Goal: Information Seeking & Learning: Learn about a topic

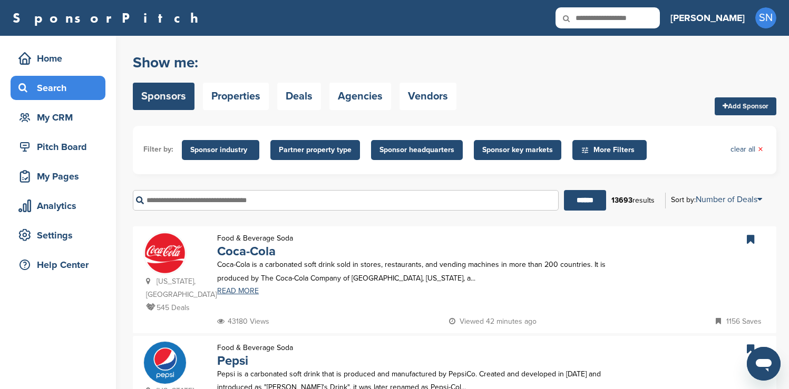
click at [208, 154] on span "Sponsor industry" at bounding box center [220, 150] width 61 height 12
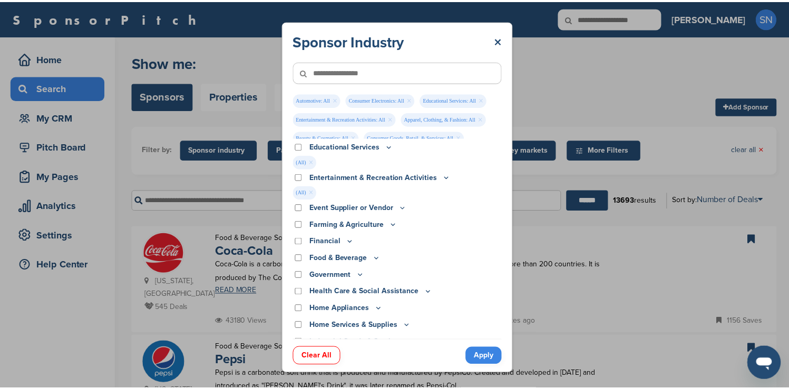
scroll to position [156, 0]
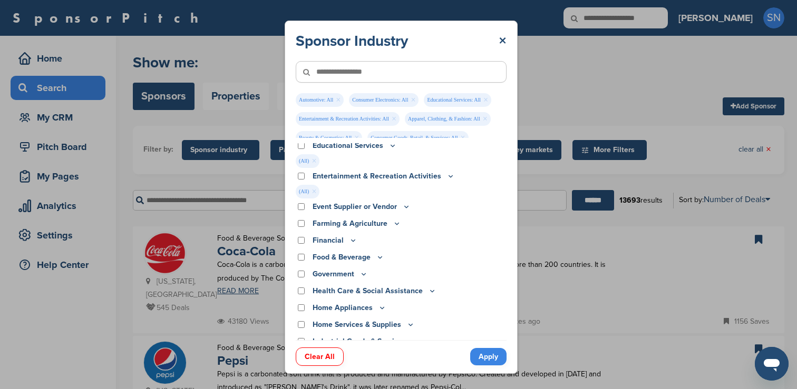
click at [318, 242] on p "Financial" at bounding box center [334, 241] width 45 height 12
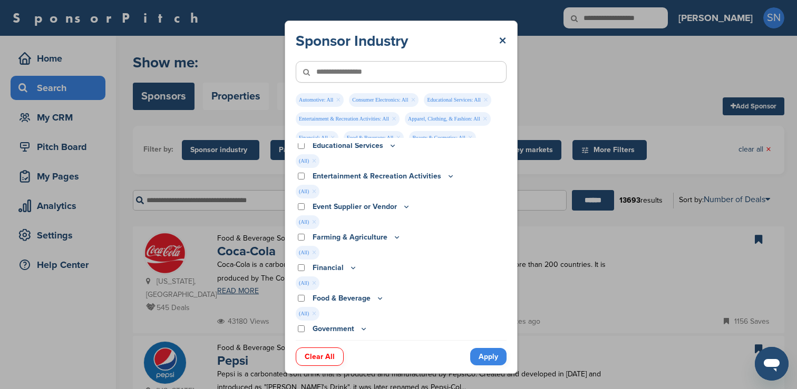
click at [482, 360] on link "Apply" at bounding box center [488, 356] width 36 height 17
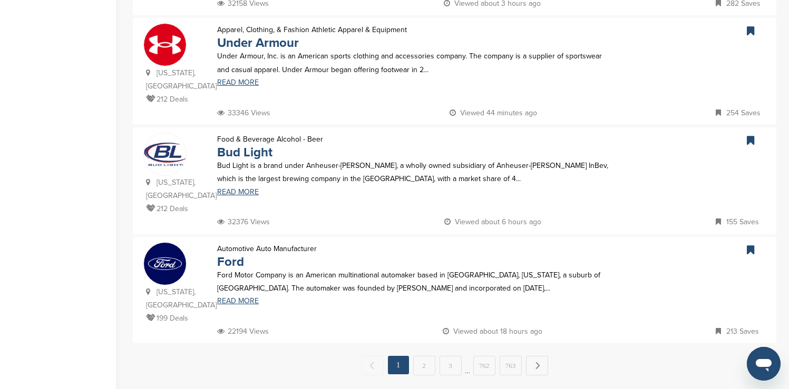
scroll to position [1012, 0]
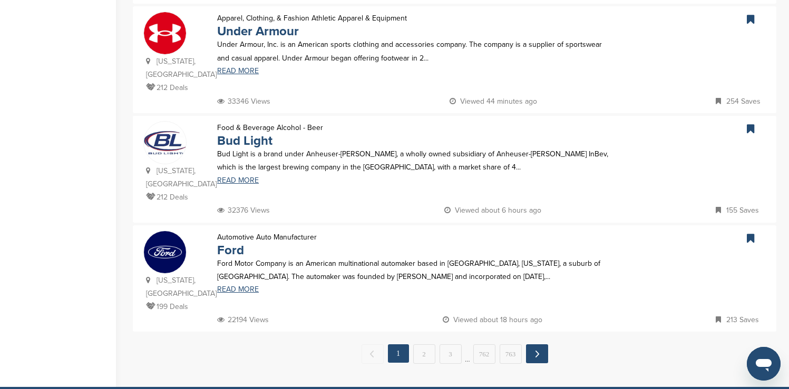
click at [538, 345] on link "Next →" at bounding box center [537, 354] width 22 height 19
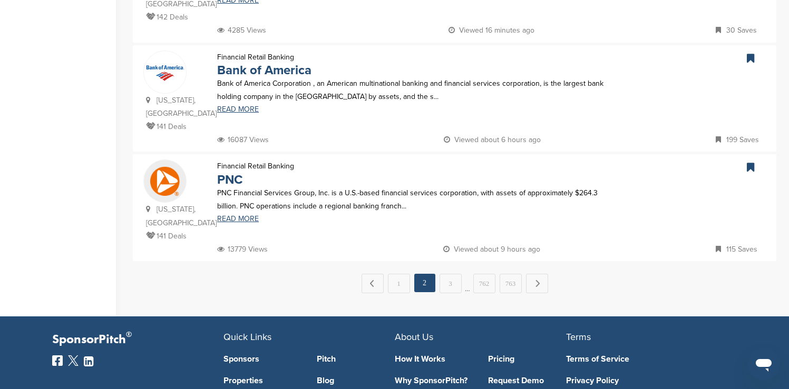
scroll to position [1075, 0]
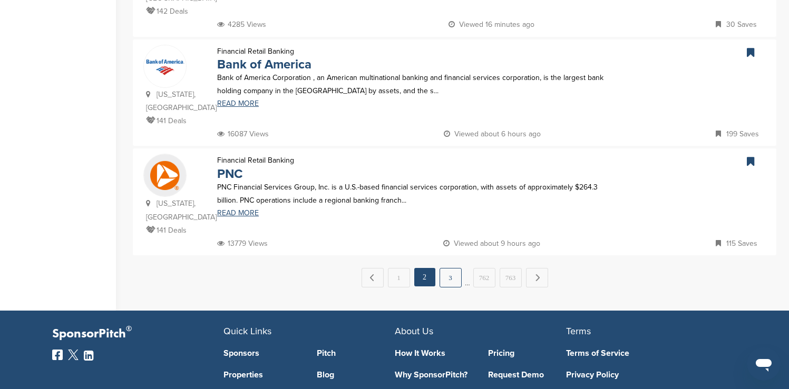
click at [453, 268] on link "3" at bounding box center [450, 277] width 22 height 19
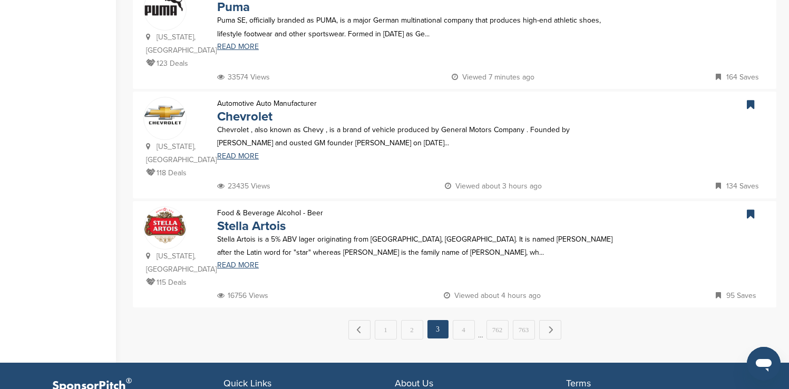
scroll to position [1054, 0]
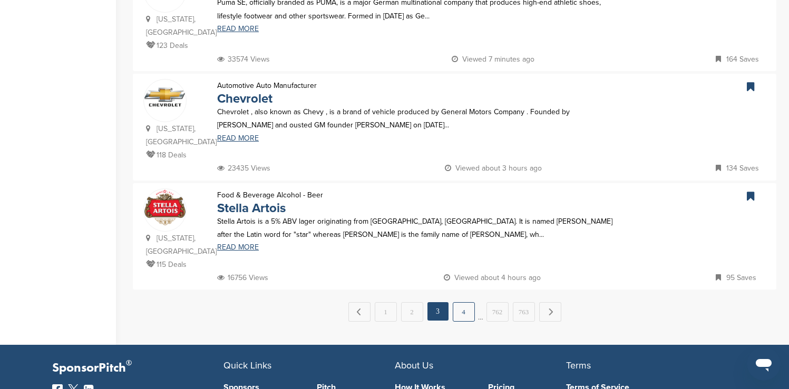
click at [457, 302] on link "4" at bounding box center [464, 311] width 22 height 19
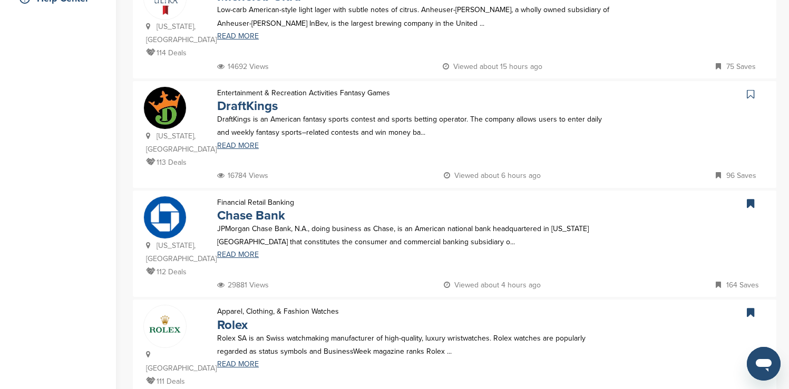
scroll to position [274, 0]
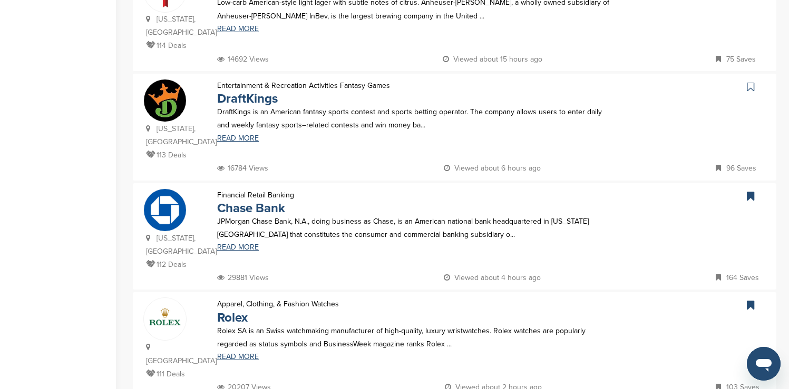
click at [752, 82] on icon at bounding box center [750, 87] width 7 height 11
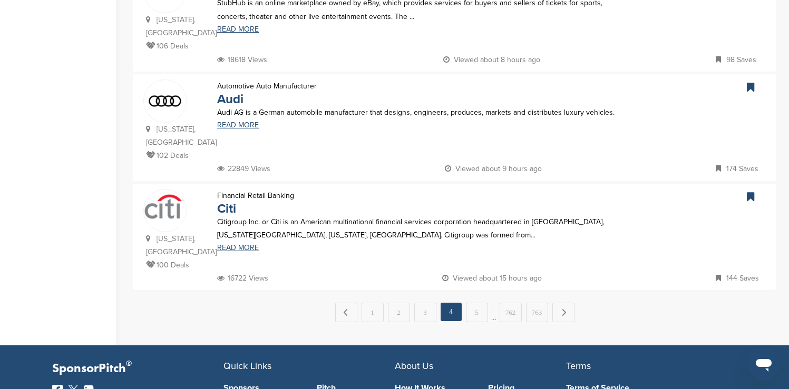
scroll to position [1075, 0]
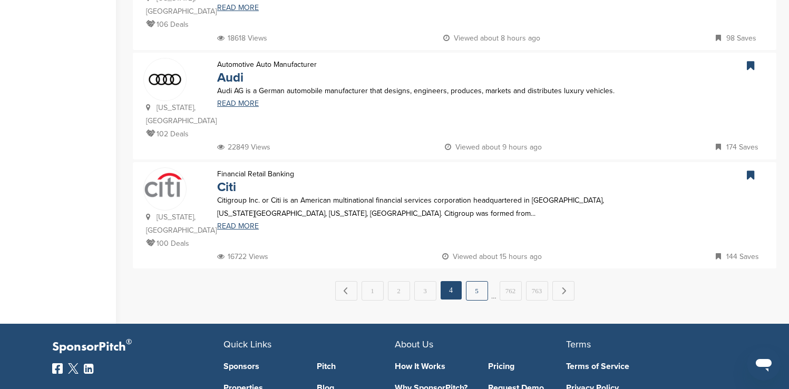
click at [483, 281] on link "5" at bounding box center [477, 290] width 22 height 19
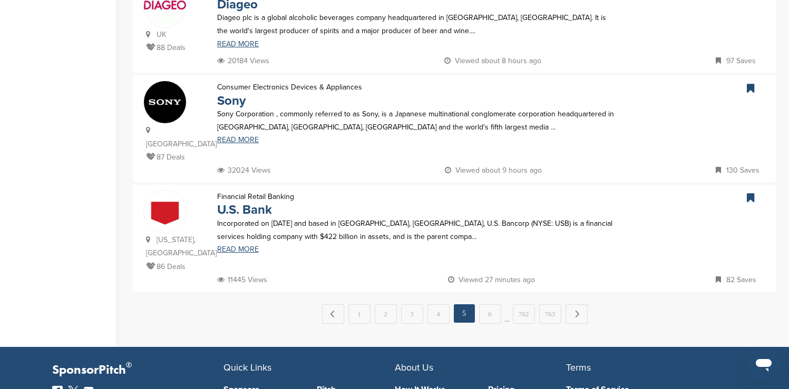
scroll to position [1033, 0]
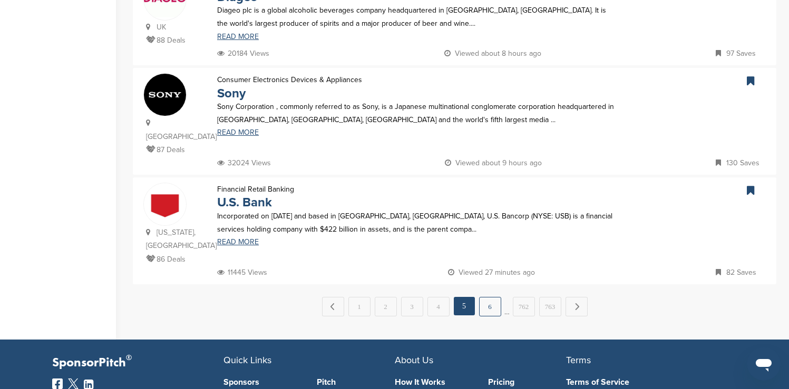
click at [487, 297] on link "6" at bounding box center [490, 306] width 22 height 19
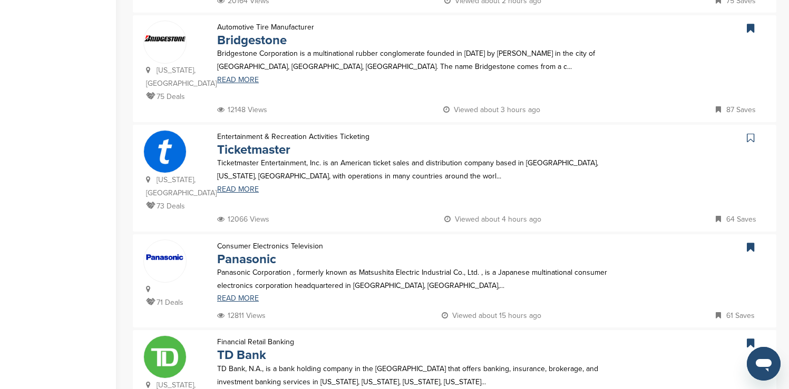
scroll to position [885, 0]
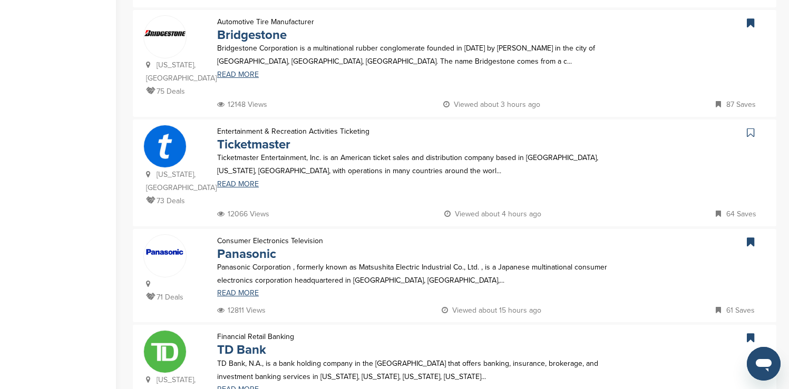
click at [752, 127] on icon at bounding box center [750, 132] width 7 height 11
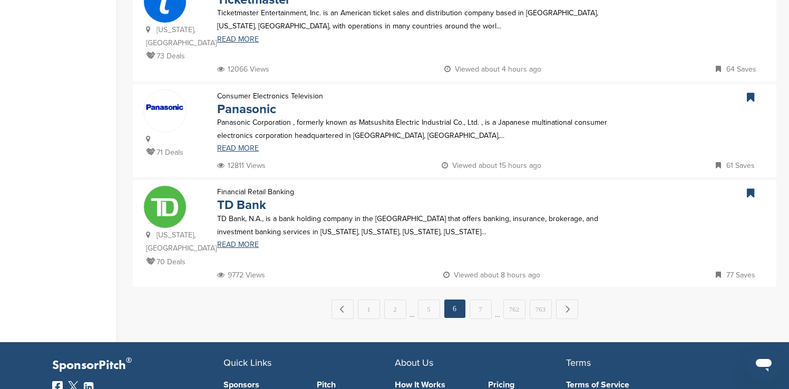
scroll to position [1033, 0]
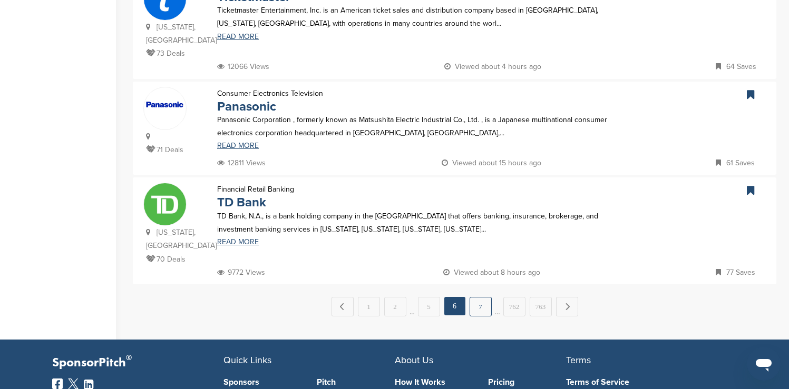
click at [483, 297] on link "7" at bounding box center [480, 306] width 22 height 19
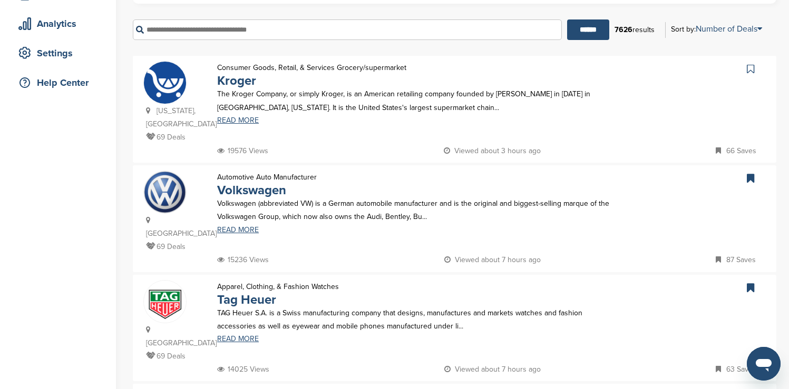
scroll to position [211, 0]
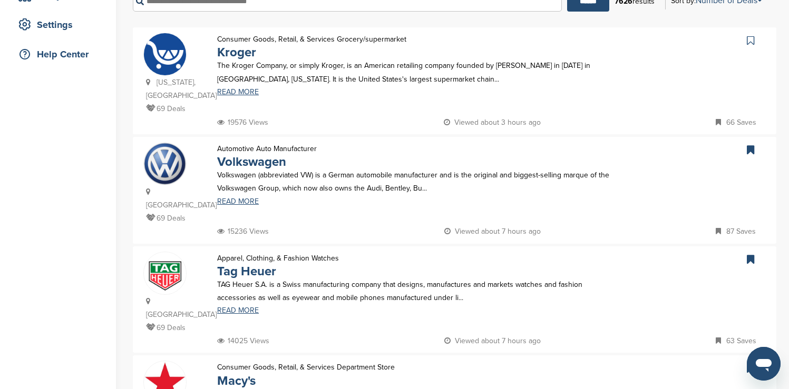
click at [751, 40] on icon at bounding box center [750, 40] width 7 height 11
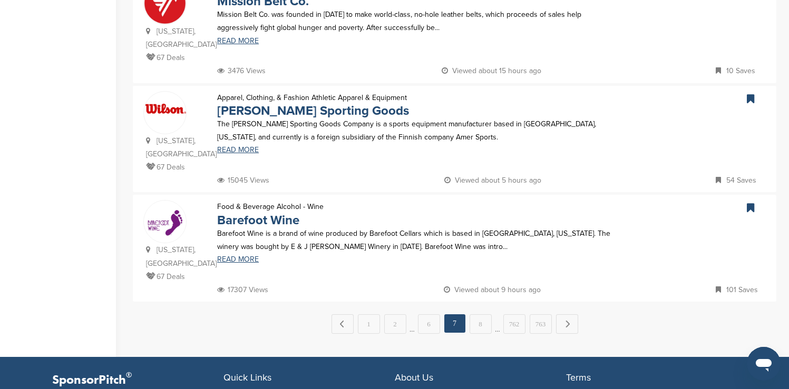
scroll to position [1033, 0]
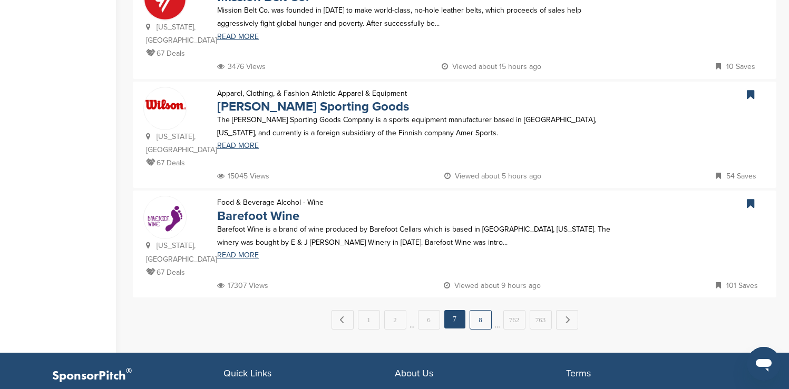
click at [484, 310] on link "8" at bounding box center [480, 319] width 22 height 19
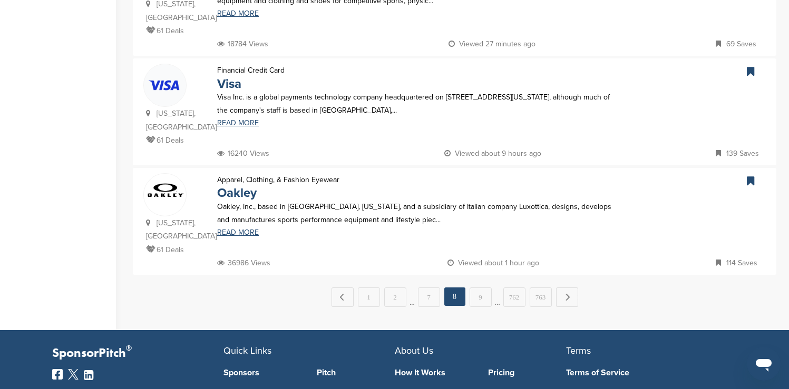
scroll to position [1054, 0]
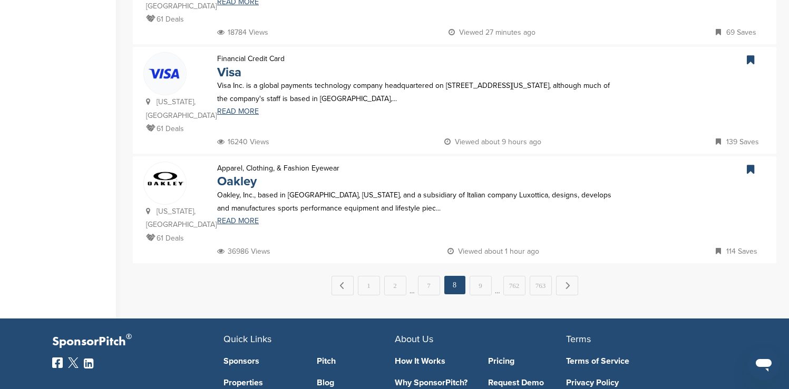
click at [484, 276] on link "9" at bounding box center [480, 285] width 22 height 19
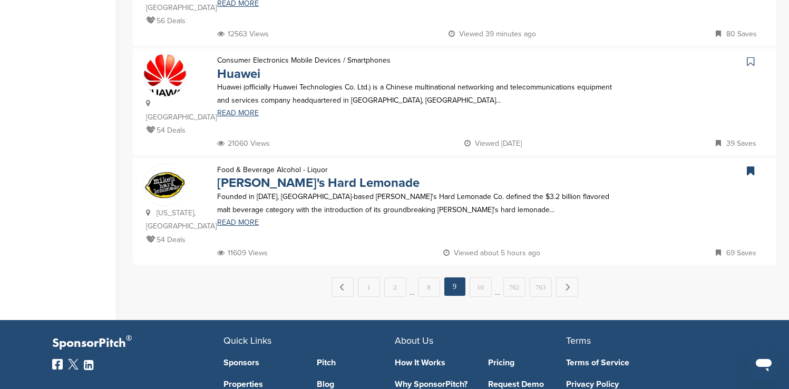
scroll to position [1075, 0]
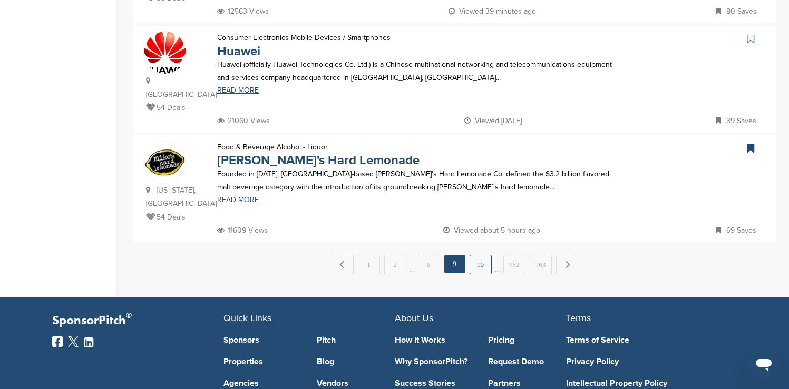
click at [484, 255] on link "10" at bounding box center [480, 264] width 22 height 19
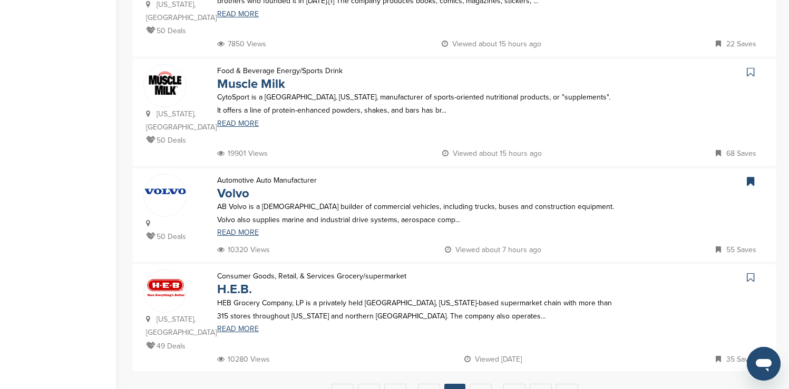
scroll to position [948, 0]
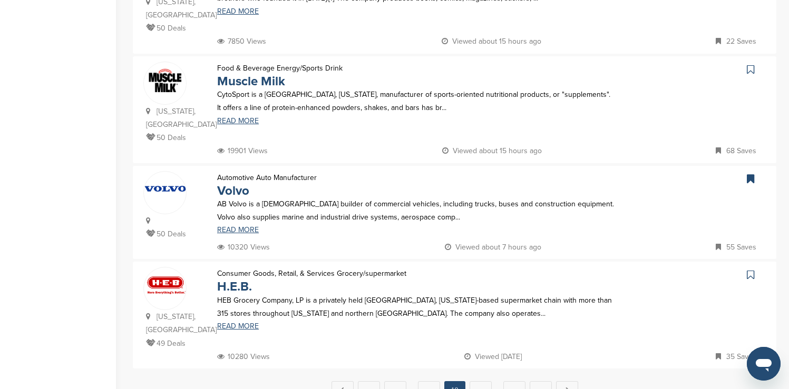
click at [751, 64] on icon at bounding box center [750, 69] width 7 height 11
click at [479, 381] on link "11" at bounding box center [480, 390] width 22 height 19
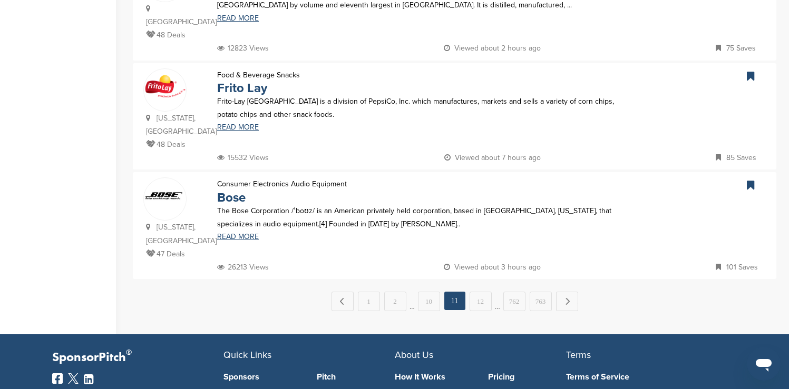
scroll to position [1054, 0]
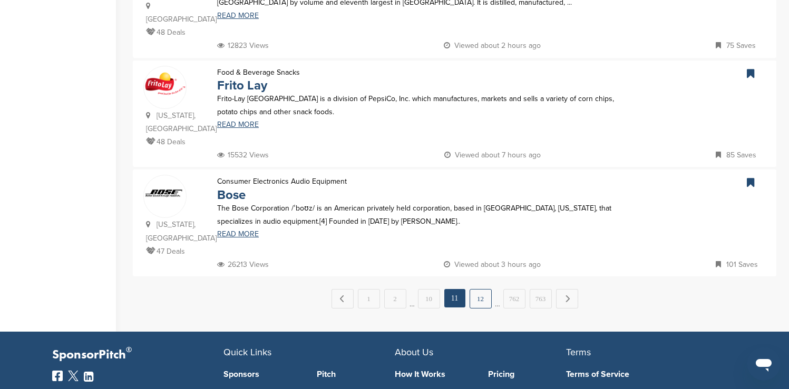
click at [483, 289] on link "12" at bounding box center [480, 298] width 22 height 19
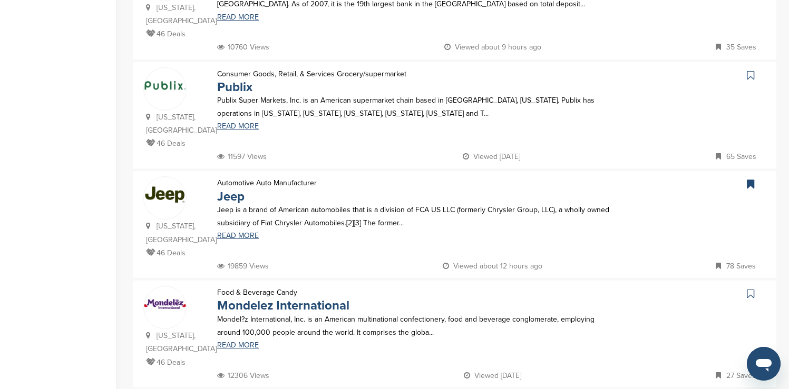
scroll to position [421, 0]
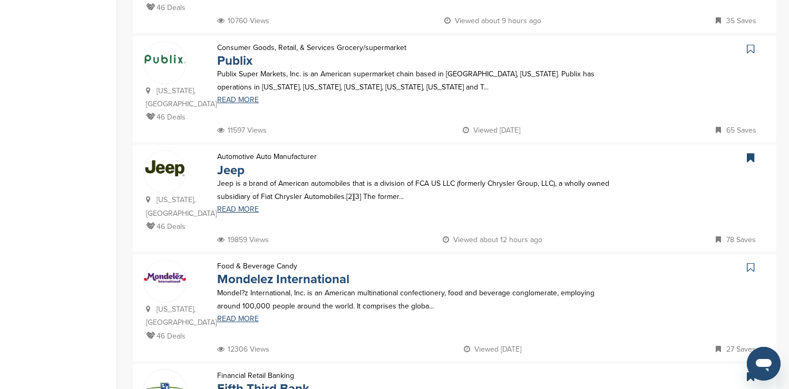
click at [752, 44] on icon at bounding box center [750, 49] width 7 height 11
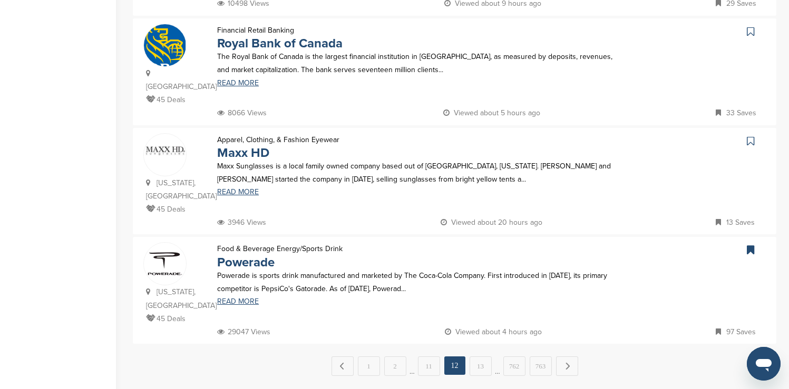
scroll to position [990, 0]
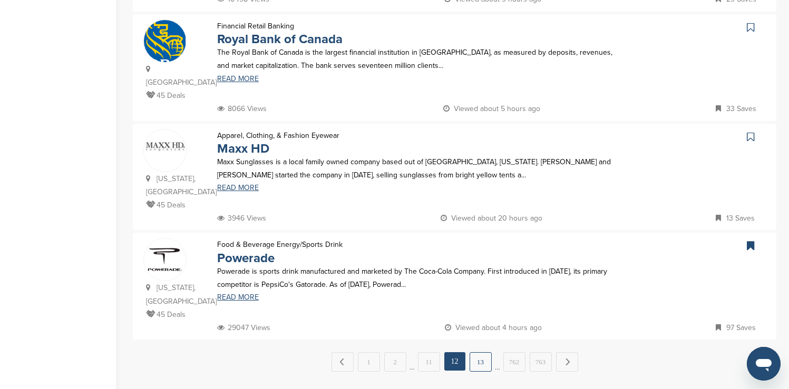
click at [479, 352] on link "13" at bounding box center [480, 361] width 22 height 19
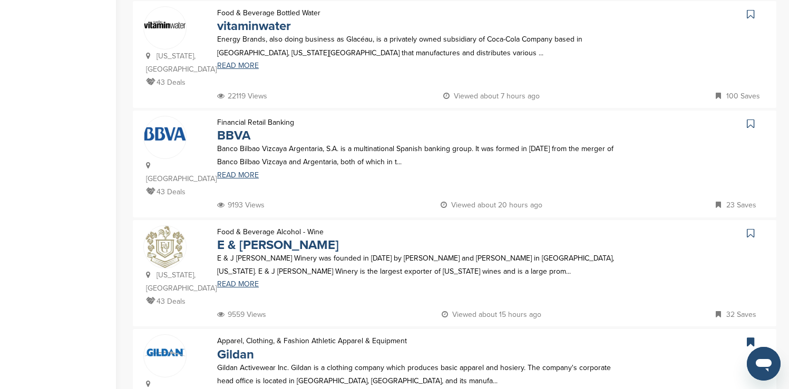
scroll to position [653, 0]
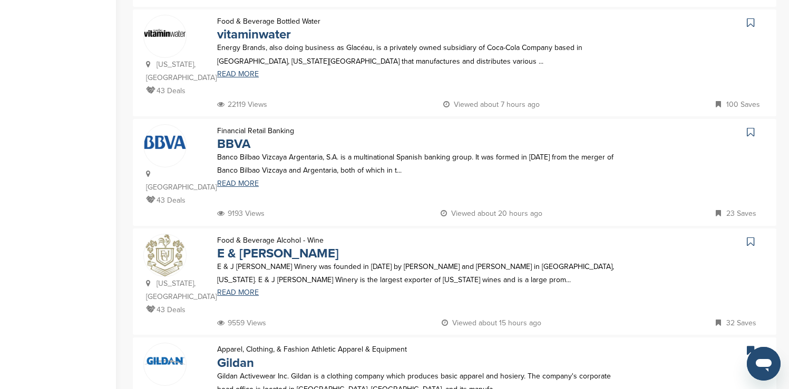
click at [751, 17] on icon at bounding box center [750, 22] width 7 height 11
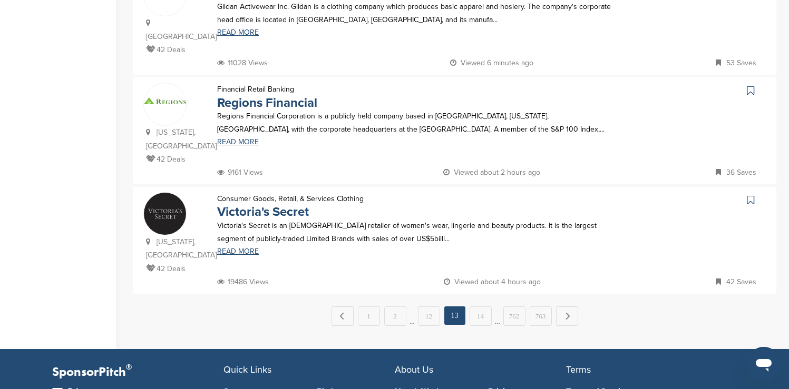
scroll to position [1033, 0]
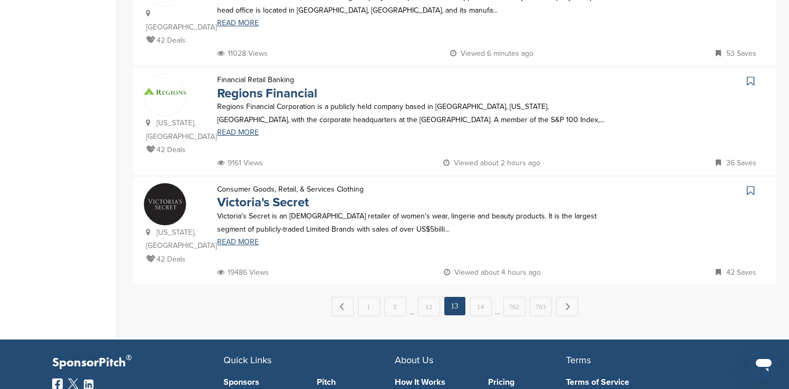
click at [752, 76] on icon at bounding box center [750, 81] width 7 height 11
click at [748, 185] on icon at bounding box center [750, 190] width 7 height 11
click at [485, 297] on link "14" at bounding box center [480, 306] width 22 height 19
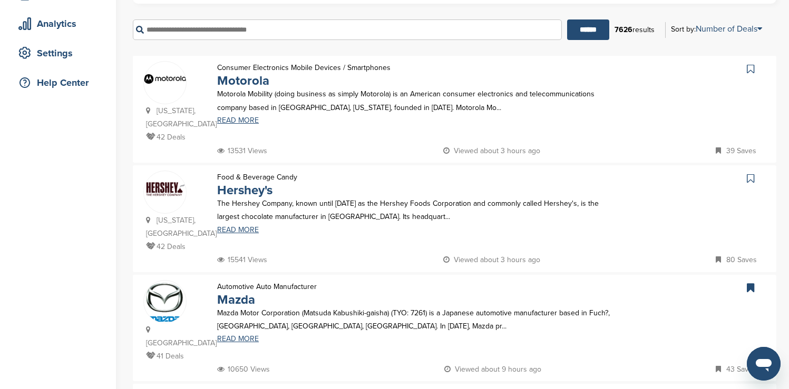
scroll to position [211, 0]
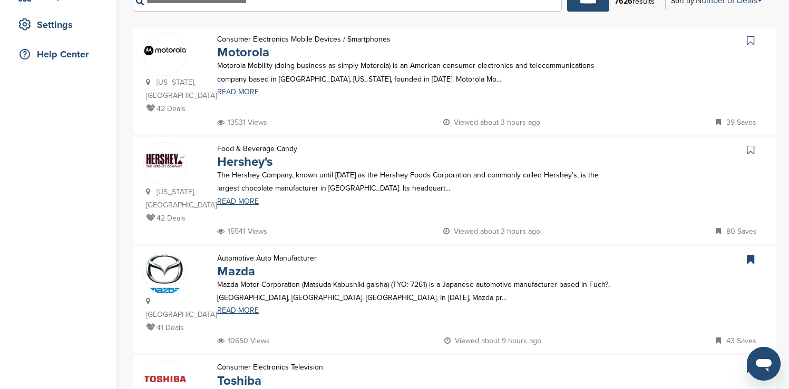
click at [750, 39] on icon at bounding box center [750, 40] width 7 height 11
click at [752, 145] on icon at bounding box center [750, 150] width 7 height 11
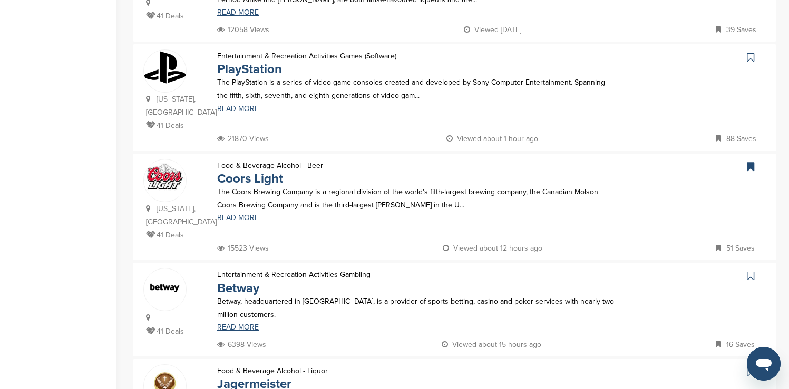
scroll to position [738, 0]
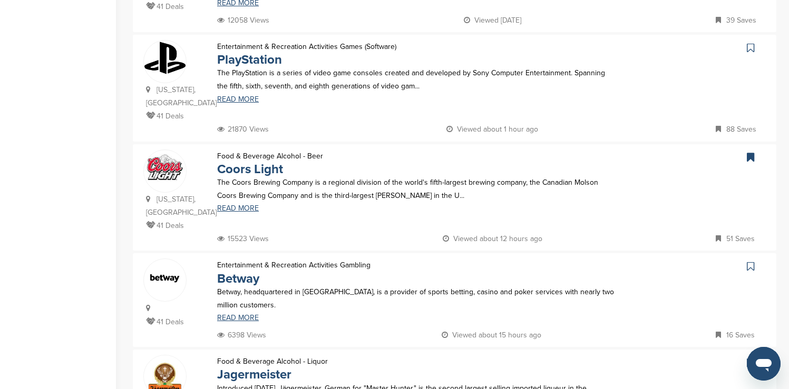
click at [750, 43] on icon at bounding box center [750, 48] width 7 height 11
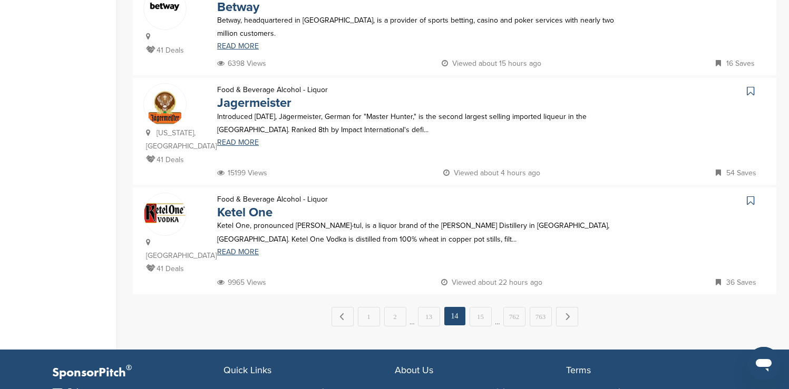
scroll to position [1012, 0]
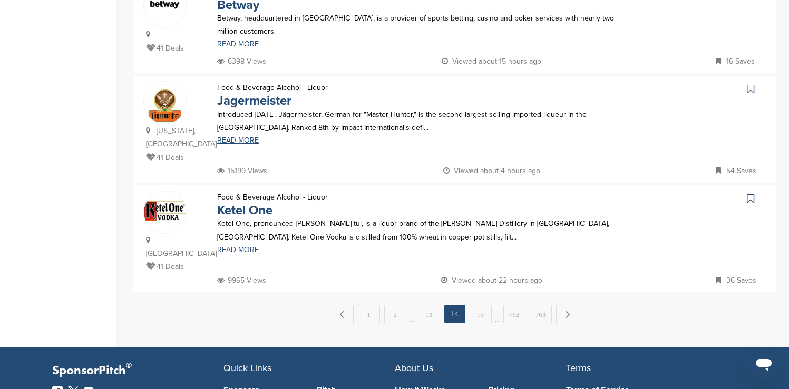
click at [749, 84] on icon at bounding box center [750, 89] width 7 height 11
click at [751, 193] on icon at bounding box center [750, 198] width 7 height 11
click at [486, 305] on link "15" at bounding box center [480, 314] width 22 height 19
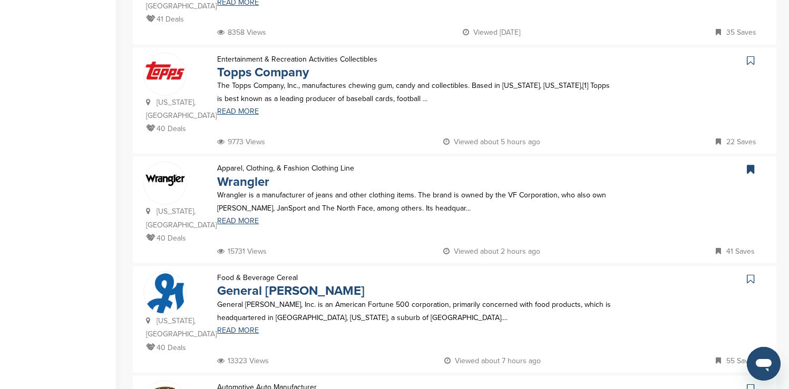
scroll to position [421, 0]
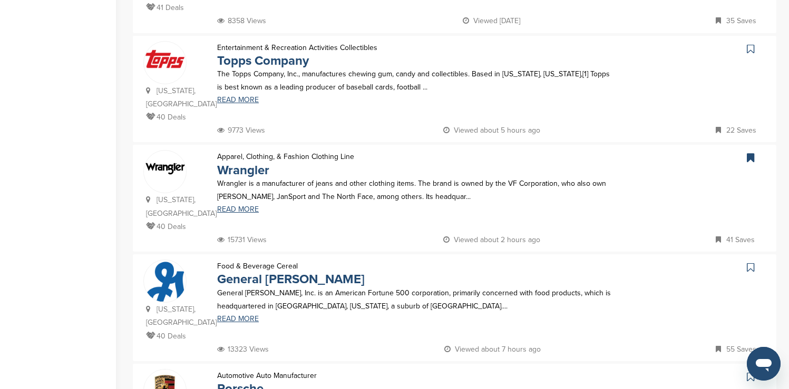
click at [750, 44] on icon at bounding box center [750, 49] width 7 height 11
click at [752, 262] on icon at bounding box center [750, 267] width 7 height 11
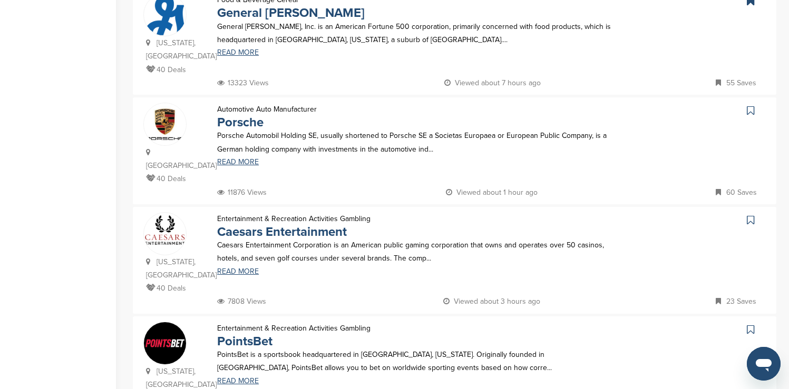
scroll to position [717, 0]
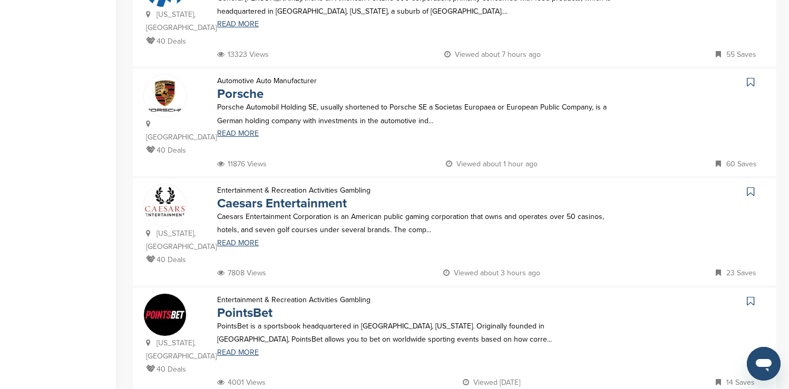
click at [752, 77] on icon at bounding box center [750, 82] width 7 height 11
click at [750, 187] on icon at bounding box center [750, 192] width 7 height 11
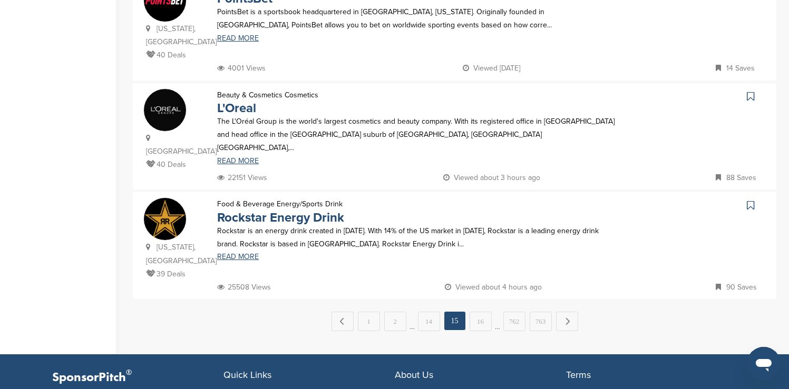
scroll to position [1033, 0]
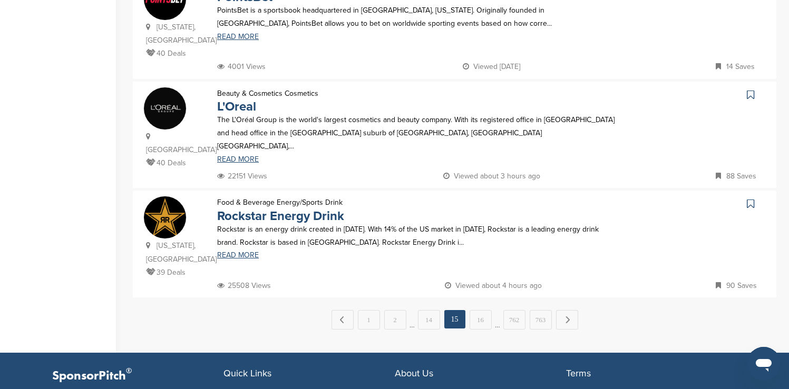
click at [750, 90] on icon at bounding box center [750, 95] width 7 height 11
click at [751, 199] on icon at bounding box center [750, 204] width 7 height 11
click at [485, 310] on link "16" at bounding box center [480, 319] width 22 height 19
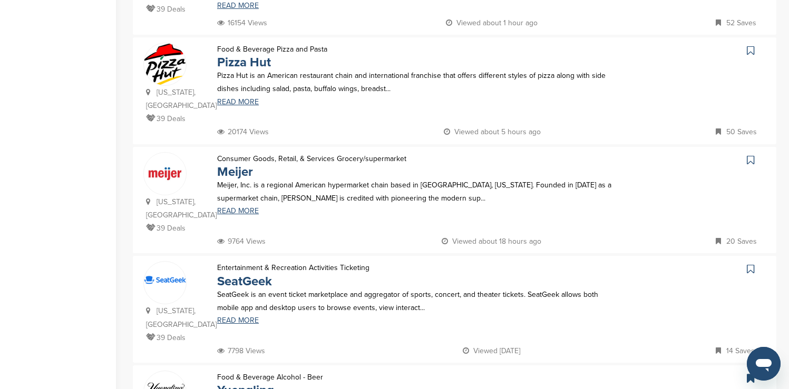
scroll to position [316, 0]
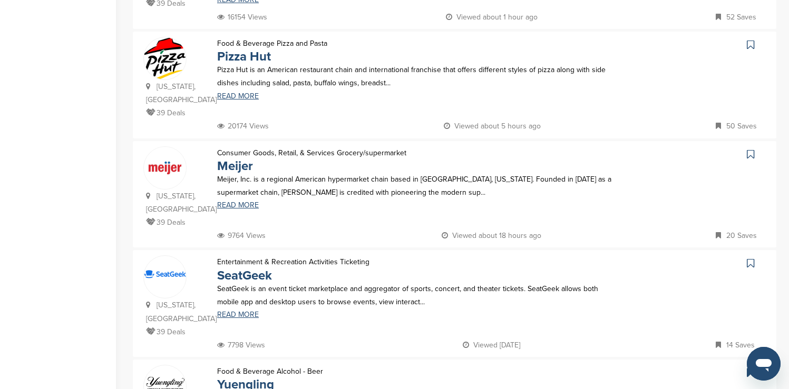
click at [749, 40] on icon at bounding box center [750, 45] width 7 height 11
click at [750, 149] on icon at bounding box center [750, 154] width 7 height 11
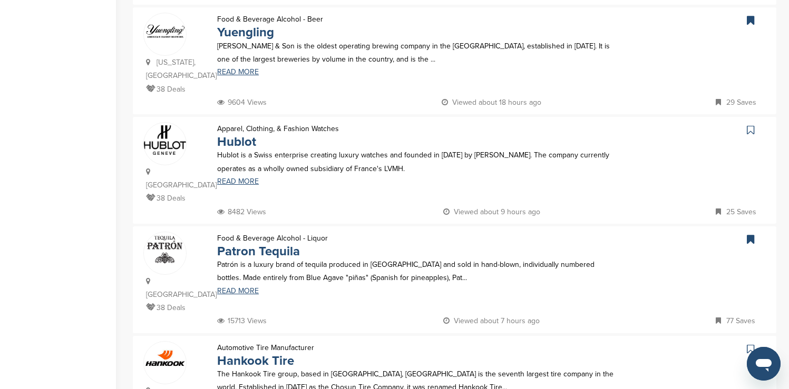
scroll to position [695, 0]
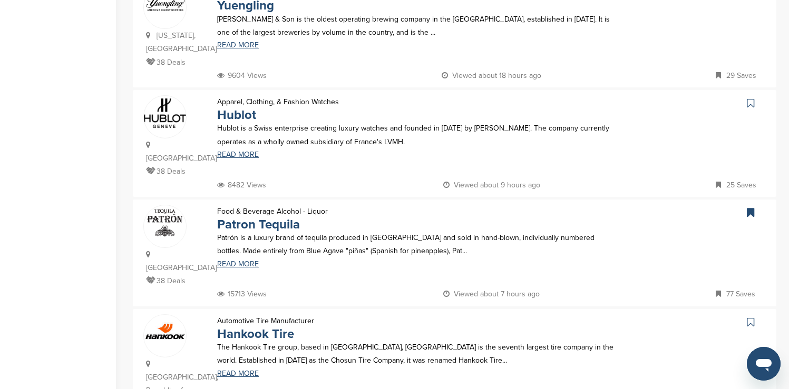
click at [749, 98] on icon at bounding box center [750, 103] width 7 height 11
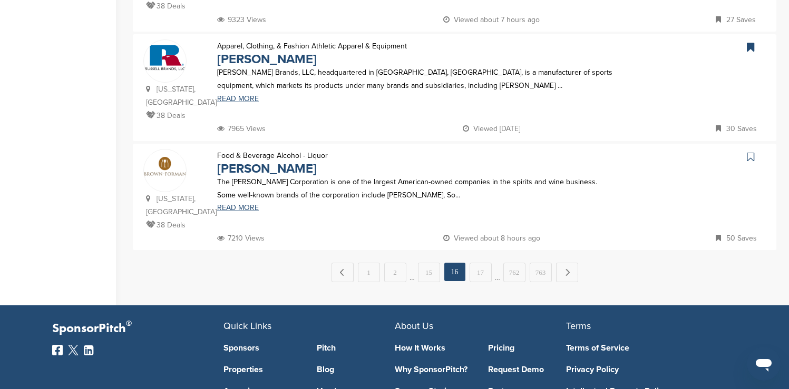
scroll to position [1096, 0]
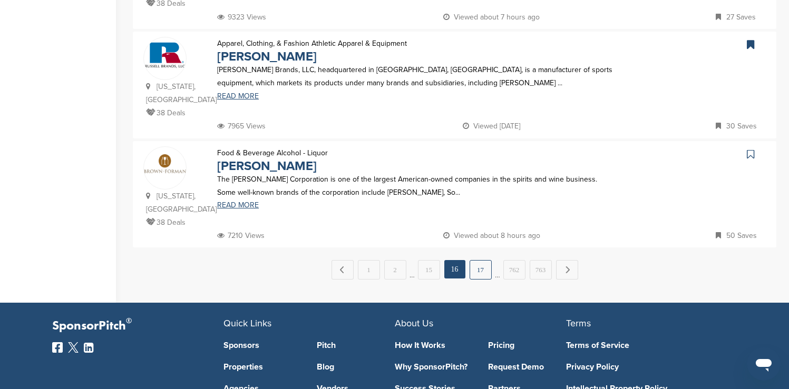
click at [480, 260] on link "17" at bounding box center [480, 269] width 22 height 19
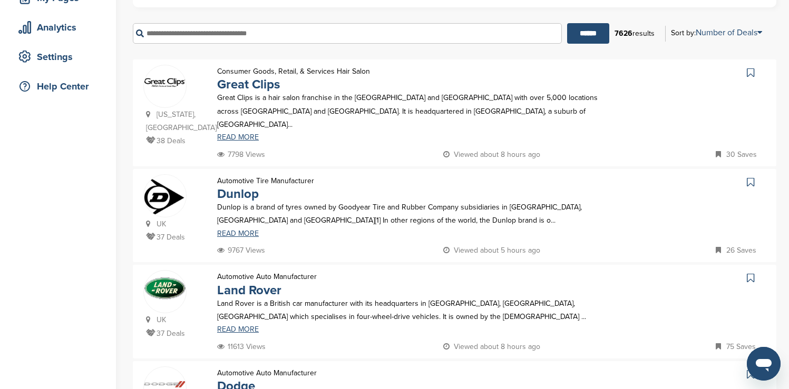
scroll to position [211, 0]
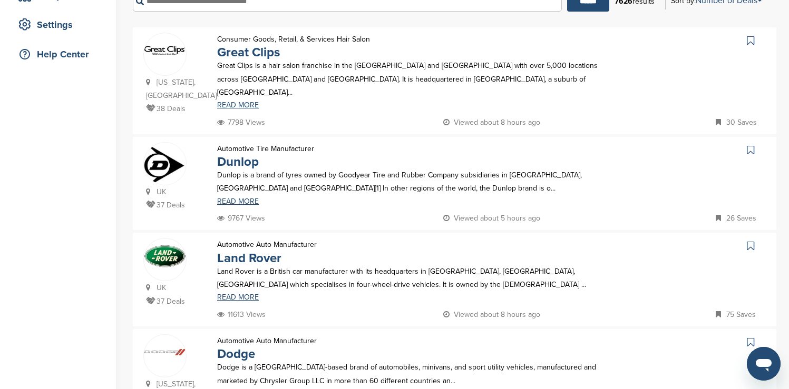
click at [752, 38] on icon at bounding box center [750, 40] width 7 height 11
click at [753, 151] on icon at bounding box center [750, 150] width 7 height 11
click at [751, 247] on icon at bounding box center [750, 246] width 7 height 11
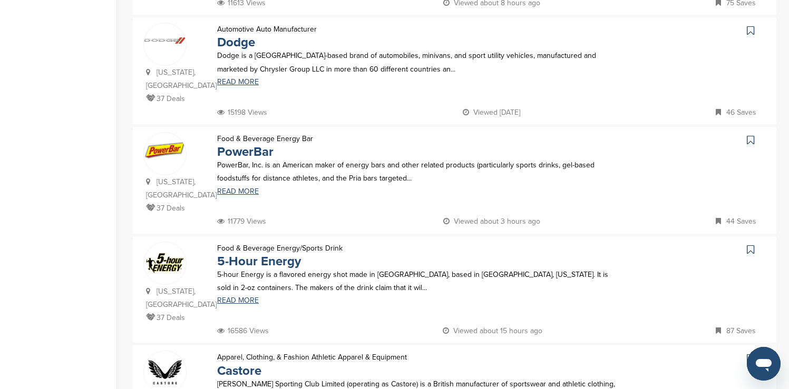
scroll to position [527, 0]
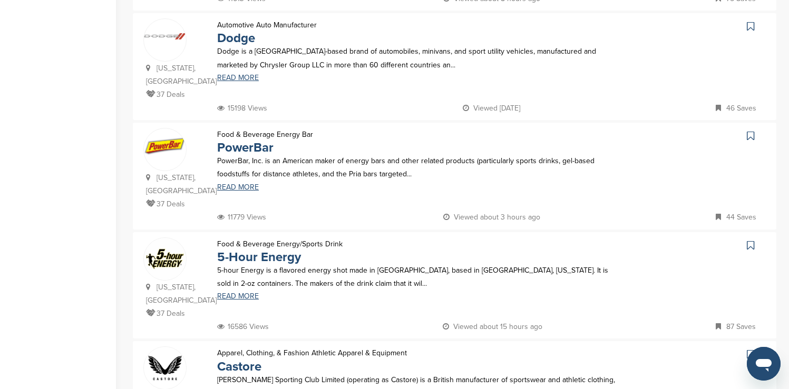
click at [748, 25] on icon at bounding box center [750, 26] width 7 height 11
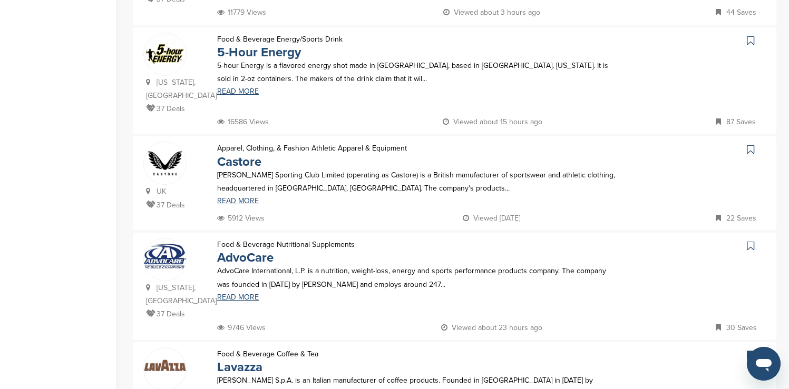
scroll to position [738, 0]
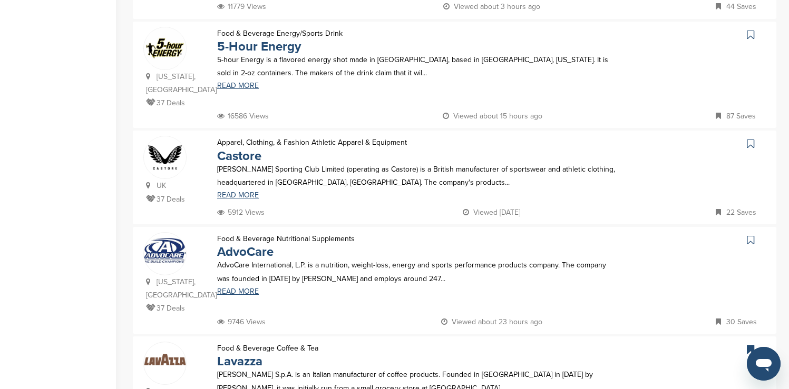
click at [750, 30] on icon at bounding box center [750, 35] width 7 height 11
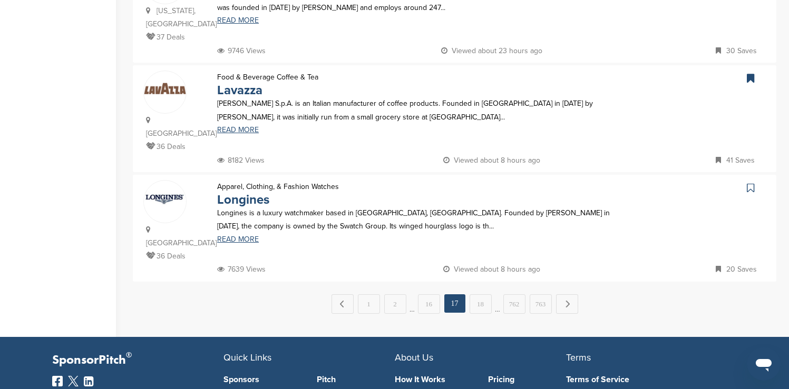
scroll to position [1012, 0]
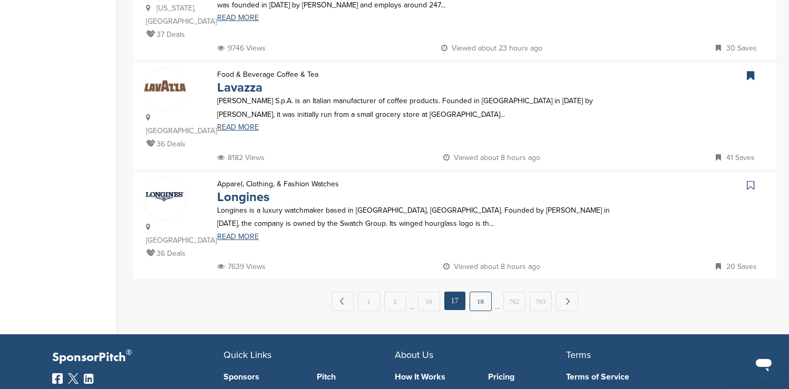
click at [480, 292] on link "18" at bounding box center [480, 301] width 22 height 19
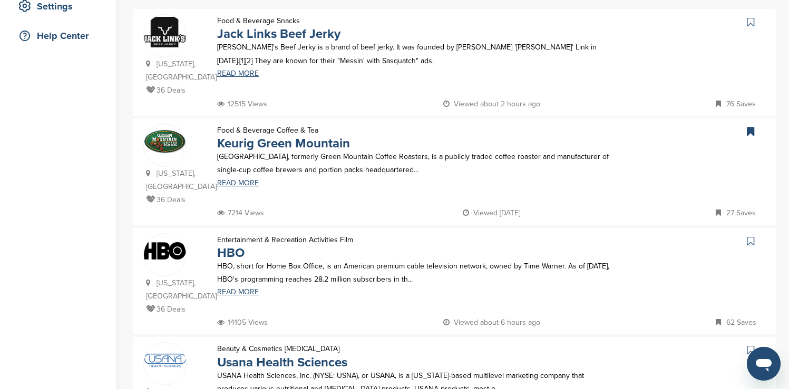
scroll to position [232, 0]
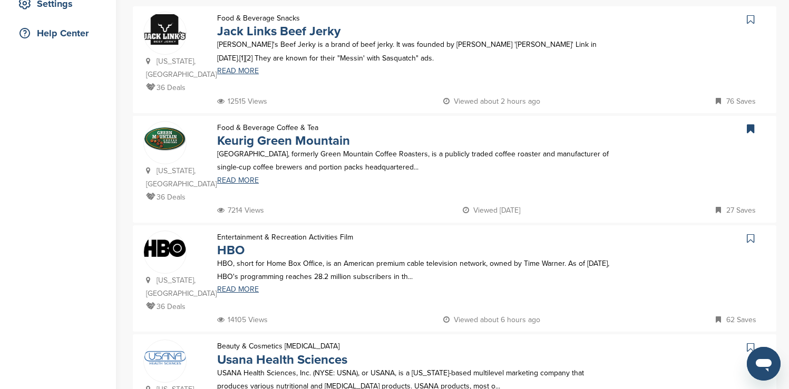
click at [749, 18] on icon at bounding box center [750, 19] width 7 height 11
click at [750, 233] on icon at bounding box center [750, 238] width 7 height 11
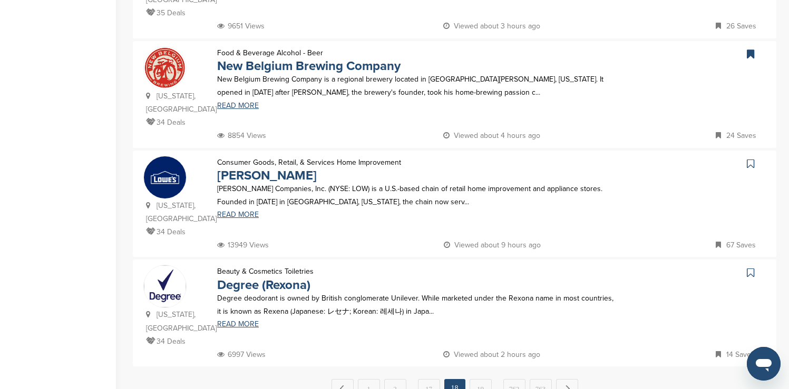
scroll to position [990, 0]
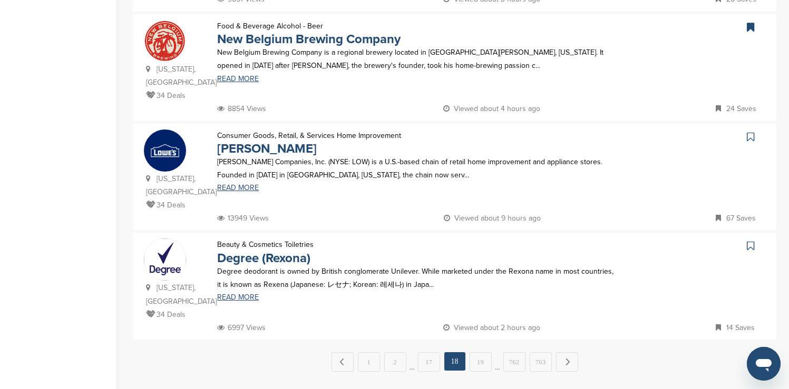
click at [752, 132] on icon at bounding box center [750, 137] width 7 height 11
click at [483, 352] on link "19" at bounding box center [480, 361] width 22 height 19
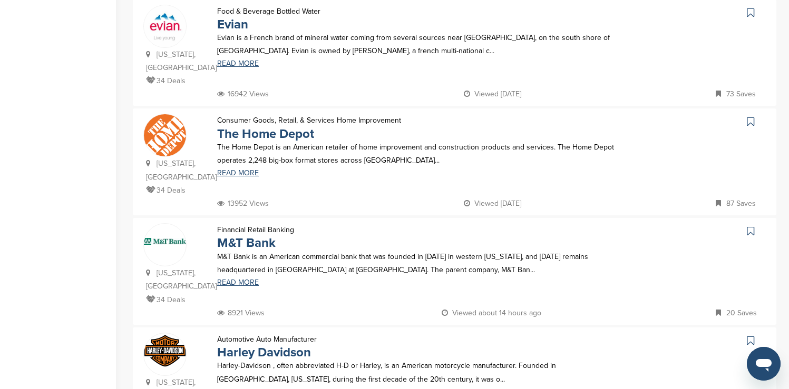
scroll to position [464, 0]
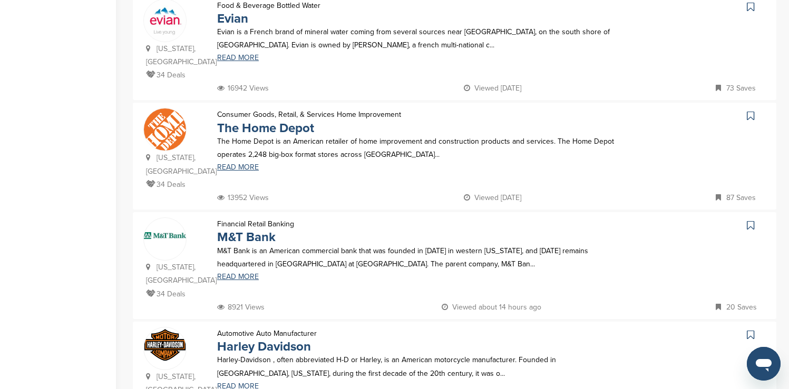
click at [753, 6] on icon at bounding box center [750, 7] width 7 height 11
click at [751, 111] on icon at bounding box center [750, 116] width 7 height 11
click at [748, 330] on icon at bounding box center [750, 335] width 7 height 11
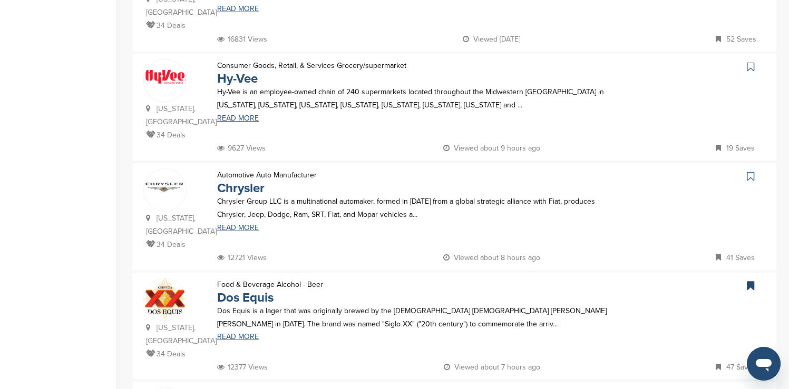
scroll to position [843, 0]
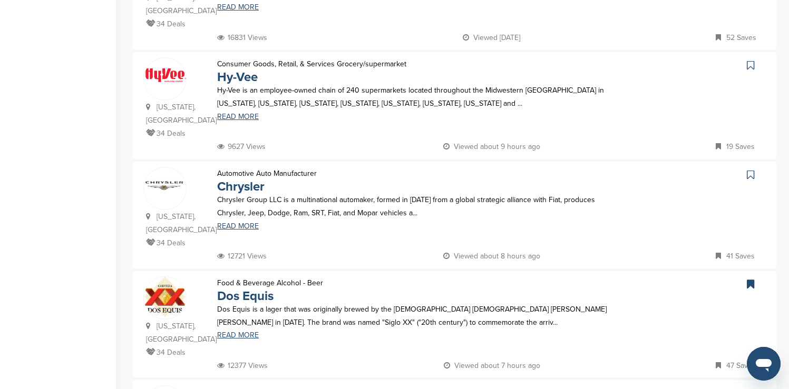
click at [749, 60] on icon at bounding box center [750, 65] width 7 height 11
click at [752, 170] on icon at bounding box center [750, 175] width 7 height 11
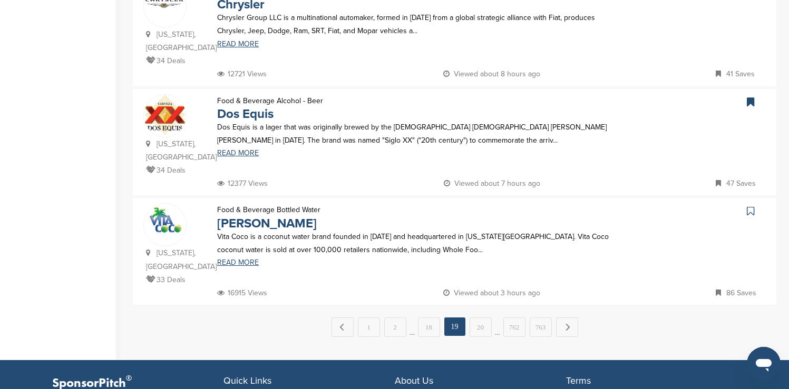
scroll to position [1054, 0]
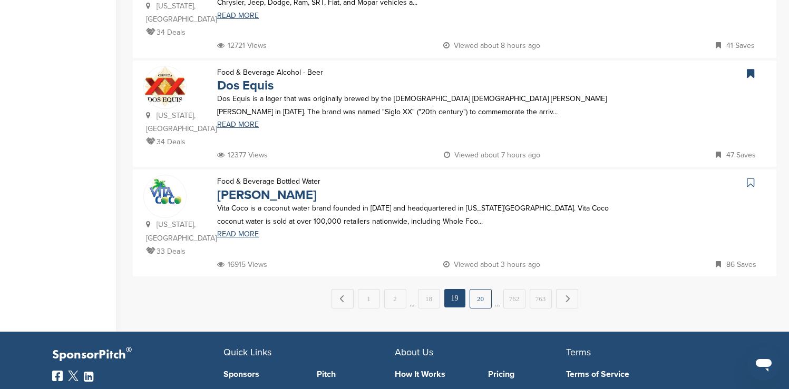
click at [484, 289] on link "20" at bounding box center [480, 298] width 22 height 19
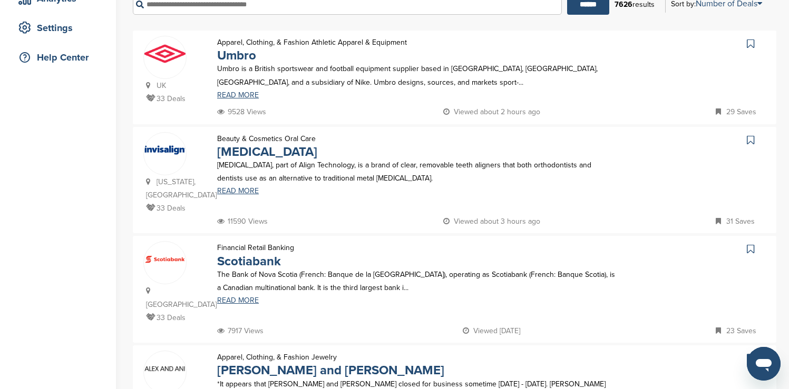
scroll to position [211, 0]
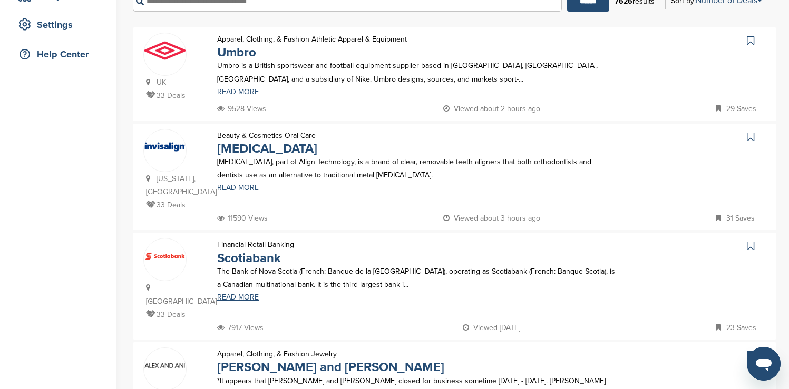
click at [750, 39] on icon at bounding box center [750, 40] width 7 height 11
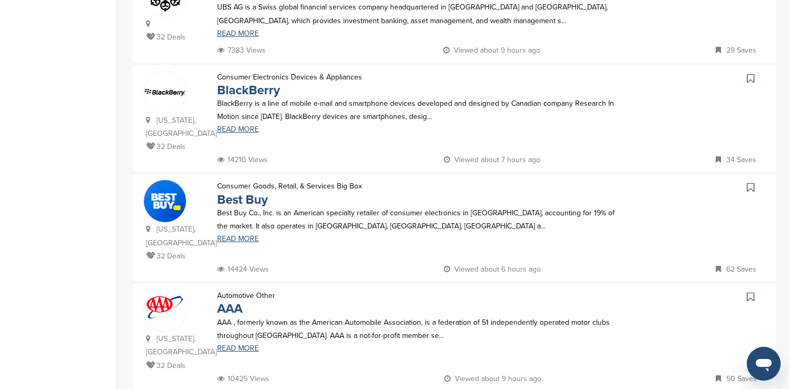
scroll to position [717, 0]
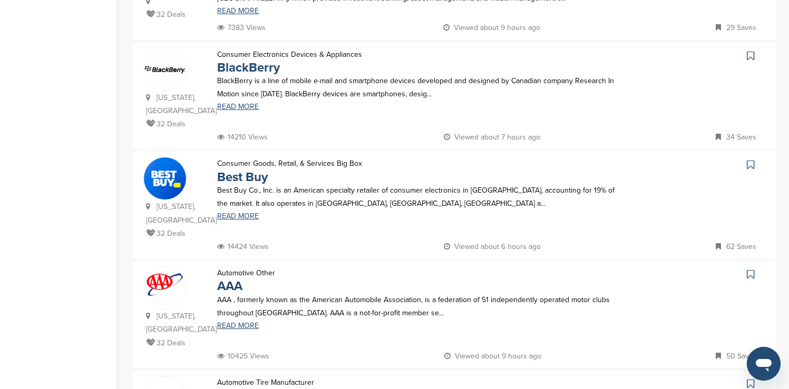
click at [751, 51] on icon at bounding box center [750, 56] width 7 height 11
click at [749, 160] on icon at bounding box center [750, 165] width 7 height 11
click at [750, 269] on icon at bounding box center [750, 274] width 7 height 11
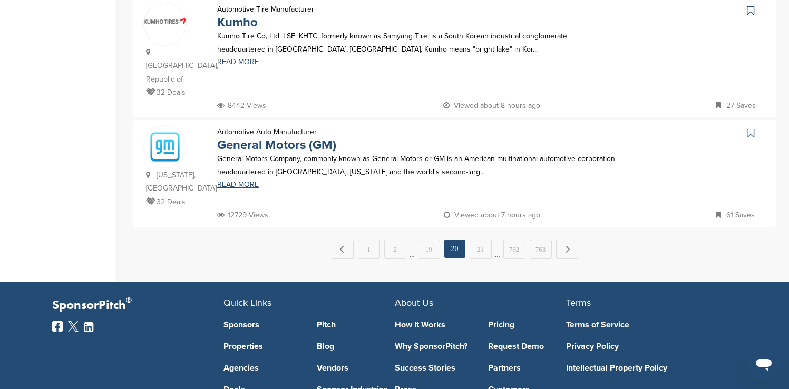
scroll to position [1096, 0]
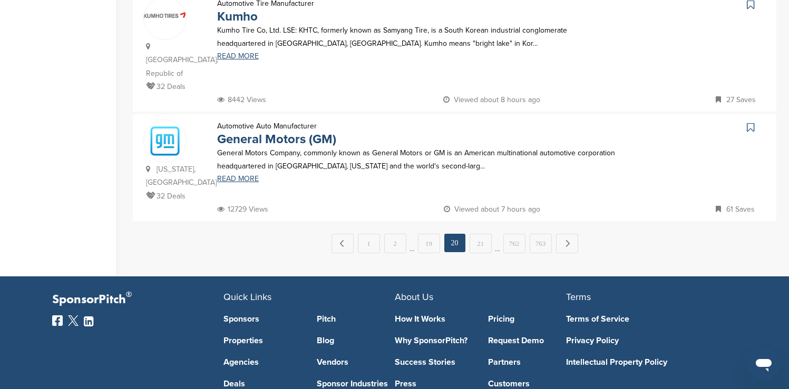
click at [749, 122] on icon at bounding box center [750, 127] width 7 height 11
click at [487, 234] on link "21" at bounding box center [480, 243] width 22 height 19
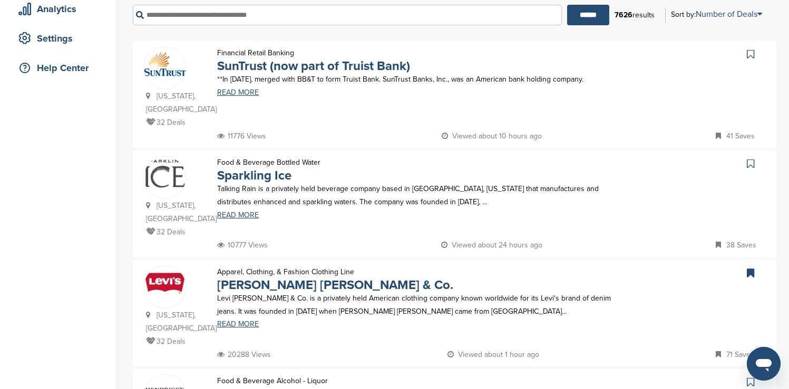
scroll to position [211, 0]
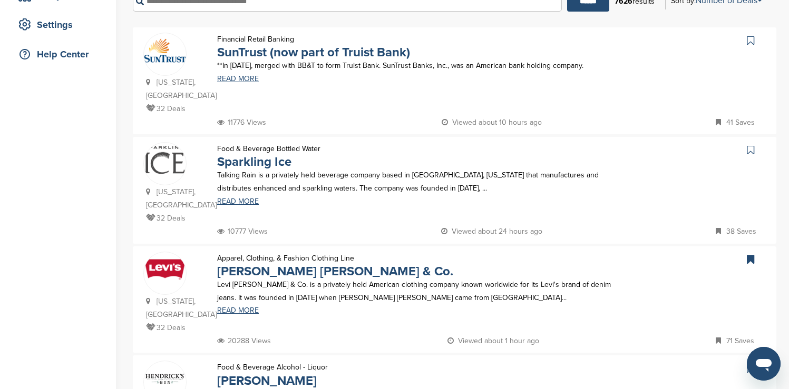
click at [749, 41] on icon at bounding box center [750, 40] width 7 height 11
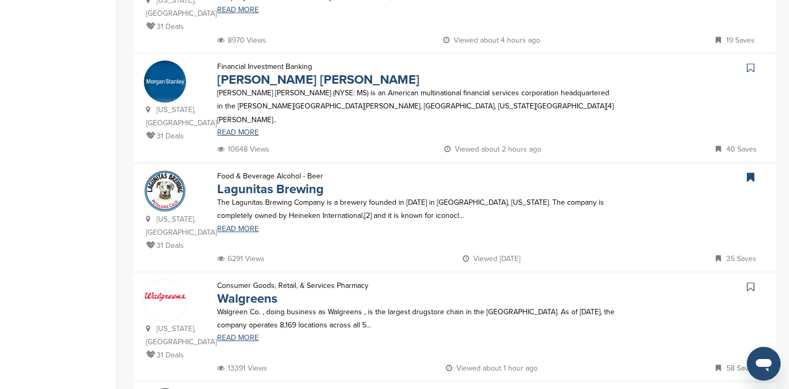
scroll to position [843, 0]
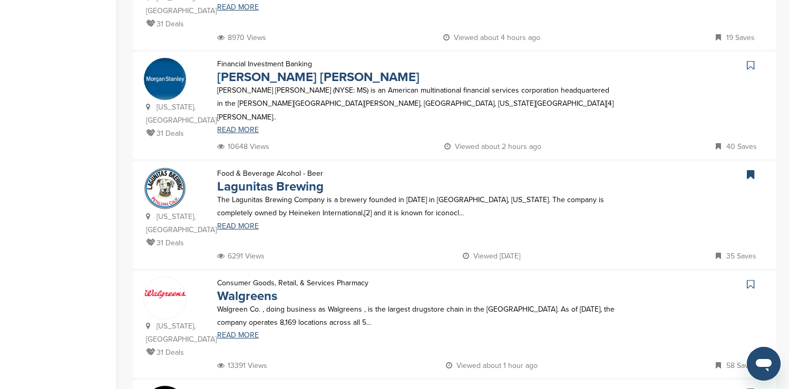
click at [751, 60] on icon at bounding box center [750, 65] width 7 height 11
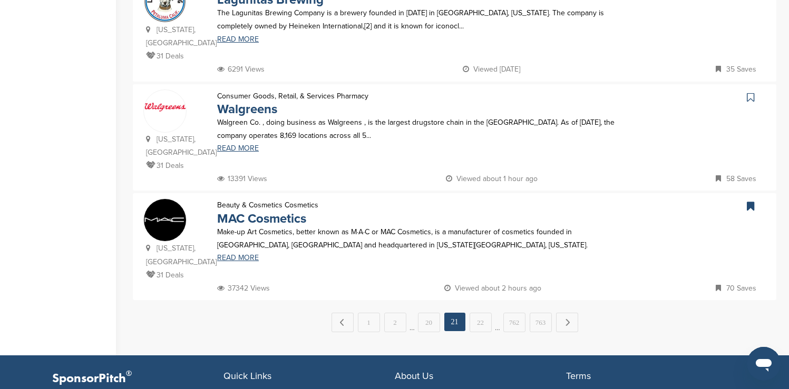
scroll to position [1033, 0]
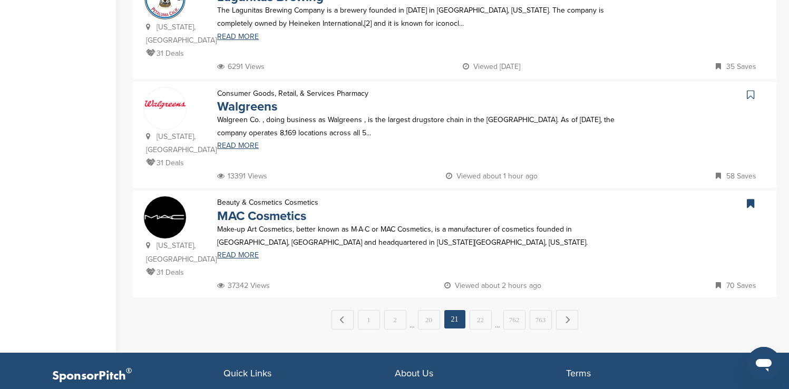
click at [750, 90] on icon at bounding box center [750, 95] width 7 height 11
click at [566, 310] on link "Next →" at bounding box center [567, 319] width 22 height 19
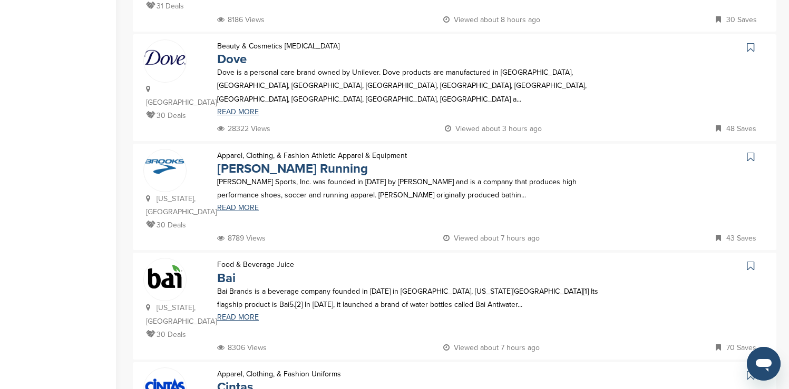
scroll to position [316, 0]
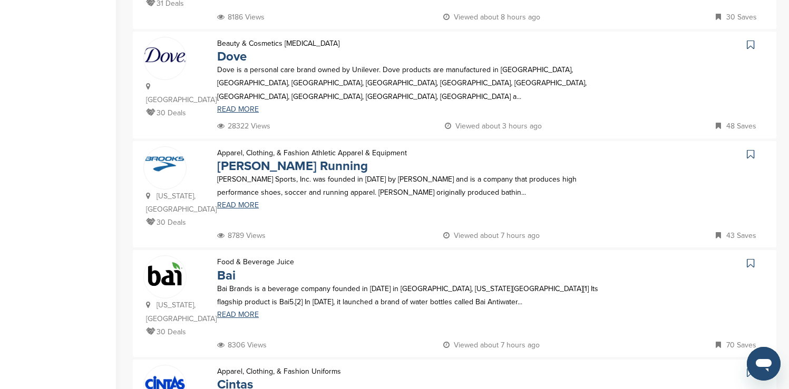
click at [752, 40] on icon at bounding box center [750, 45] width 7 height 11
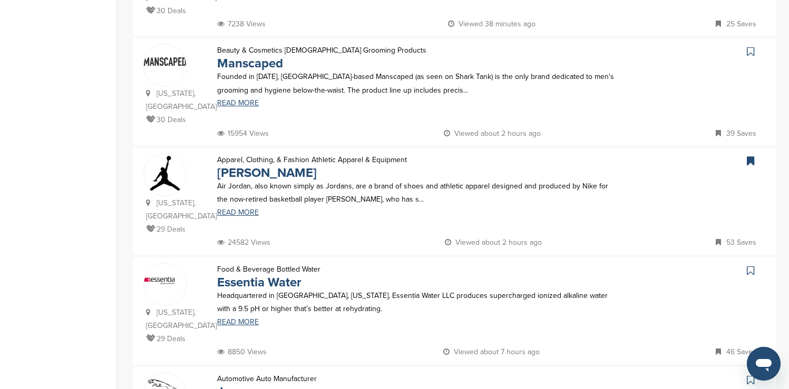
scroll to position [759, 0]
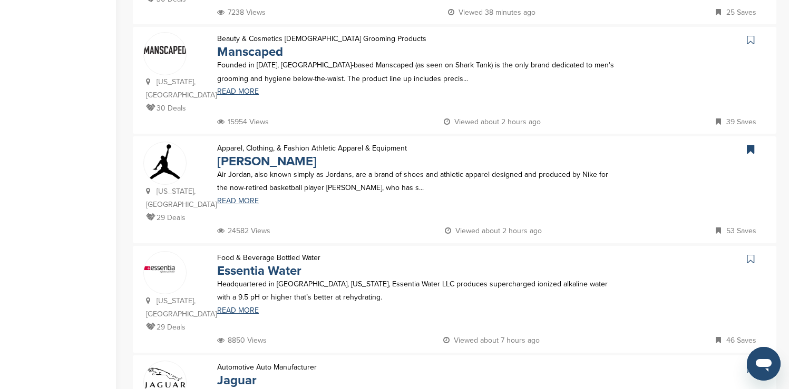
click at [750, 35] on icon at bounding box center [750, 40] width 7 height 11
click at [749, 364] on icon at bounding box center [750, 369] width 7 height 11
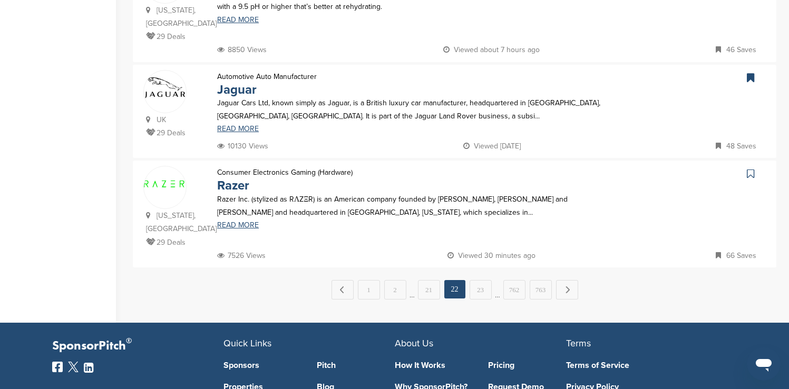
scroll to position [1054, 0]
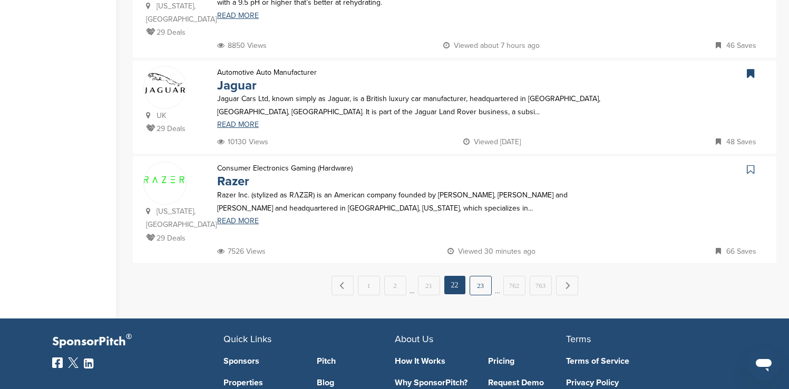
click at [478, 276] on link "23" at bounding box center [480, 285] width 22 height 19
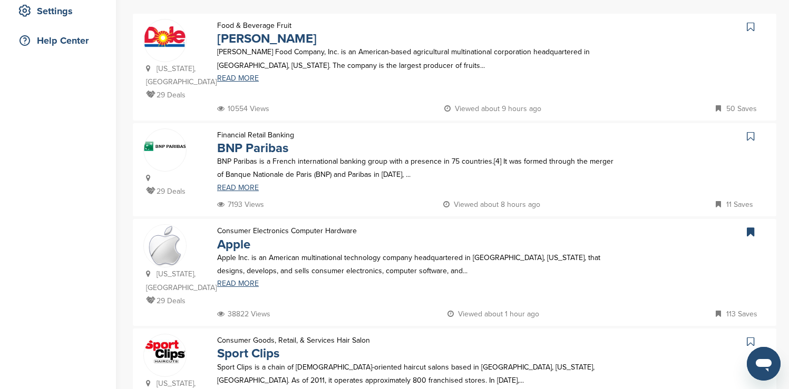
scroll to position [253, 0]
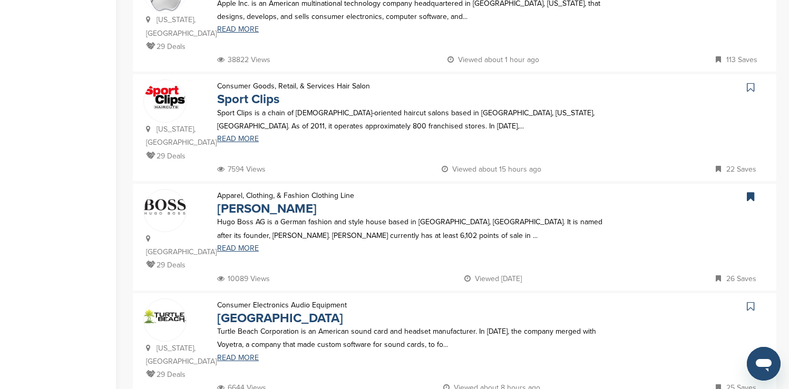
scroll to position [506, 0]
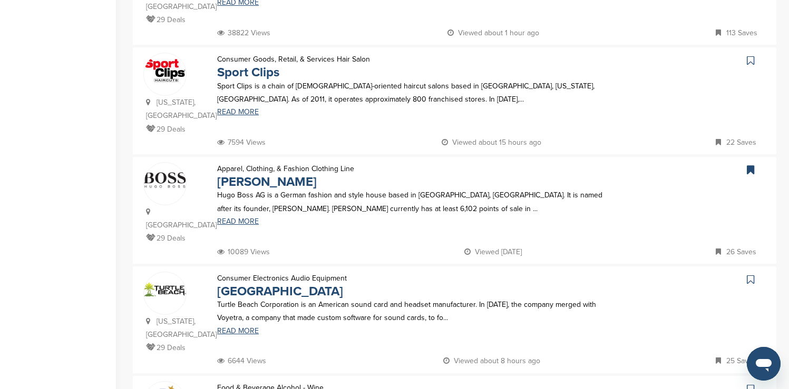
click at [752, 59] on icon at bounding box center [750, 60] width 7 height 11
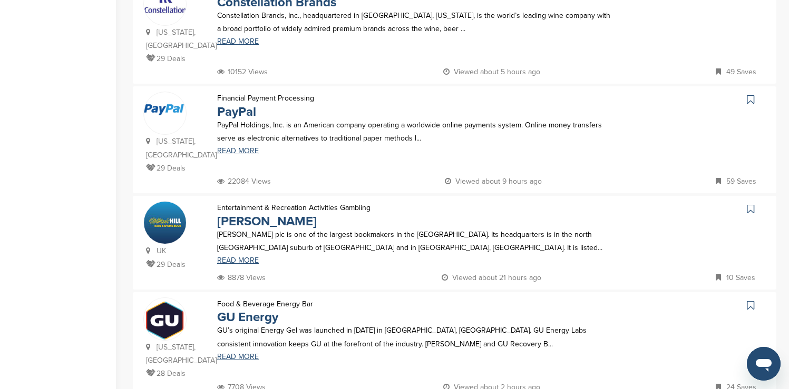
scroll to position [927, 0]
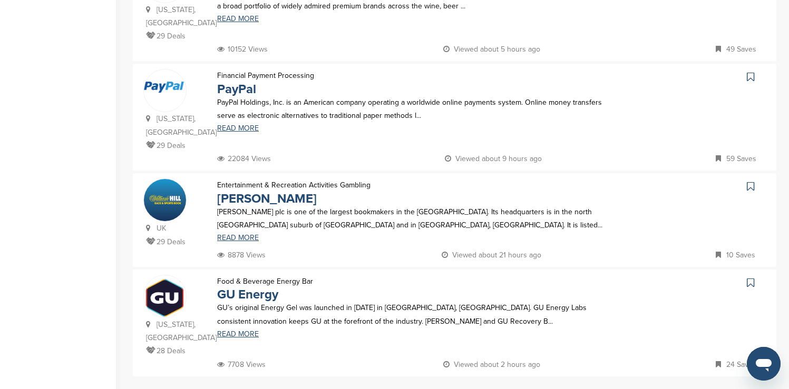
click at [751, 72] on icon at bounding box center [750, 77] width 7 height 11
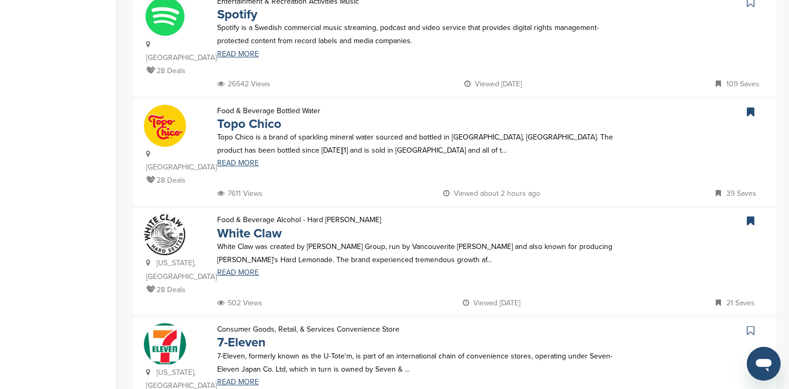
scroll to position [337, 0]
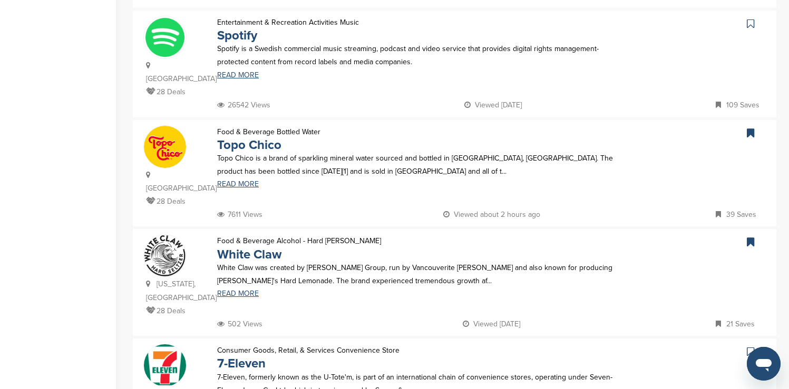
click at [752, 18] on icon at bounding box center [750, 23] width 7 height 11
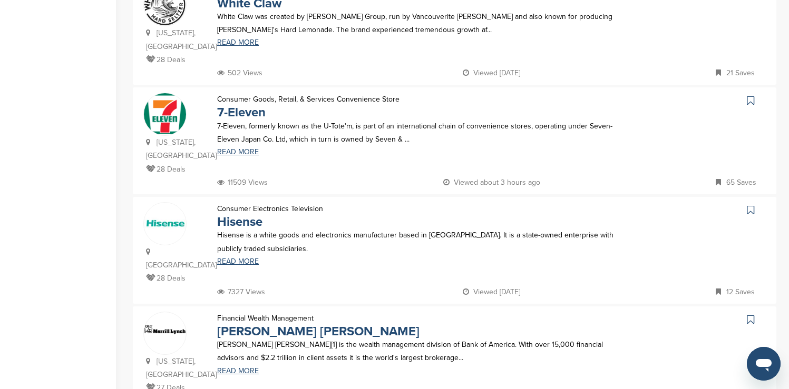
scroll to position [590, 0]
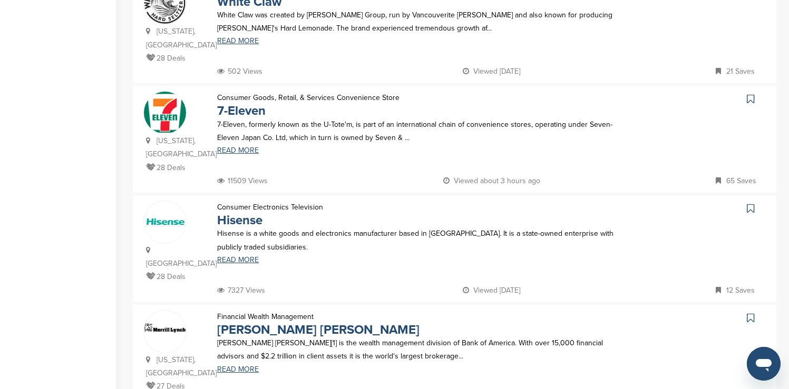
click at [751, 94] on icon at bounding box center [750, 99] width 7 height 11
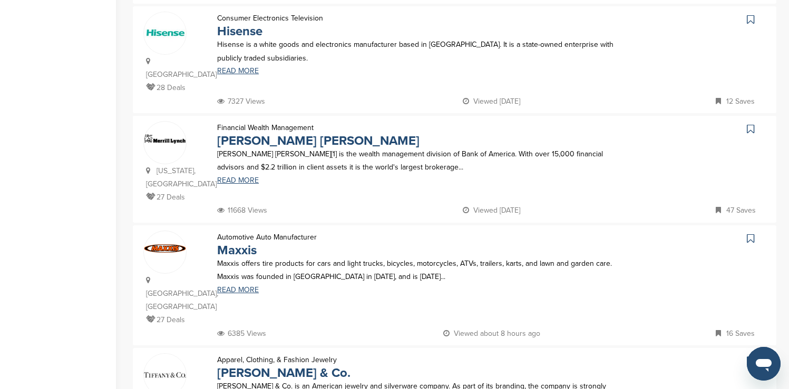
scroll to position [780, 0]
click at [752, 123] on icon at bounding box center [750, 128] width 7 height 11
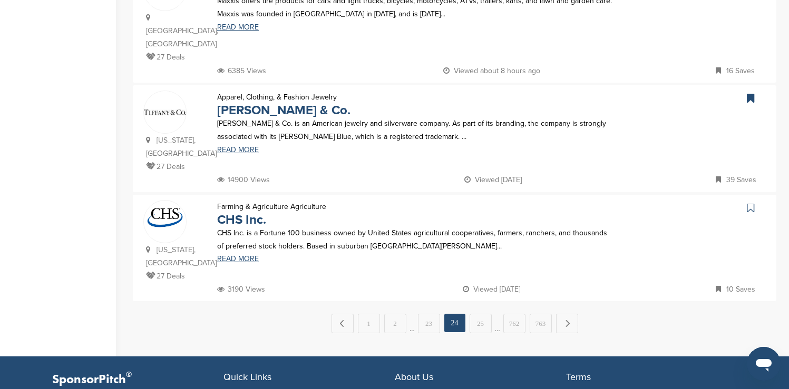
scroll to position [1054, 0]
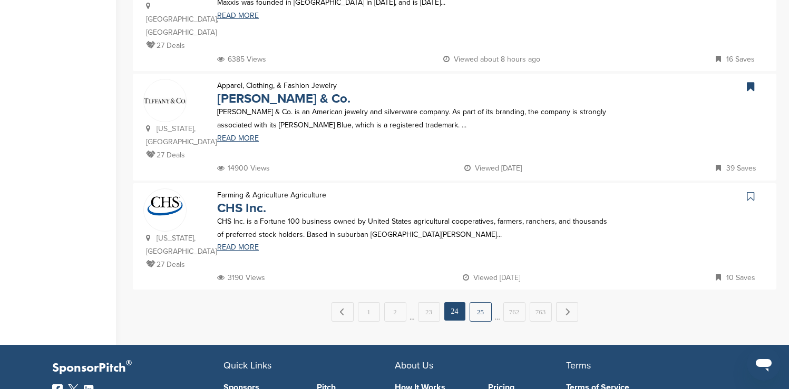
click at [484, 302] on link "25" at bounding box center [480, 311] width 22 height 19
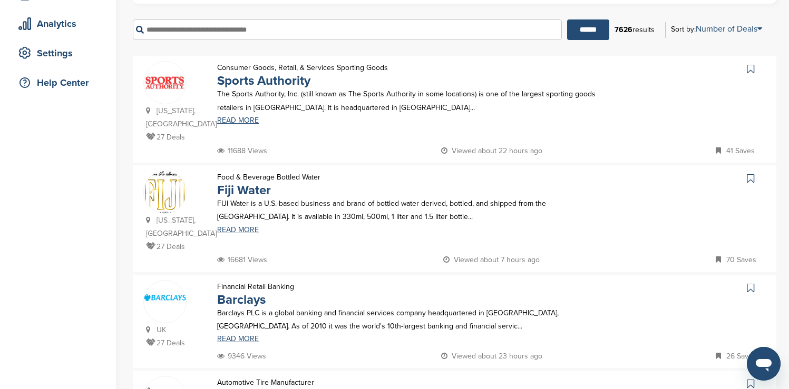
scroll to position [211, 0]
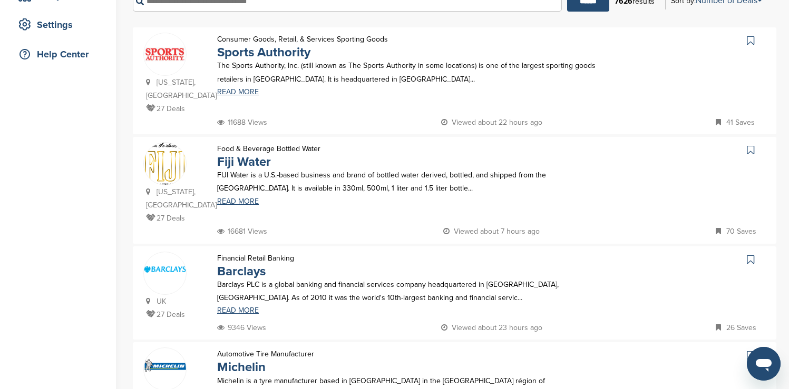
click at [751, 38] on icon at bounding box center [750, 40] width 7 height 11
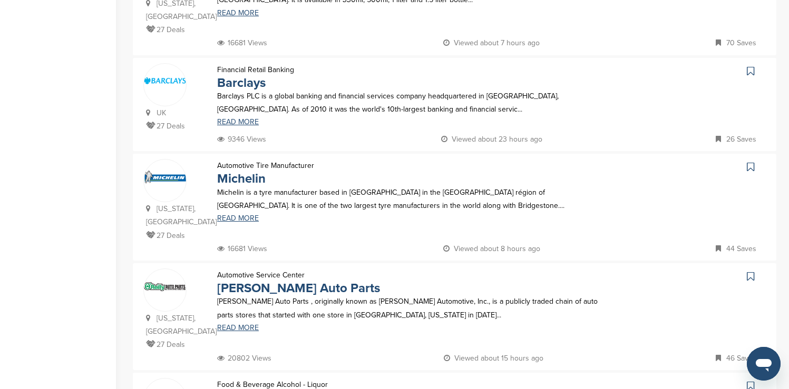
scroll to position [421, 0]
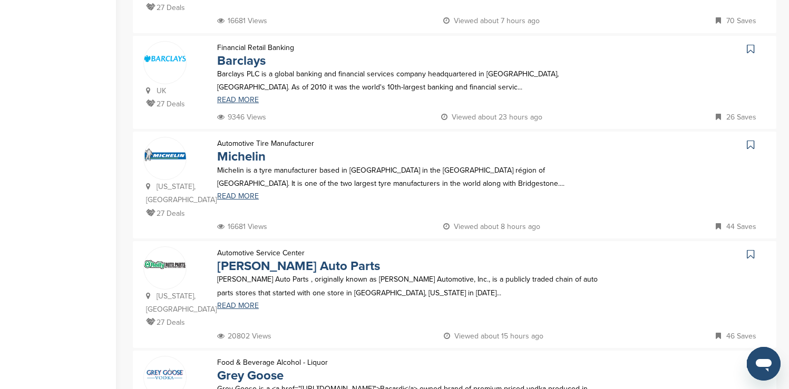
click at [751, 44] on icon at bounding box center [750, 49] width 7 height 11
click at [750, 140] on icon at bounding box center [750, 145] width 7 height 11
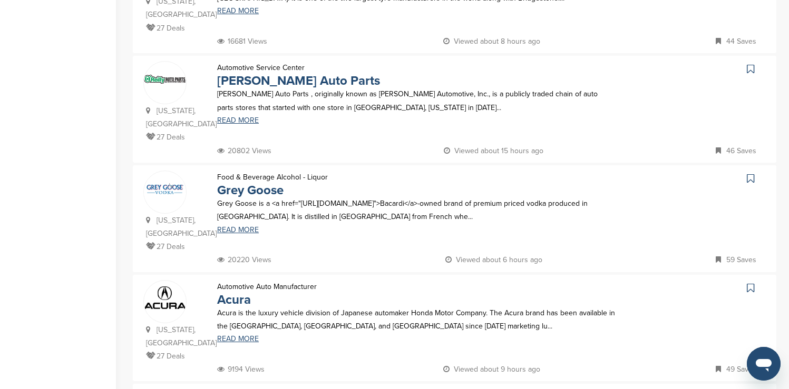
scroll to position [611, 0]
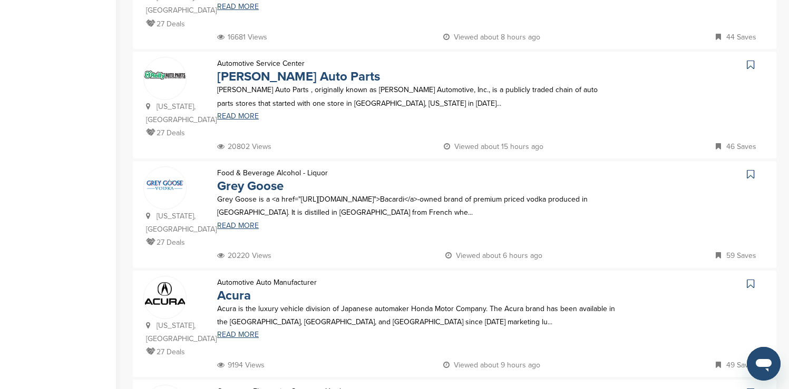
click at [749, 60] on icon at bounding box center [750, 65] width 7 height 11
click at [750, 169] on icon at bounding box center [750, 174] width 7 height 11
click at [751, 279] on icon at bounding box center [750, 284] width 7 height 11
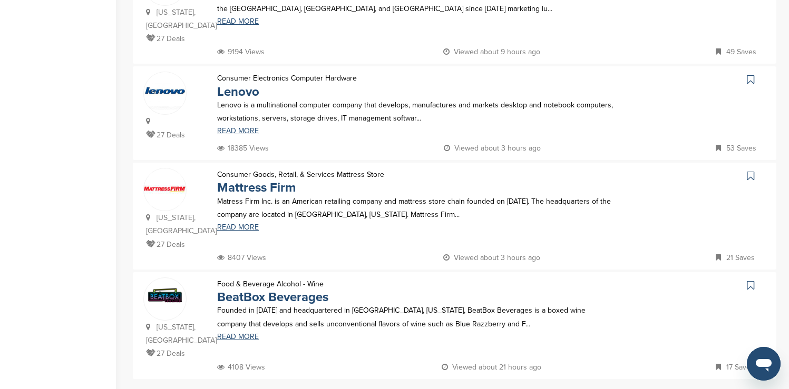
scroll to position [927, 0]
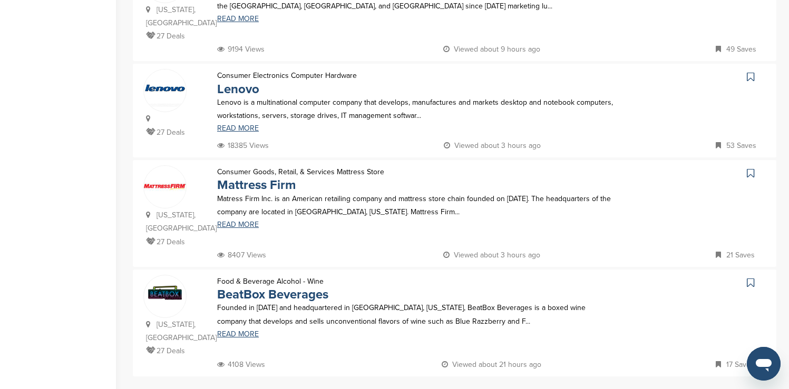
click at [751, 72] on icon at bounding box center [750, 77] width 7 height 11
click at [751, 168] on icon at bounding box center [750, 173] width 7 height 11
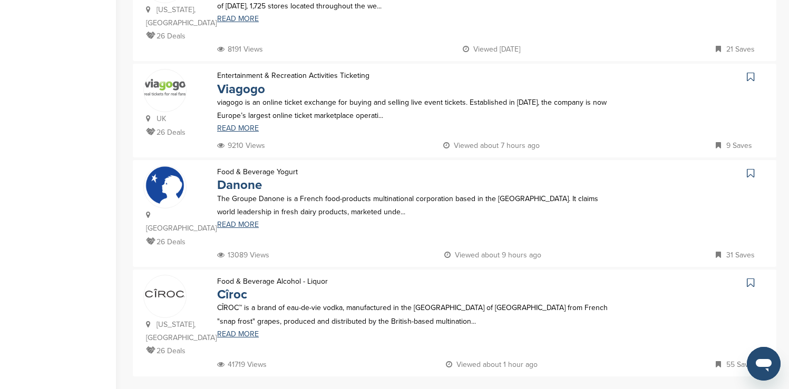
scroll to position [0, 0]
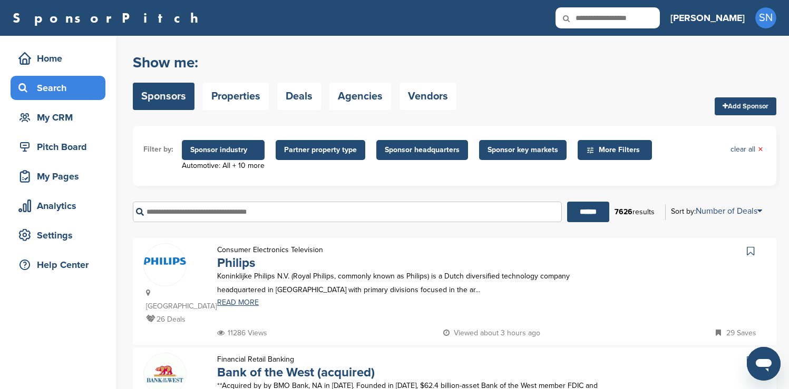
click at [751, 251] on icon at bounding box center [750, 251] width 7 height 11
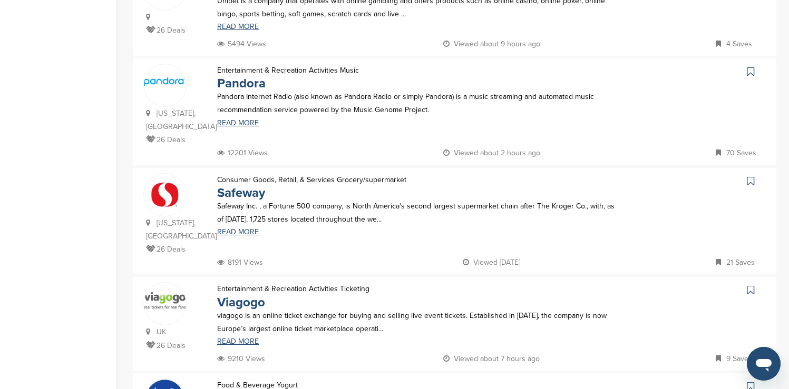
scroll to position [717, 0]
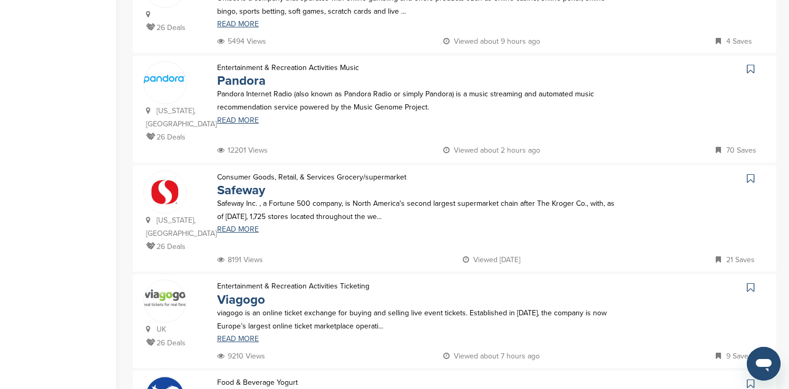
click at [751, 64] on icon at bounding box center [750, 69] width 7 height 11
click at [752, 173] on icon at bounding box center [750, 178] width 7 height 11
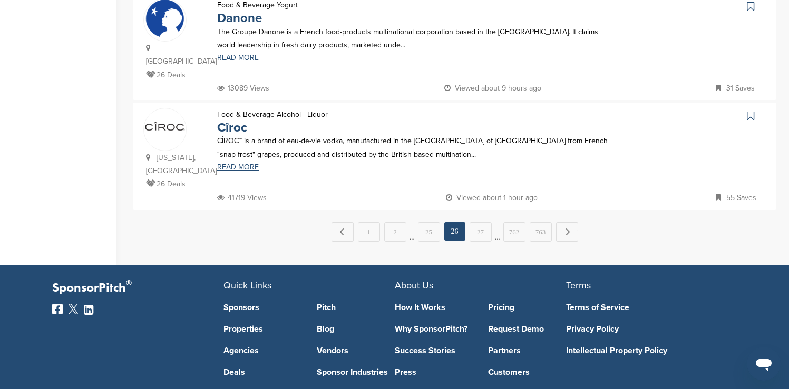
scroll to position [1096, 0]
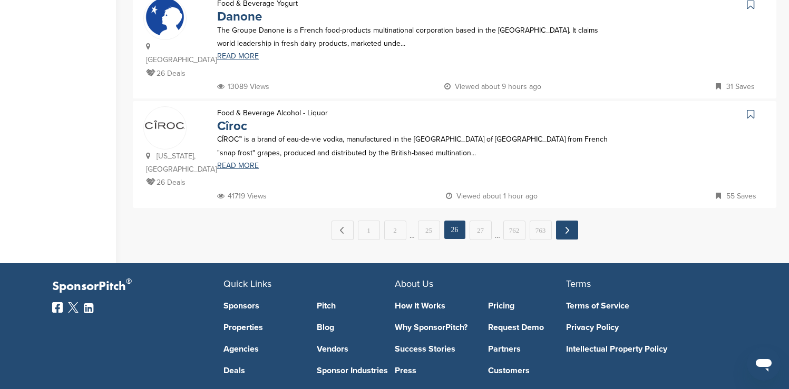
click at [561, 221] on link "Next →" at bounding box center [567, 230] width 22 height 19
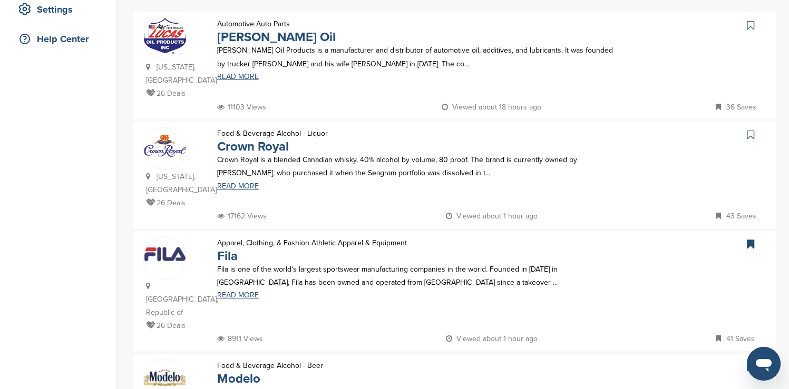
scroll to position [232, 0]
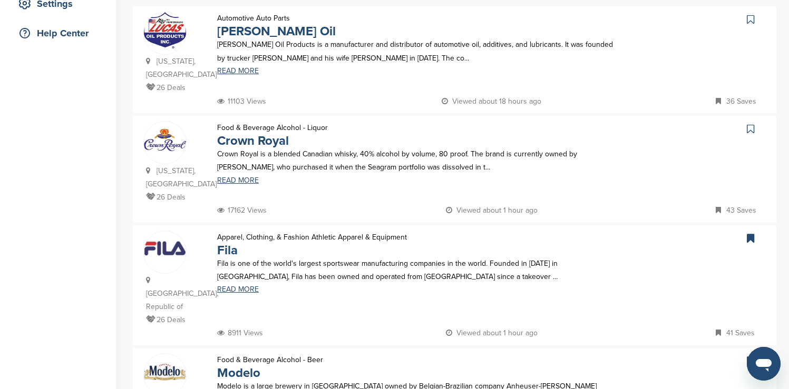
click at [752, 17] on icon at bounding box center [750, 19] width 7 height 11
click at [750, 124] on icon at bounding box center [750, 129] width 7 height 11
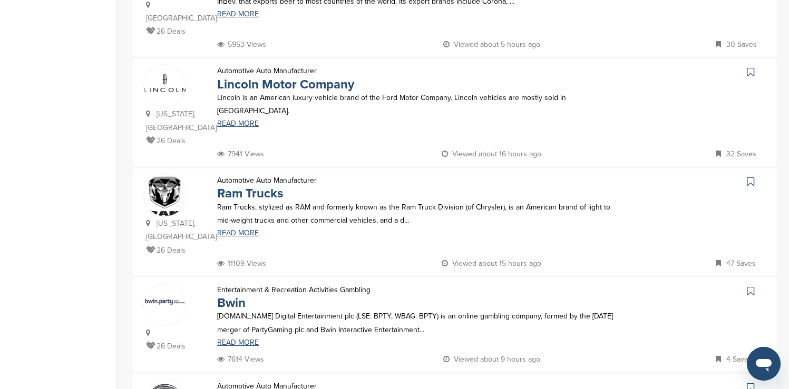
scroll to position [632, 0]
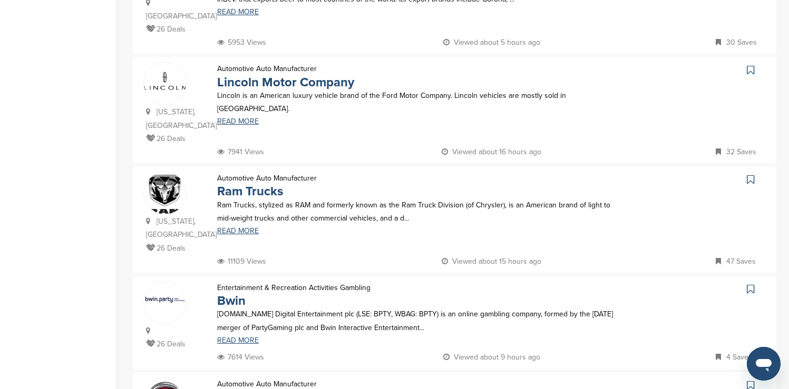
click at [750, 65] on icon at bounding box center [750, 70] width 7 height 11
click at [749, 174] on icon at bounding box center [750, 179] width 7 height 11
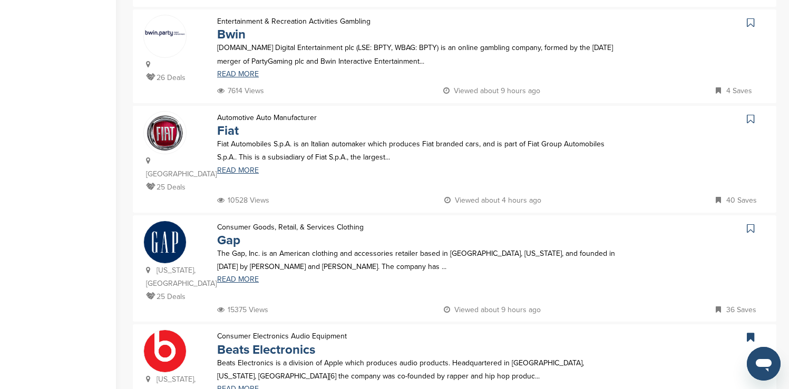
scroll to position [906, 0]
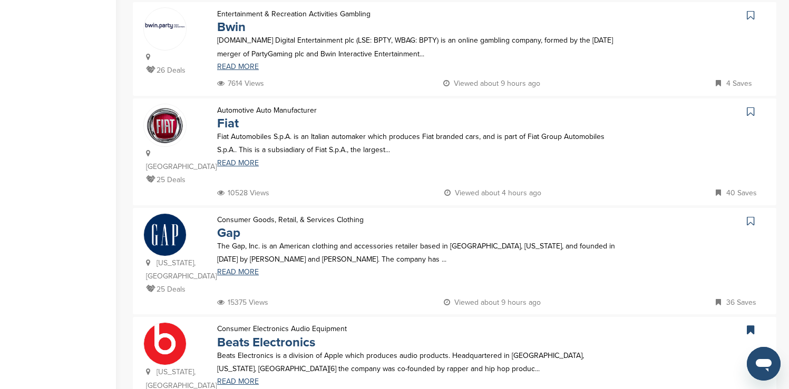
click at [748, 106] on icon at bounding box center [750, 111] width 7 height 11
click at [750, 216] on icon at bounding box center [750, 221] width 7 height 11
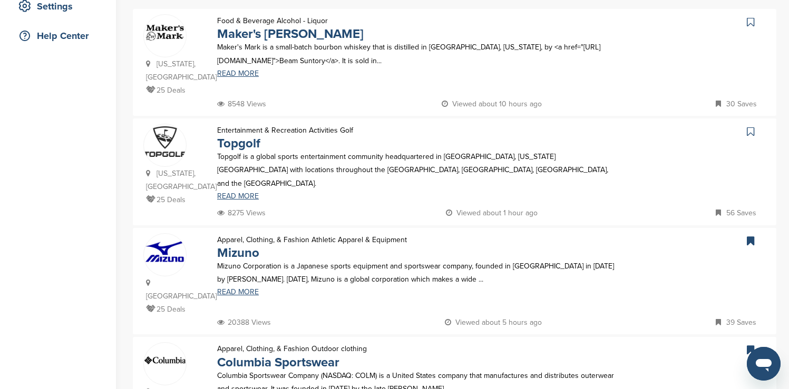
scroll to position [232, 0]
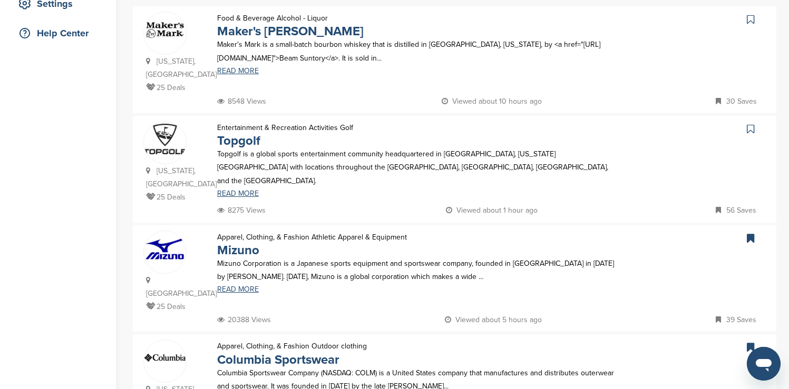
click at [753, 17] on icon at bounding box center [750, 19] width 7 height 11
click at [750, 124] on icon at bounding box center [750, 129] width 7 height 11
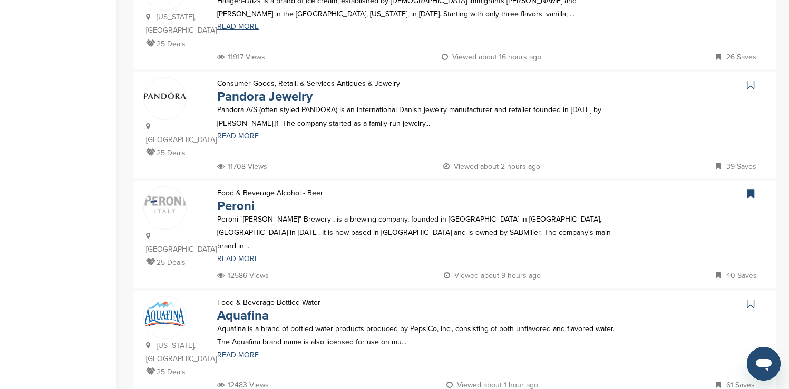
scroll to position [717, 0]
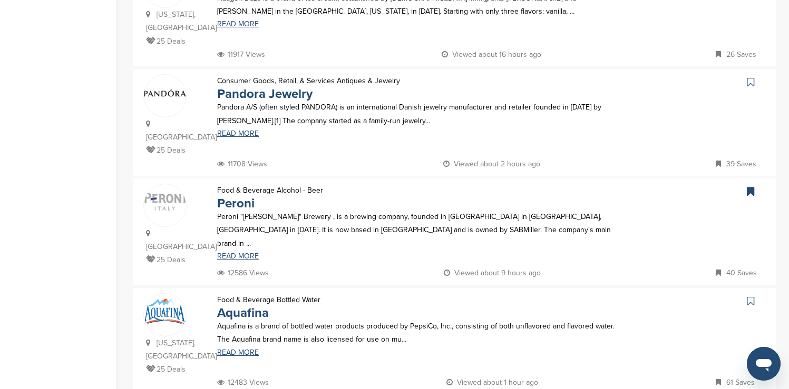
click at [751, 77] on icon at bounding box center [750, 82] width 7 height 11
click at [748, 296] on icon at bounding box center [750, 301] width 7 height 11
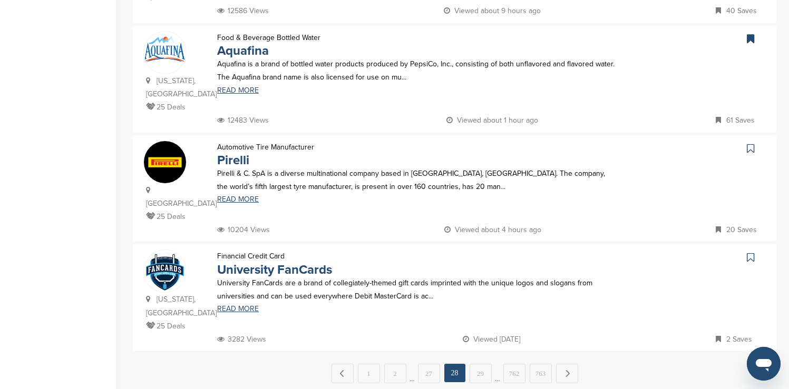
scroll to position [1012, 0]
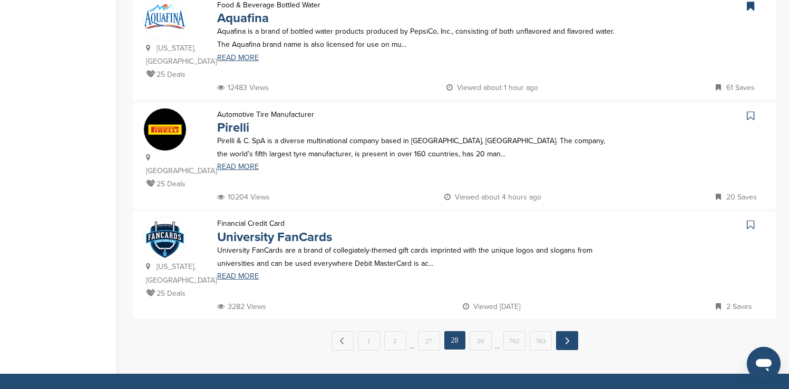
click at [564, 331] on link "Next →" at bounding box center [567, 340] width 22 height 19
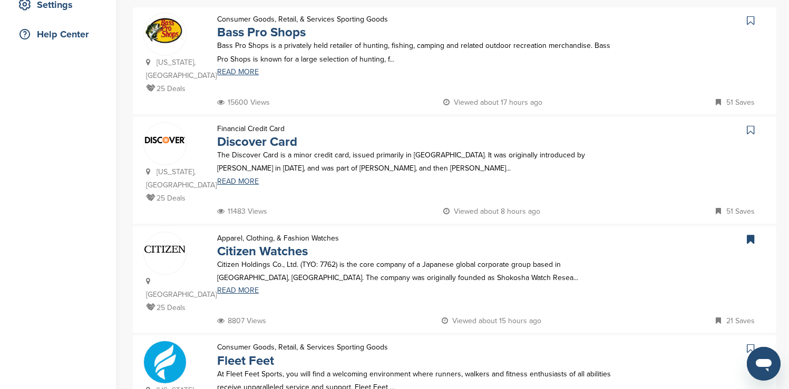
scroll to position [232, 0]
click at [751, 20] on icon at bounding box center [750, 19] width 7 height 11
click at [750, 124] on icon at bounding box center [750, 129] width 7 height 11
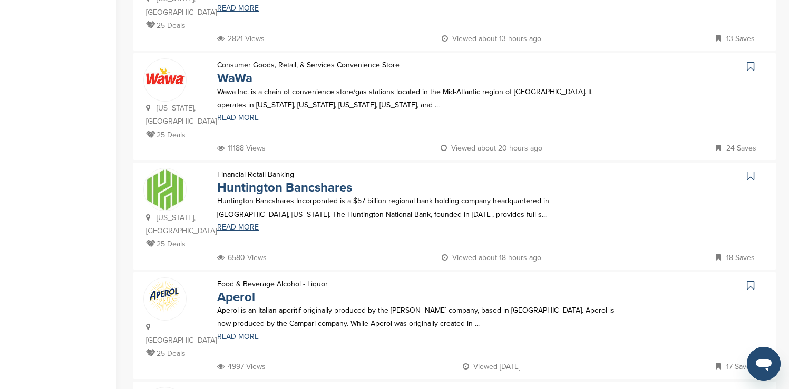
scroll to position [632, 0]
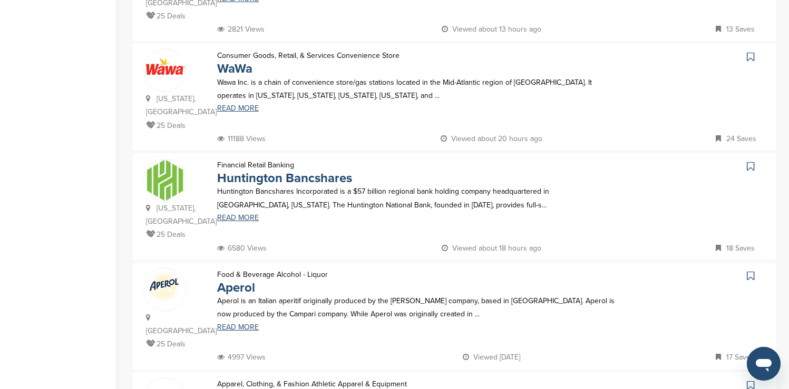
click at [751, 52] on icon at bounding box center [750, 57] width 7 height 11
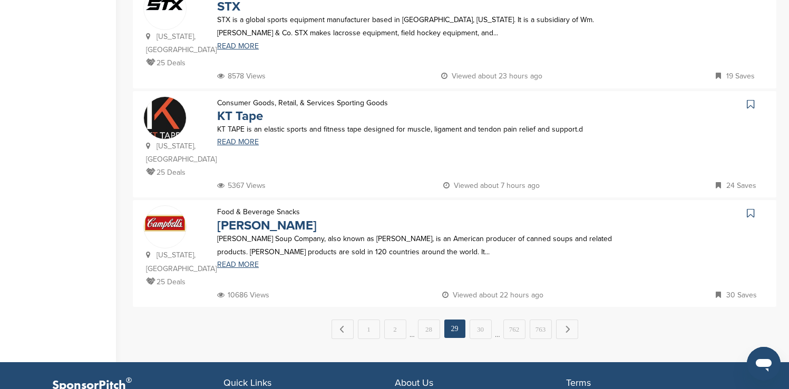
scroll to position [1054, 0]
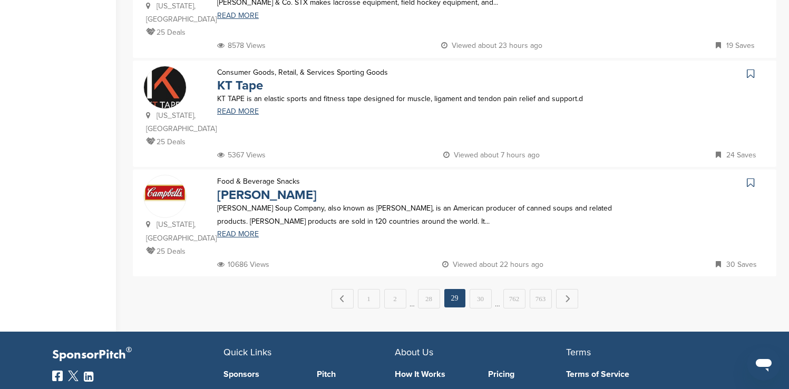
click at [749, 178] on icon at bounding box center [750, 183] width 7 height 11
click at [570, 289] on link "Next →" at bounding box center [567, 298] width 22 height 19
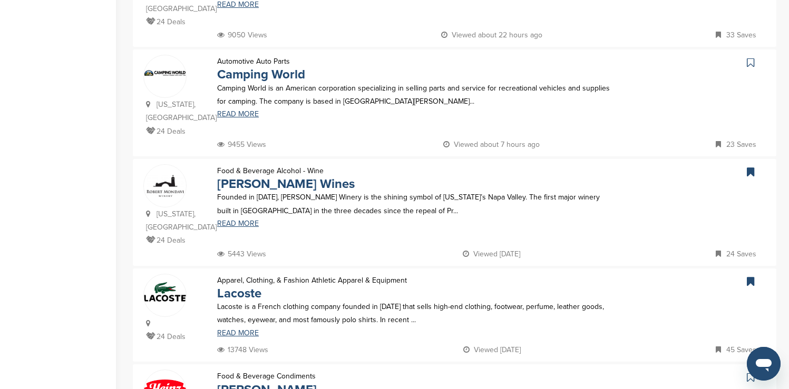
scroll to position [632, 0]
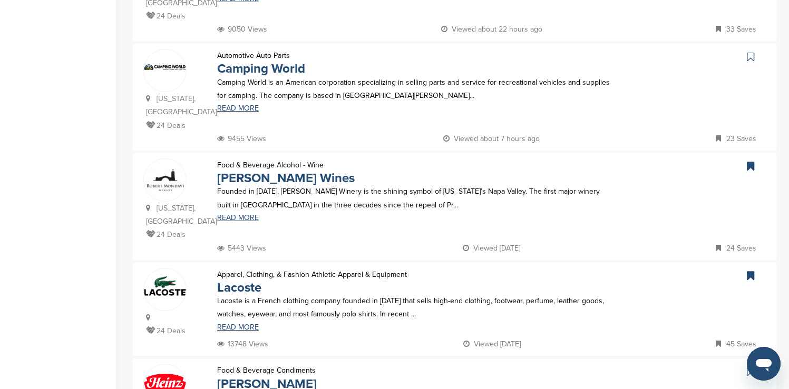
click at [751, 52] on icon at bounding box center [750, 57] width 7 height 11
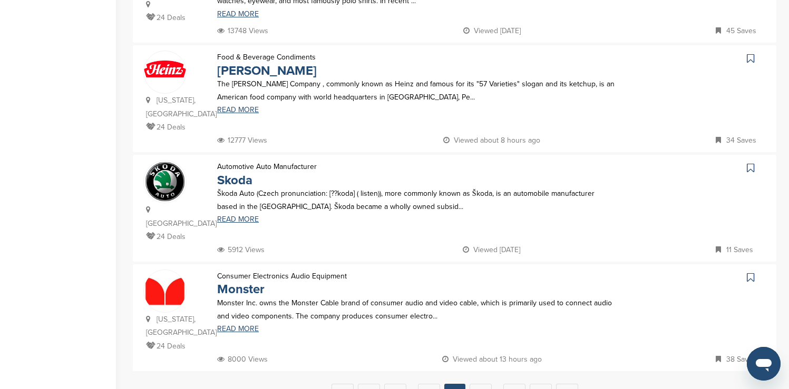
scroll to position [948, 0]
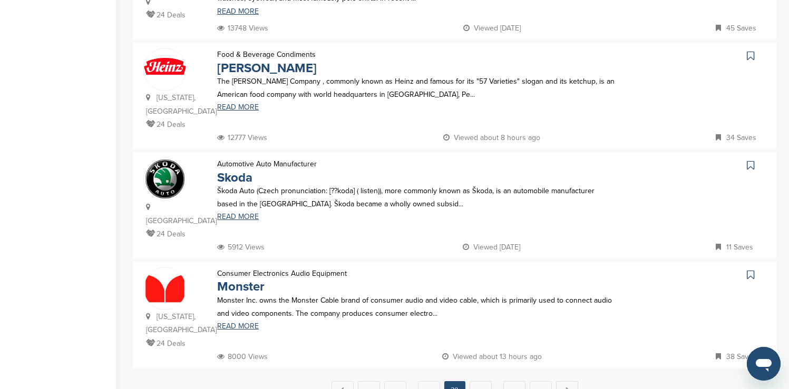
click at [750, 51] on icon at bounding box center [750, 56] width 7 height 11
click at [479, 381] on link "31" at bounding box center [480, 390] width 22 height 19
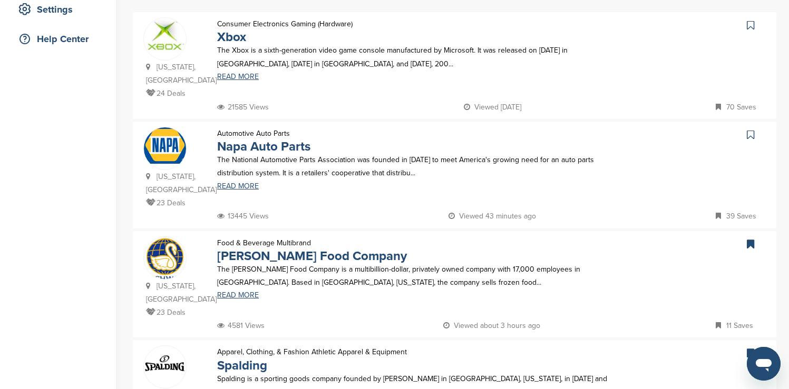
scroll to position [232, 0]
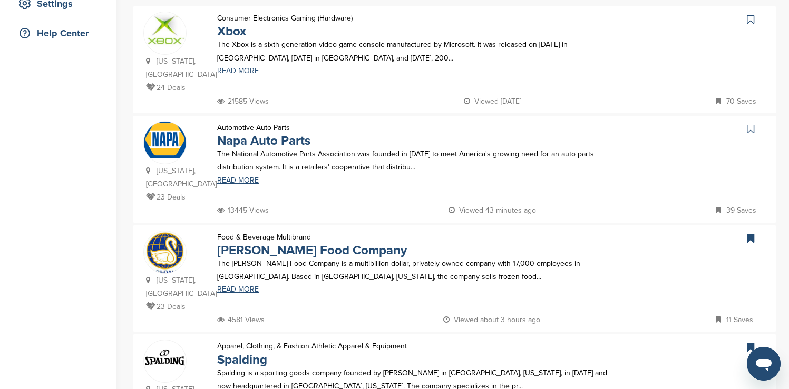
click at [749, 19] on icon at bounding box center [750, 19] width 7 height 11
click at [749, 129] on icon at bounding box center [750, 129] width 7 height 11
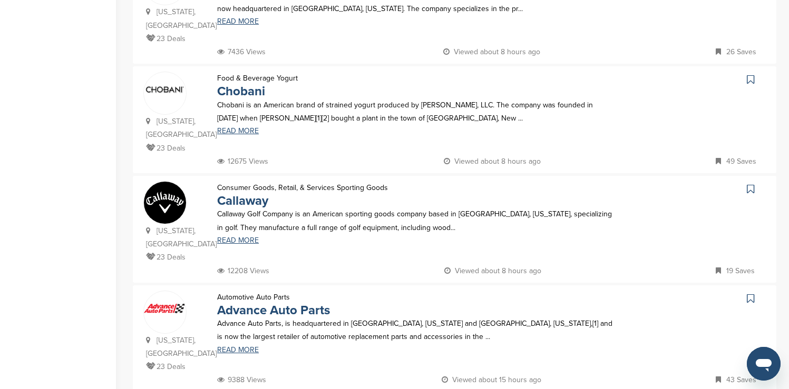
scroll to position [632, 0]
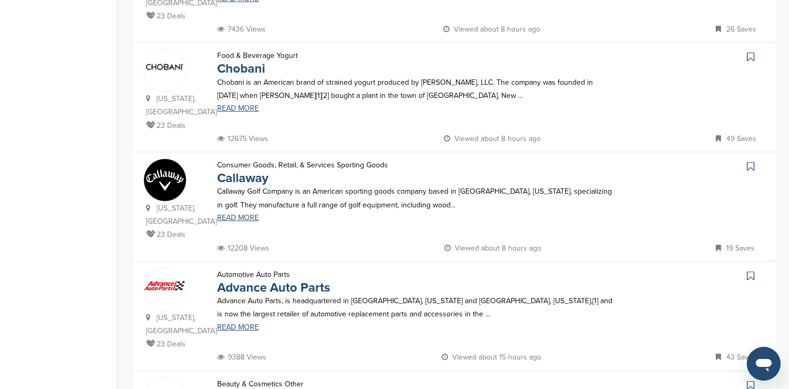
click at [749, 52] on icon at bounding box center [750, 57] width 7 height 11
click at [751, 161] on icon at bounding box center [750, 166] width 7 height 11
click at [750, 271] on icon at bounding box center [750, 276] width 7 height 11
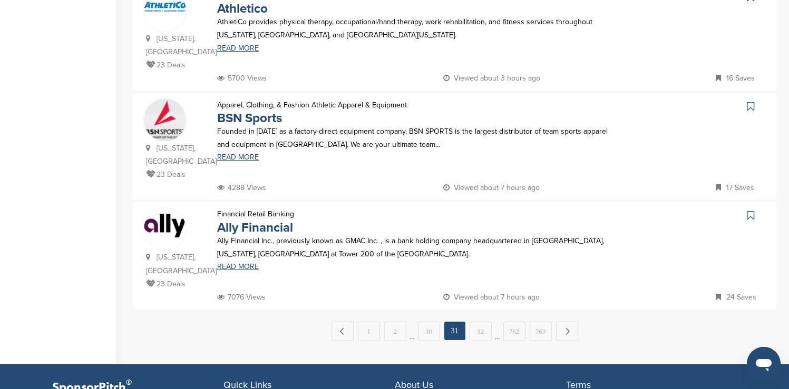
scroll to position [1054, 0]
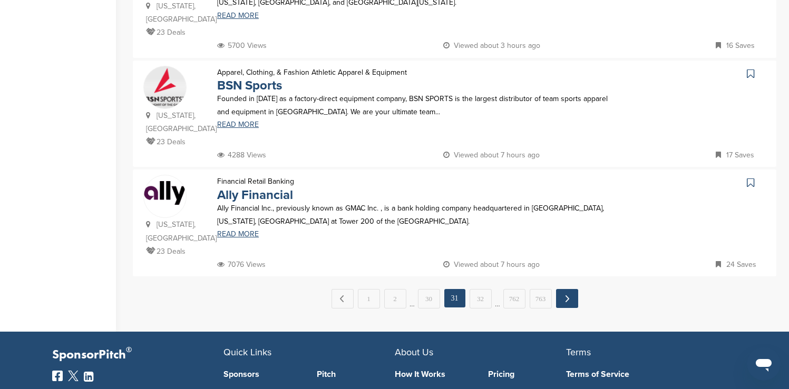
click at [564, 289] on link "Next →" at bounding box center [567, 298] width 22 height 19
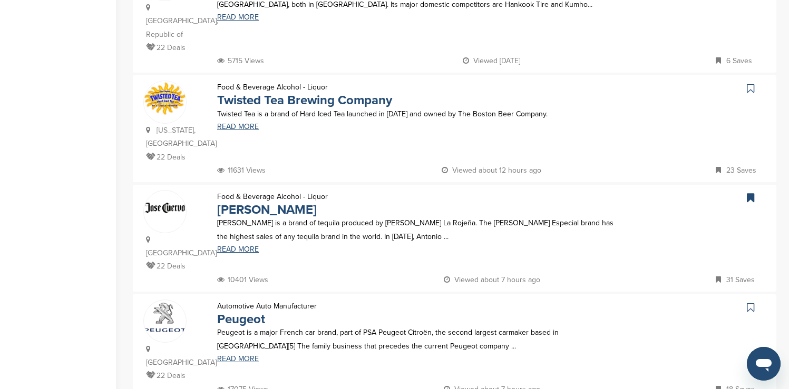
scroll to position [738, 0]
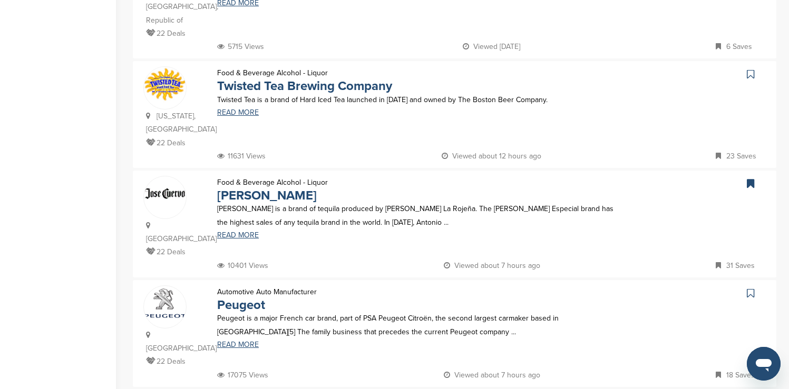
click at [749, 69] on icon at bounding box center [750, 74] width 7 height 11
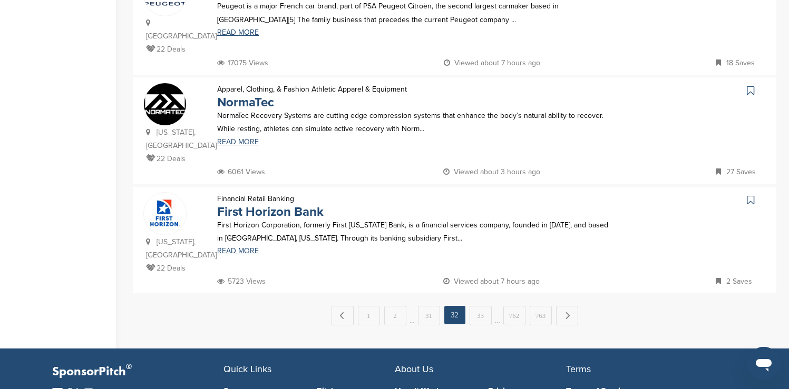
scroll to position [1075, 0]
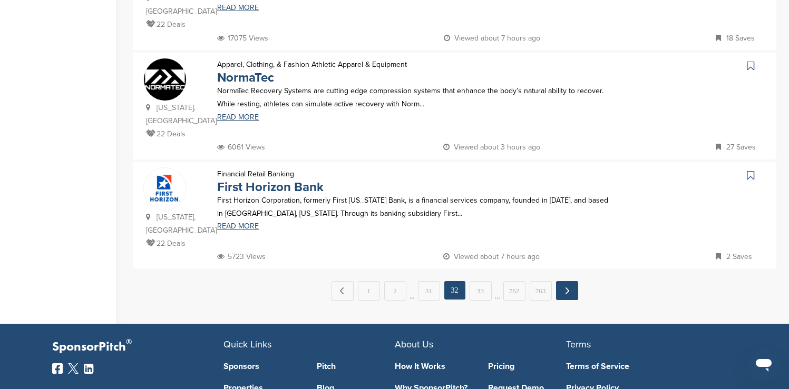
click at [568, 281] on link "Next →" at bounding box center [567, 290] width 22 height 19
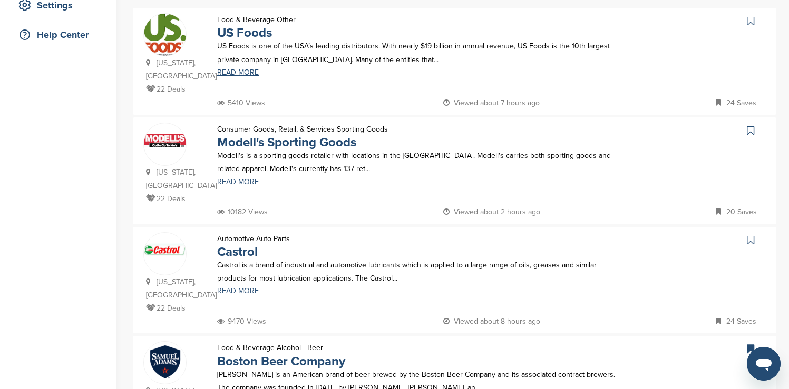
scroll to position [232, 0]
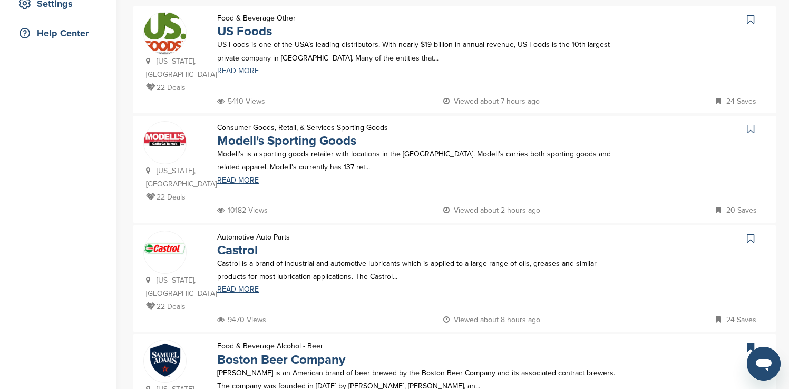
click at [750, 19] on icon at bounding box center [750, 19] width 7 height 11
click at [750, 233] on icon at bounding box center [750, 238] width 7 height 11
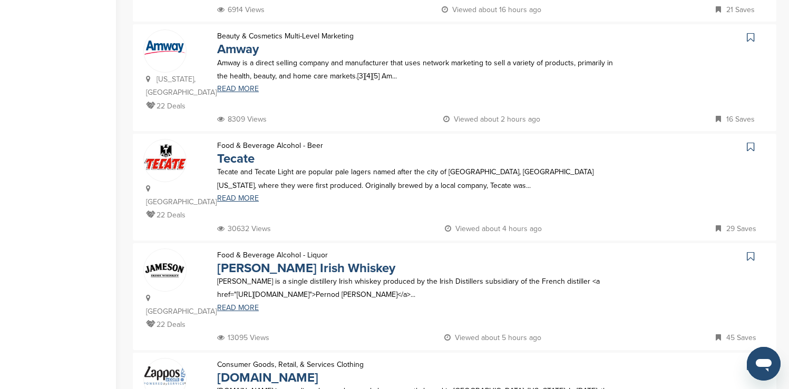
scroll to position [653, 0]
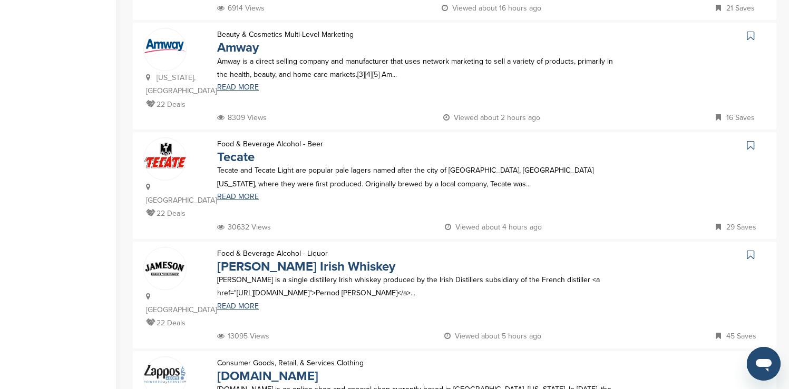
click at [750, 34] on icon at bounding box center [750, 36] width 7 height 11
click at [750, 250] on icon at bounding box center [750, 255] width 7 height 11
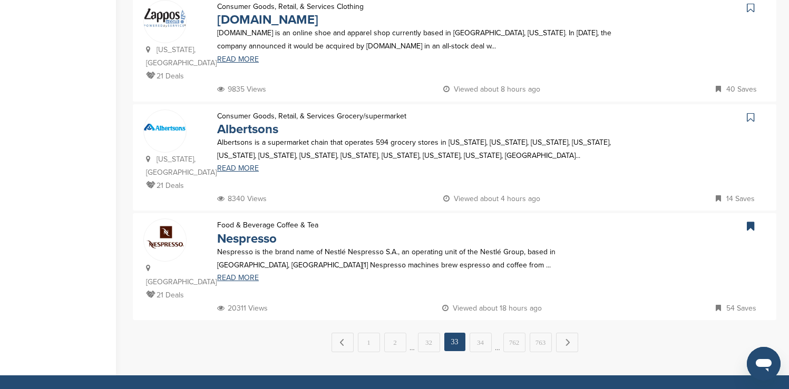
scroll to position [1033, 0]
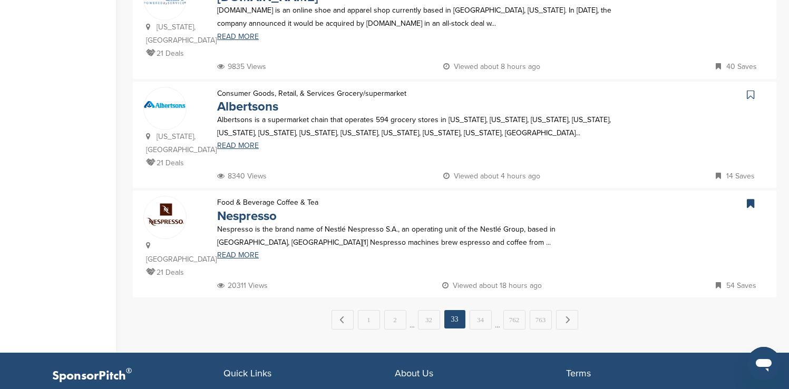
click at [751, 90] on icon at bounding box center [750, 95] width 7 height 11
click at [560, 310] on link "Next →" at bounding box center [567, 319] width 22 height 19
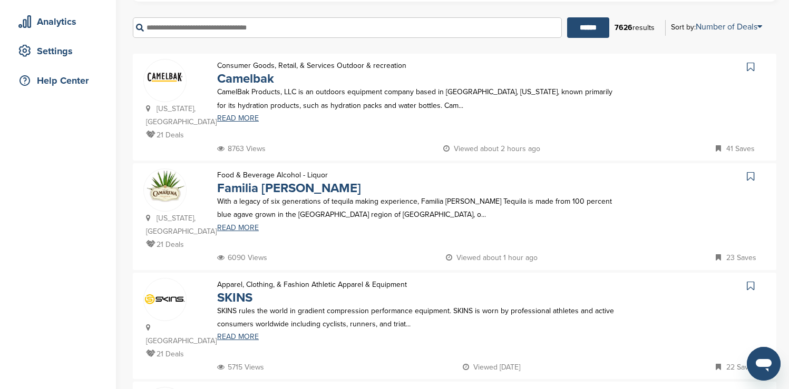
scroll to position [211, 0]
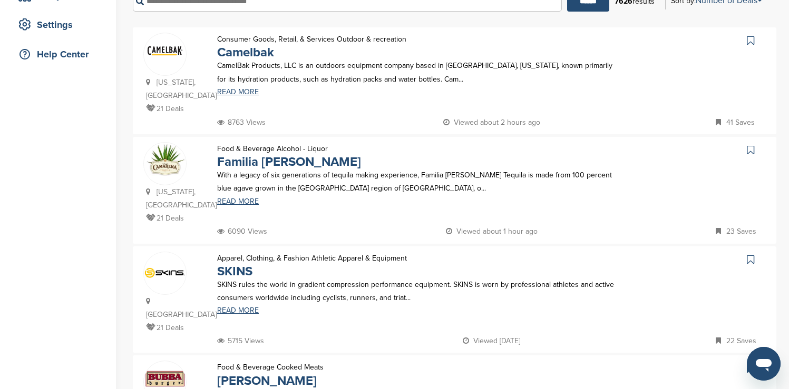
click at [752, 41] on icon at bounding box center [750, 40] width 7 height 11
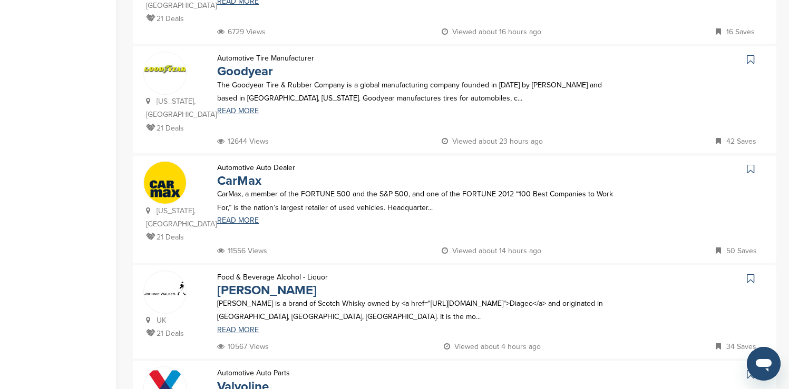
scroll to position [632, 0]
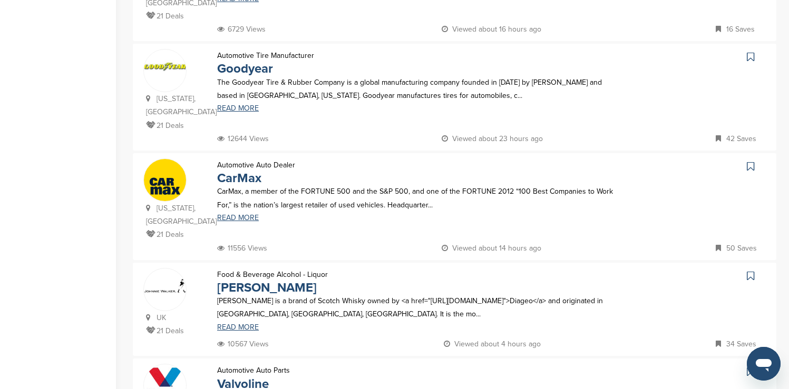
click at [752, 52] on icon at bounding box center [750, 57] width 7 height 11
click at [749, 161] on icon at bounding box center [750, 166] width 7 height 11
click at [749, 271] on icon at bounding box center [750, 276] width 7 height 11
click at [750, 367] on icon at bounding box center [750, 372] width 7 height 11
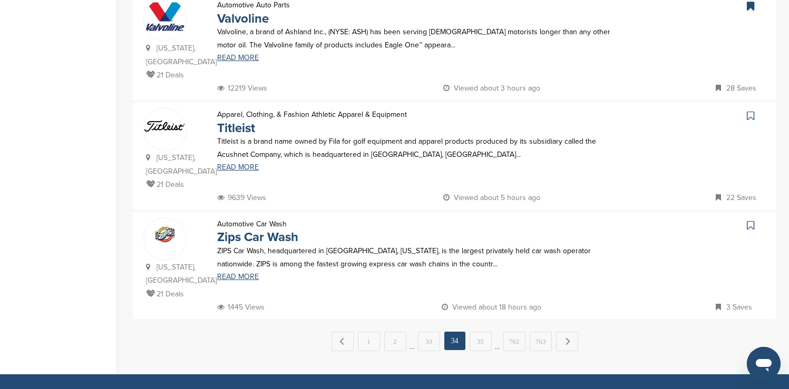
scroll to position [1012, 0]
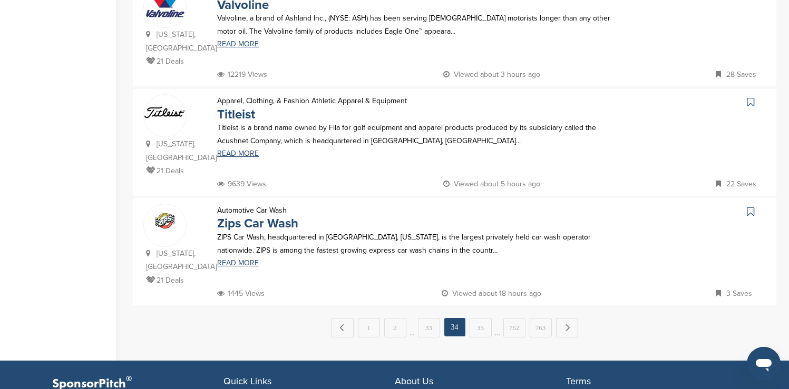
click at [750, 97] on icon at bounding box center [750, 102] width 7 height 11
click at [483, 318] on link "35" at bounding box center [480, 327] width 22 height 19
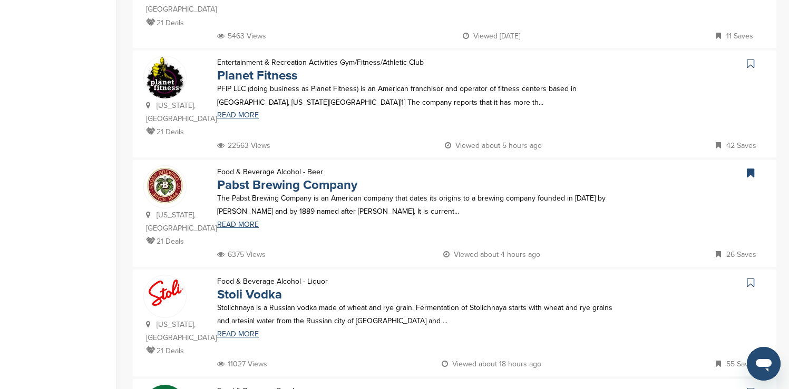
scroll to position [738, 0]
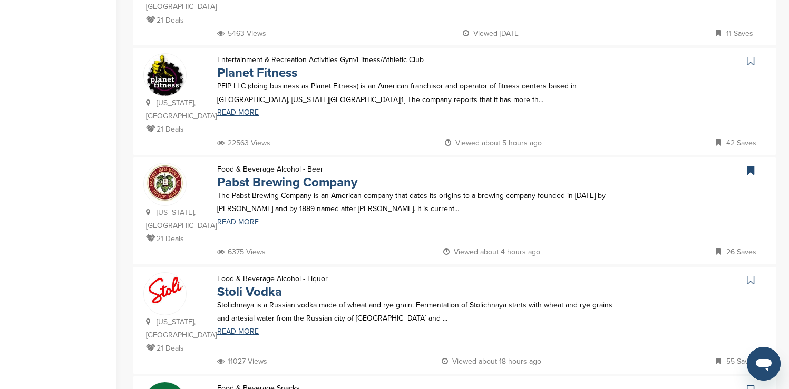
click at [749, 56] on icon at bounding box center [750, 61] width 7 height 11
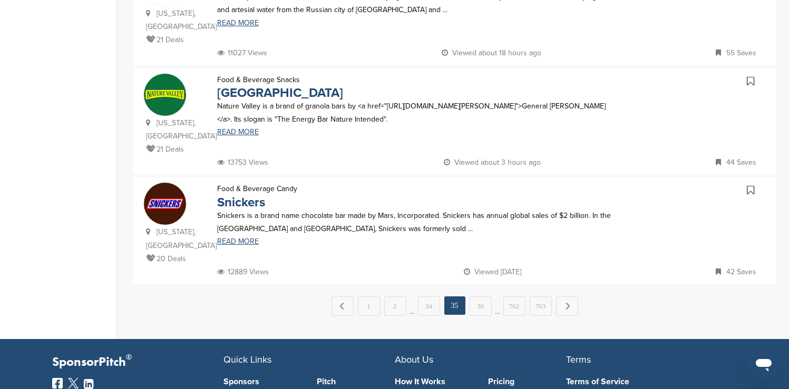
scroll to position [1075, 0]
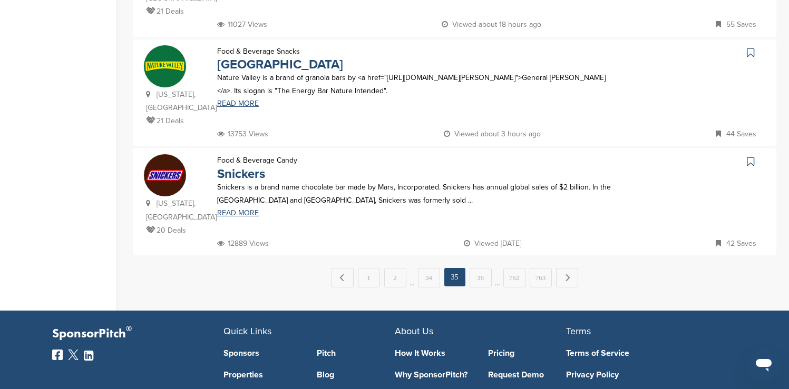
click at [750, 47] on icon at bounding box center [750, 52] width 7 height 11
click at [751, 156] on icon at bounding box center [750, 161] width 7 height 11
click at [567, 268] on link "Next →" at bounding box center [567, 277] width 22 height 19
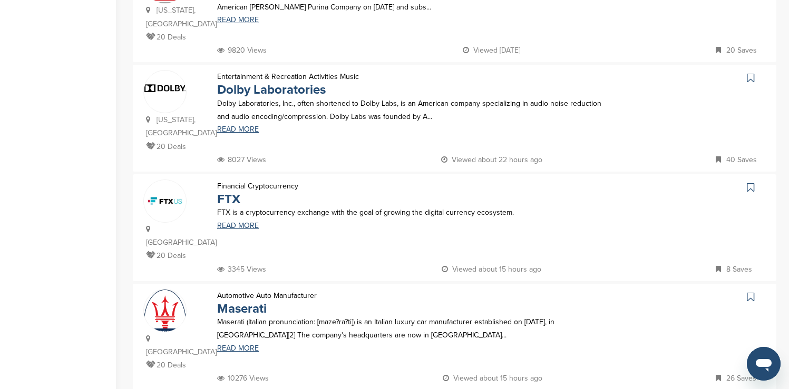
scroll to position [632, 0]
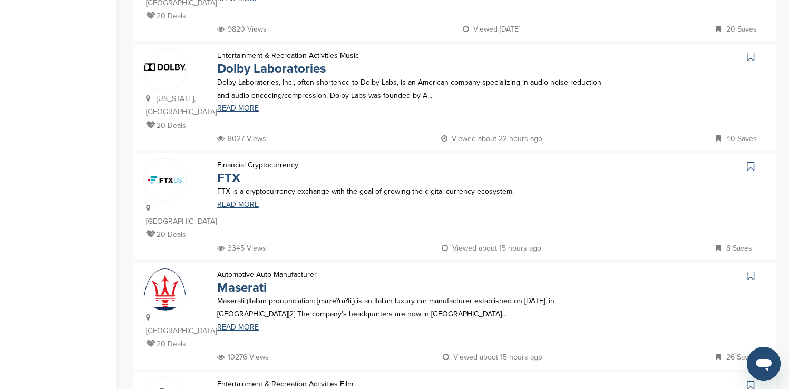
click at [748, 52] on icon at bounding box center [750, 57] width 7 height 11
click at [751, 271] on icon at bounding box center [750, 276] width 7 height 11
click at [752, 380] on icon at bounding box center [750, 385] width 7 height 11
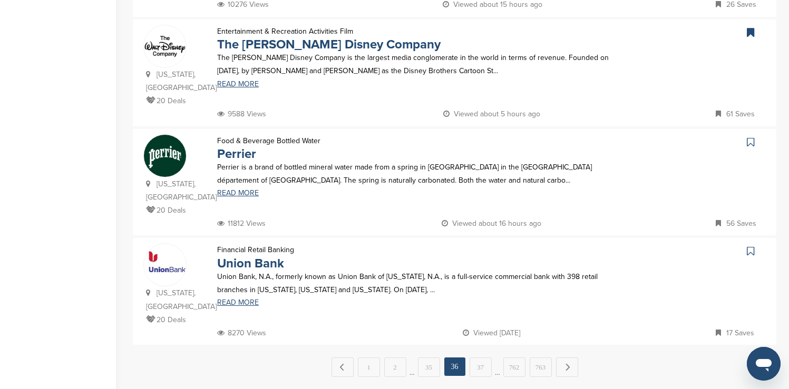
scroll to position [1012, 0]
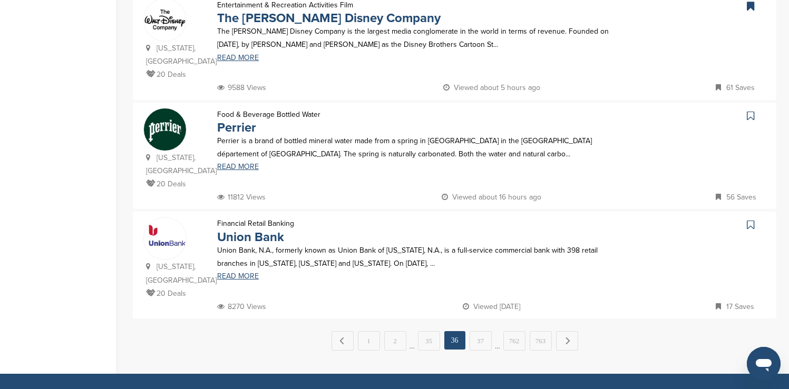
click at [750, 111] on icon at bounding box center [750, 116] width 7 height 11
click at [749, 220] on icon at bounding box center [750, 225] width 7 height 11
click at [563, 331] on link "Next →" at bounding box center [567, 340] width 22 height 19
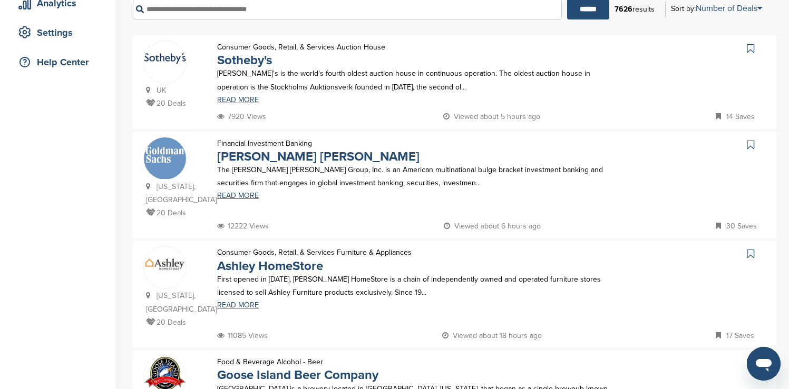
scroll to position [211, 0]
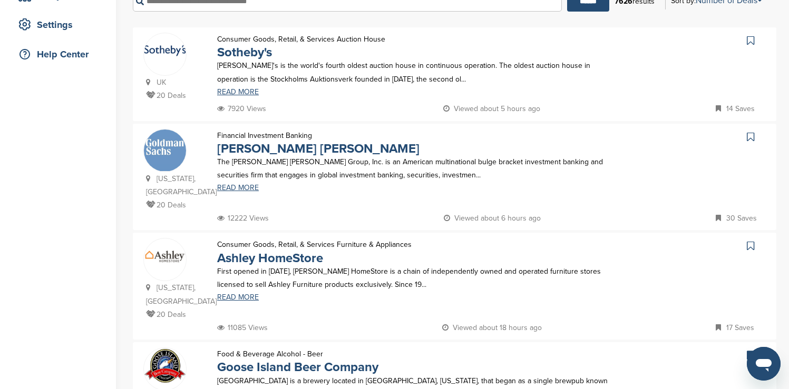
click at [750, 42] on icon at bounding box center [750, 40] width 7 height 11
click at [749, 135] on icon at bounding box center [750, 137] width 7 height 11
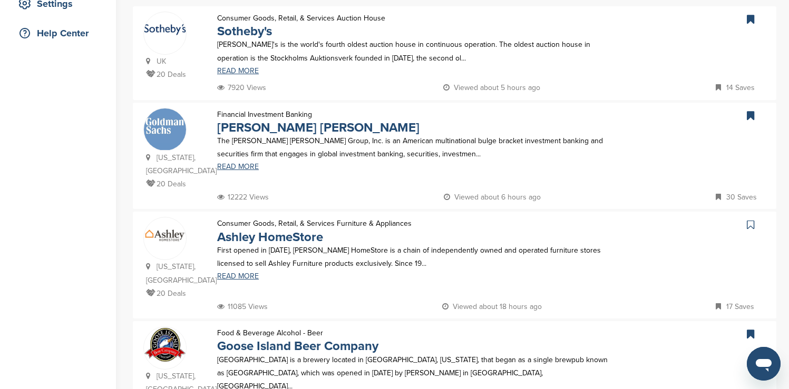
click at [750, 223] on icon at bounding box center [750, 225] width 7 height 11
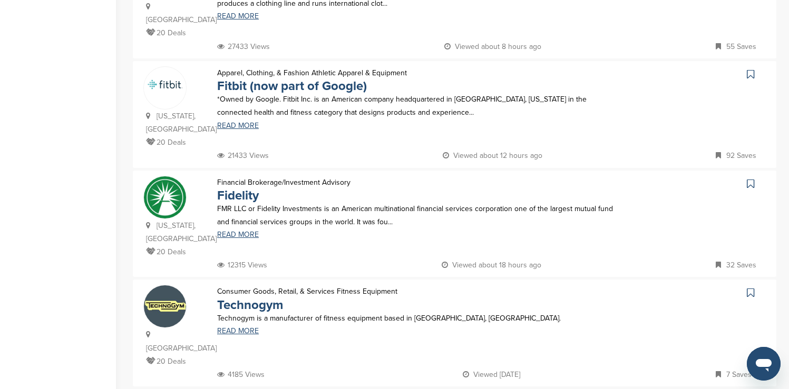
scroll to position [738, 0]
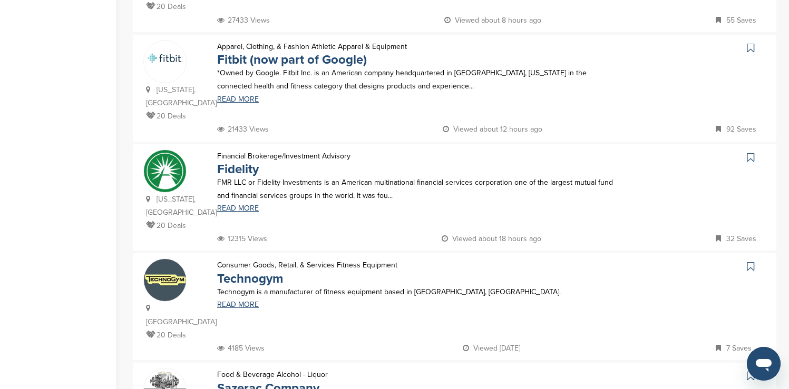
click at [752, 43] on icon at bounding box center [750, 48] width 7 height 11
click at [748, 152] on icon at bounding box center [750, 157] width 7 height 11
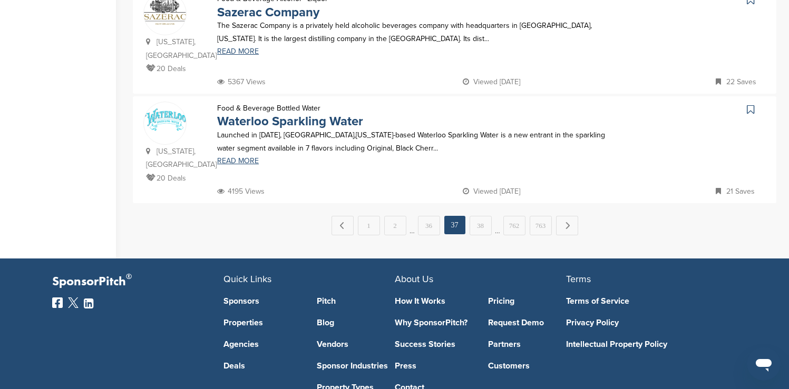
scroll to position [1117, 0]
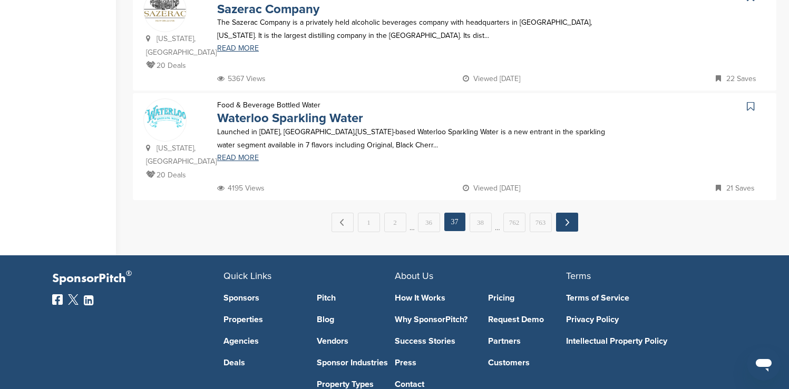
click at [567, 213] on link "Next →" at bounding box center [567, 222] width 22 height 19
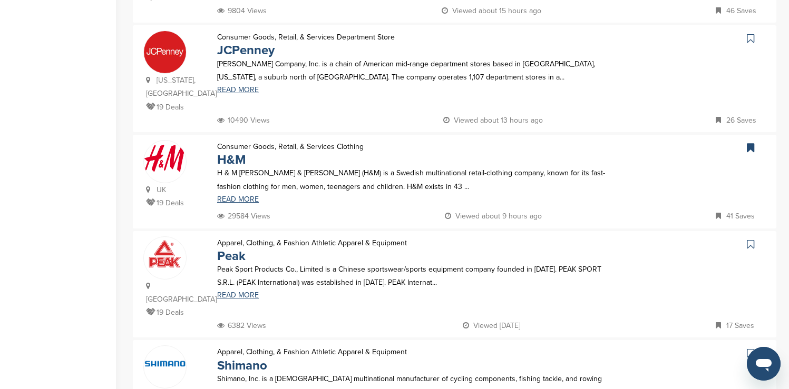
scroll to position [653, 0]
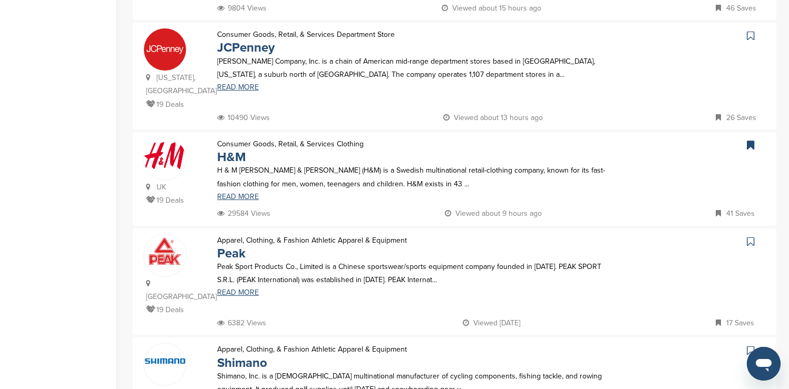
click at [751, 31] on icon at bounding box center [750, 36] width 7 height 11
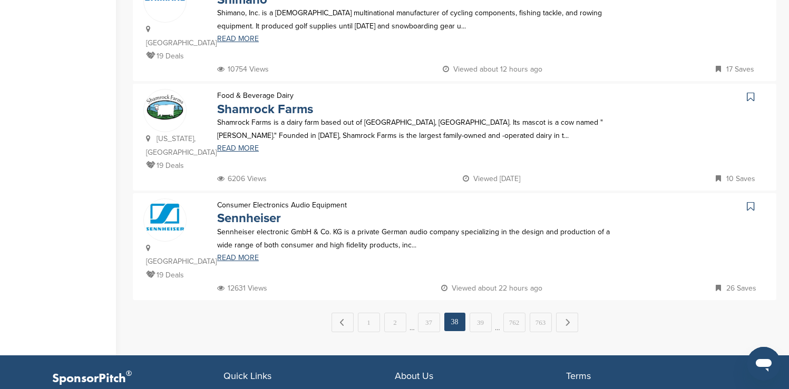
scroll to position [1033, 0]
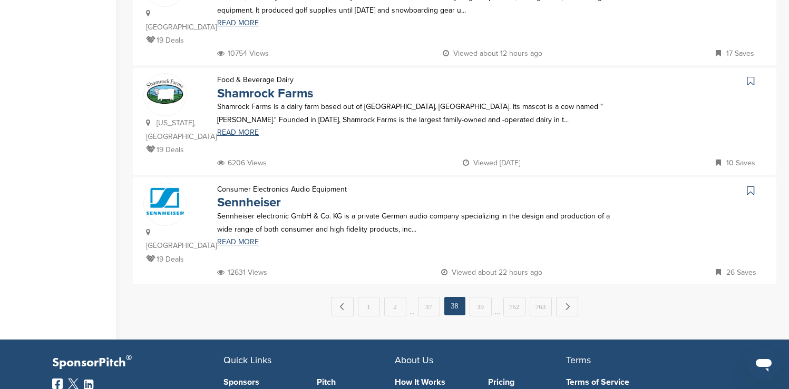
click at [750, 185] on icon at bounding box center [750, 190] width 7 height 11
click at [570, 297] on link "Next →" at bounding box center [567, 306] width 22 height 19
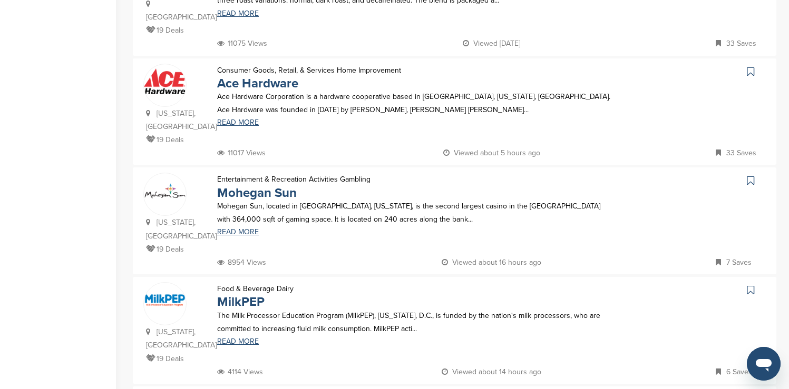
scroll to position [421, 0]
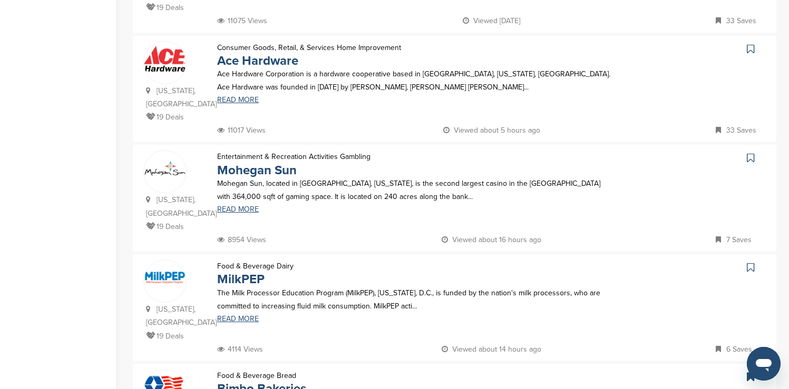
click at [752, 44] on icon at bounding box center [750, 49] width 7 height 11
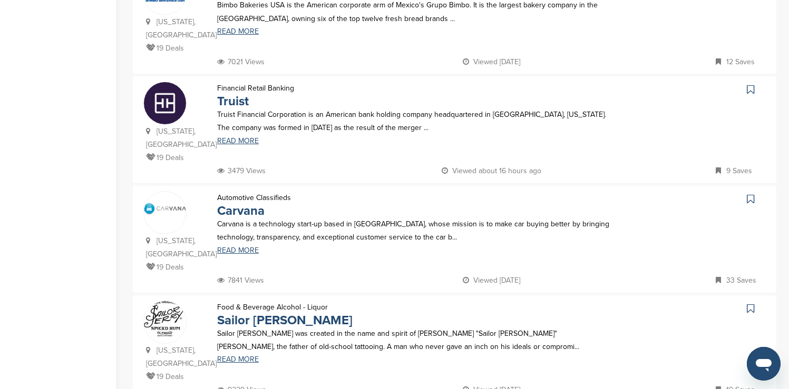
scroll to position [843, 0]
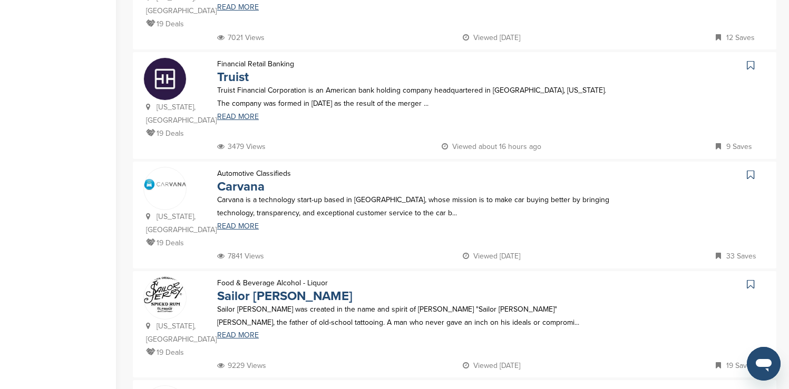
click at [752, 60] on icon at bounding box center [750, 65] width 7 height 11
click at [750, 170] on icon at bounding box center [750, 175] width 7 height 11
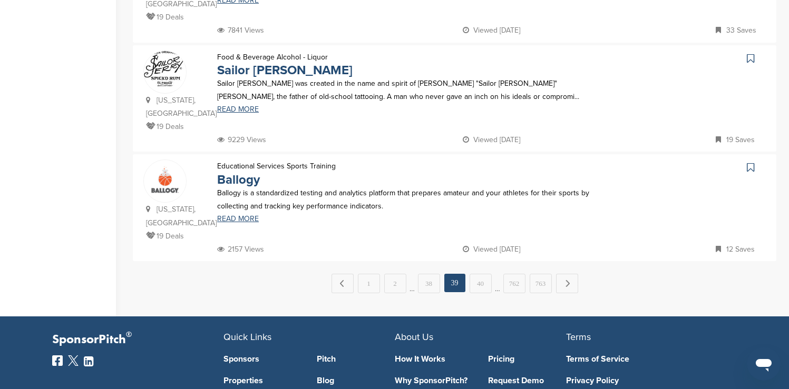
scroll to position [1075, 0]
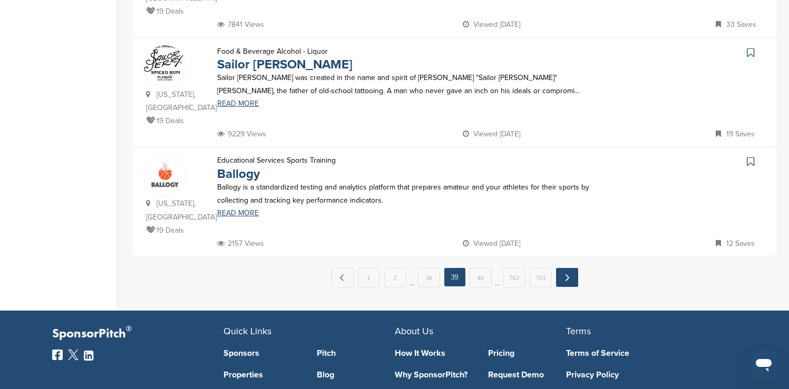
click at [564, 268] on link "Next →" at bounding box center [567, 277] width 22 height 19
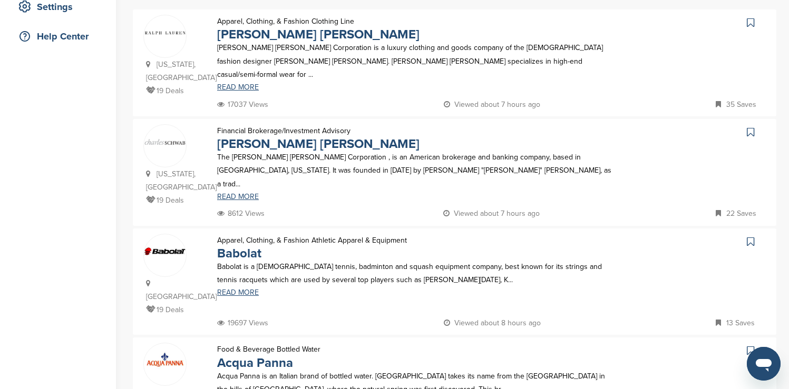
scroll to position [232, 0]
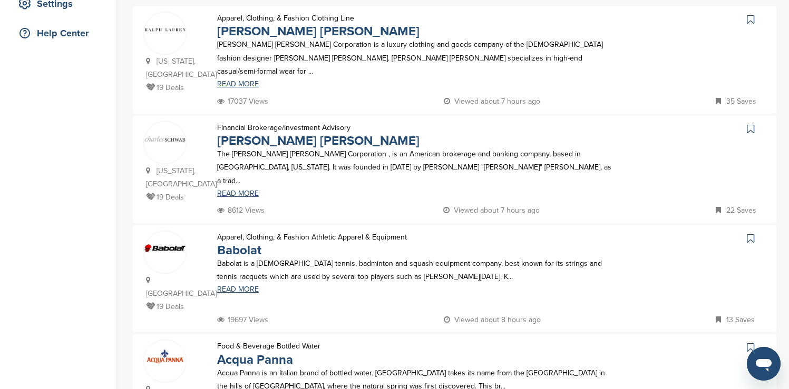
click at [751, 19] on icon at bounding box center [750, 19] width 7 height 11
click at [749, 130] on icon at bounding box center [750, 129] width 7 height 11
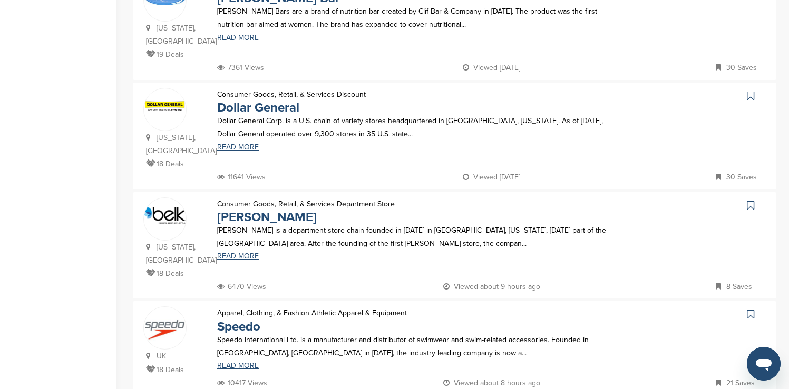
scroll to position [948, 0]
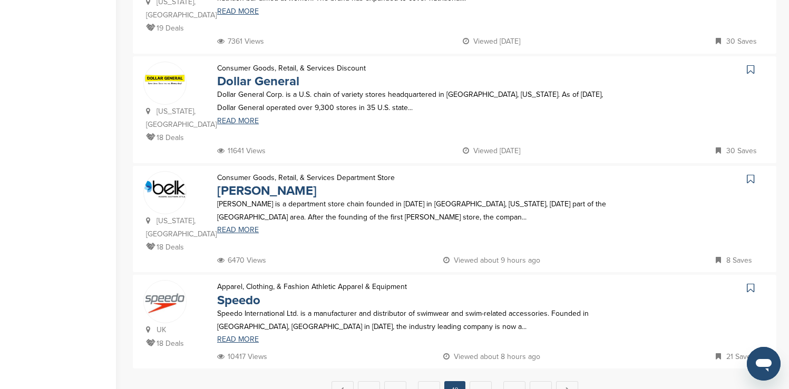
click at [751, 64] on icon at bounding box center [750, 69] width 7 height 11
click at [751, 174] on icon at bounding box center [750, 179] width 7 height 11
click at [752, 283] on icon at bounding box center [750, 288] width 7 height 11
click at [567, 381] on link "Next →" at bounding box center [567, 390] width 22 height 19
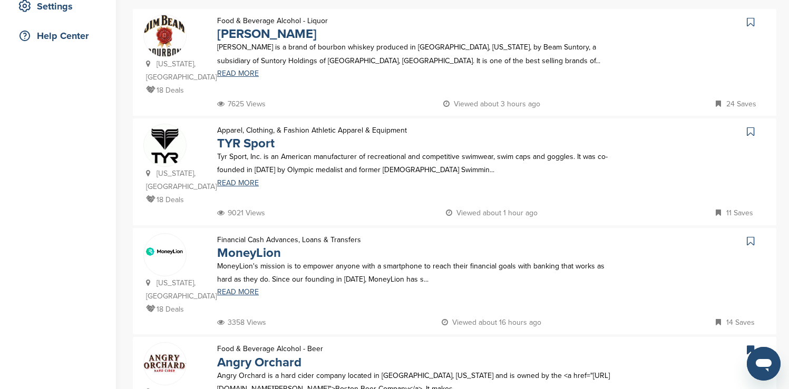
scroll to position [232, 0]
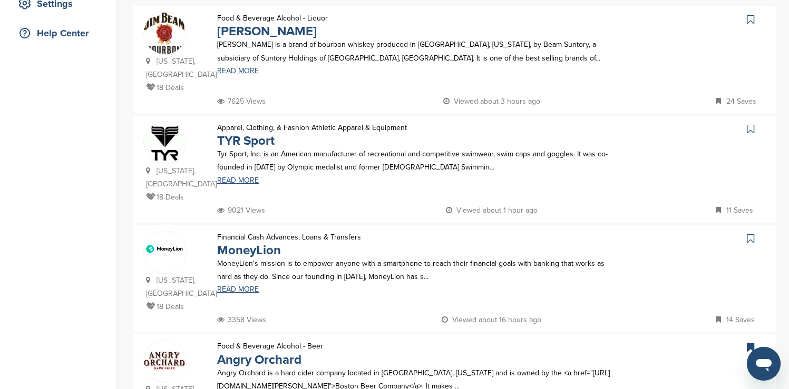
click at [751, 17] on icon at bounding box center [750, 19] width 7 height 11
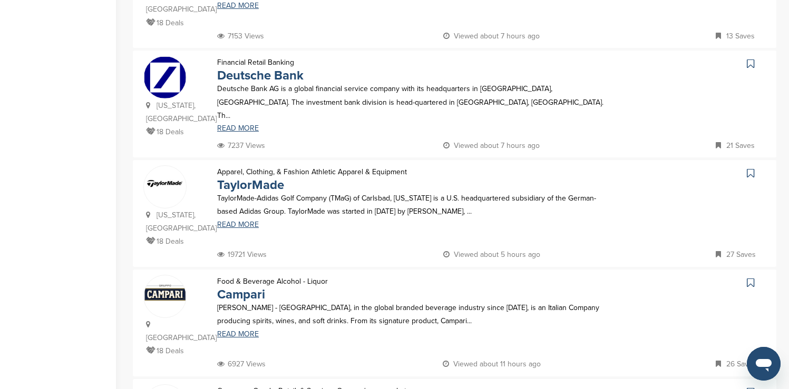
scroll to position [738, 0]
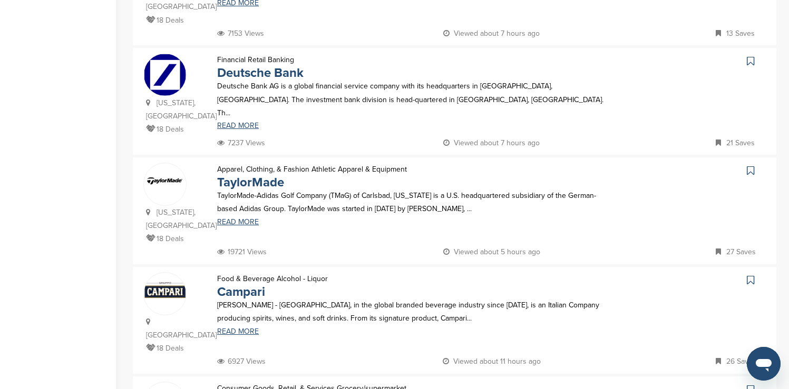
click at [750, 56] on icon at bounding box center [750, 61] width 7 height 11
click at [751, 165] on icon at bounding box center [750, 170] width 7 height 11
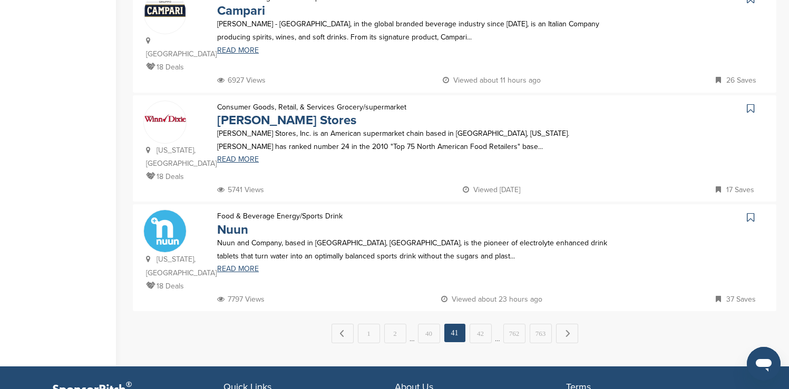
scroll to position [1033, 0]
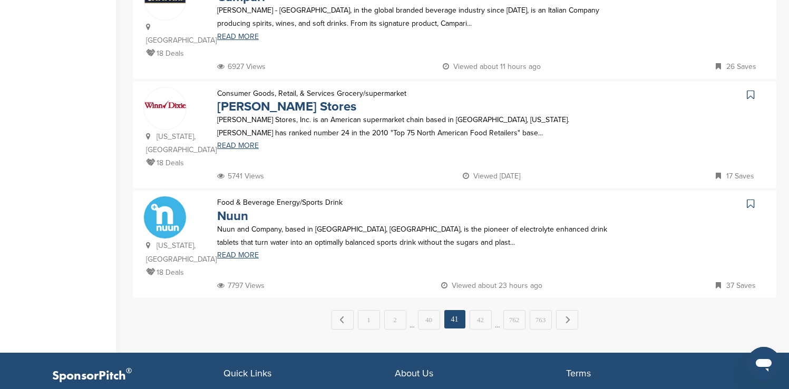
click at [749, 90] on icon at bounding box center [750, 95] width 7 height 11
click at [483, 310] on link "42" at bounding box center [480, 319] width 22 height 19
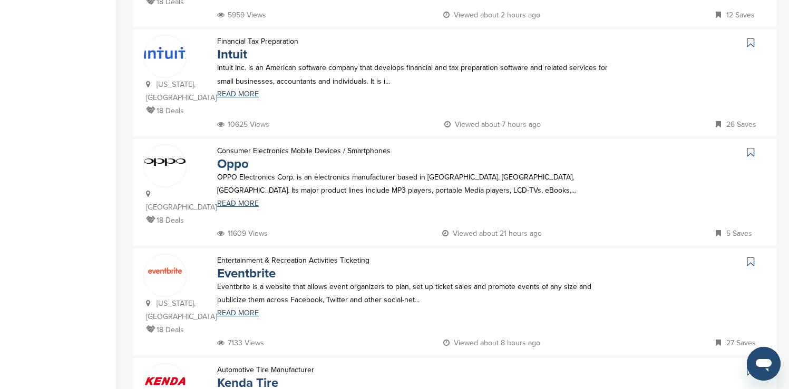
scroll to position [759, 0]
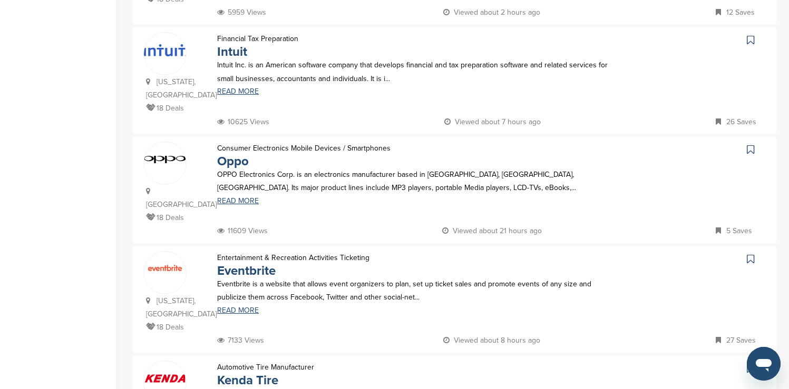
click at [750, 35] on icon at bounding box center [750, 40] width 7 height 11
click at [748, 254] on icon at bounding box center [750, 259] width 7 height 11
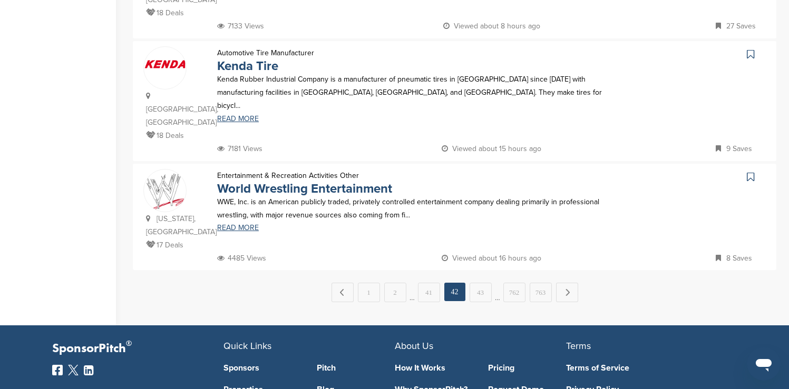
scroll to position [1096, 0]
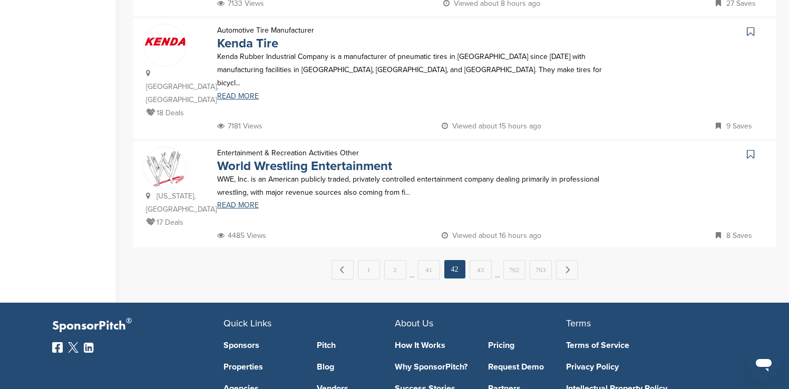
click at [750, 149] on icon at bounding box center [750, 154] width 7 height 11
click at [573, 260] on link "Next →" at bounding box center [567, 269] width 22 height 19
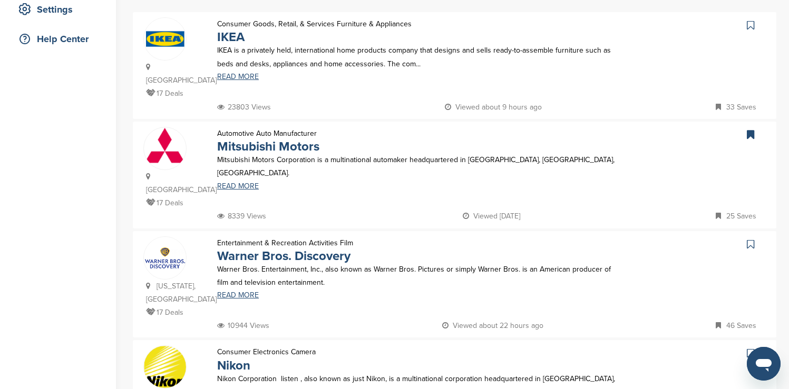
scroll to position [232, 0]
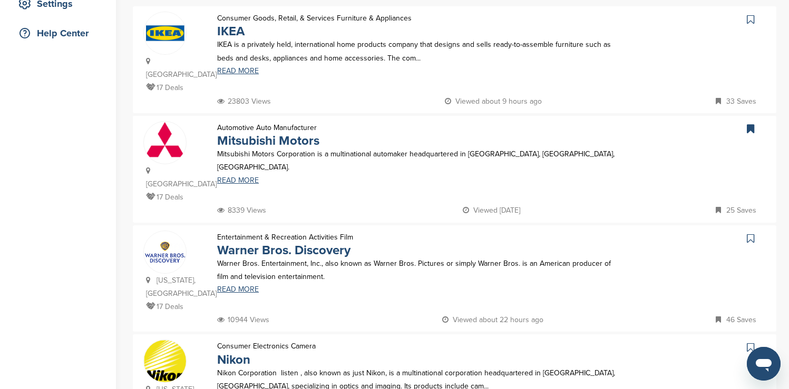
click at [750, 18] on icon at bounding box center [750, 19] width 7 height 11
click at [749, 233] on icon at bounding box center [750, 238] width 7 height 11
click at [750, 342] on icon at bounding box center [750, 347] width 7 height 11
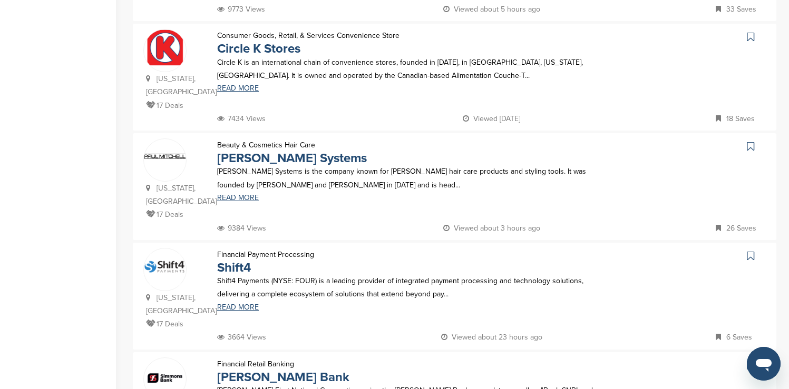
scroll to position [653, 0]
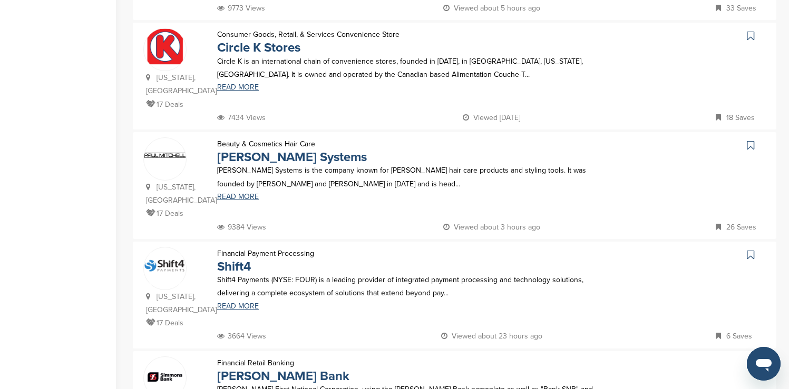
click at [749, 31] on icon at bounding box center [750, 36] width 7 height 11
click at [749, 359] on icon at bounding box center [750, 364] width 7 height 11
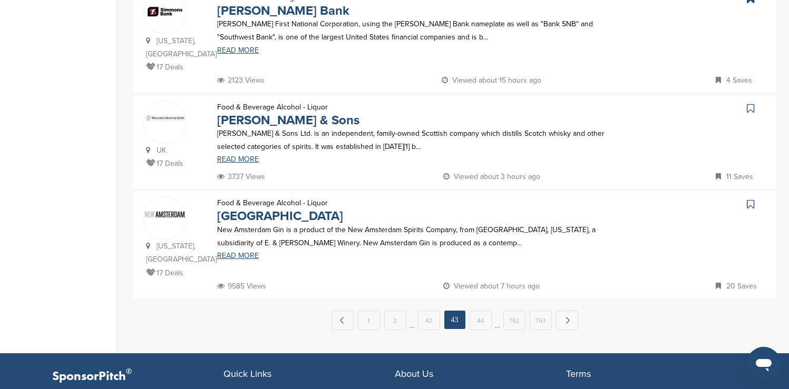
scroll to position [1033, 0]
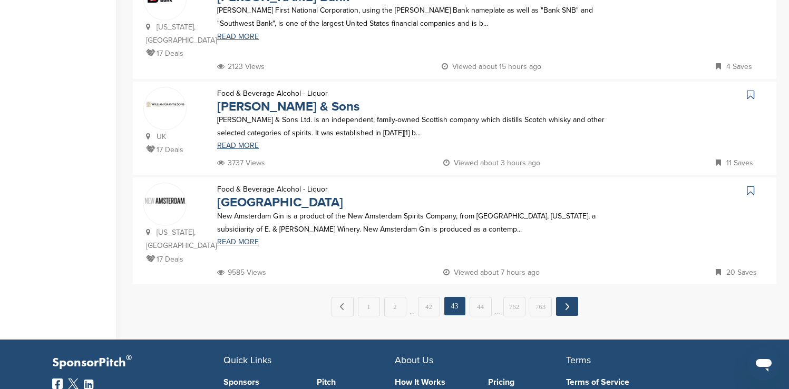
click at [561, 297] on link "Next →" at bounding box center [567, 306] width 22 height 19
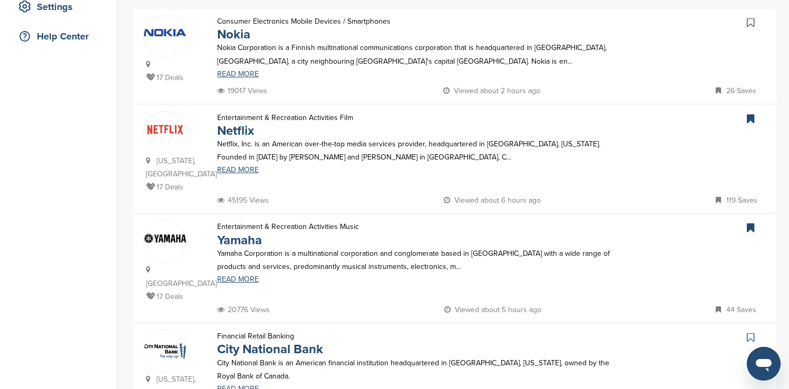
scroll to position [232, 0]
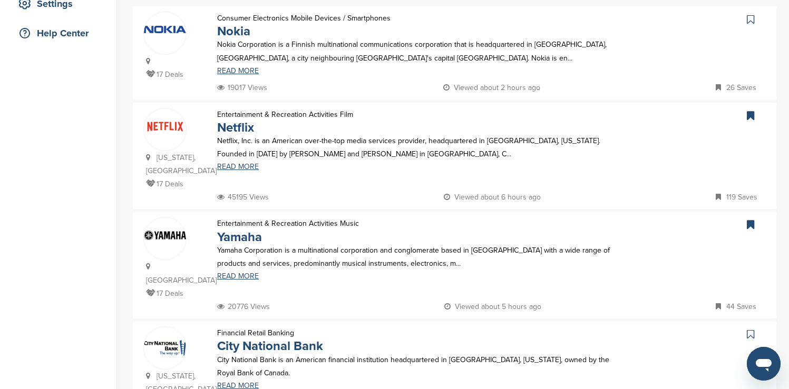
click at [752, 19] on icon at bounding box center [750, 19] width 7 height 11
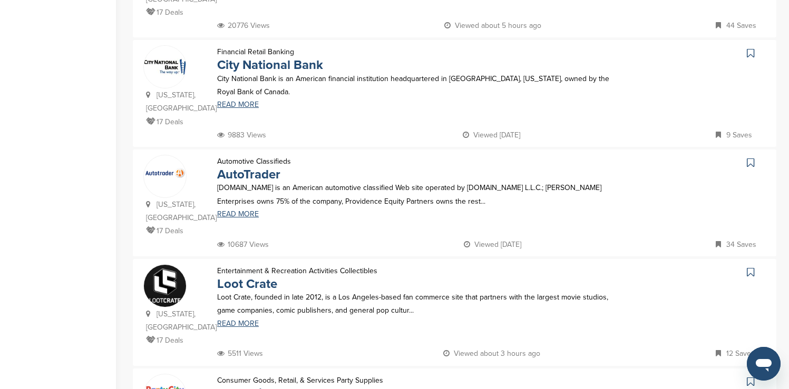
scroll to position [548, 0]
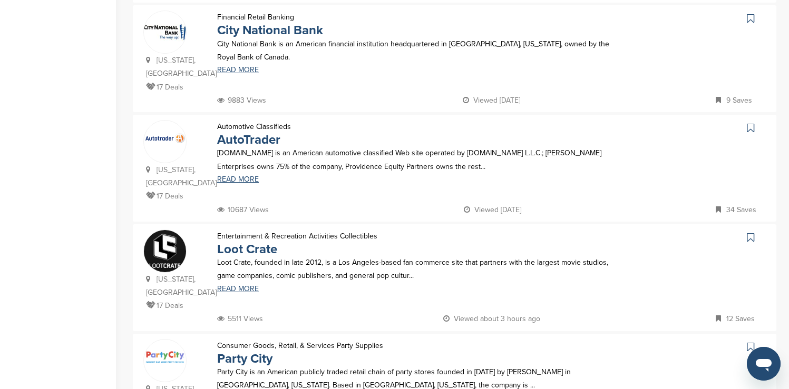
click at [750, 13] on icon at bounding box center [750, 18] width 7 height 11
click at [750, 232] on icon at bounding box center [750, 237] width 7 height 11
click at [748, 342] on icon at bounding box center [750, 347] width 7 height 11
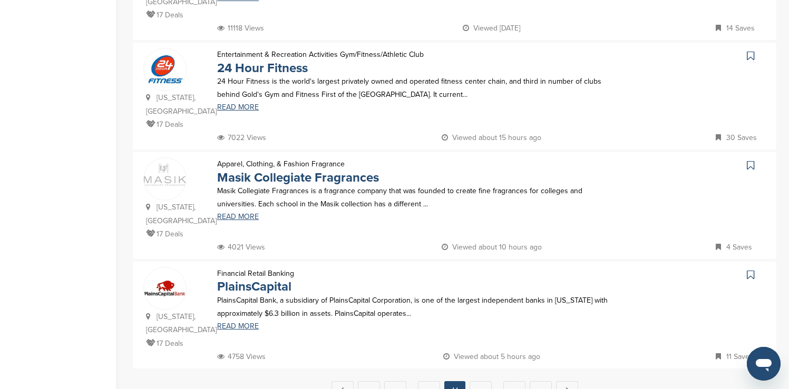
scroll to position [969, 0]
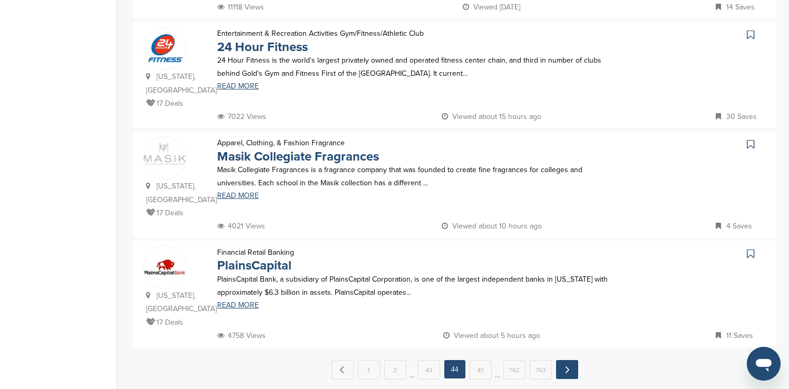
click at [569, 360] on link "Next →" at bounding box center [567, 369] width 22 height 19
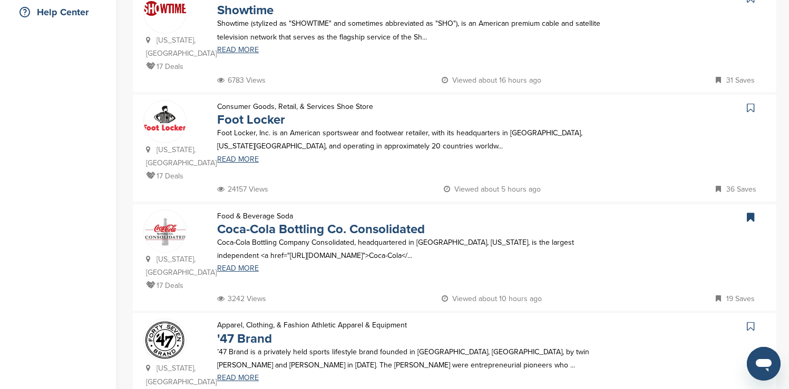
scroll to position [232, 0]
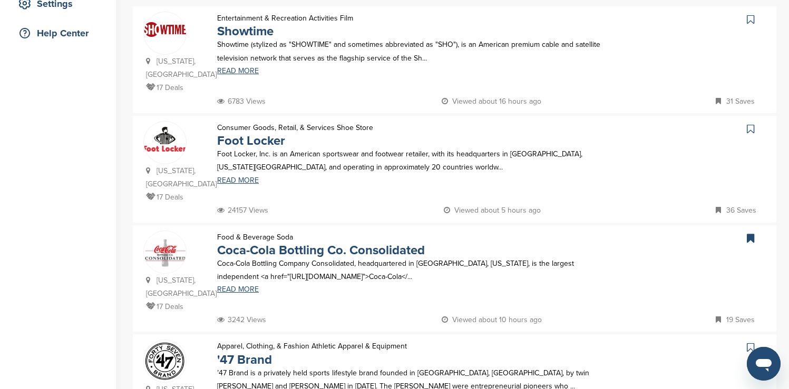
click at [752, 19] on icon at bounding box center [750, 19] width 7 height 11
click at [749, 128] on icon at bounding box center [750, 129] width 7 height 11
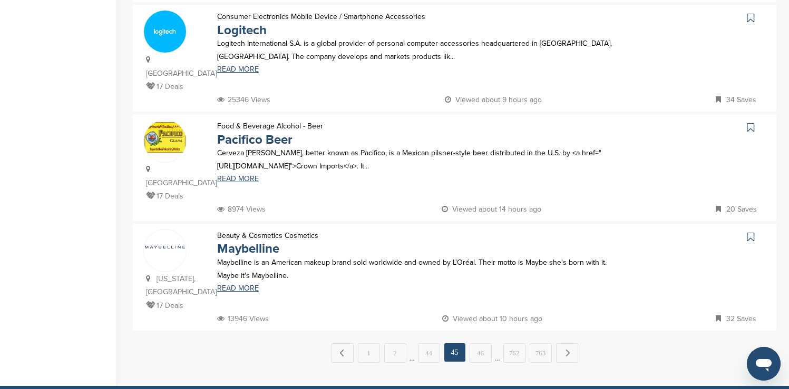
scroll to position [990, 0]
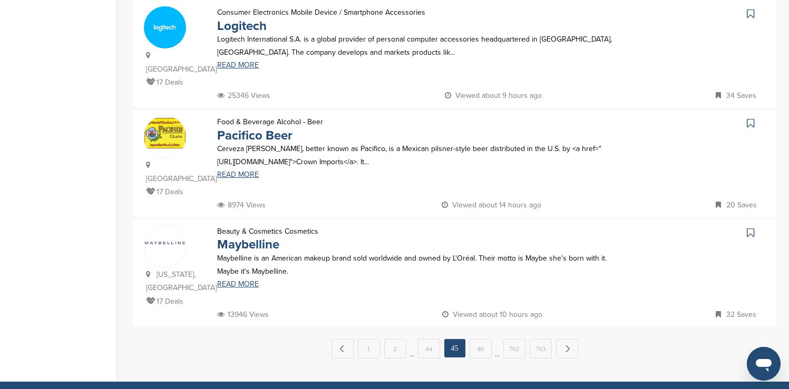
click at [751, 16] on icon at bounding box center [750, 13] width 7 height 11
click at [749, 118] on icon at bounding box center [750, 123] width 7 height 11
click at [749, 228] on icon at bounding box center [750, 233] width 7 height 11
click at [568, 339] on link "Next →" at bounding box center [567, 348] width 22 height 19
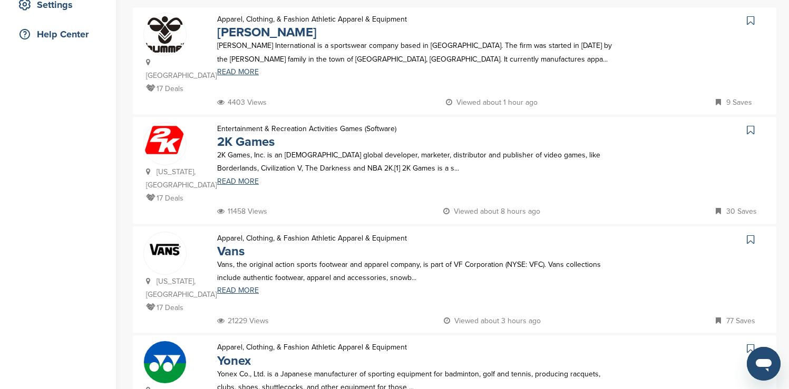
scroll to position [232, 0]
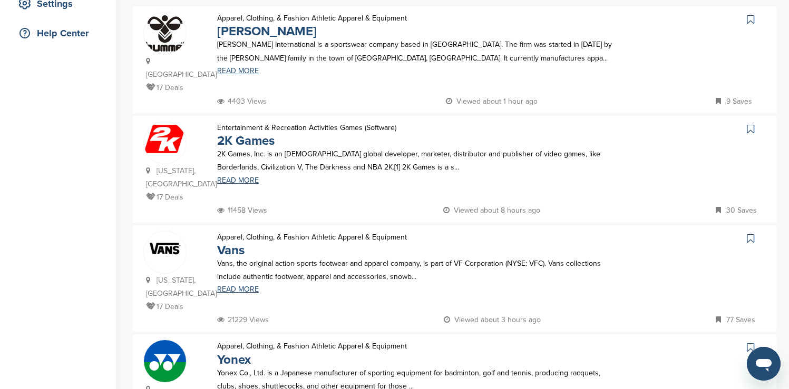
click at [751, 233] on icon at bounding box center [750, 238] width 7 height 11
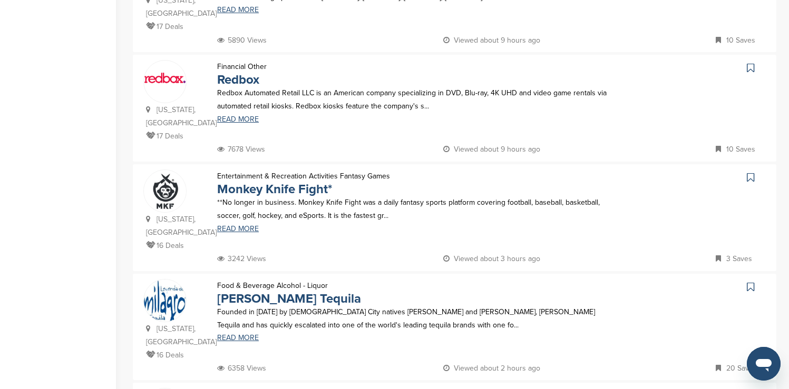
scroll to position [843, 0]
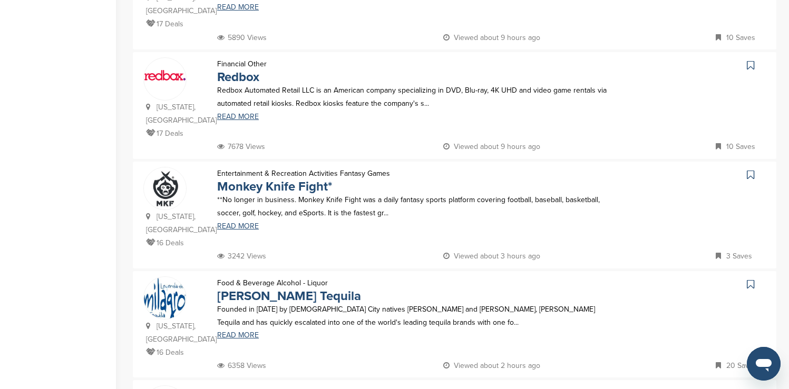
click at [748, 60] on icon at bounding box center [750, 65] width 7 height 11
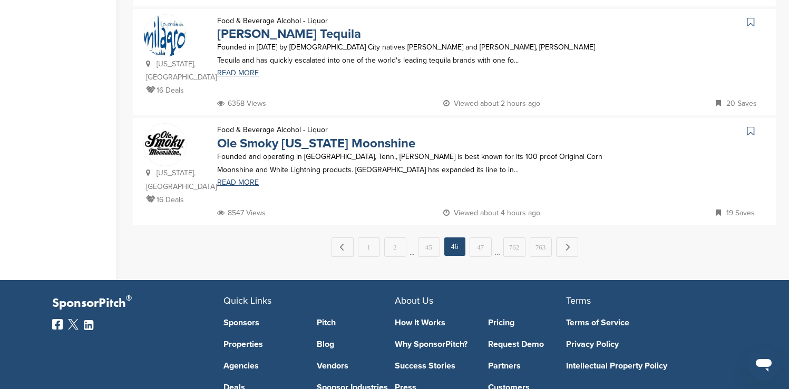
scroll to position [1138, 0]
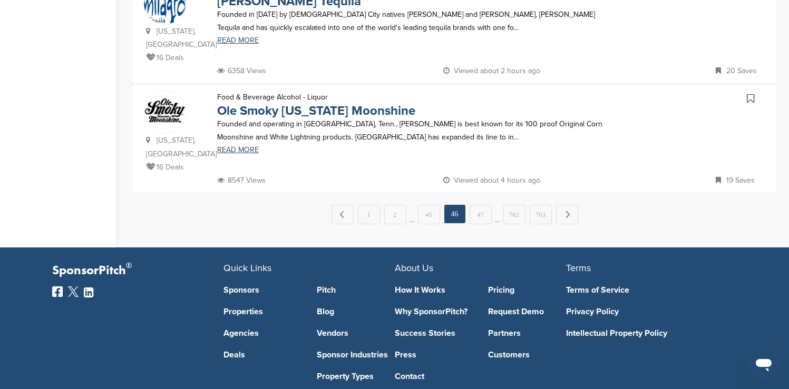
click at [751, 93] on icon at bounding box center [750, 98] width 7 height 11
click at [573, 205] on link "Next →" at bounding box center [567, 214] width 22 height 19
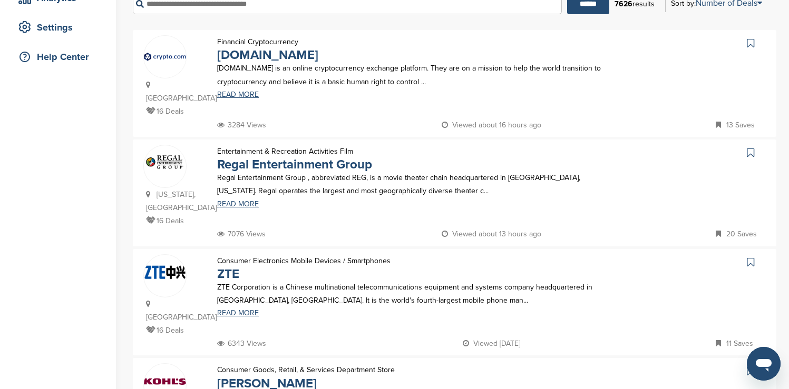
scroll to position [211, 0]
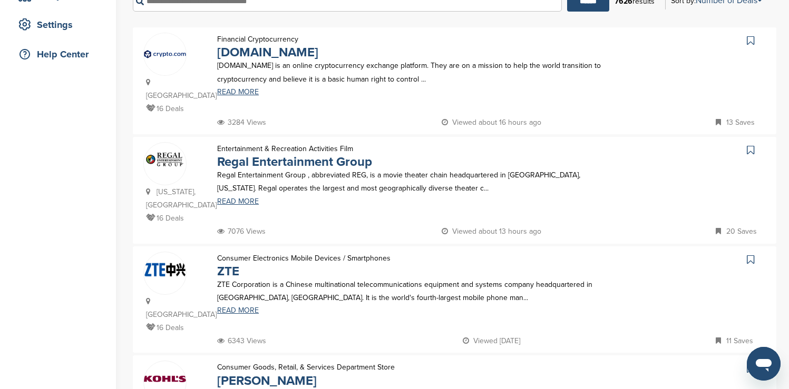
click at [752, 40] on icon at bounding box center [750, 40] width 7 height 11
click at [748, 145] on icon at bounding box center [750, 150] width 7 height 11
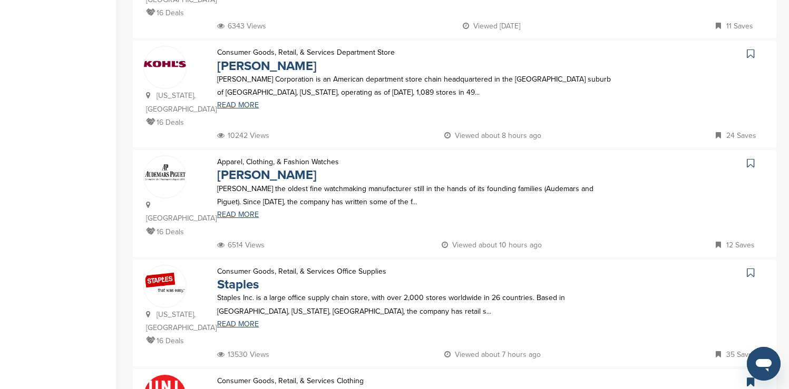
scroll to position [527, 0]
click at [748, 47] on icon at bounding box center [750, 52] width 7 height 11
click at [750, 267] on icon at bounding box center [750, 272] width 7 height 11
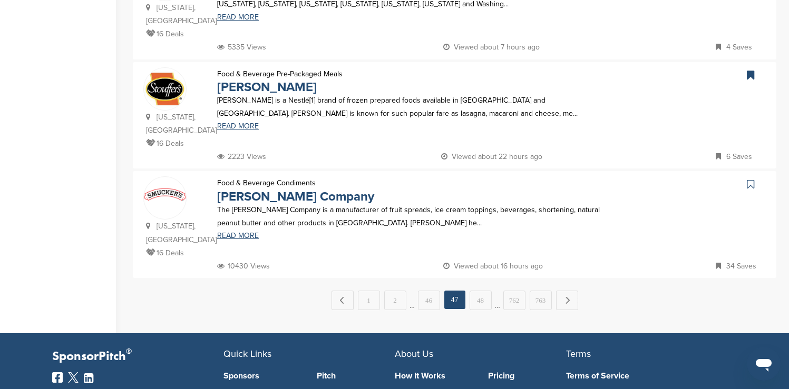
scroll to position [1075, 0]
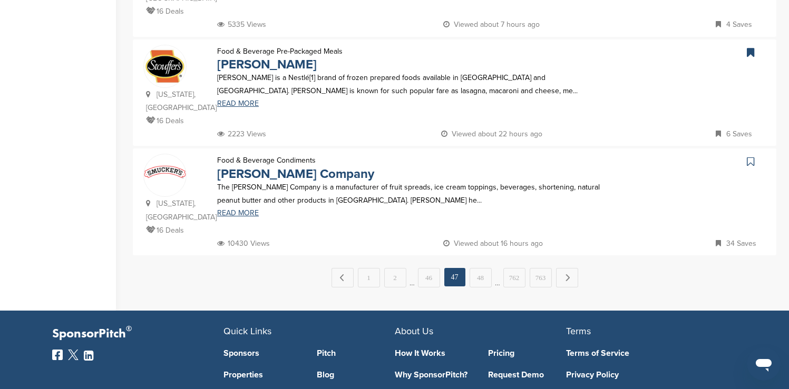
click at [751, 156] on icon at bounding box center [750, 161] width 7 height 11
click at [557, 268] on link "Next →" at bounding box center [567, 277] width 22 height 19
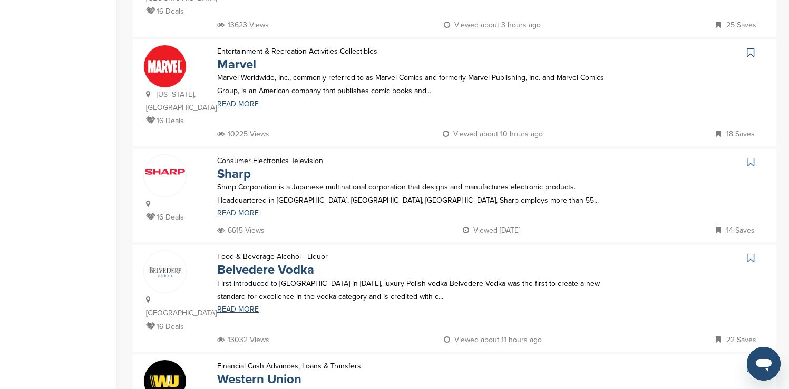
scroll to position [443, 0]
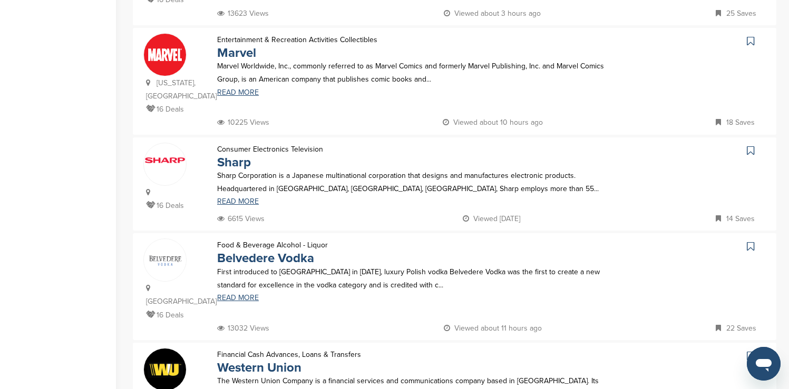
click at [751, 36] on icon at bounding box center [750, 41] width 7 height 11
click at [749, 145] on icon at bounding box center [750, 150] width 7 height 11
click at [749, 241] on icon at bounding box center [750, 246] width 7 height 11
click at [750, 351] on icon at bounding box center [750, 356] width 7 height 11
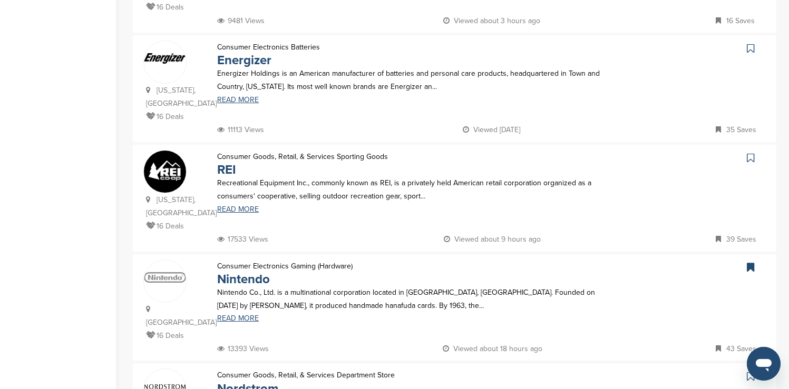
scroll to position [864, 0]
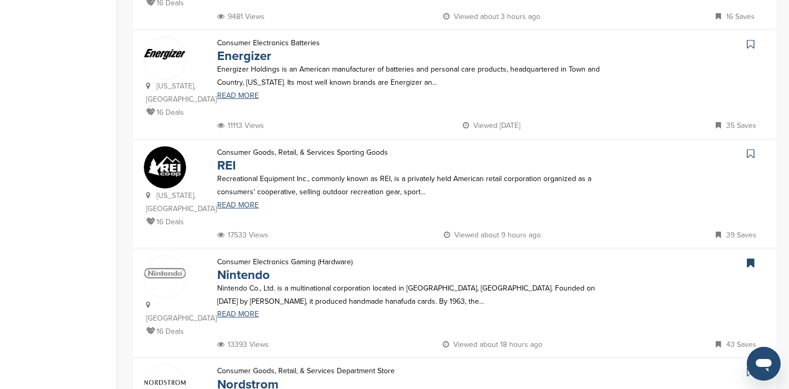
click at [752, 39] on icon at bounding box center [750, 44] width 7 height 11
click at [750, 149] on icon at bounding box center [750, 154] width 7 height 11
click at [750, 367] on icon at bounding box center [750, 372] width 7 height 11
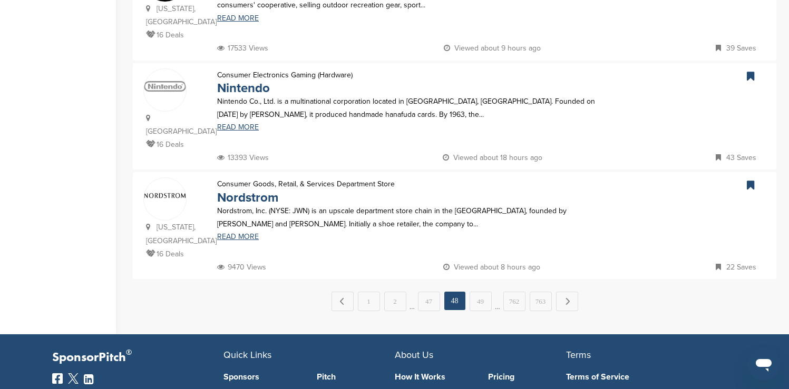
scroll to position [1054, 0]
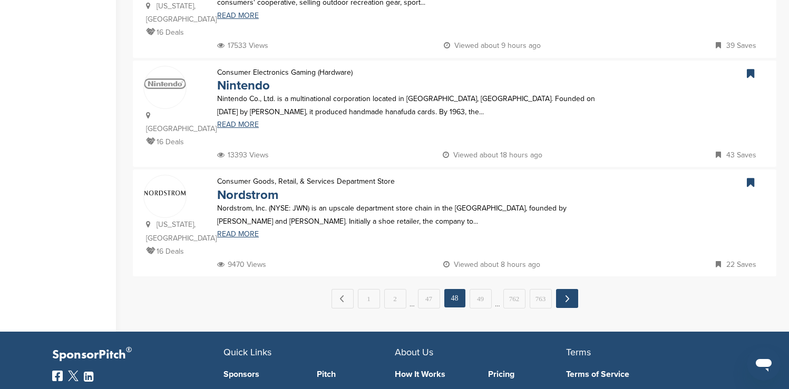
click at [564, 289] on link "Next →" at bounding box center [567, 298] width 22 height 19
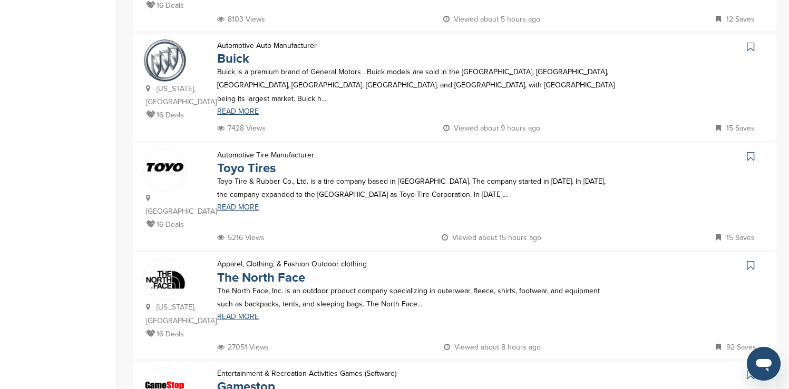
scroll to position [316, 0]
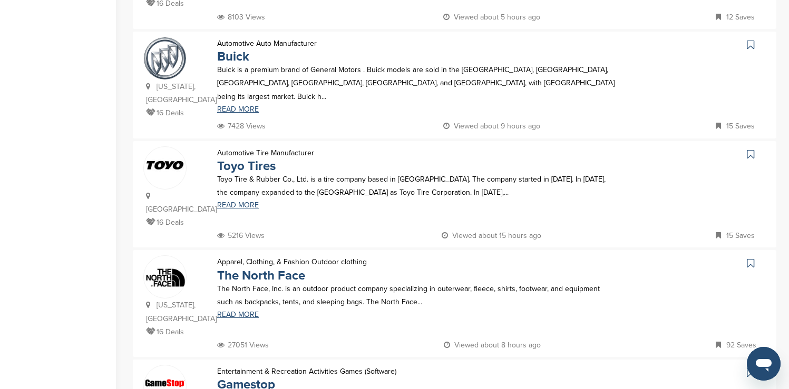
click at [750, 40] on icon at bounding box center [750, 45] width 7 height 11
click at [749, 258] on icon at bounding box center [750, 263] width 7 height 11
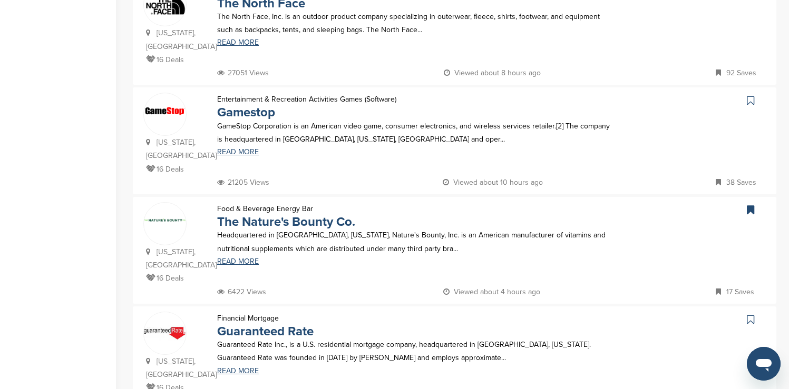
scroll to position [611, 0]
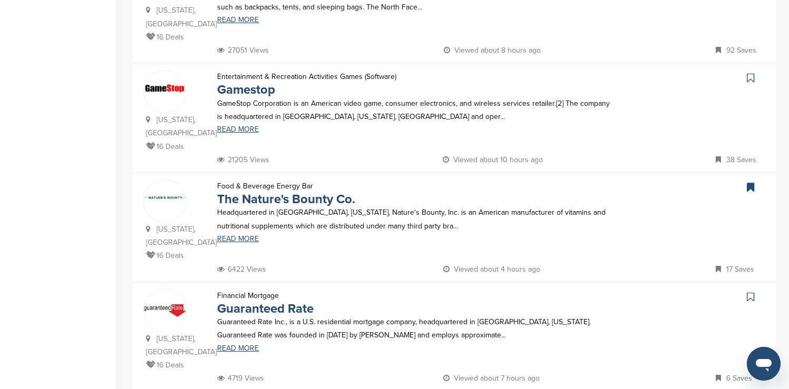
click at [751, 73] on icon at bounding box center [750, 78] width 7 height 11
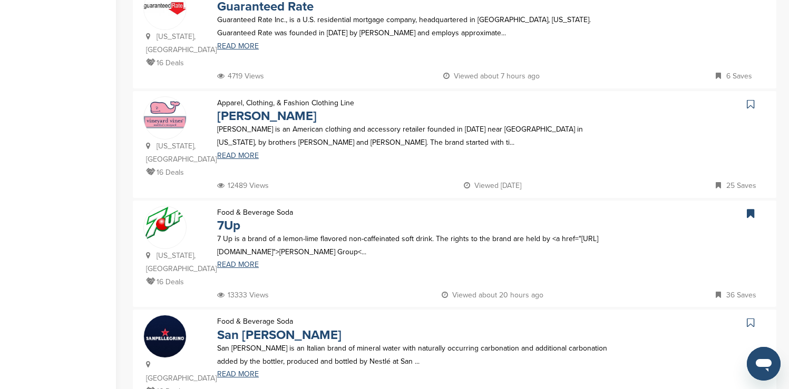
scroll to position [927, 0]
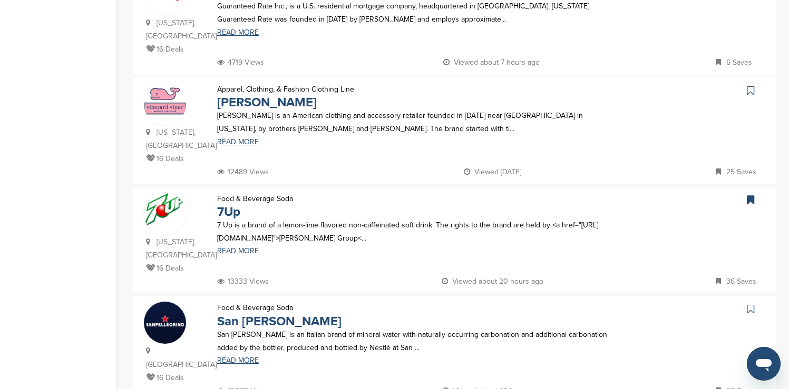
click at [749, 85] on icon at bounding box center [750, 90] width 7 height 11
click at [750, 304] on icon at bounding box center [750, 309] width 7 height 11
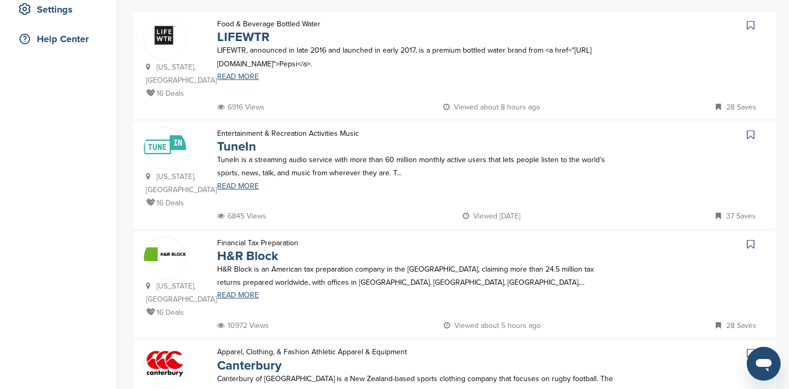
scroll to position [232, 0]
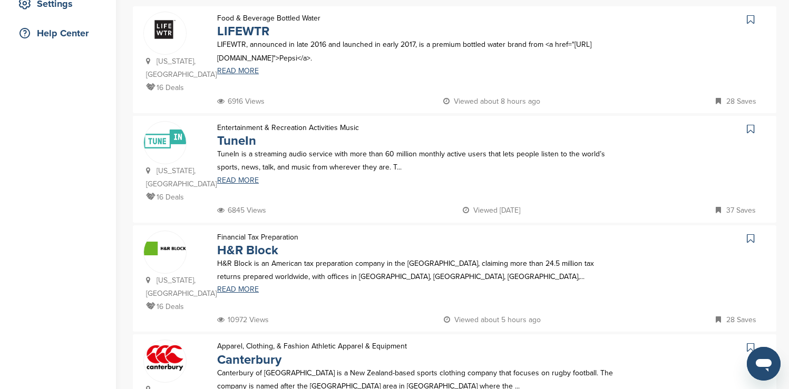
click at [749, 19] on icon at bounding box center [750, 19] width 7 height 11
click at [750, 129] on icon at bounding box center [750, 129] width 7 height 11
click at [750, 242] on icon at bounding box center [750, 238] width 7 height 11
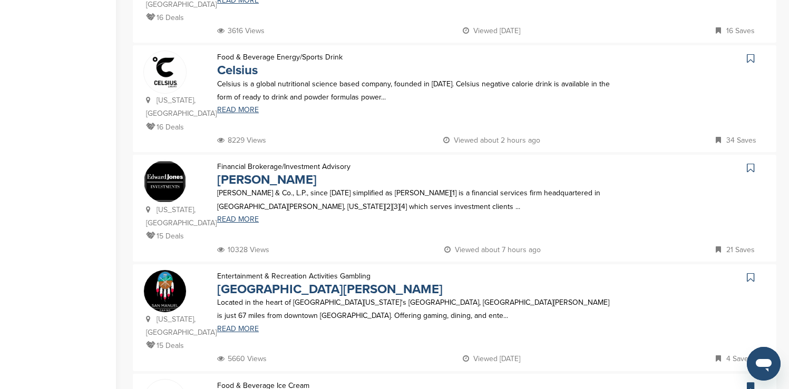
scroll to position [653, 0]
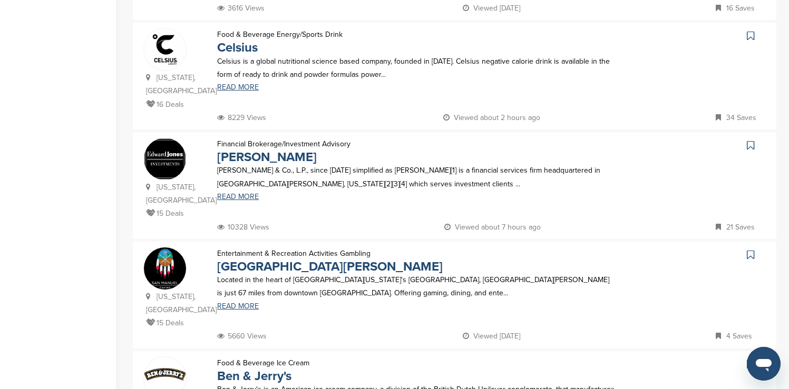
click at [750, 31] on icon at bounding box center [750, 36] width 7 height 11
click at [749, 140] on icon at bounding box center [750, 145] width 7 height 11
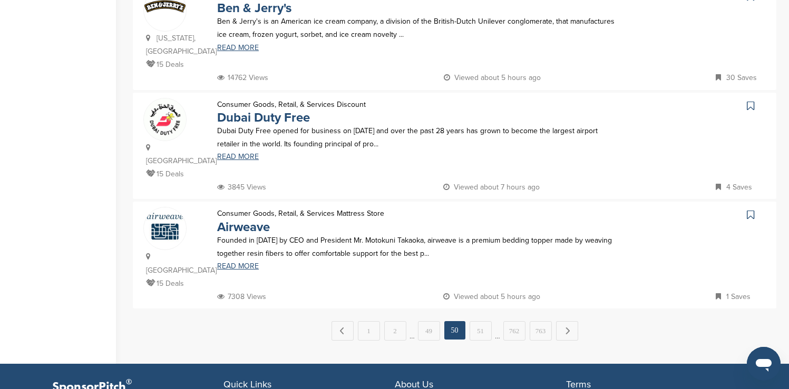
scroll to position [1033, 0]
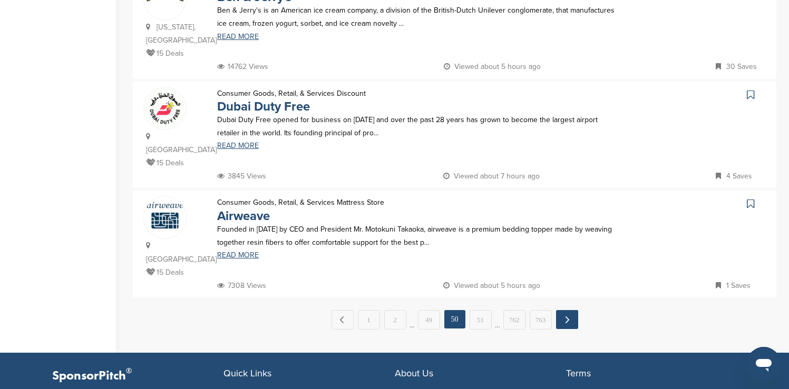
click at [559, 310] on link "Next →" at bounding box center [567, 319] width 22 height 19
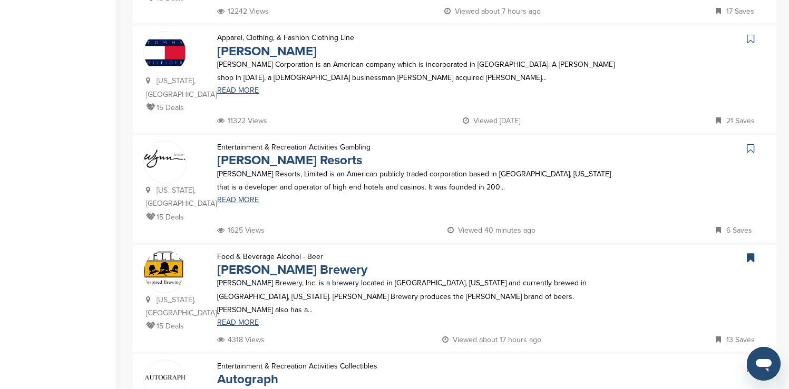
scroll to position [548, 0]
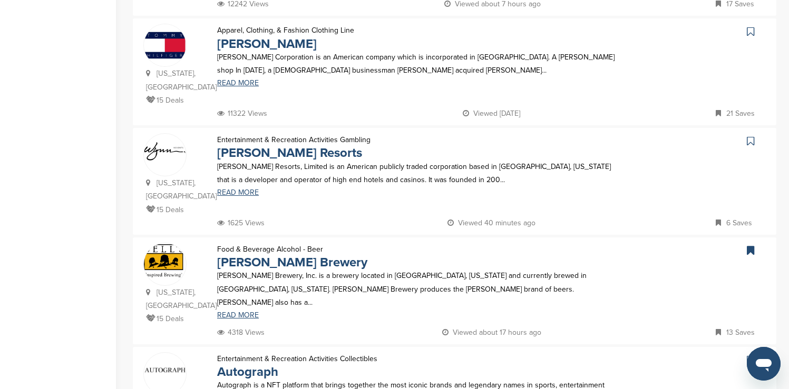
click at [750, 26] on icon at bounding box center [750, 31] width 7 height 11
click at [749, 136] on icon at bounding box center [750, 141] width 7 height 11
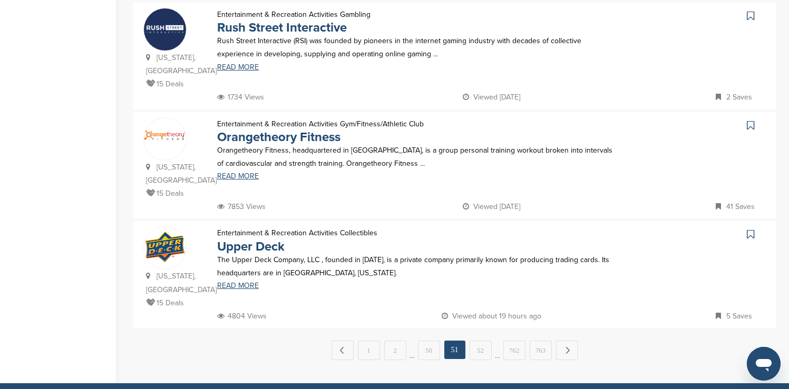
scroll to position [1012, 0]
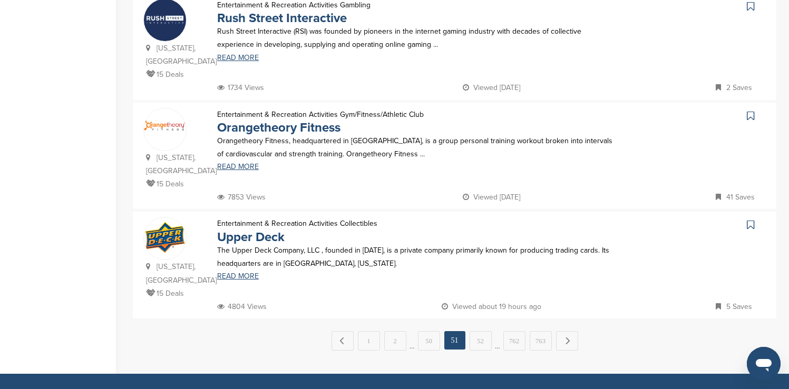
click at [750, 111] on icon at bounding box center [750, 116] width 7 height 11
click at [750, 220] on icon at bounding box center [750, 225] width 7 height 11
click at [567, 331] on link "Next →" at bounding box center [567, 340] width 22 height 19
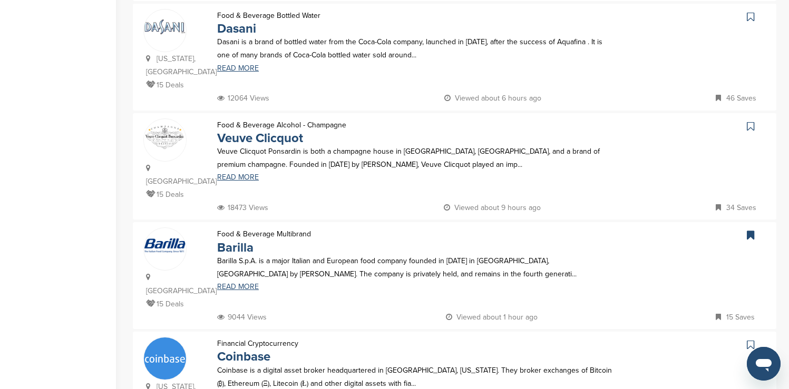
scroll to position [358, 0]
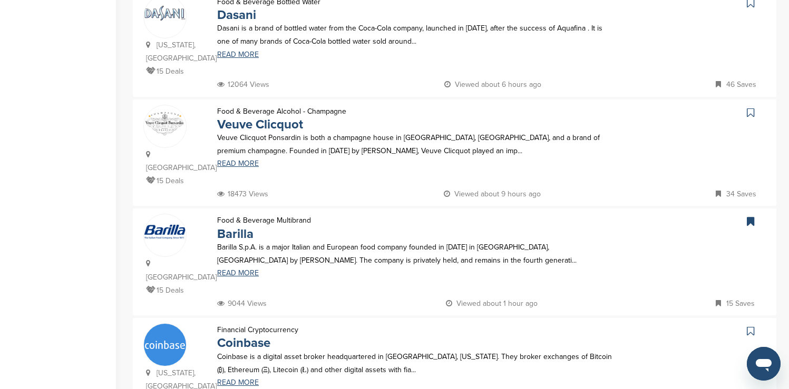
click at [750, 8] on icon at bounding box center [750, 3] width 7 height 11
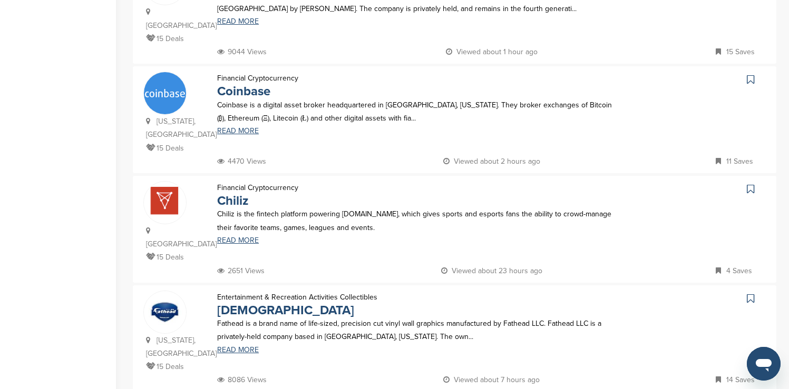
scroll to position [632, 0]
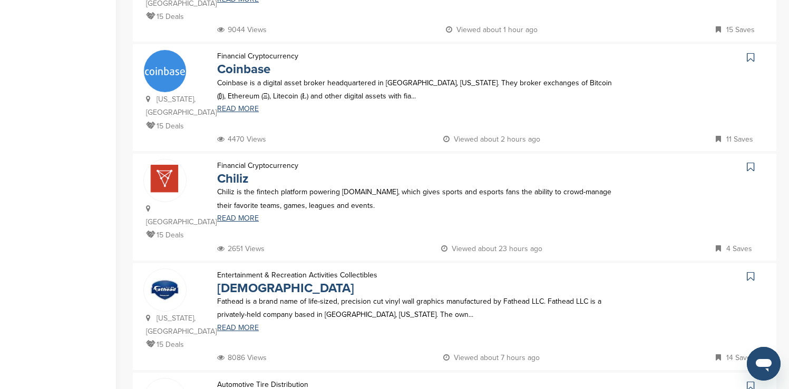
click at [749, 52] on icon at bounding box center [750, 57] width 7 height 11
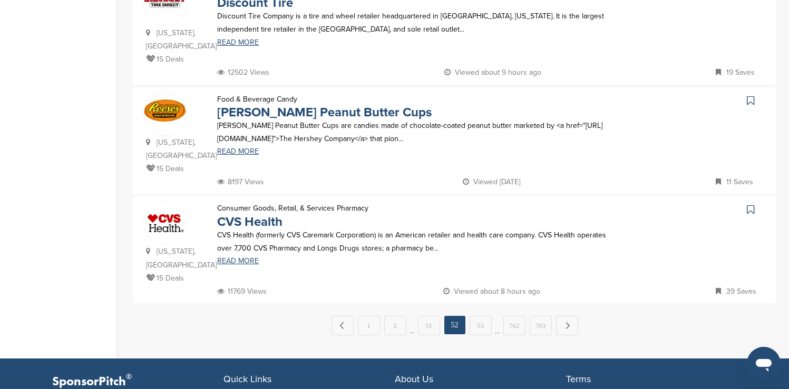
scroll to position [1032, 0]
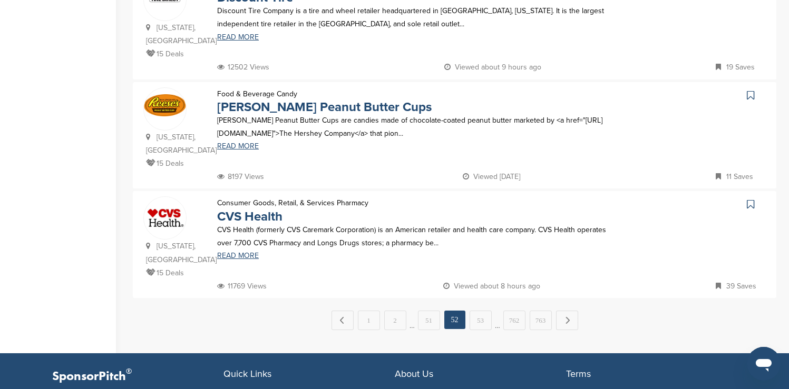
click at [749, 90] on icon at bounding box center [750, 95] width 7 height 11
click at [750, 199] on icon at bounding box center [750, 204] width 7 height 11
click at [565, 311] on link "Next →" at bounding box center [567, 320] width 22 height 19
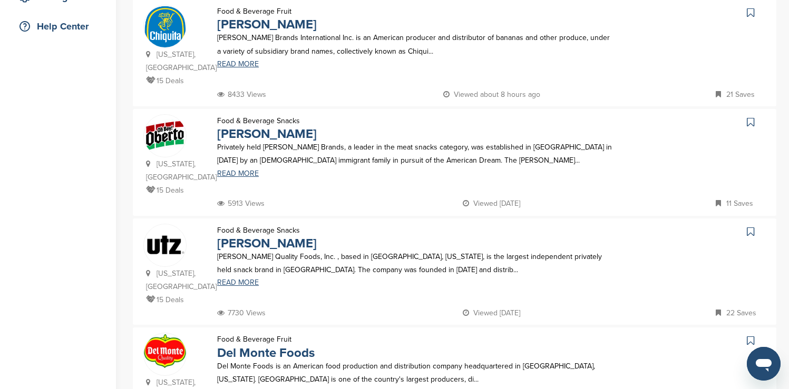
scroll to position [232, 0]
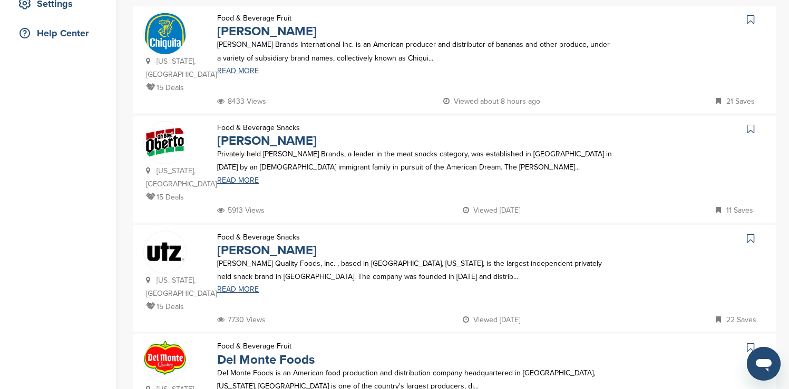
click at [751, 19] on icon at bounding box center [750, 19] width 7 height 11
click at [750, 124] on icon at bounding box center [750, 129] width 7 height 11
click at [751, 233] on icon at bounding box center [750, 238] width 7 height 11
click at [749, 342] on icon at bounding box center [750, 347] width 7 height 11
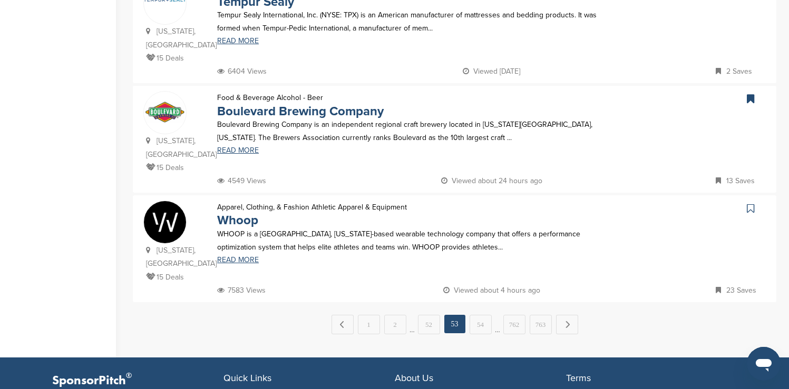
scroll to position [1033, 0]
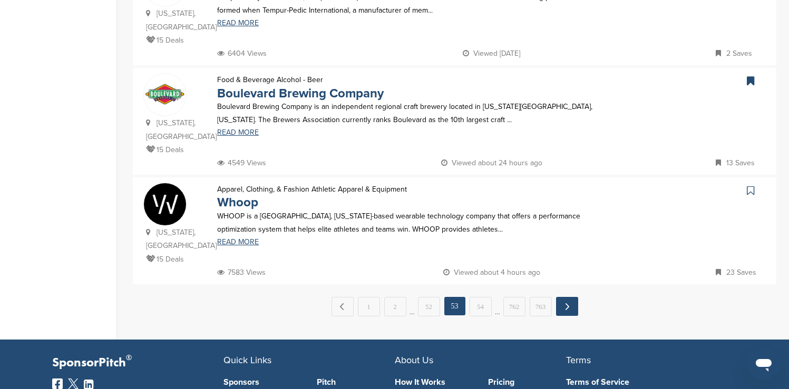
click at [570, 297] on link "Next →" at bounding box center [567, 306] width 22 height 19
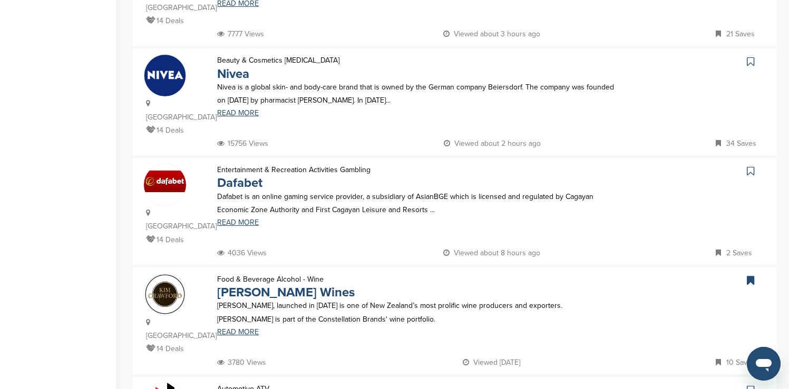
scroll to position [548, 0]
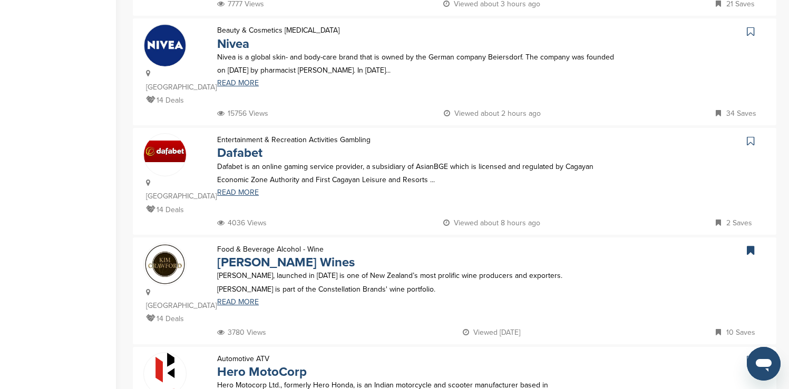
click at [749, 26] on icon at bounding box center [750, 31] width 7 height 11
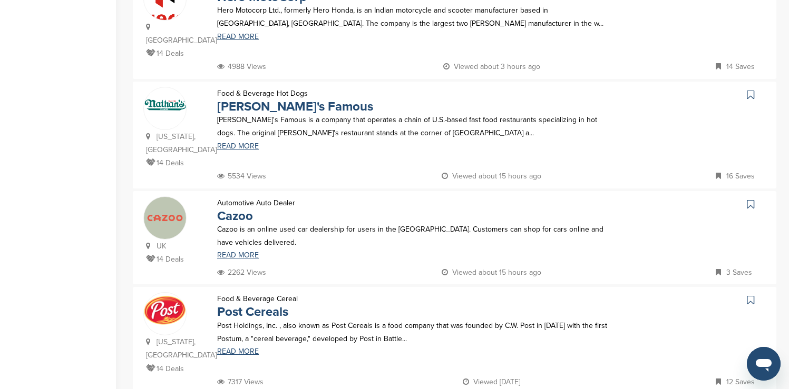
scroll to position [927, 0]
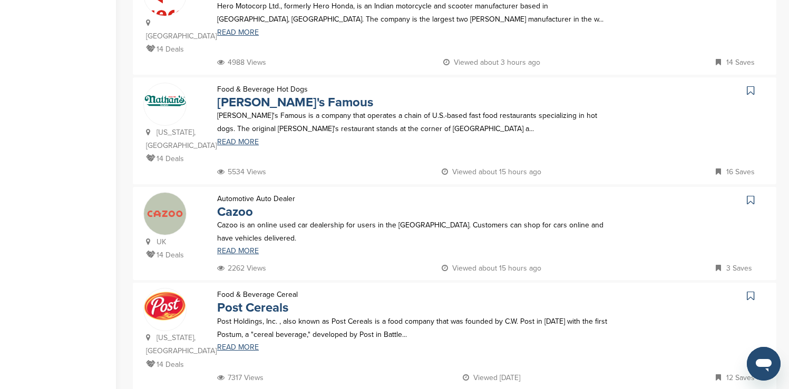
click at [749, 85] on icon at bounding box center [750, 90] width 7 height 11
click at [747, 291] on icon at bounding box center [750, 296] width 7 height 11
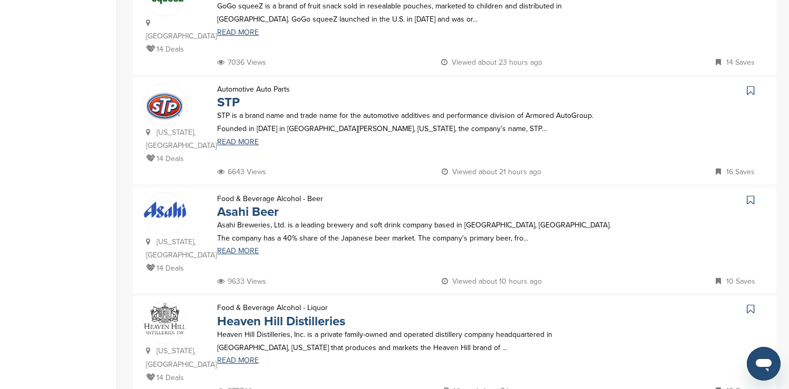
click at [750, 85] on icon at bounding box center [750, 90] width 7 height 11
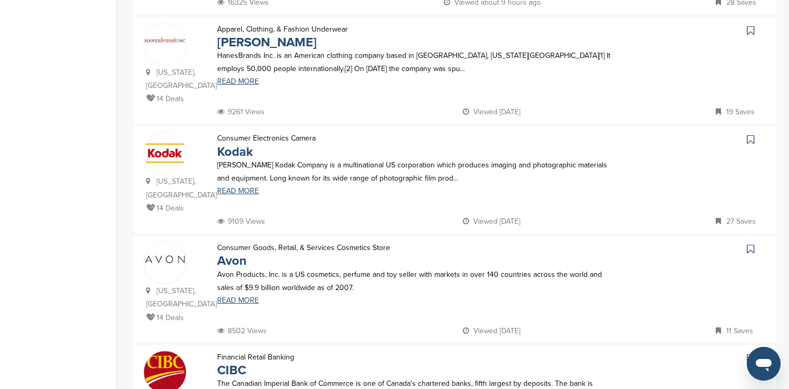
scroll to position [443, 0]
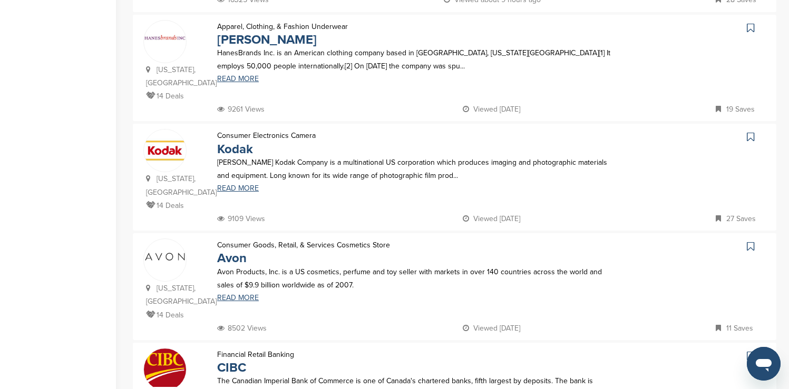
click at [752, 23] on icon at bounding box center [750, 28] width 7 height 11
click at [749, 132] on icon at bounding box center [750, 137] width 7 height 11
click at [751, 241] on icon at bounding box center [750, 246] width 7 height 11
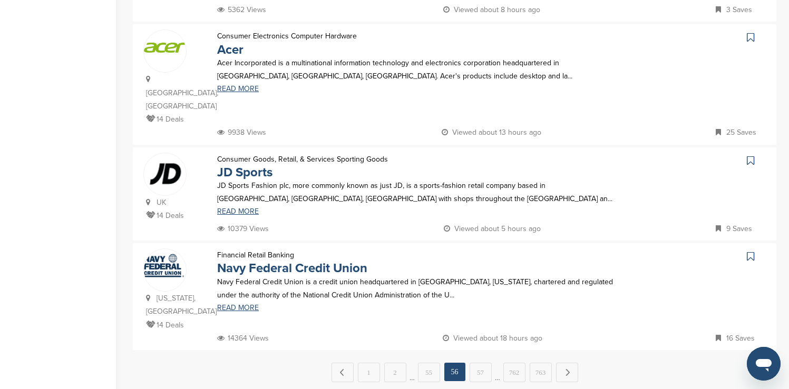
scroll to position [969, 0]
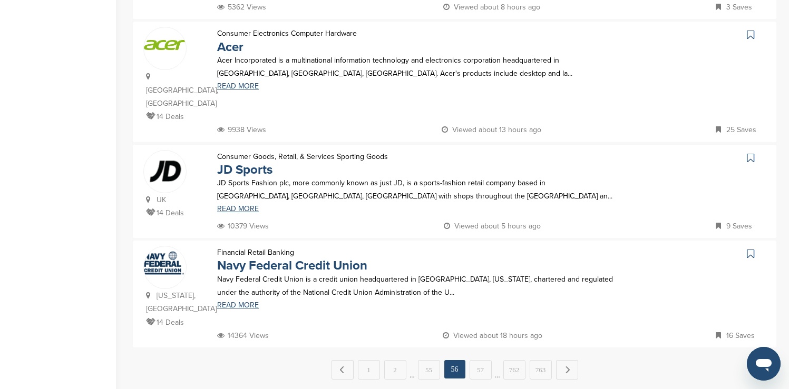
click at [752, 30] on icon at bounding box center [750, 35] width 7 height 11
click at [568, 360] on link "Next →" at bounding box center [567, 369] width 22 height 19
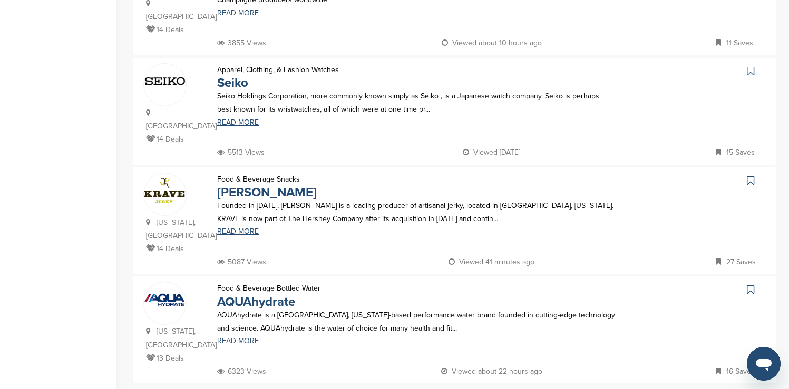
scroll to position [948, 0]
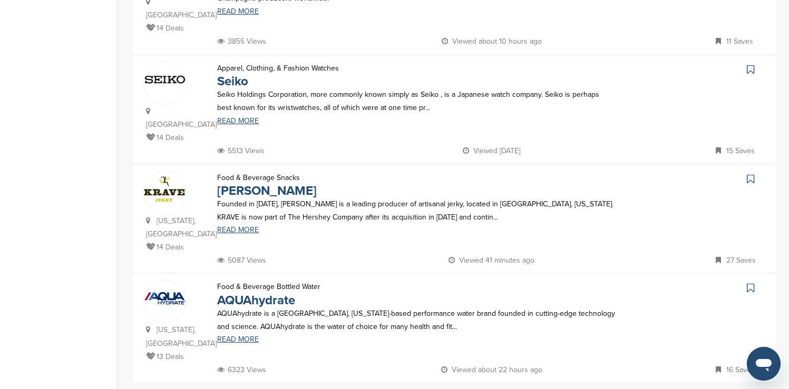
click at [751, 64] on icon at bounding box center [750, 69] width 7 height 11
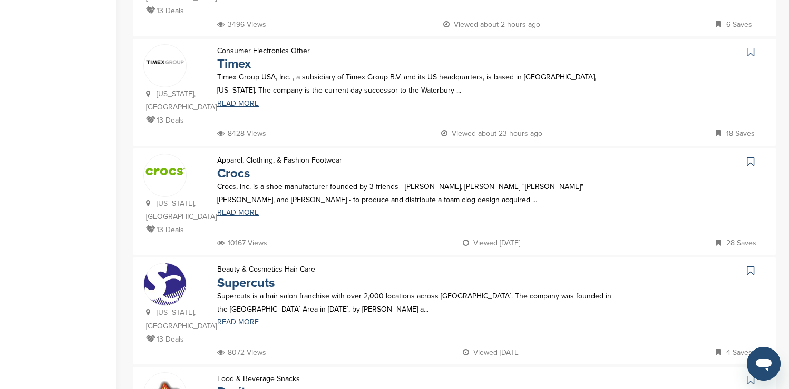
scroll to position [337, 0]
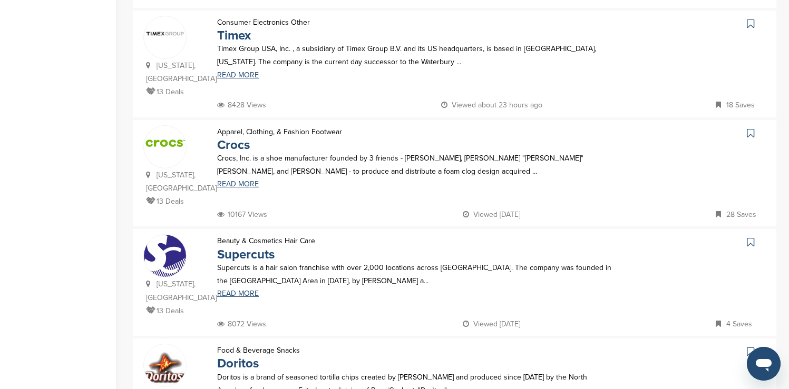
click at [751, 22] on icon at bounding box center [750, 23] width 7 height 11
click at [749, 133] on icon at bounding box center [750, 133] width 7 height 11
click at [749, 237] on icon at bounding box center [750, 242] width 7 height 11
click at [748, 347] on icon at bounding box center [750, 352] width 7 height 11
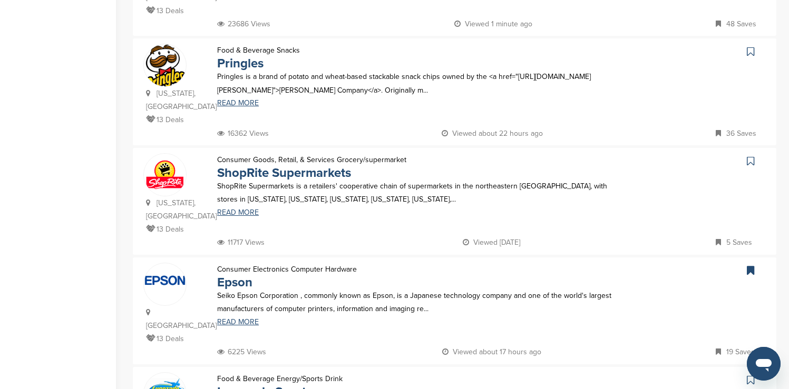
scroll to position [759, 0]
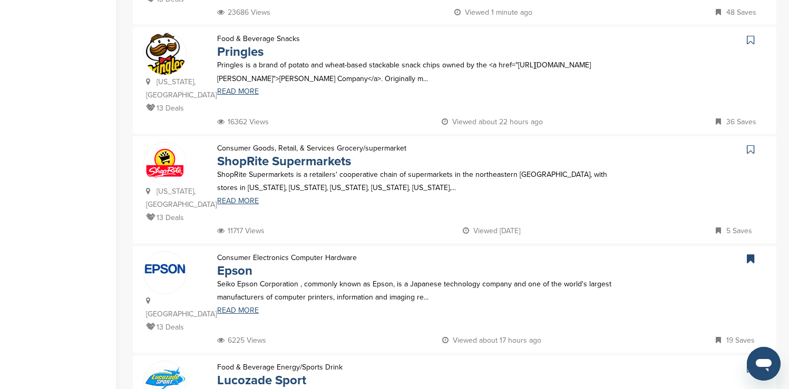
click at [751, 35] on icon at bounding box center [750, 40] width 7 height 11
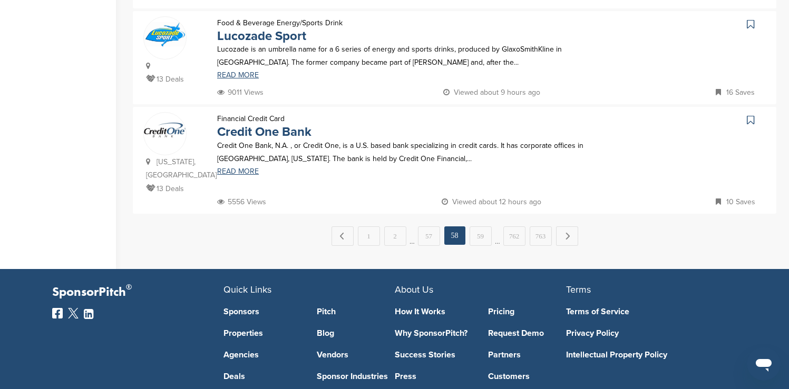
scroll to position [1138, 0]
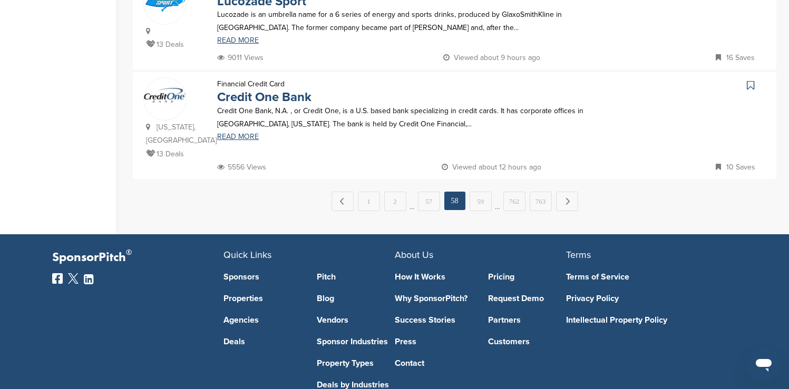
click at [749, 80] on icon at bounding box center [750, 85] width 7 height 11
click at [571, 192] on link "Next →" at bounding box center [567, 201] width 22 height 19
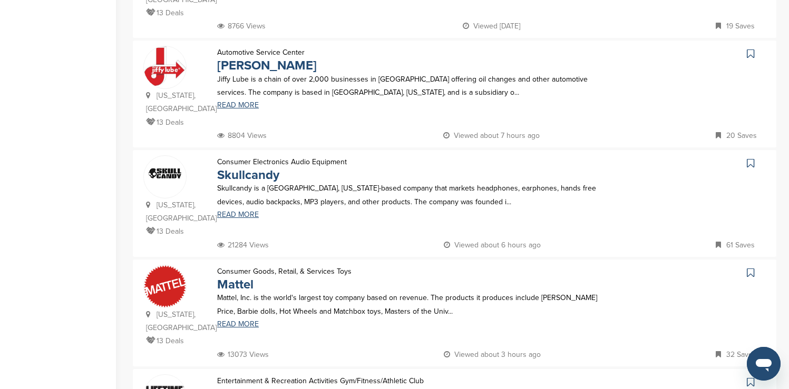
scroll to position [759, 0]
click at [752, 48] on icon at bounding box center [750, 53] width 7 height 11
click at [749, 158] on icon at bounding box center [750, 163] width 7 height 11
click at [750, 267] on icon at bounding box center [750, 272] width 7 height 11
click at [749, 377] on icon at bounding box center [750, 382] width 7 height 11
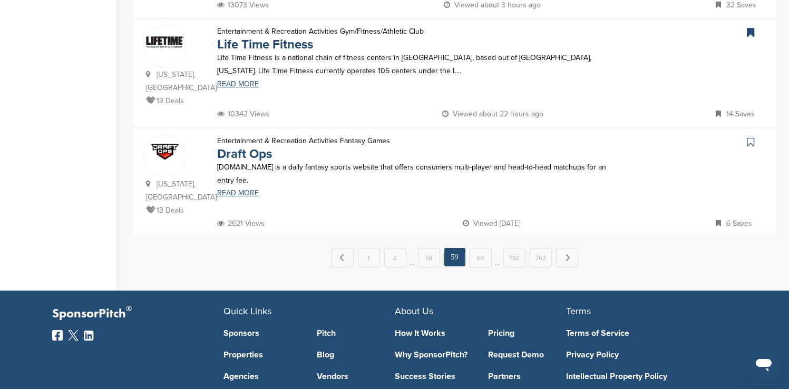
scroll to position [1138, 0]
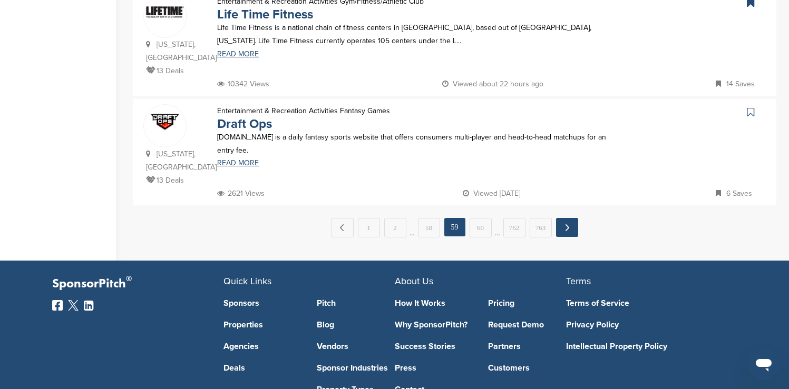
click at [566, 218] on link "Next →" at bounding box center [567, 227] width 22 height 19
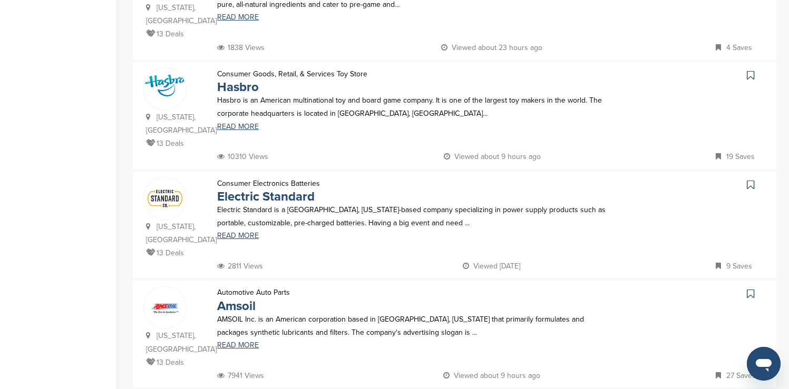
scroll to position [316, 0]
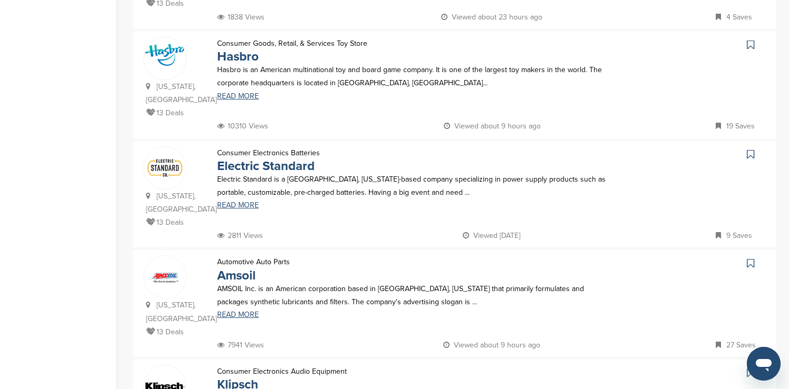
click at [749, 46] on icon at bounding box center [750, 45] width 7 height 11
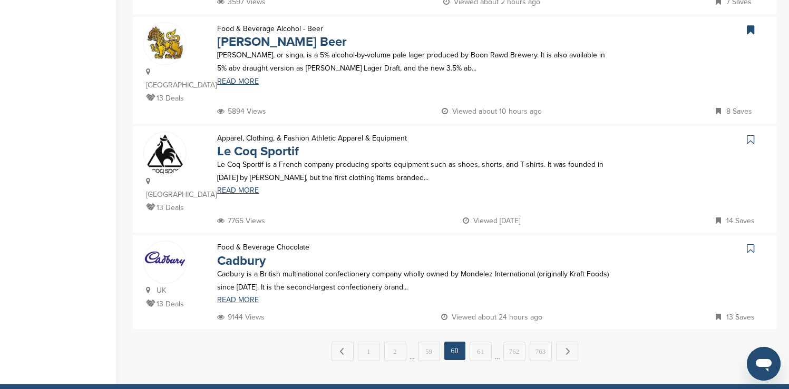
scroll to position [990, 0]
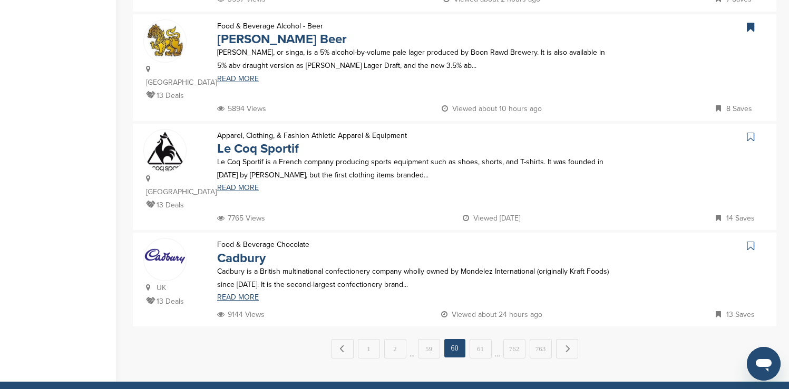
click at [749, 241] on icon at bounding box center [750, 246] width 7 height 11
click at [576, 339] on link "Next →" at bounding box center [567, 348] width 22 height 19
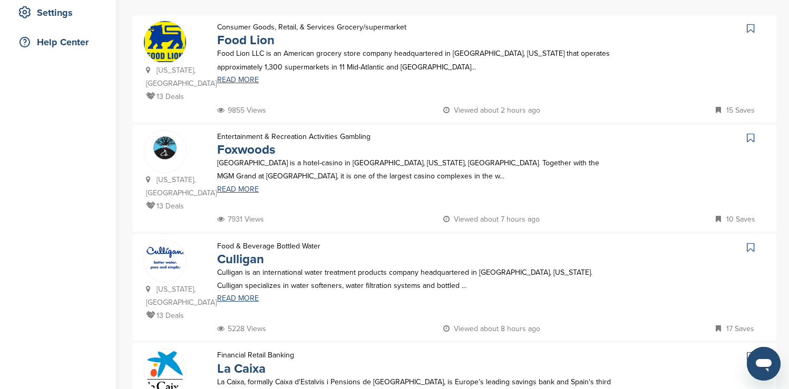
scroll to position [232, 0]
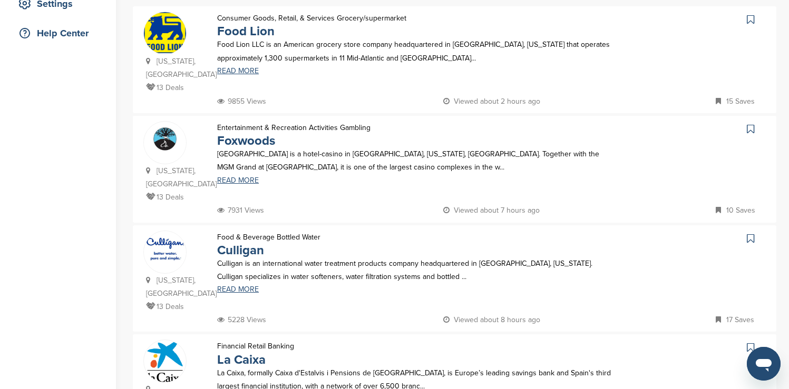
click at [752, 17] on icon at bounding box center [750, 19] width 7 height 11
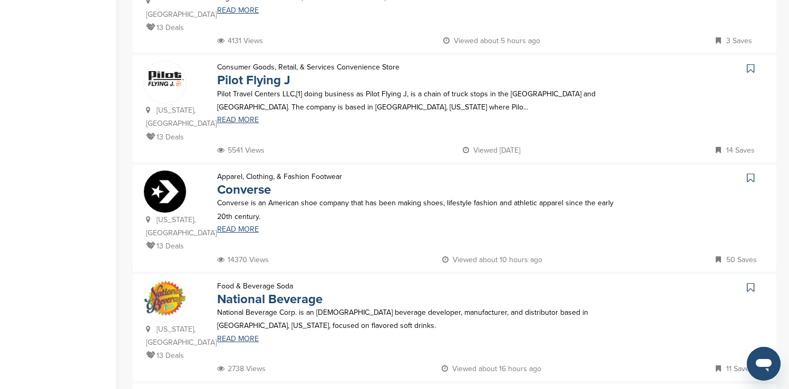
scroll to position [632, 0]
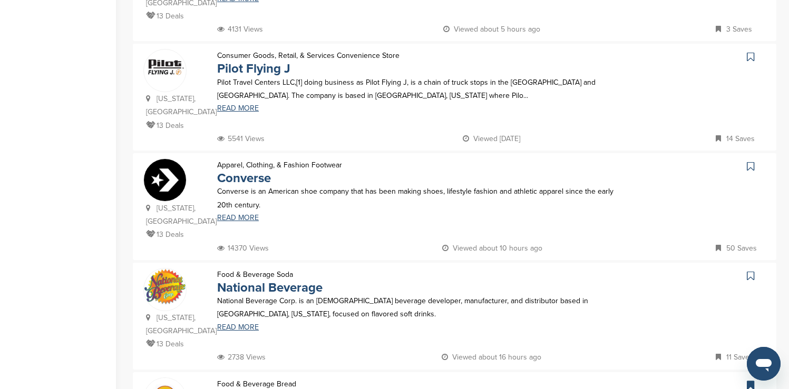
click at [751, 52] on icon at bounding box center [750, 57] width 7 height 11
click at [751, 161] on icon at bounding box center [750, 166] width 7 height 11
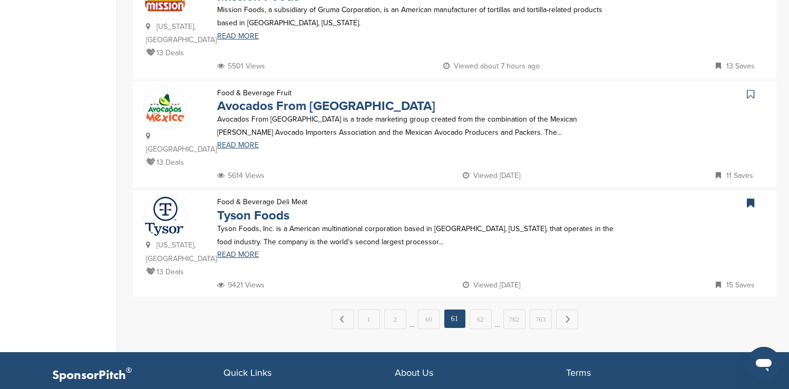
scroll to position [1054, 0]
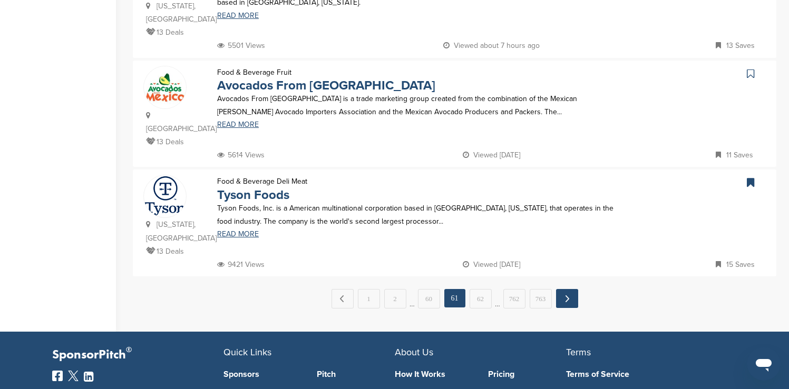
click at [560, 289] on link "Next →" at bounding box center [567, 298] width 22 height 19
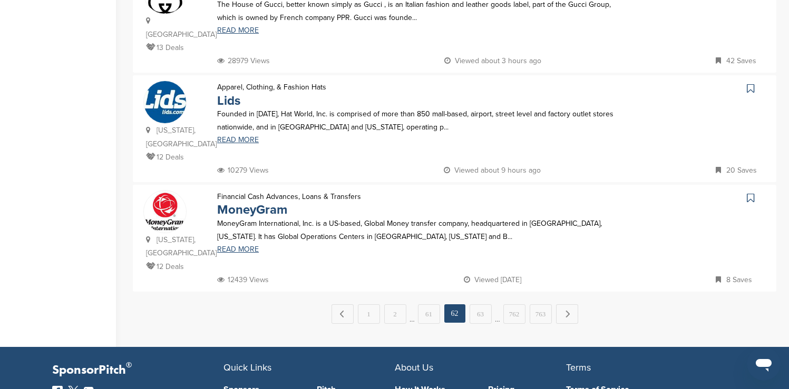
scroll to position [1033, 0]
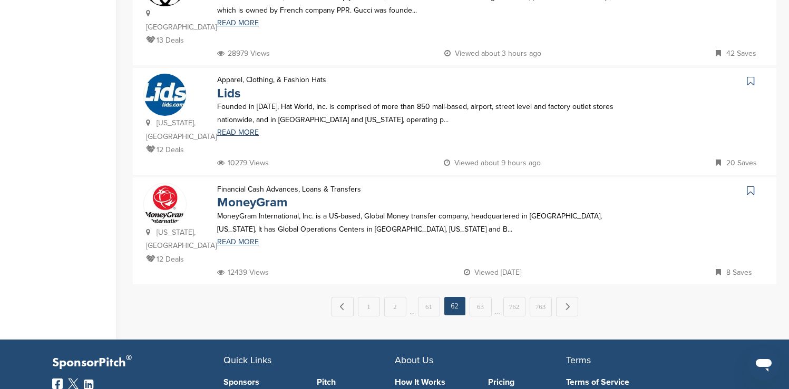
click at [751, 76] on icon at bounding box center [750, 81] width 7 height 11
click at [571, 297] on link "Next →" at bounding box center [567, 306] width 22 height 19
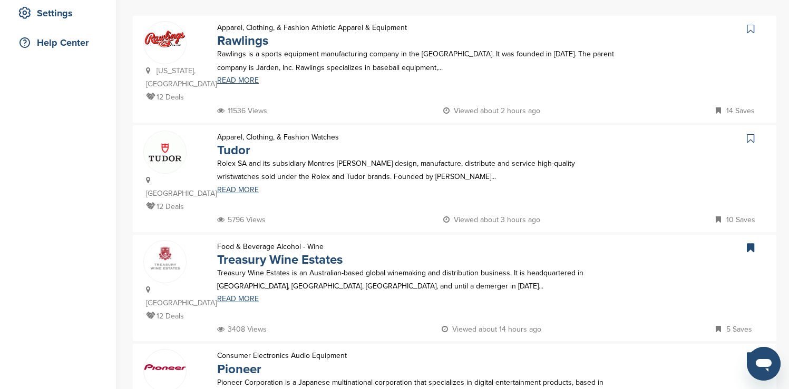
scroll to position [232, 0]
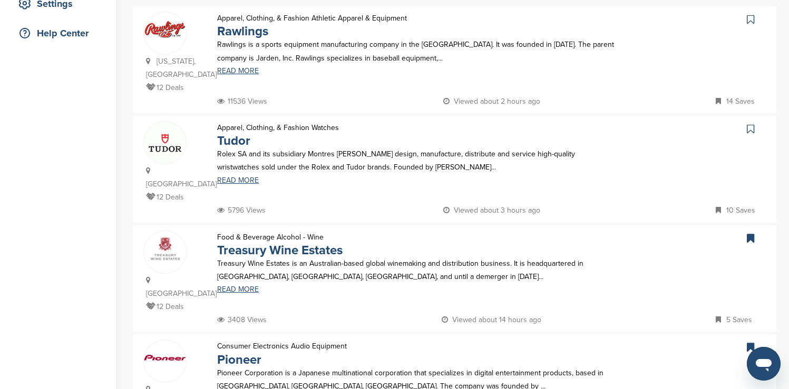
click at [749, 21] on icon at bounding box center [750, 19] width 7 height 11
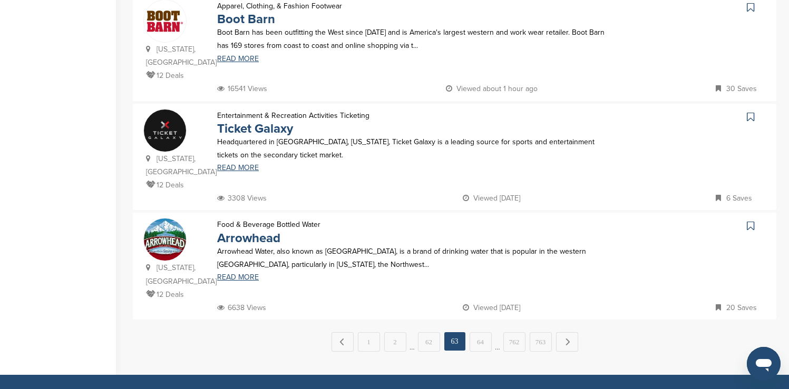
scroll to position [1012, 0]
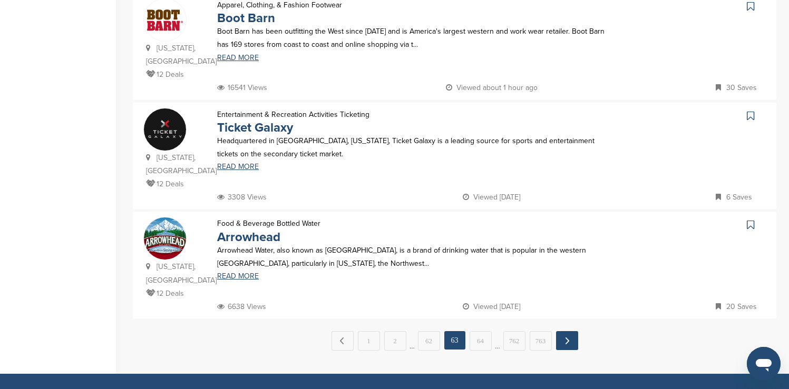
click at [564, 331] on link "Next →" at bounding box center [567, 340] width 22 height 19
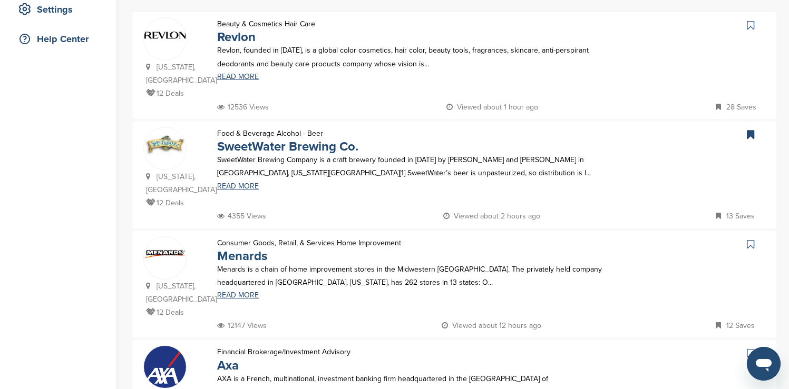
scroll to position [232, 0]
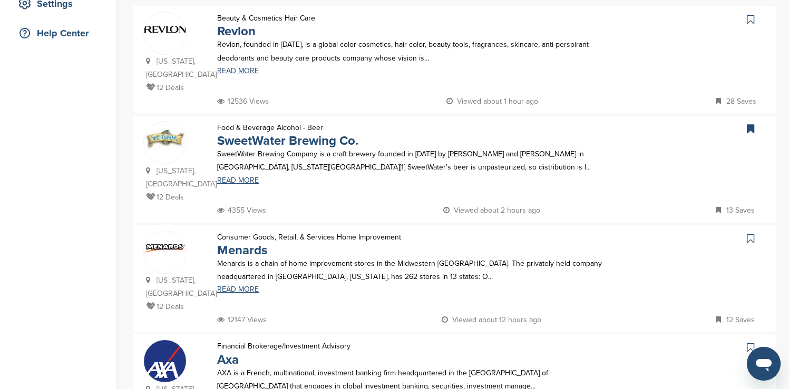
click at [750, 21] on icon at bounding box center [750, 19] width 7 height 11
click at [753, 233] on icon at bounding box center [750, 238] width 7 height 11
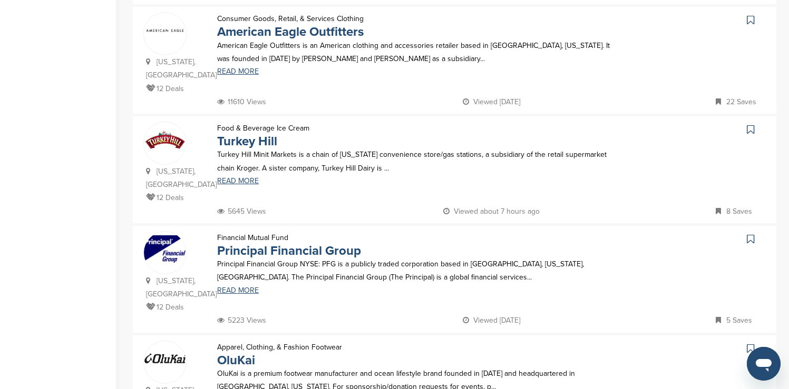
scroll to position [674, 0]
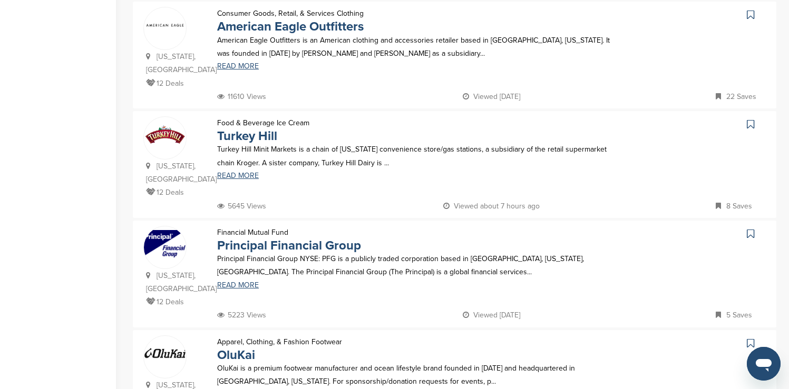
click at [752, 9] on icon at bounding box center [750, 14] width 7 height 11
click at [749, 119] on icon at bounding box center [750, 124] width 7 height 11
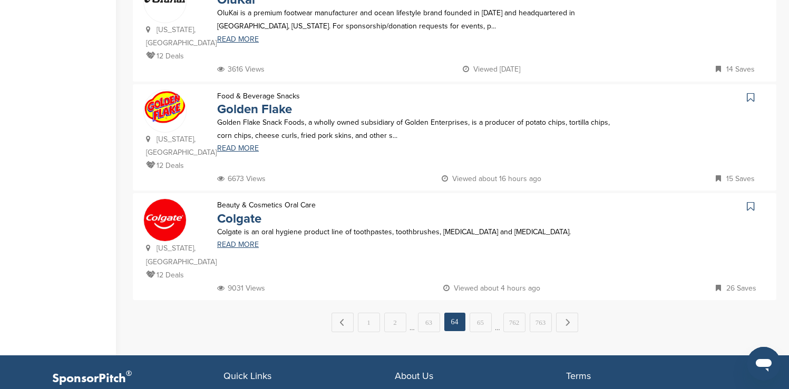
scroll to position [1033, 0]
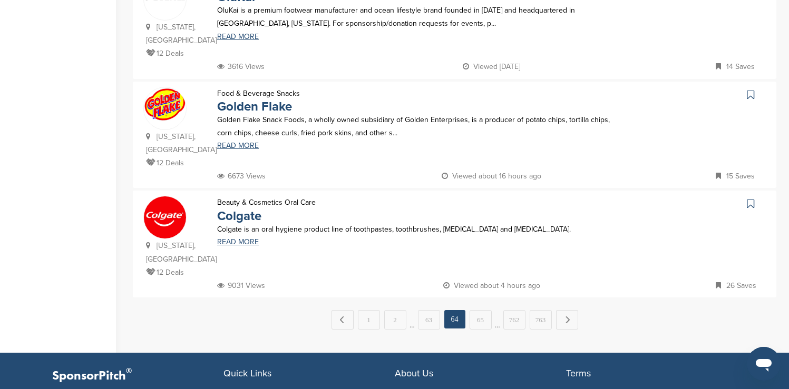
click at [751, 90] on icon at bounding box center [750, 95] width 7 height 11
click at [751, 199] on icon at bounding box center [750, 204] width 7 height 11
click at [565, 310] on link "Next →" at bounding box center [567, 319] width 22 height 19
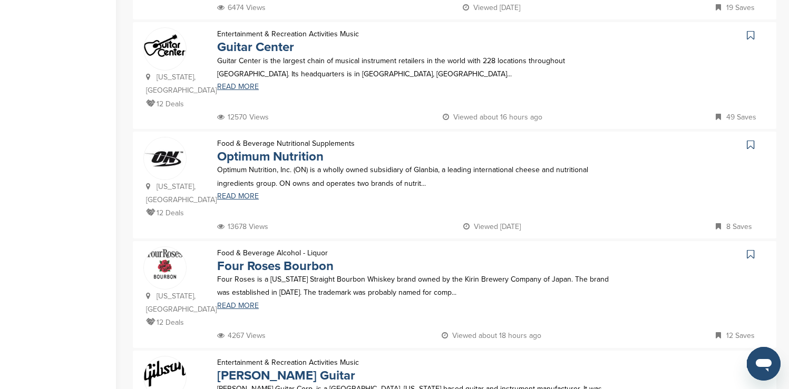
scroll to position [674, 0]
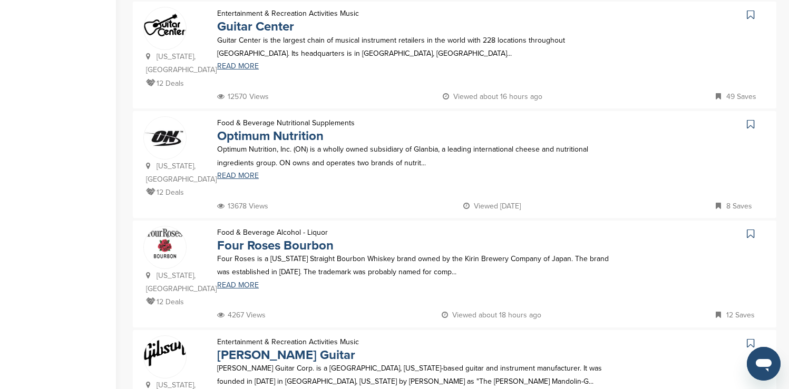
click at [749, 9] on icon at bounding box center [750, 14] width 7 height 11
click at [752, 229] on icon at bounding box center [750, 234] width 7 height 11
click at [749, 338] on icon at bounding box center [750, 343] width 7 height 11
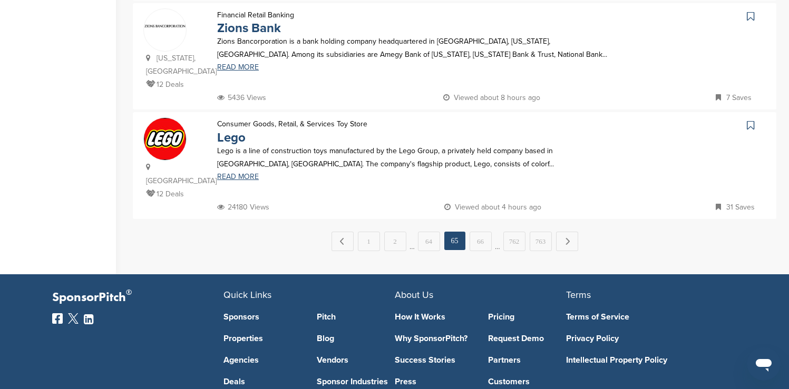
scroll to position [1117, 0]
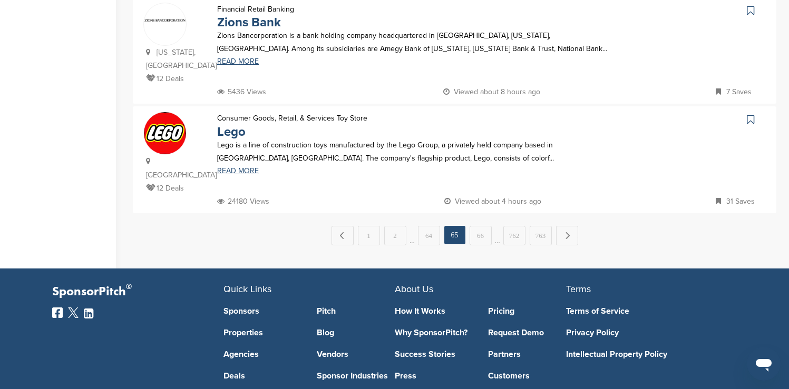
click at [750, 114] on icon at bounding box center [750, 119] width 7 height 11
click at [565, 226] on link "Next →" at bounding box center [567, 235] width 22 height 19
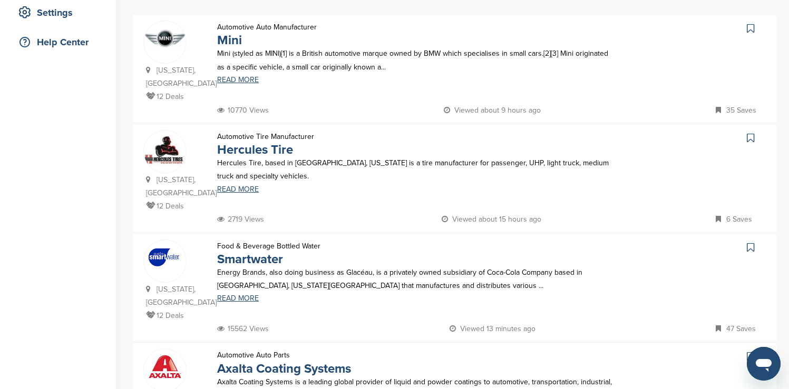
scroll to position [232, 0]
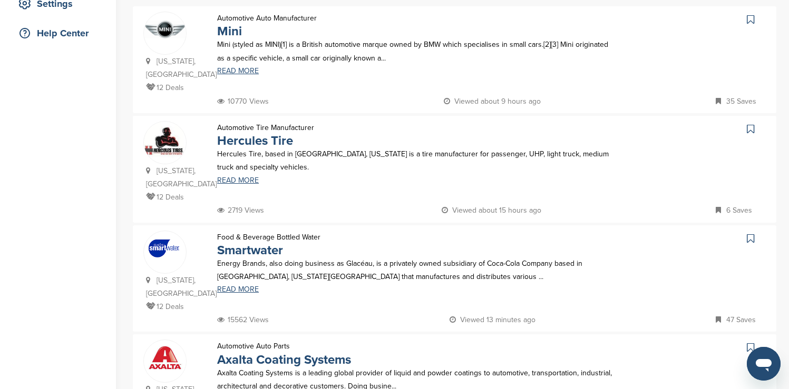
click at [751, 18] on icon at bounding box center [750, 19] width 7 height 11
click at [749, 233] on icon at bounding box center [750, 238] width 7 height 11
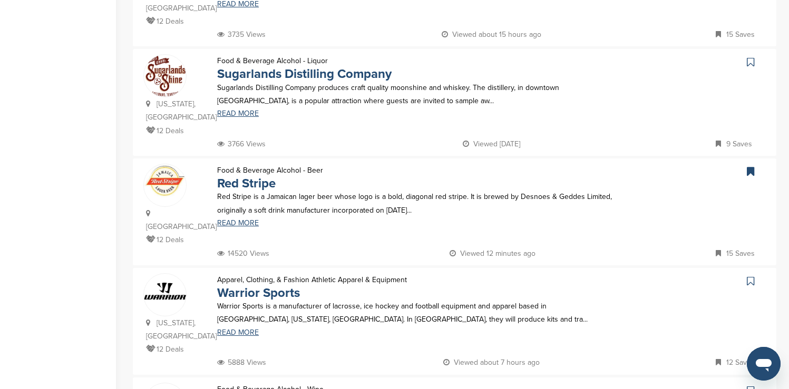
scroll to position [653, 0]
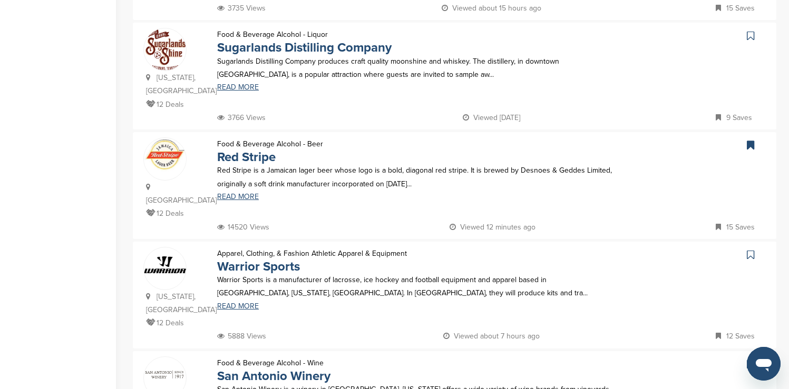
click at [752, 31] on icon at bounding box center [750, 36] width 7 height 11
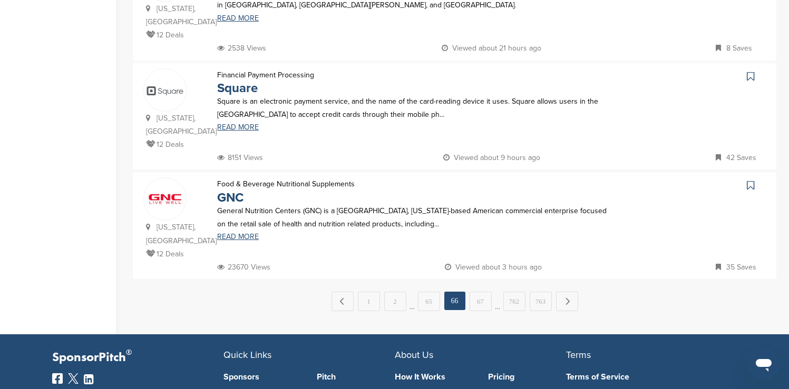
scroll to position [1054, 0]
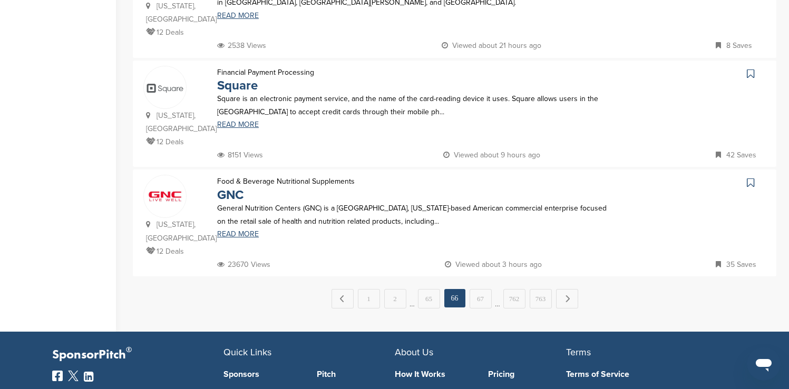
click at [749, 68] on icon at bounding box center [750, 73] width 7 height 11
click at [749, 178] on icon at bounding box center [750, 183] width 7 height 11
click at [567, 289] on link "Next →" at bounding box center [567, 298] width 22 height 19
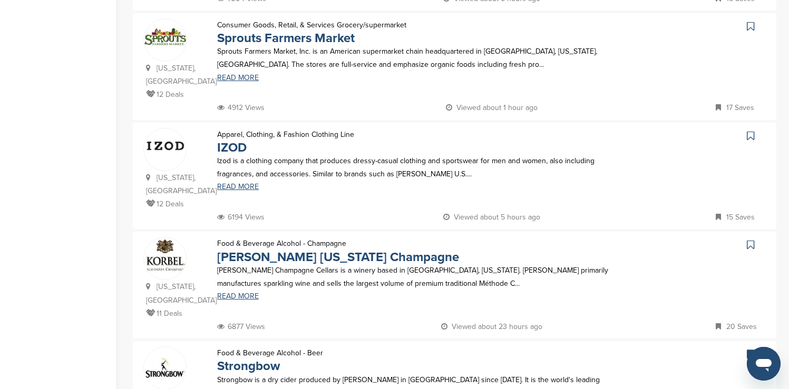
scroll to position [337, 0]
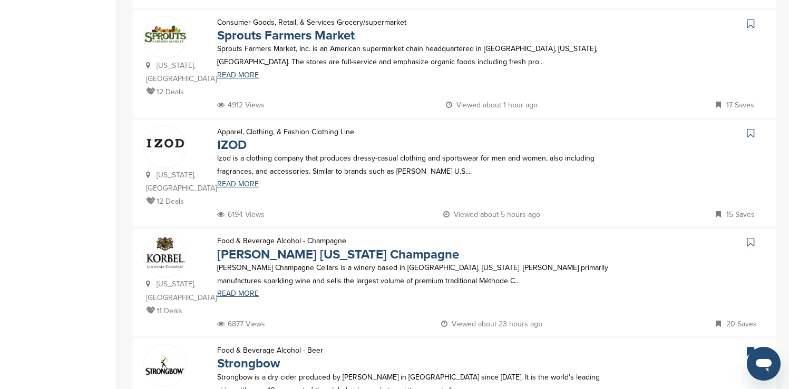
click at [749, 28] on icon at bounding box center [750, 23] width 7 height 11
click at [750, 128] on icon at bounding box center [750, 133] width 7 height 11
click at [751, 237] on icon at bounding box center [750, 242] width 7 height 11
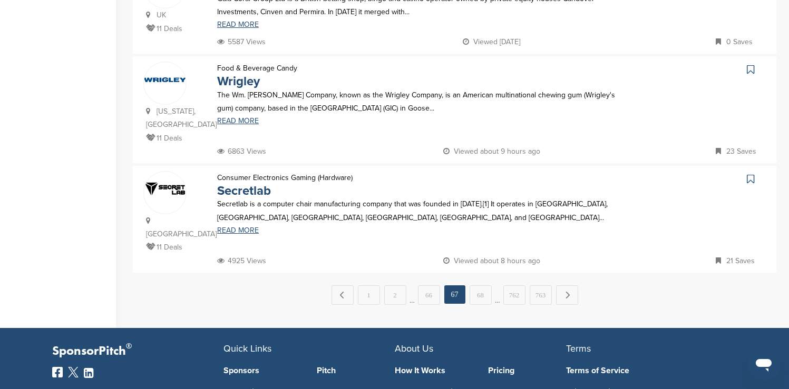
scroll to position [1033, 0]
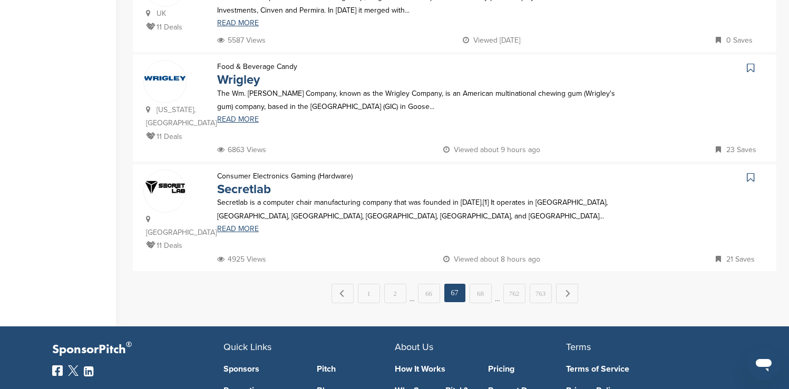
click at [751, 63] on icon at bounding box center [750, 68] width 7 height 11
click at [573, 284] on link "Next →" at bounding box center [567, 293] width 22 height 19
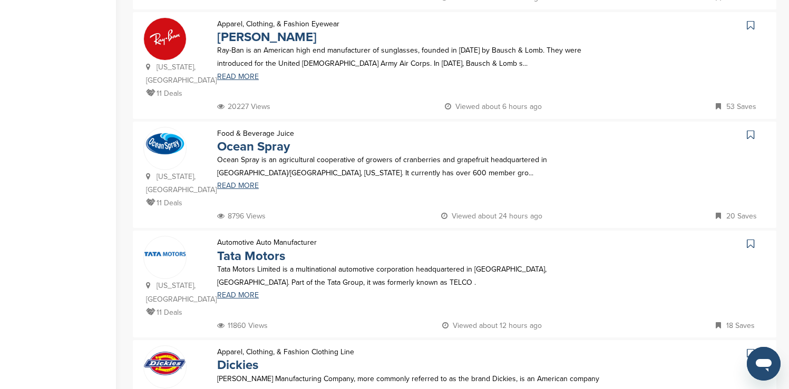
scroll to position [337, 0]
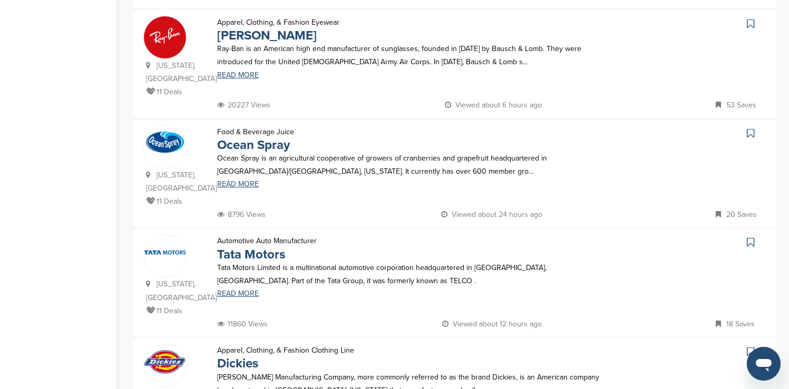
click at [748, 23] on icon at bounding box center [750, 23] width 7 height 11
click at [751, 131] on icon at bounding box center [750, 133] width 7 height 11
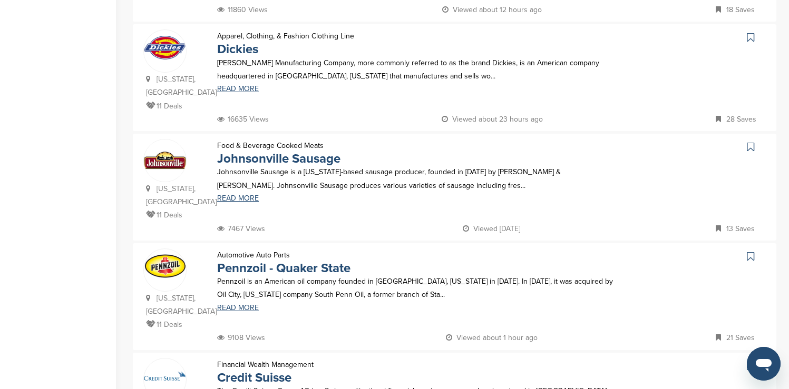
scroll to position [674, 0]
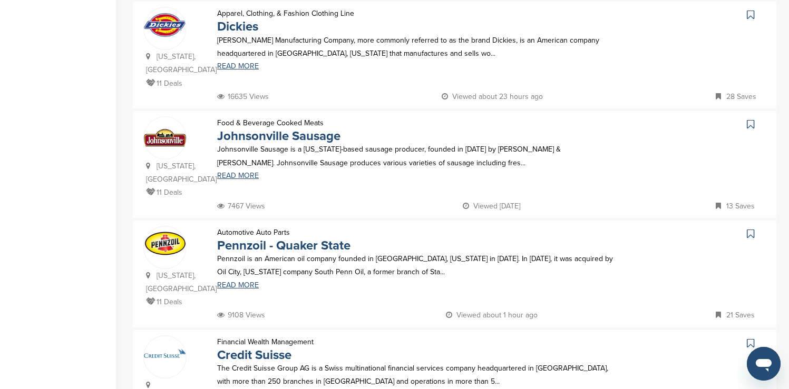
click at [753, 13] on icon at bounding box center [750, 14] width 7 height 11
click at [748, 229] on icon at bounding box center [750, 234] width 7 height 11
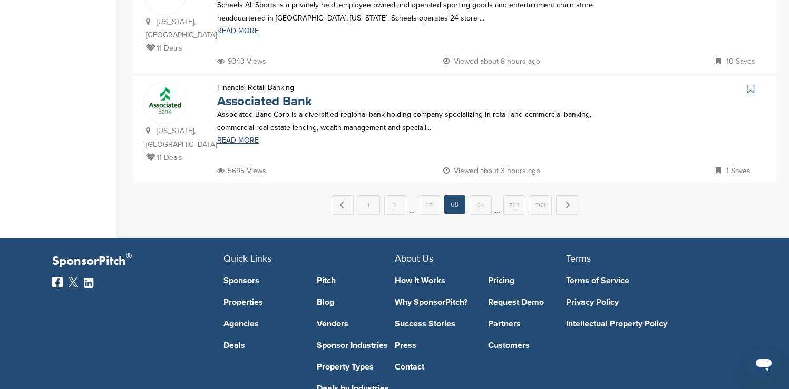
scroll to position [1159, 0]
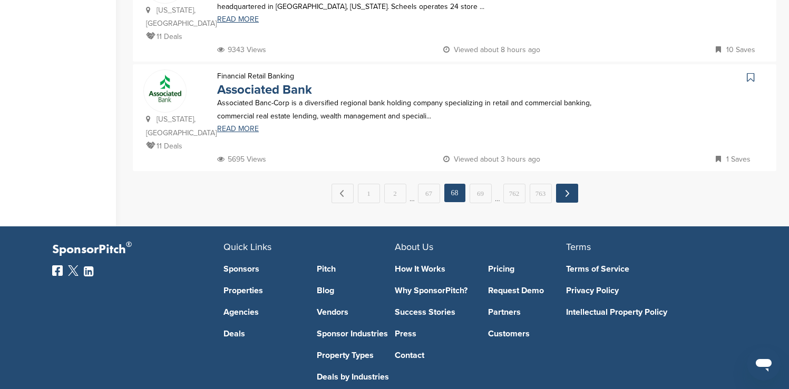
click at [568, 184] on link "Next →" at bounding box center [567, 193] width 22 height 19
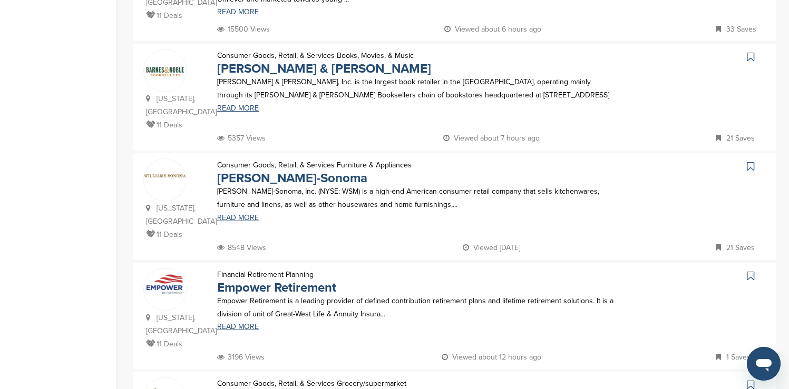
scroll to position [864, 0]
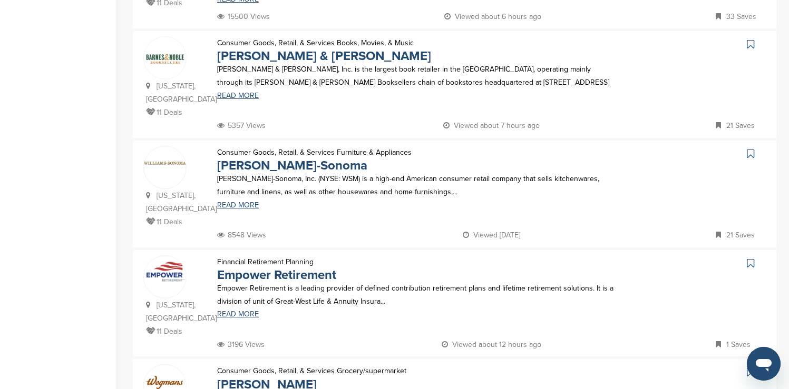
click at [749, 39] on icon at bounding box center [750, 44] width 7 height 11
click at [749, 149] on icon at bounding box center [750, 154] width 7 height 11
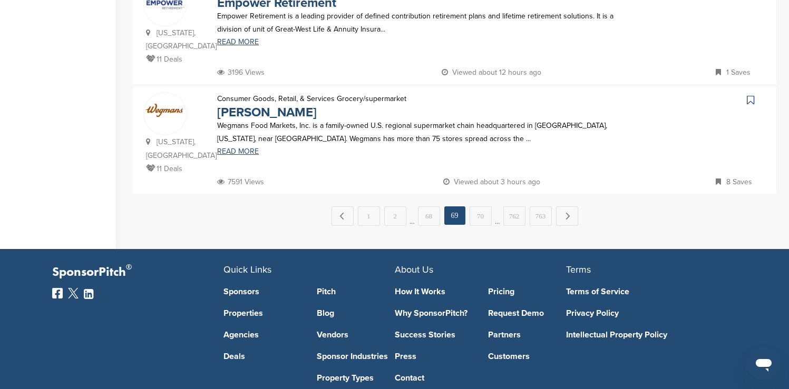
scroll to position [1138, 0]
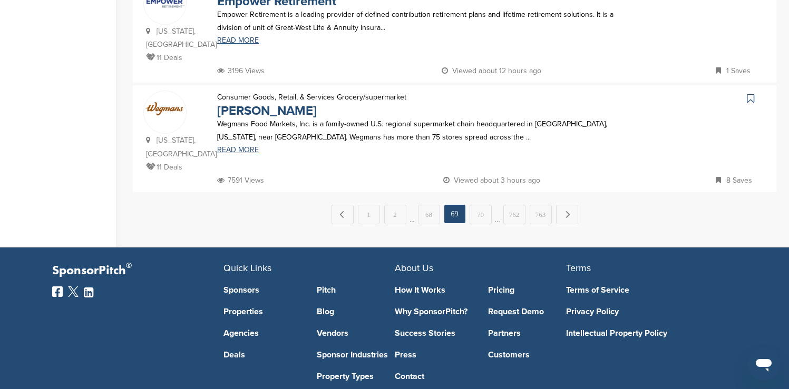
click at [751, 93] on icon at bounding box center [750, 98] width 7 height 11
click at [575, 205] on link "Next →" at bounding box center [567, 214] width 22 height 19
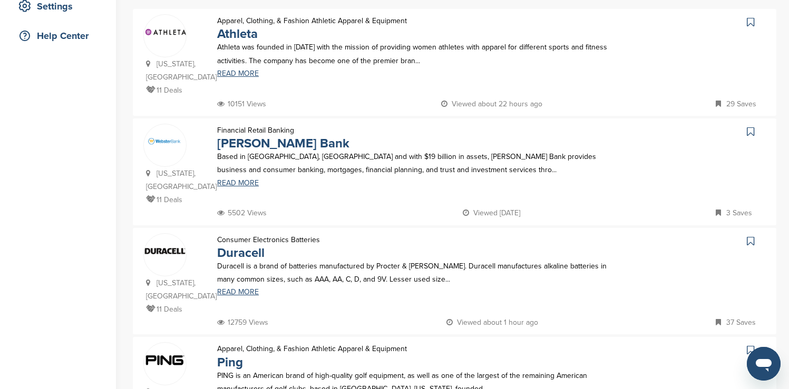
scroll to position [232, 0]
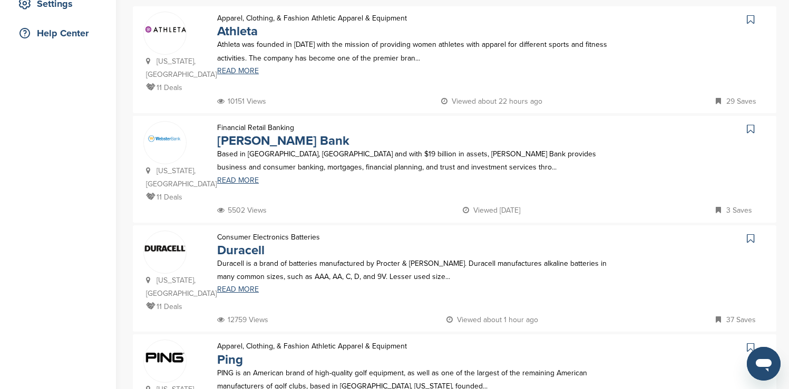
click at [751, 21] on icon at bounding box center [750, 19] width 7 height 11
click at [748, 235] on icon at bounding box center [750, 238] width 7 height 11
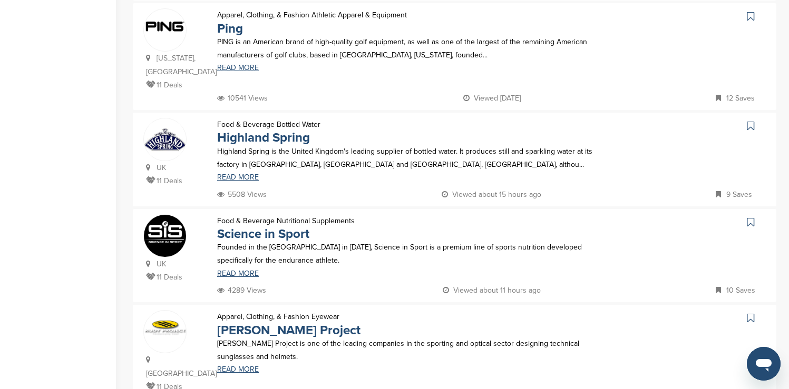
scroll to position [569, 0]
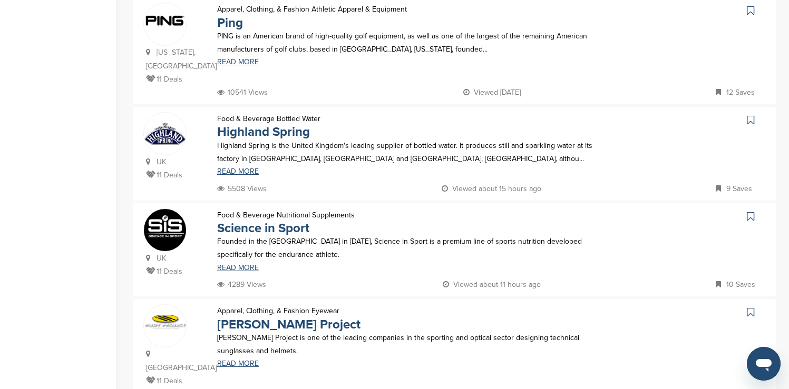
click at [753, 8] on icon at bounding box center [750, 10] width 7 height 11
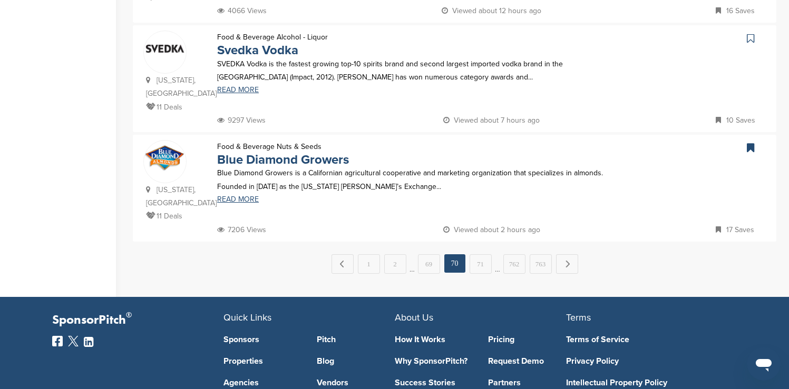
scroll to position [1054, 0]
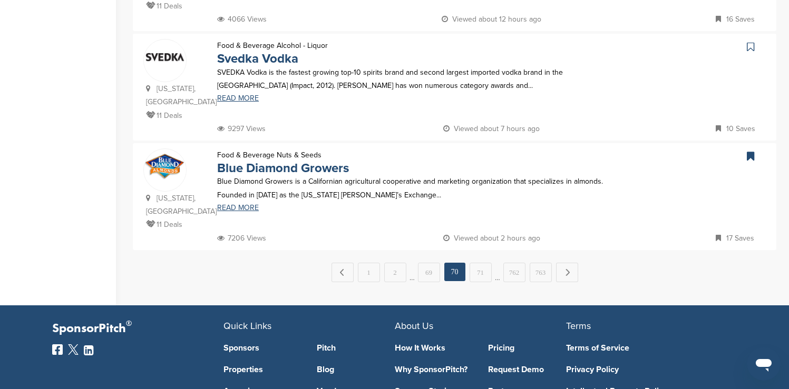
click at [749, 42] on icon at bounding box center [750, 47] width 7 height 11
click at [562, 263] on link "Next →" at bounding box center [567, 272] width 22 height 19
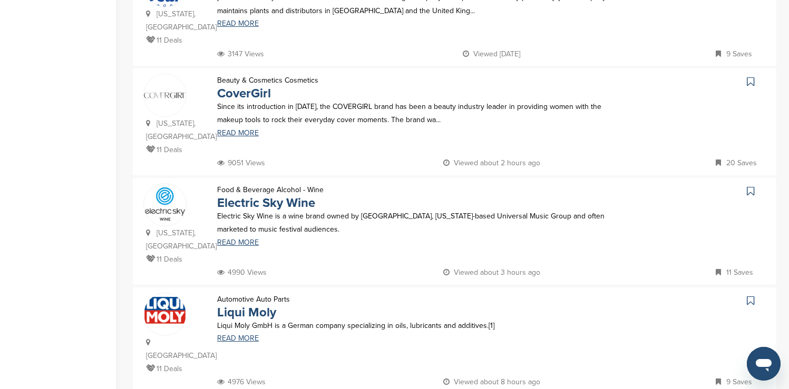
scroll to position [843, 0]
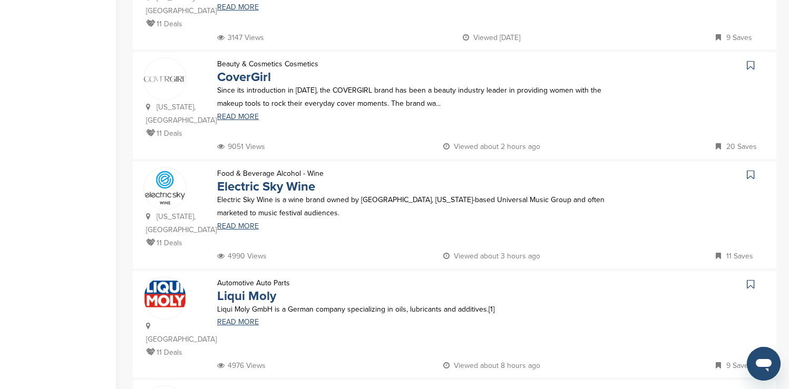
click at [751, 60] on icon at bounding box center [750, 65] width 7 height 11
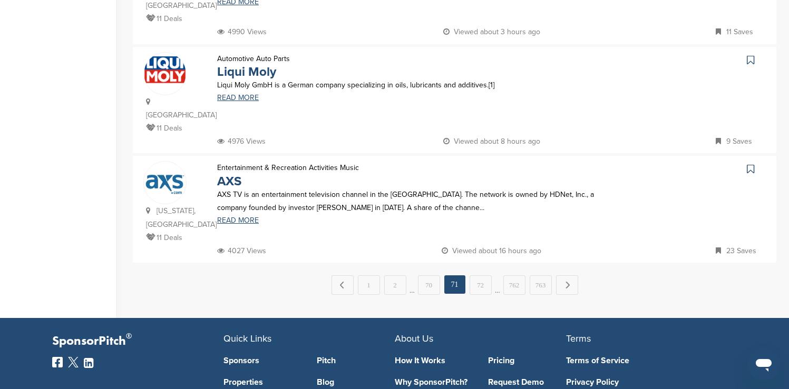
scroll to position [1075, 0]
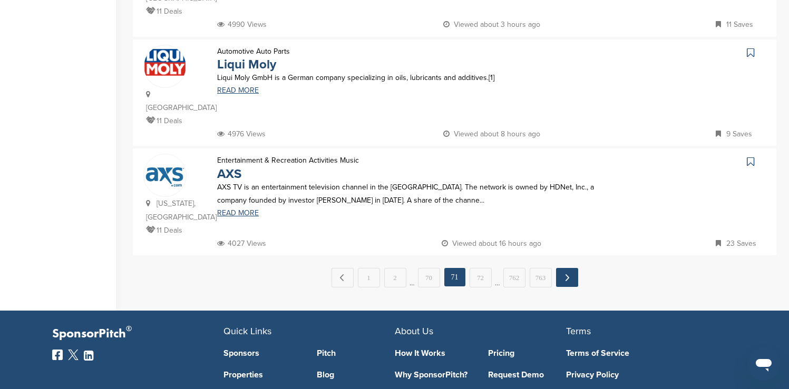
click at [570, 268] on link "Next →" at bounding box center [567, 277] width 22 height 19
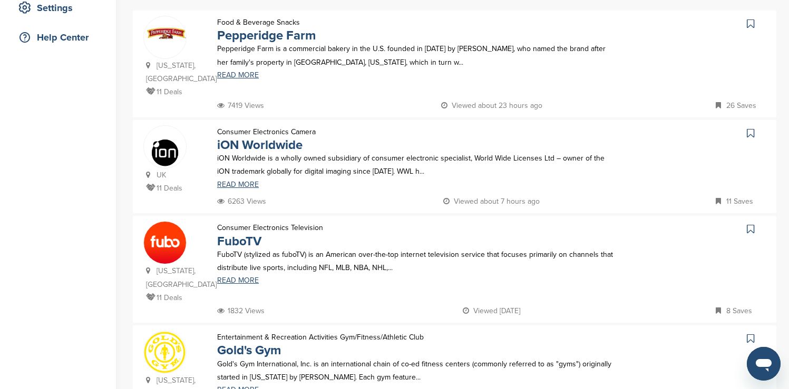
scroll to position [232, 0]
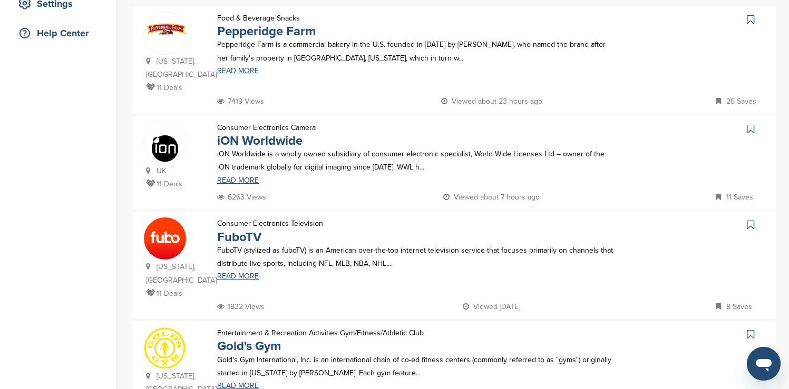
click at [748, 21] on icon at bounding box center [750, 19] width 7 height 11
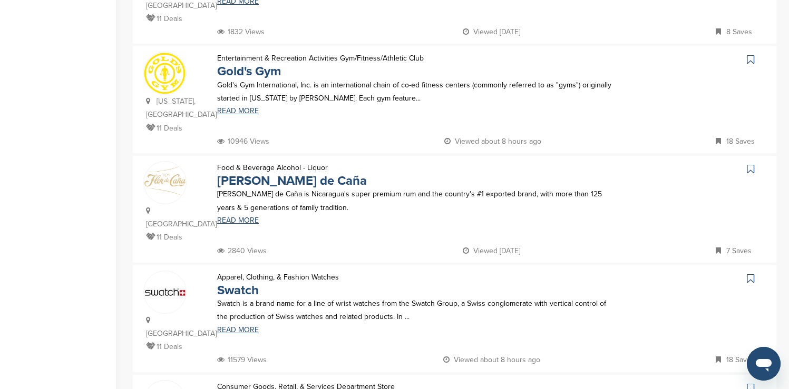
scroll to position [527, 0]
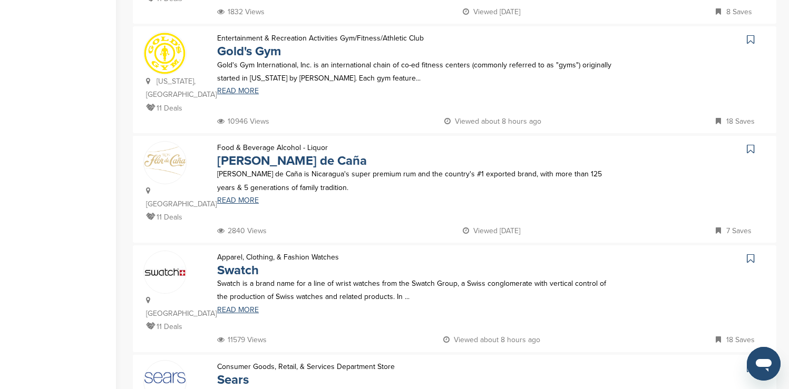
click at [751, 40] on icon at bounding box center [750, 39] width 7 height 11
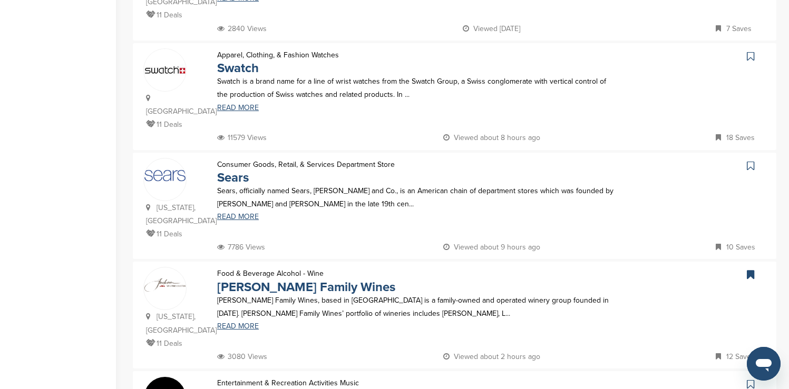
scroll to position [738, 0]
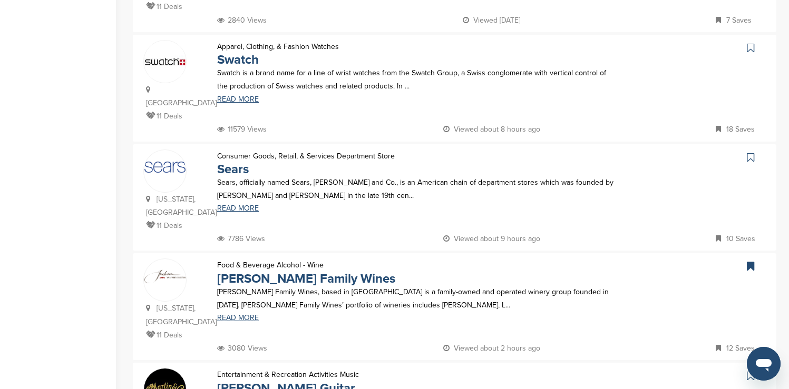
click at [749, 43] on icon at bounding box center [750, 48] width 7 height 11
click at [752, 152] on icon at bounding box center [750, 157] width 7 height 11
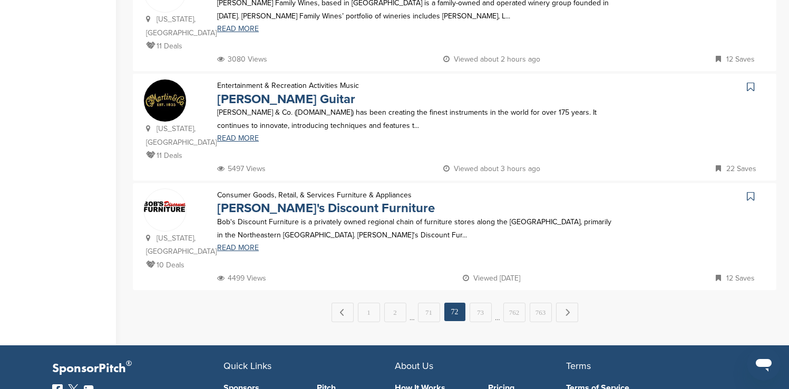
scroll to position [1033, 0]
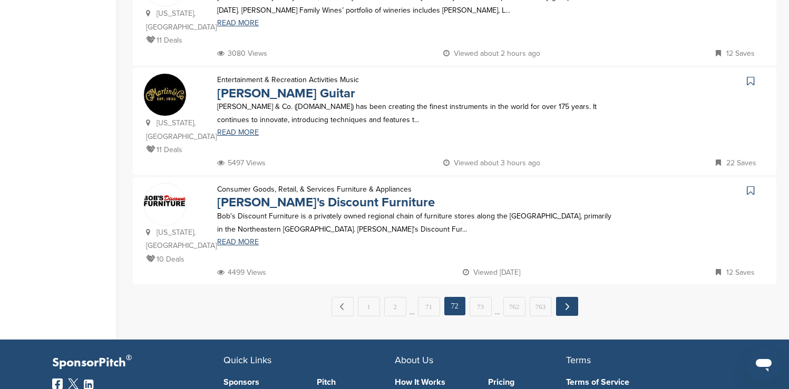
click at [575, 297] on link "Next →" at bounding box center [567, 306] width 22 height 19
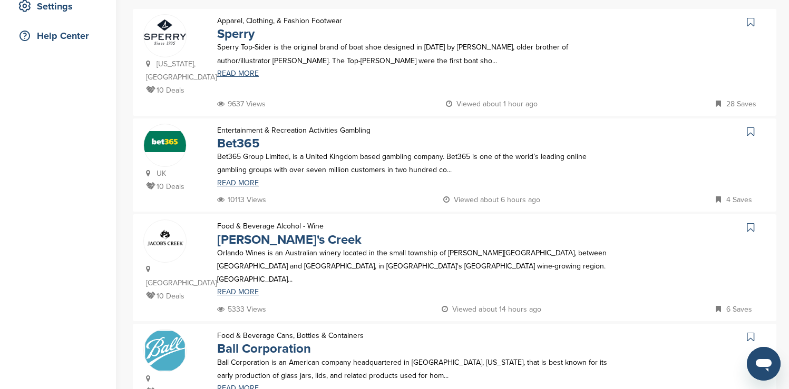
scroll to position [232, 0]
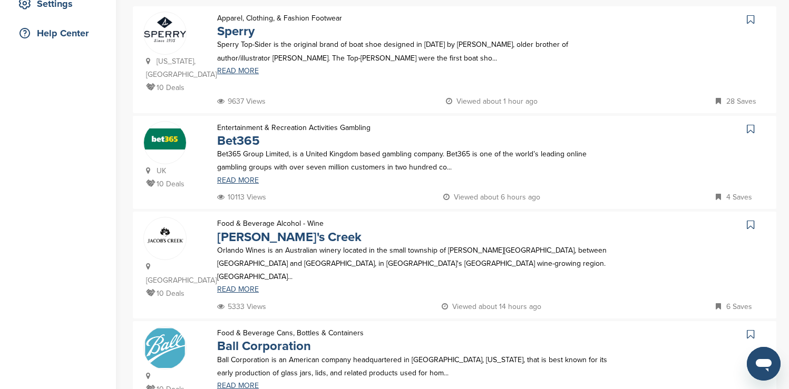
click at [750, 21] on icon at bounding box center [750, 19] width 7 height 11
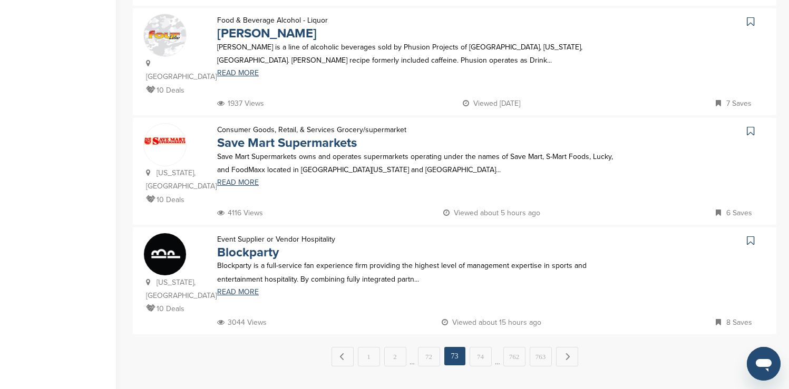
scroll to position [948, 0]
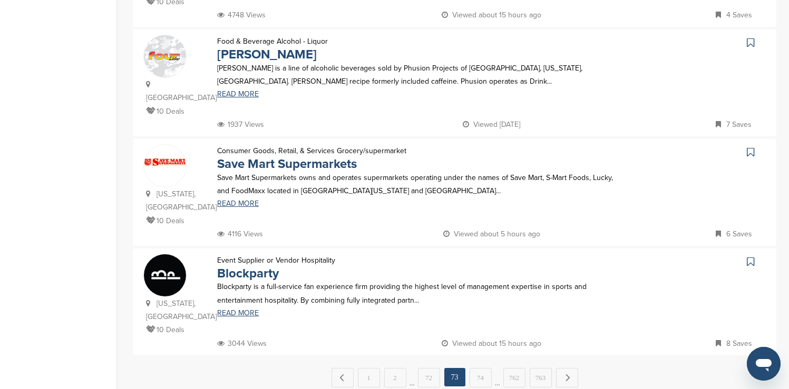
click at [749, 37] on icon at bounding box center [750, 42] width 7 height 11
click at [565, 368] on link "Next →" at bounding box center [567, 377] width 22 height 19
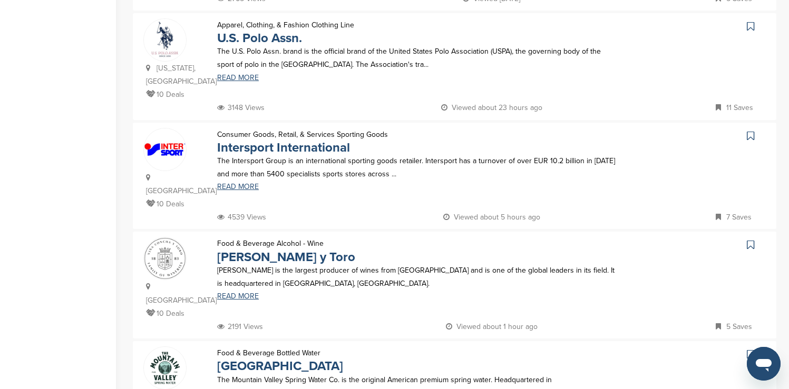
scroll to position [337, 0]
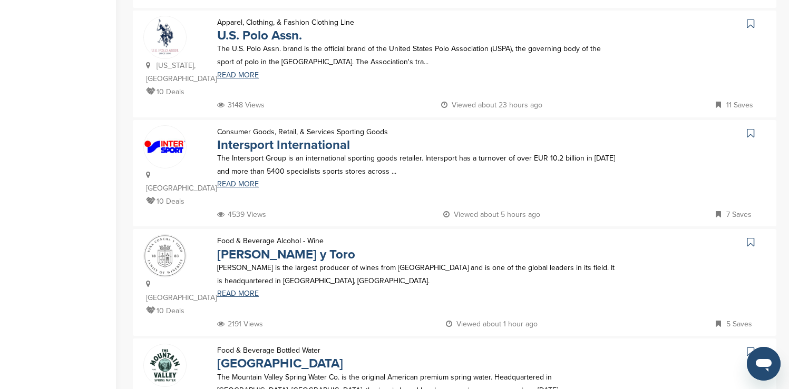
click at [751, 25] on icon at bounding box center [750, 23] width 7 height 11
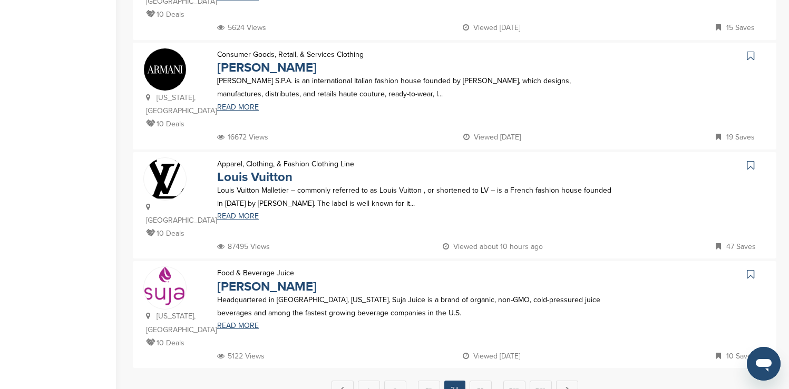
scroll to position [969, 0]
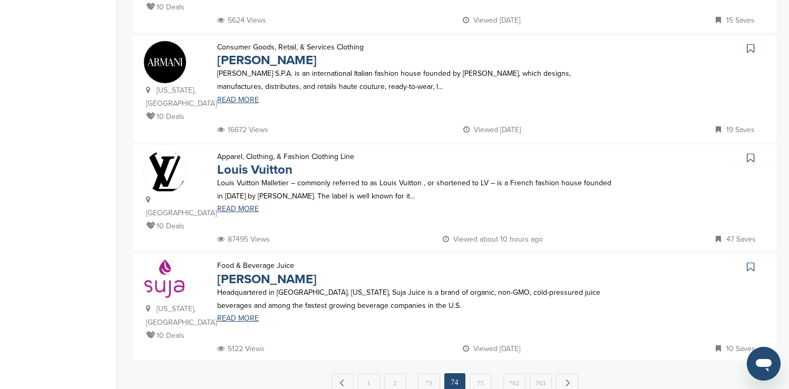
click at [750, 43] on icon at bounding box center [750, 48] width 7 height 11
click at [750, 153] on icon at bounding box center [750, 158] width 7 height 11
click at [572, 374] on link "Next →" at bounding box center [567, 383] width 22 height 19
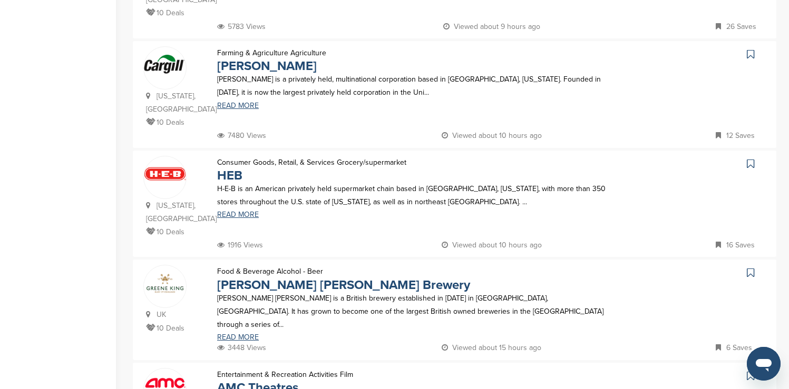
scroll to position [337, 0]
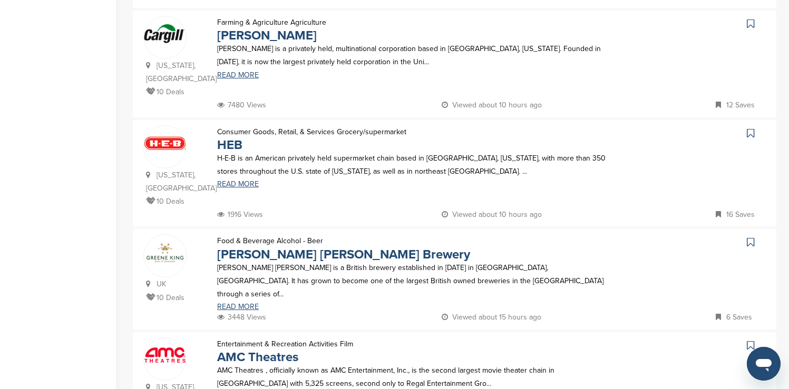
click at [751, 18] on icon at bounding box center [750, 23] width 7 height 11
click at [749, 340] on icon at bounding box center [750, 345] width 7 height 11
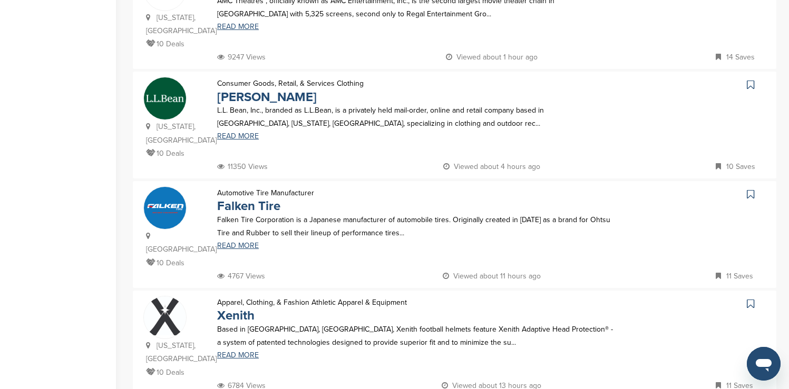
scroll to position [717, 0]
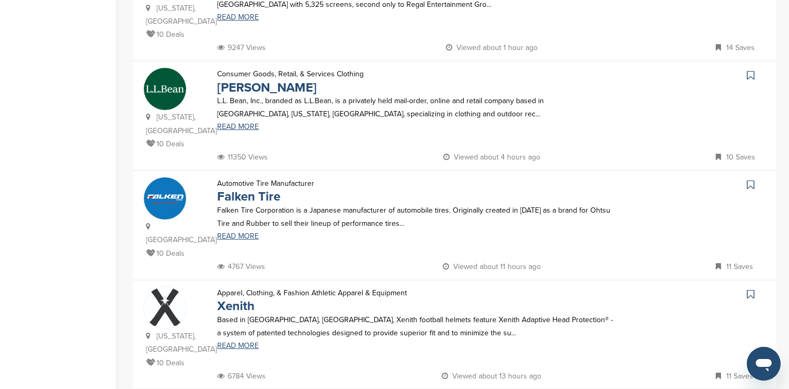
click at [750, 70] on icon at bounding box center [750, 75] width 7 height 11
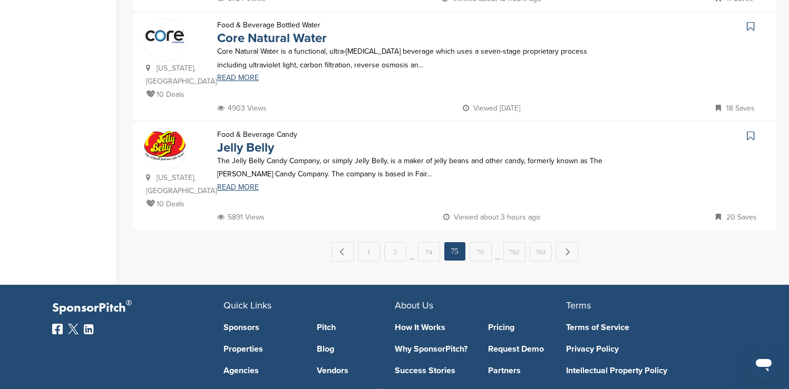
scroll to position [1096, 0]
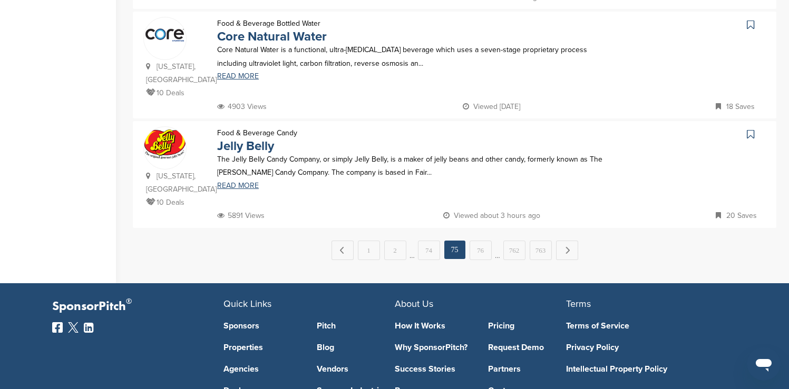
click at [750, 129] on icon at bounding box center [750, 134] width 7 height 11
click at [568, 241] on link "Next →" at bounding box center [567, 250] width 22 height 19
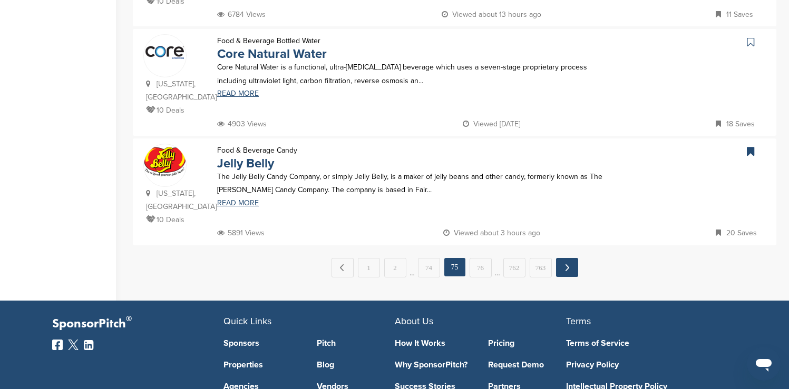
scroll to position [0, 0]
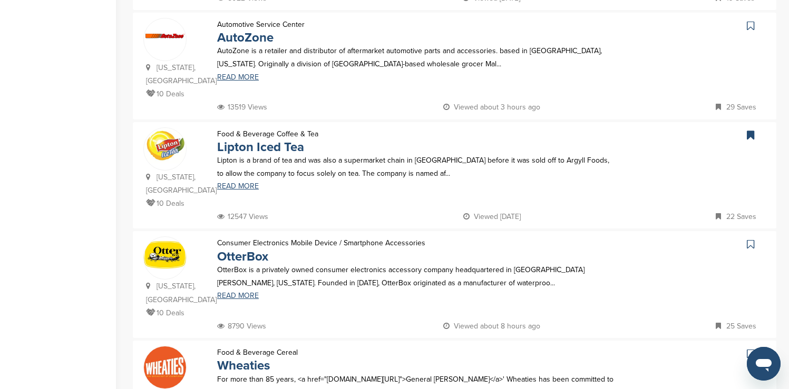
scroll to position [337, 0]
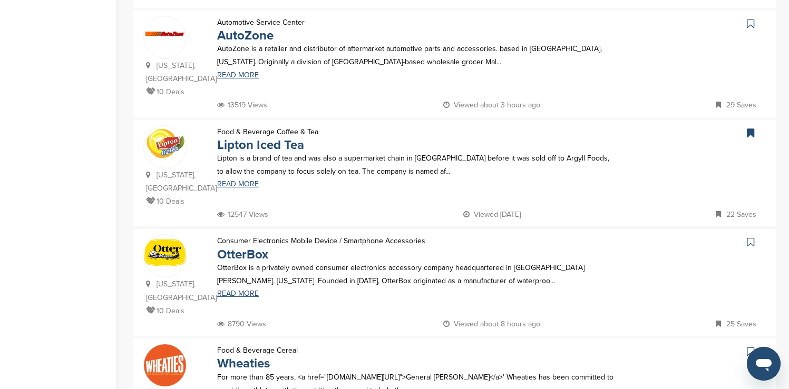
click at [751, 27] on icon at bounding box center [750, 23] width 7 height 11
click at [749, 240] on icon at bounding box center [750, 242] width 7 height 11
click at [748, 347] on icon at bounding box center [750, 352] width 7 height 11
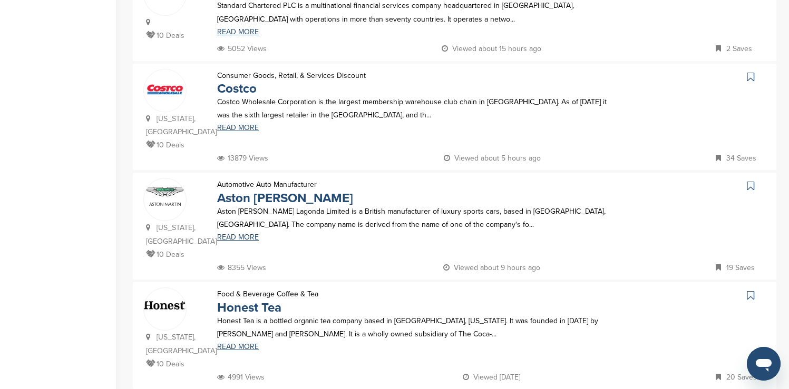
scroll to position [843, 0]
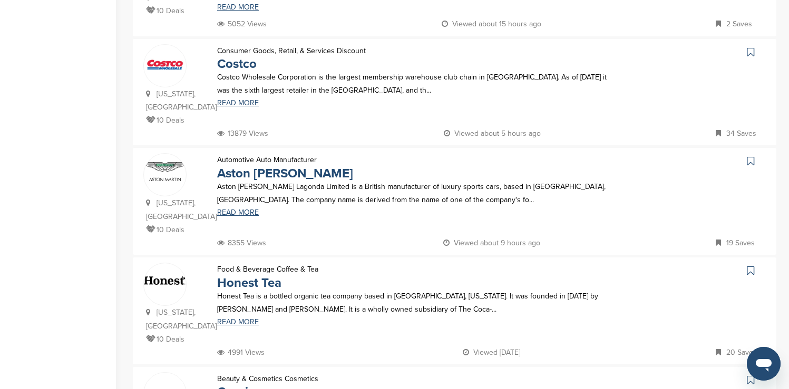
click at [750, 47] on icon at bounding box center [750, 52] width 7 height 11
click at [751, 156] on icon at bounding box center [750, 161] width 7 height 11
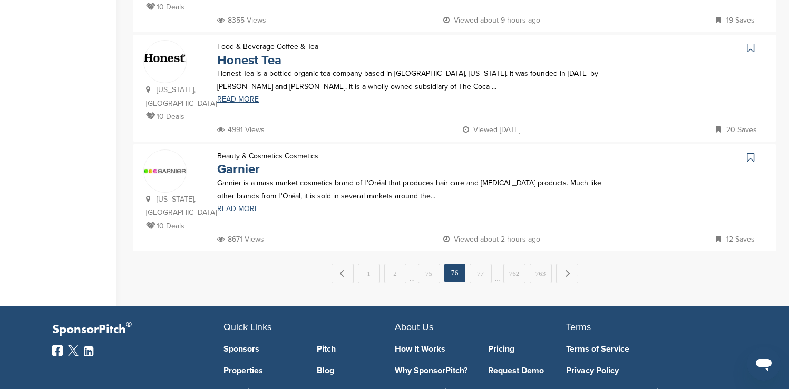
scroll to position [1075, 0]
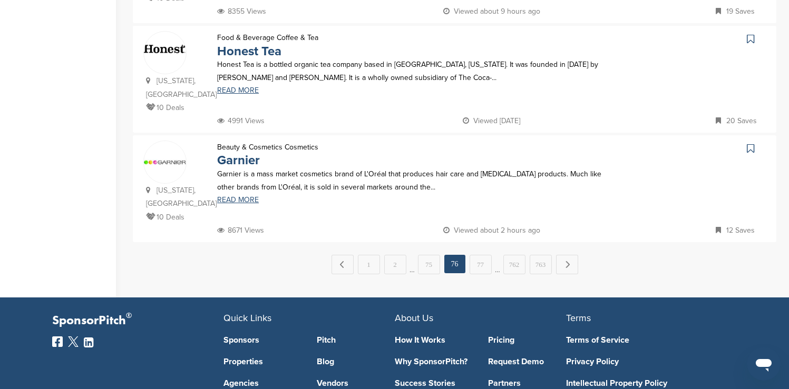
click at [748, 143] on icon at bounding box center [750, 148] width 7 height 11
click at [570, 255] on link "Next →" at bounding box center [567, 264] width 22 height 19
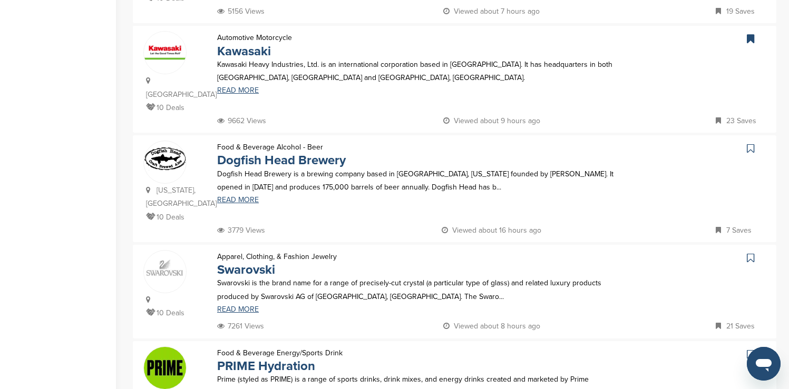
scroll to position [553, 0]
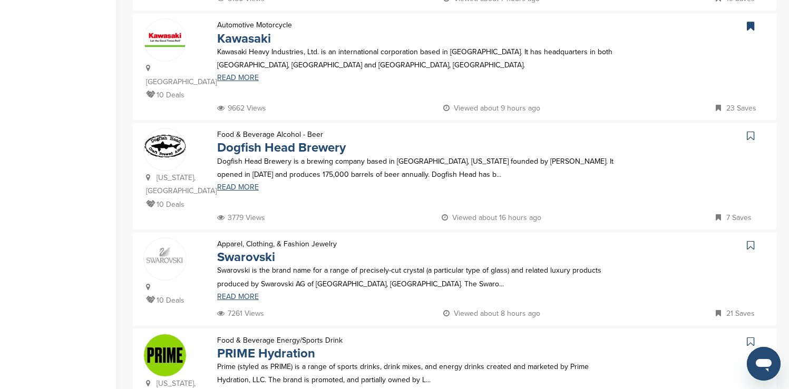
click at [750, 240] on icon at bounding box center [750, 245] width 7 height 11
click at [752, 131] on icon at bounding box center [750, 136] width 7 height 11
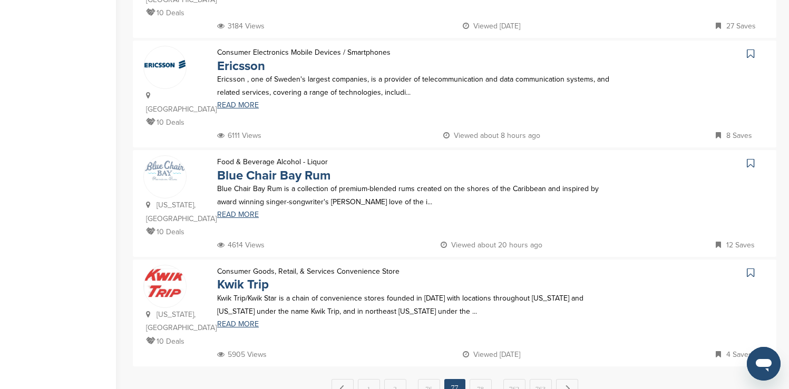
scroll to position [964, 0]
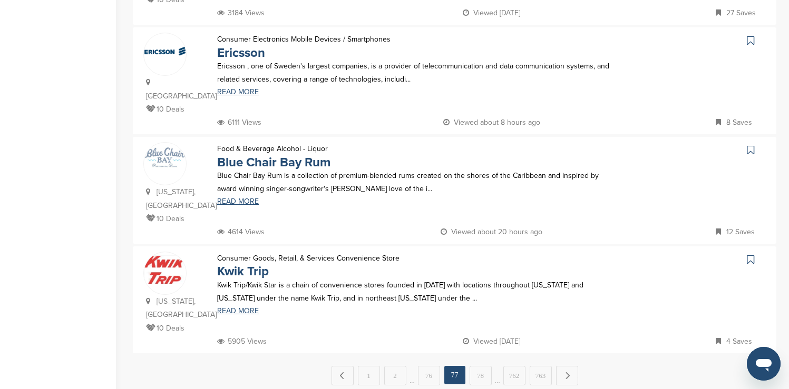
click at [753, 254] on icon at bounding box center [750, 259] width 7 height 11
click at [567, 366] on link "Next →" at bounding box center [567, 375] width 22 height 19
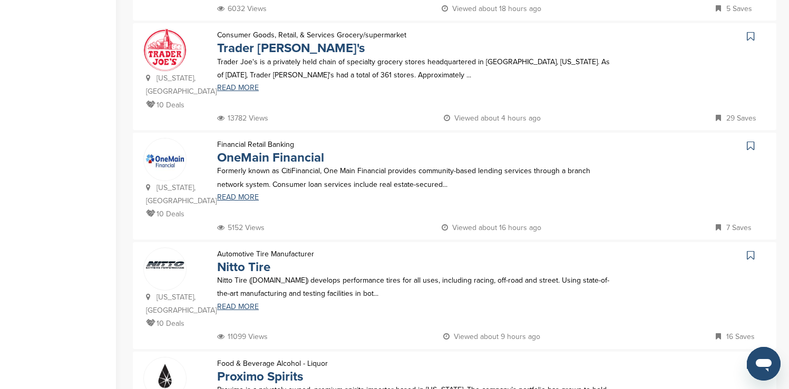
scroll to position [653, 0]
click at [751, 31] on icon at bounding box center [750, 36] width 7 height 11
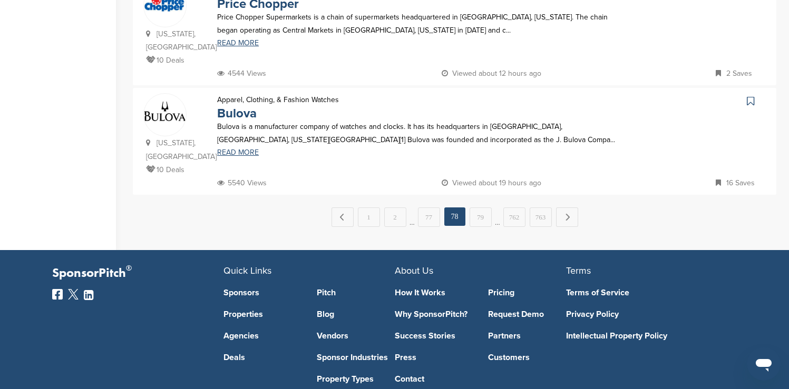
scroll to position [1138, 0]
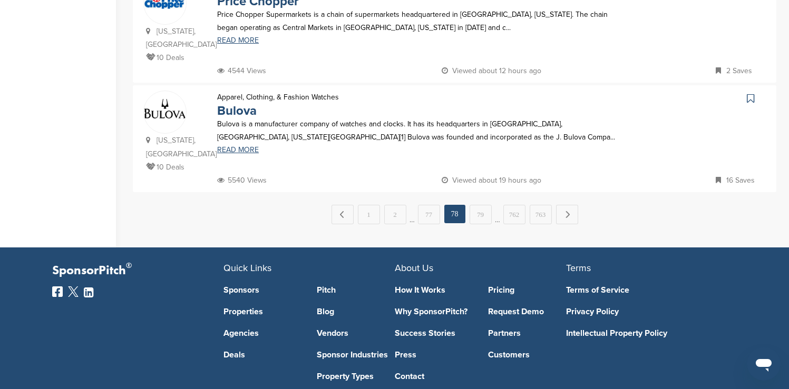
click at [748, 93] on icon at bounding box center [750, 98] width 7 height 11
click at [561, 205] on link "Next →" at bounding box center [567, 214] width 22 height 19
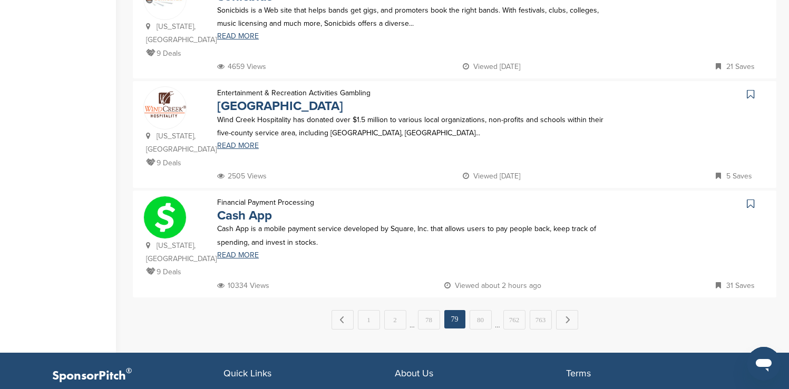
scroll to position [1012, 0]
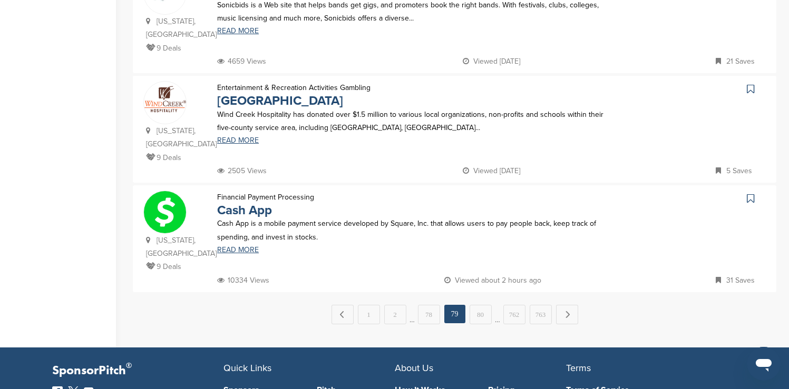
click at [749, 84] on icon at bounding box center [750, 89] width 7 height 11
click at [751, 193] on icon at bounding box center [750, 198] width 7 height 11
click at [570, 305] on link "Next →" at bounding box center [567, 314] width 22 height 19
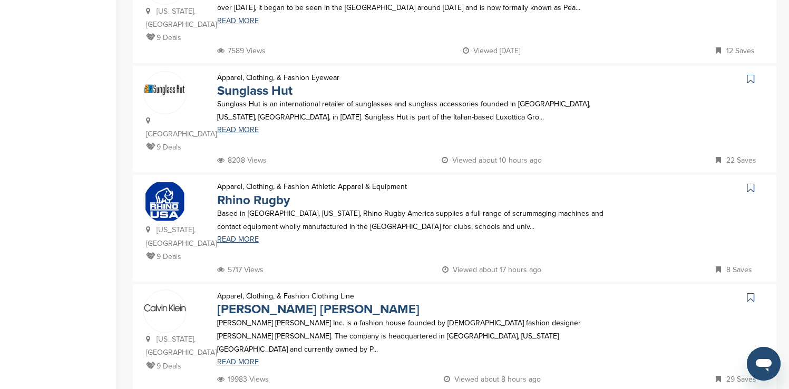
scroll to position [421, 0]
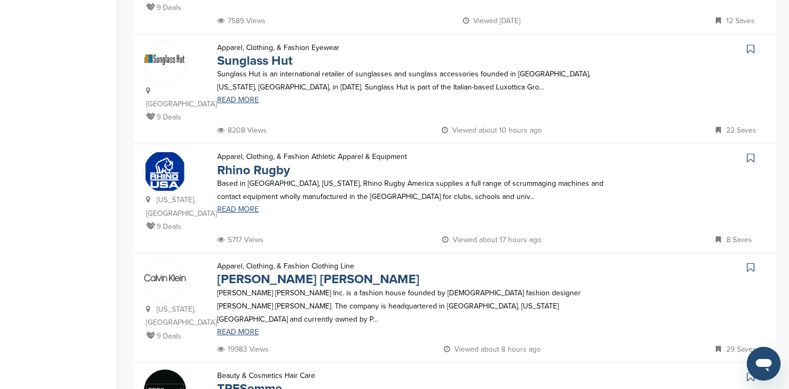
click at [751, 44] on icon at bounding box center [750, 49] width 7 height 11
click at [749, 262] on icon at bounding box center [750, 267] width 7 height 11
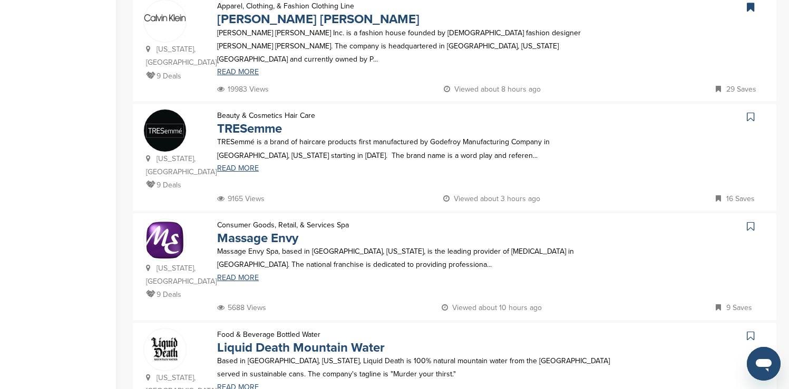
scroll to position [717, 0]
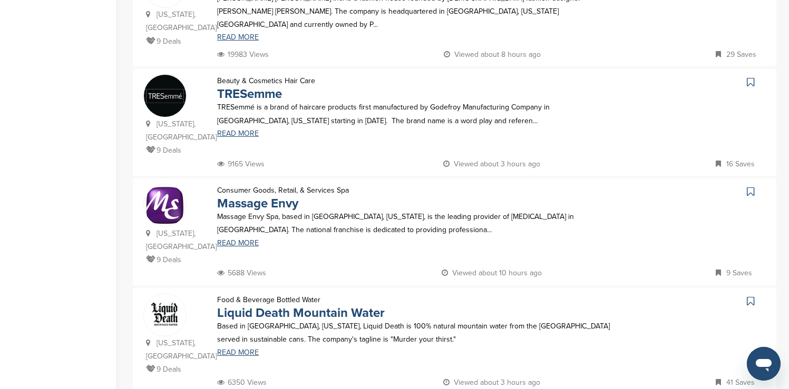
click at [750, 77] on icon at bounding box center [750, 82] width 7 height 11
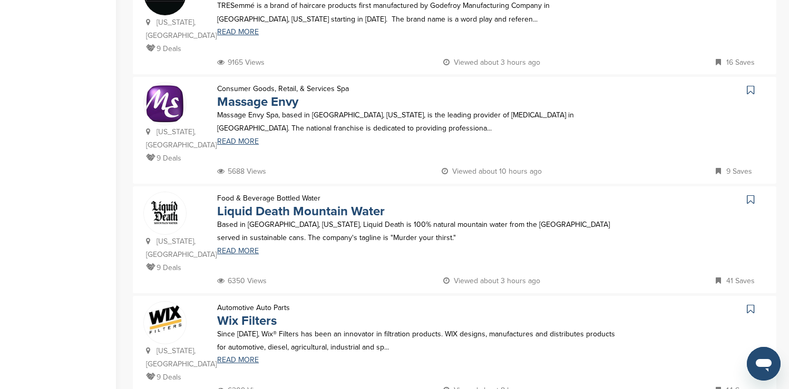
scroll to position [822, 0]
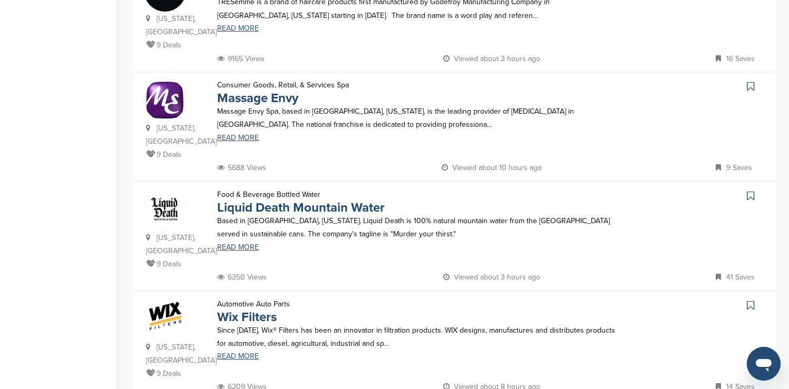
click at [749, 81] on icon at bounding box center [750, 86] width 7 height 11
click at [749, 191] on icon at bounding box center [750, 196] width 7 height 11
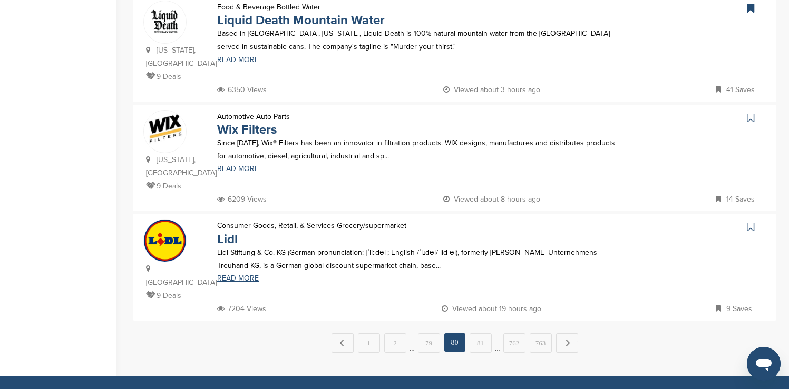
scroll to position [1012, 0]
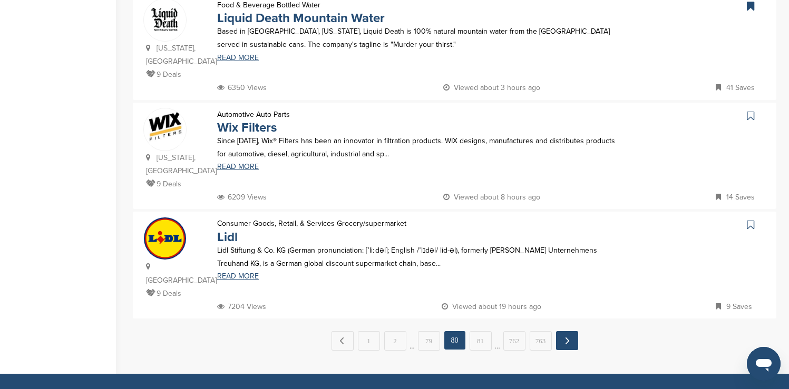
click at [570, 331] on link "Next →" at bounding box center [567, 340] width 22 height 19
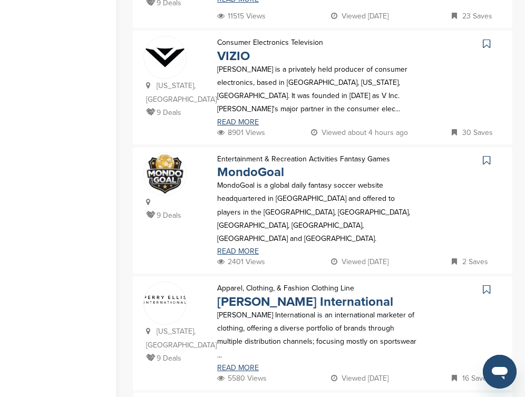
scroll to position [590, 0]
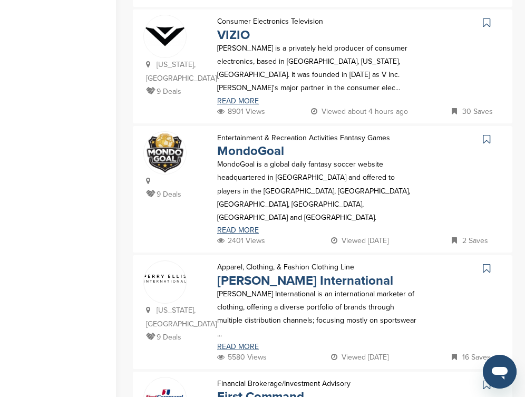
click at [486, 17] on icon at bounding box center [486, 22] width 7 height 11
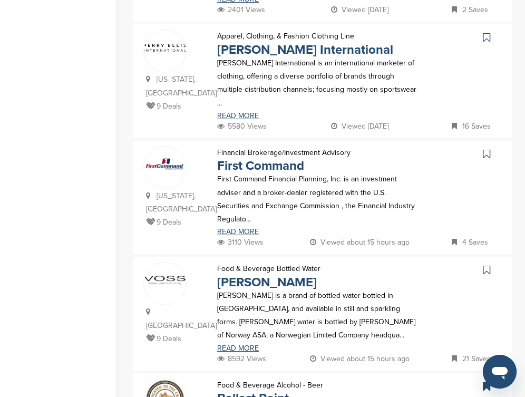
scroll to position [822, 0]
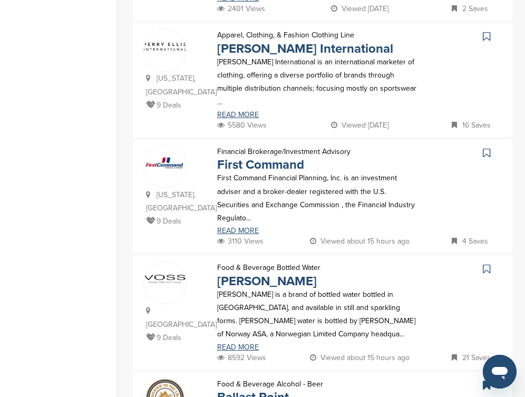
click at [486, 31] on icon at bounding box center [486, 36] width 7 height 11
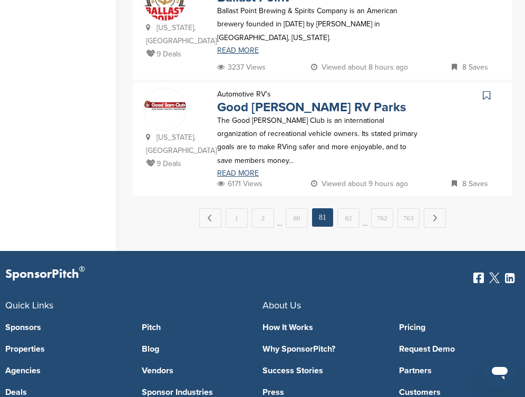
scroll to position [1222, 0]
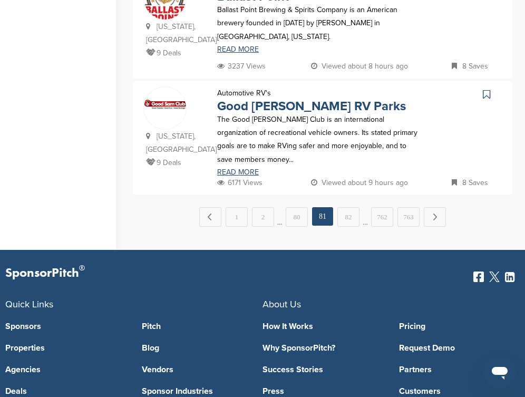
click at [486, 89] on icon at bounding box center [486, 94] width 7 height 11
click at [440, 207] on link "Next →" at bounding box center [435, 216] width 22 height 19
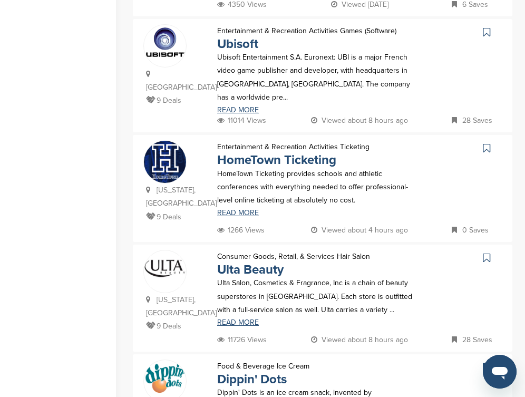
scroll to position [506, 0]
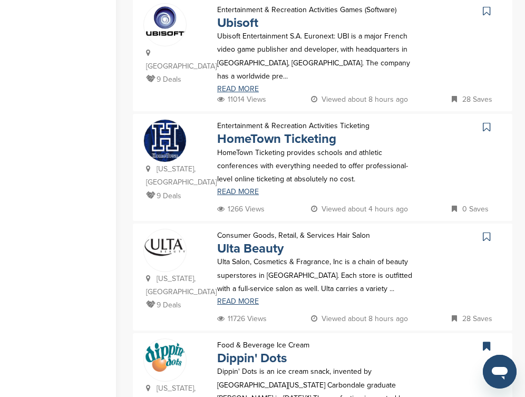
click at [485, 11] on icon at bounding box center [486, 11] width 7 height 11
click at [485, 232] on icon at bounding box center [486, 236] width 7 height 11
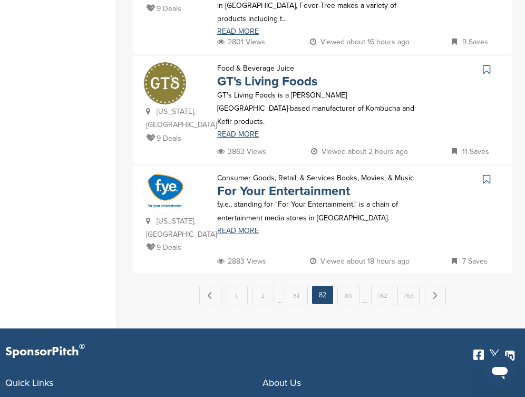
scroll to position [1159, 0]
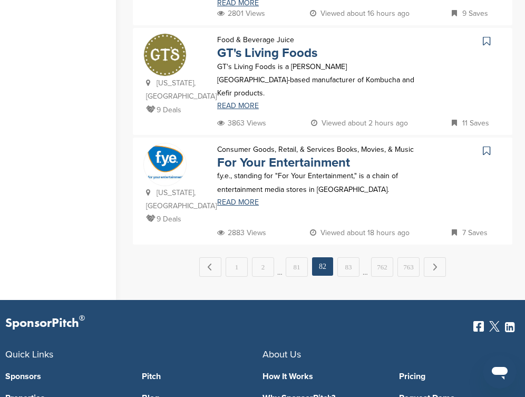
click at [487, 145] on icon at bounding box center [486, 150] width 7 height 11
click at [436, 257] on link "Next →" at bounding box center [435, 266] width 22 height 19
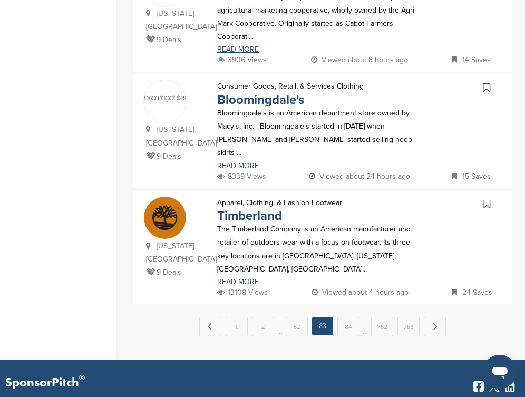
scroll to position [0, 0]
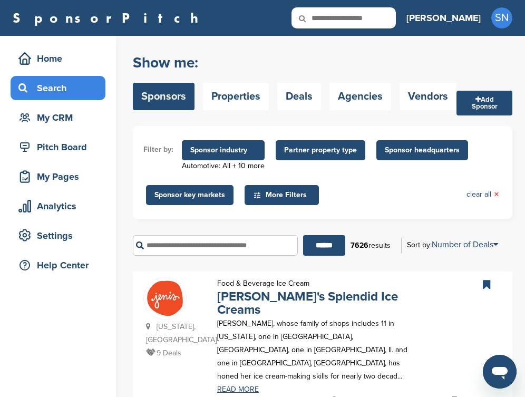
click at [510, 222] on form "Filter by: Sponsor industry Automotive: All + 10 more Sponsor Industry × Automo…" at bounding box center [322, 195] width 379 height 138
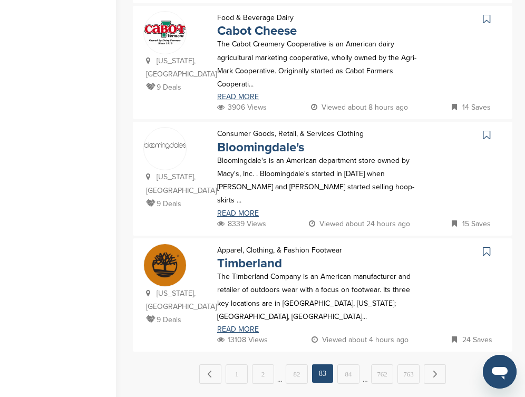
scroll to position [1138, 0]
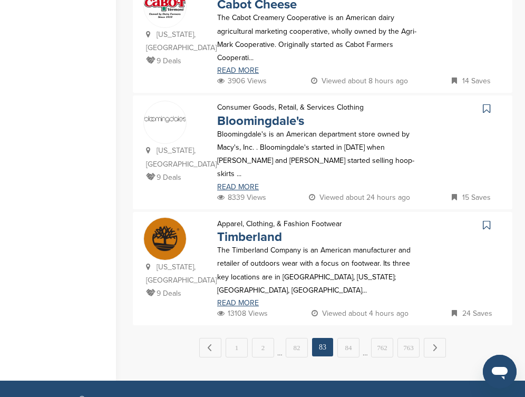
click at [486, 103] on icon at bounding box center [486, 108] width 7 height 11
click at [487, 220] on icon at bounding box center [486, 225] width 7 height 11
click at [439, 338] on link "Next →" at bounding box center [435, 347] width 22 height 19
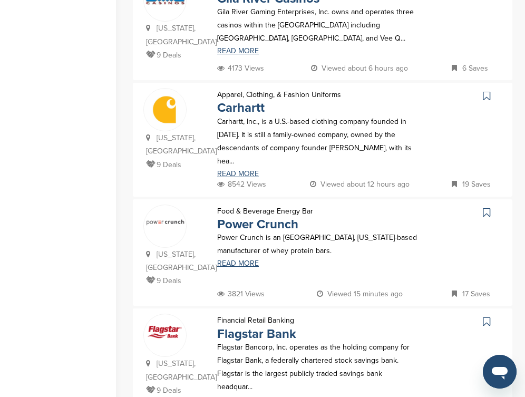
scroll to position [990, 0]
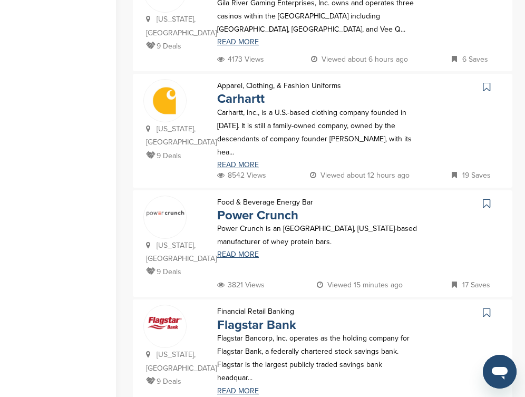
click at [487, 82] on icon at bounding box center [486, 87] width 7 height 11
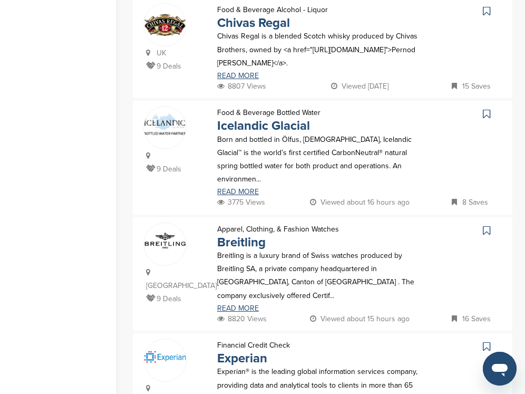
scroll to position [274, 0]
click at [487, 12] on icon at bounding box center [486, 10] width 7 height 11
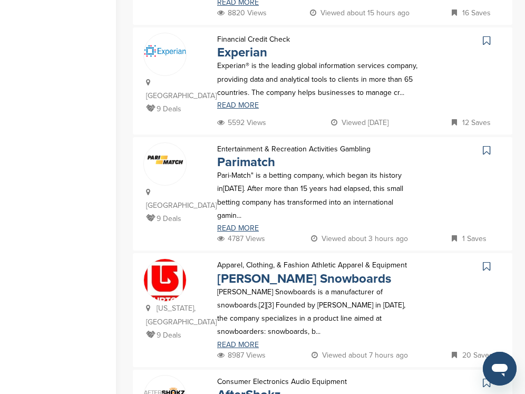
scroll to position [611, 0]
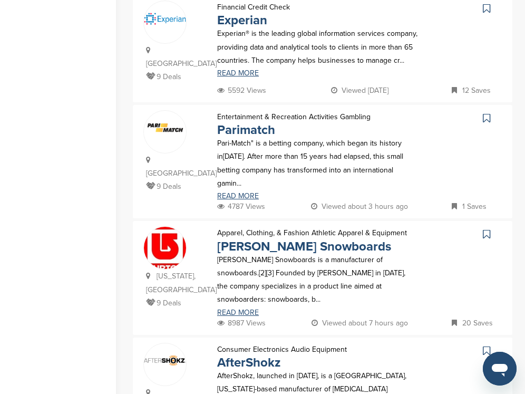
click at [485, 10] on icon at bounding box center [486, 8] width 7 height 11
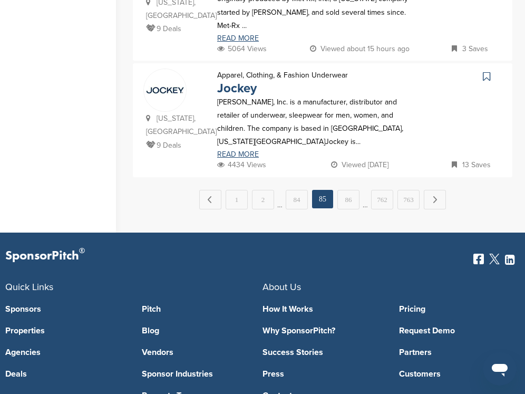
scroll to position [1222, 0]
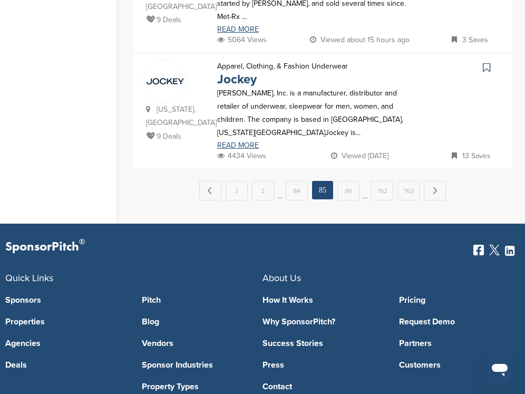
click at [485, 62] on icon at bounding box center [486, 67] width 7 height 11
click at [434, 181] on link "Next →" at bounding box center [435, 190] width 22 height 19
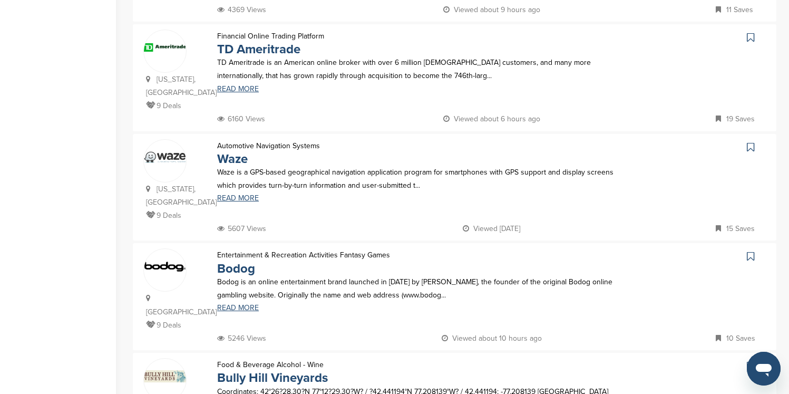
scroll to position [337, 0]
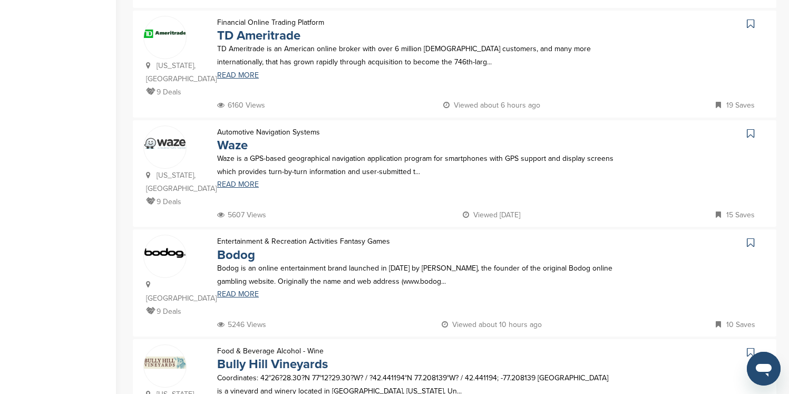
click at [750, 24] on icon at bounding box center [750, 23] width 7 height 11
click at [751, 134] on icon at bounding box center [750, 133] width 7 height 11
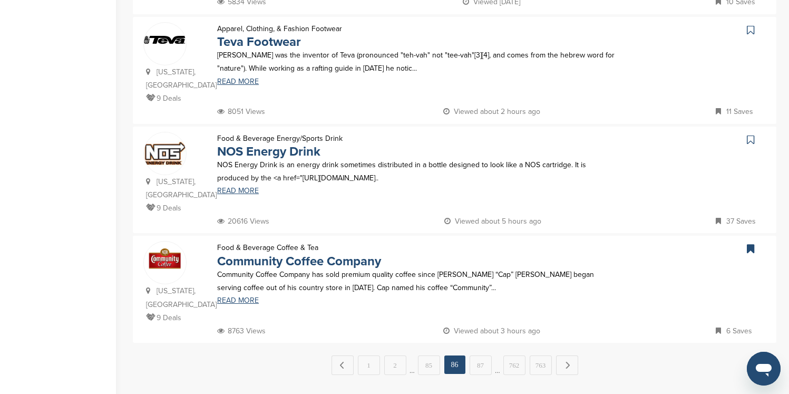
scroll to position [990, 0]
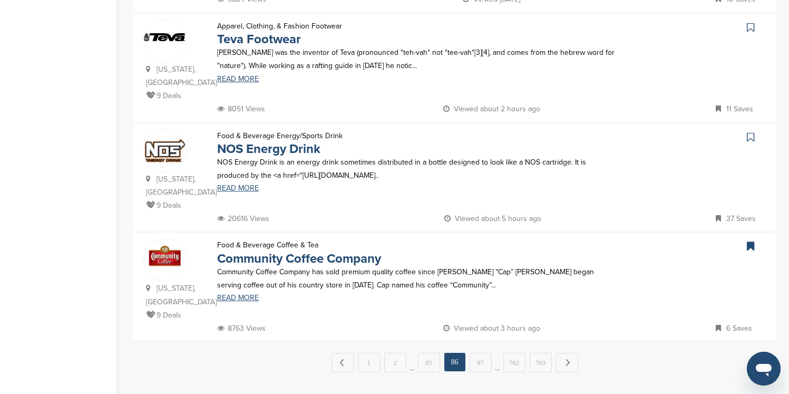
click at [750, 22] on icon at bounding box center [750, 27] width 7 height 11
click at [751, 132] on icon at bounding box center [750, 137] width 7 height 11
click at [570, 352] on link "Next →" at bounding box center [567, 361] width 22 height 19
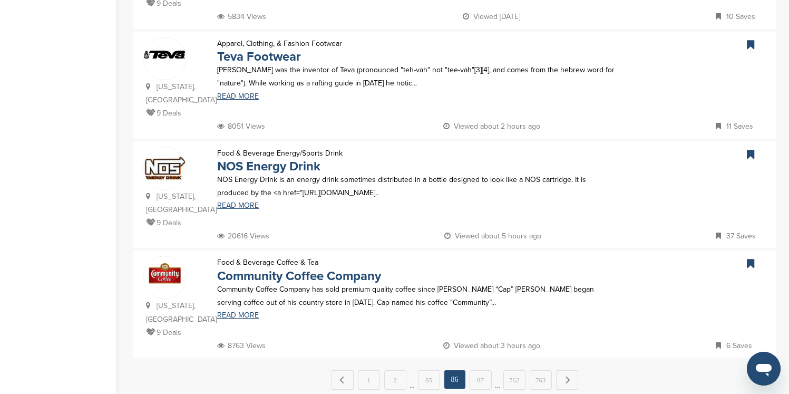
scroll to position [0, 0]
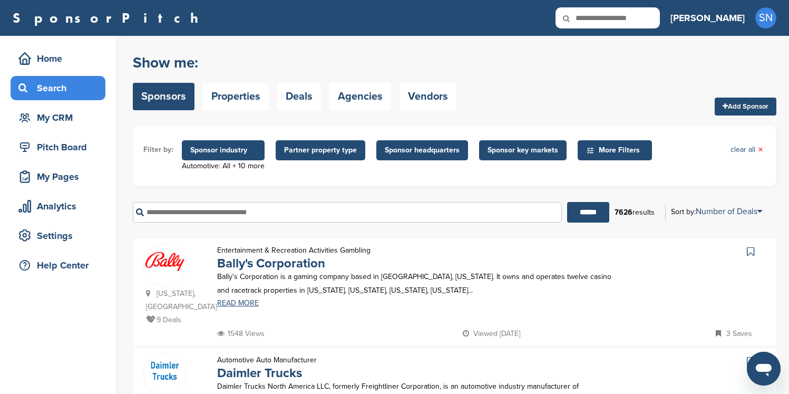
click at [750, 249] on icon at bounding box center [750, 251] width 7 height 11
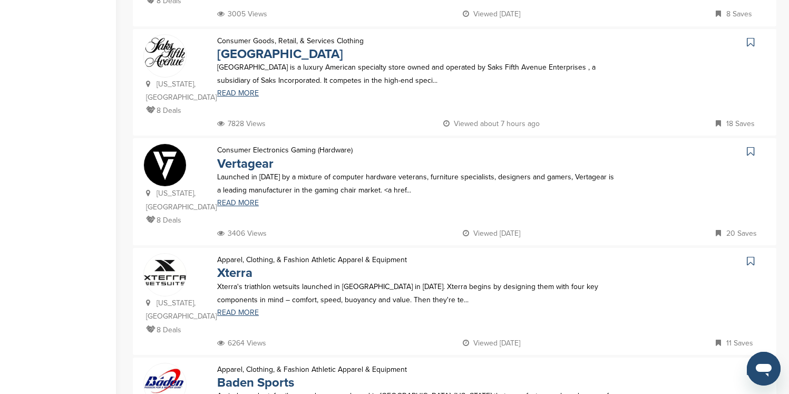
scroll to position [443, 0]
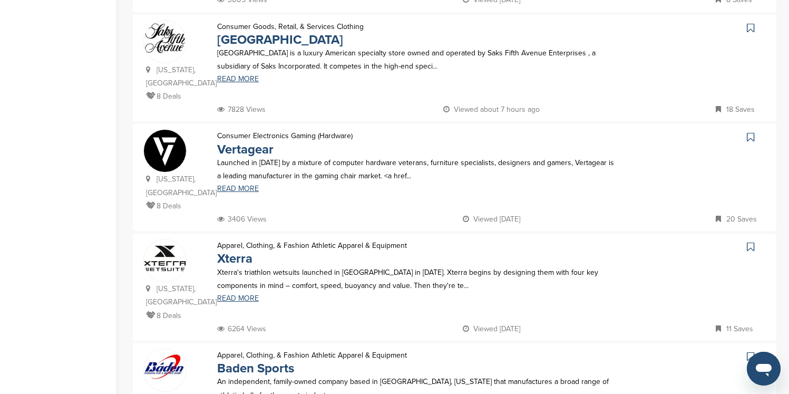
click at [752, 23] on icon at bounding box center [750, 28] width 7 height 11
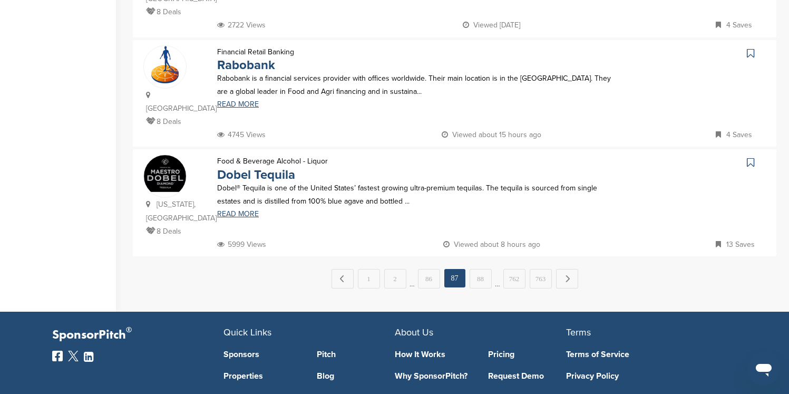
scroll to position [1075, 0]
click at [479, 268] on link "88" at bounding box center [480, 277] width 22 height 19
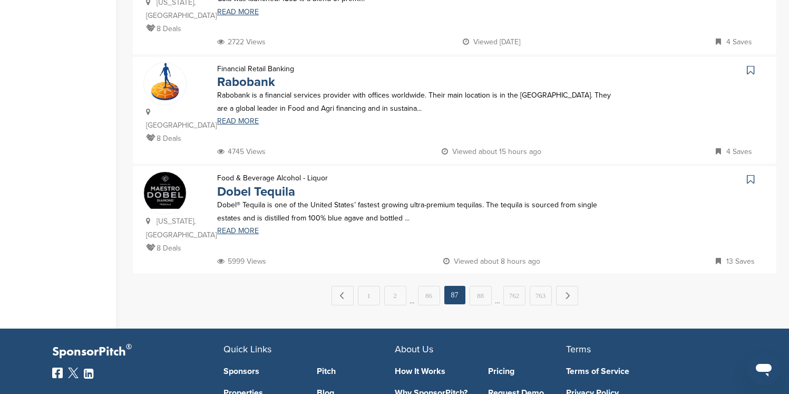
scroll to position [0, 0]
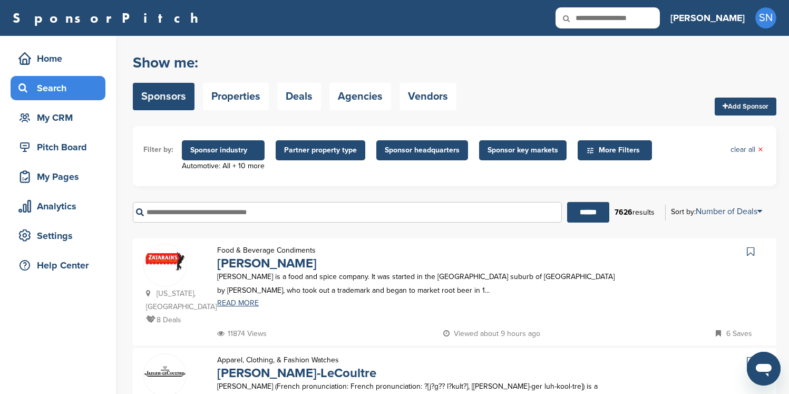
click at [625, 253] on div "Food & Beverage Condiments [PERSON_NAME] [PERSON_NAME] is a food and spice comp…" at bounding box center [416, 284] width 419 height 83
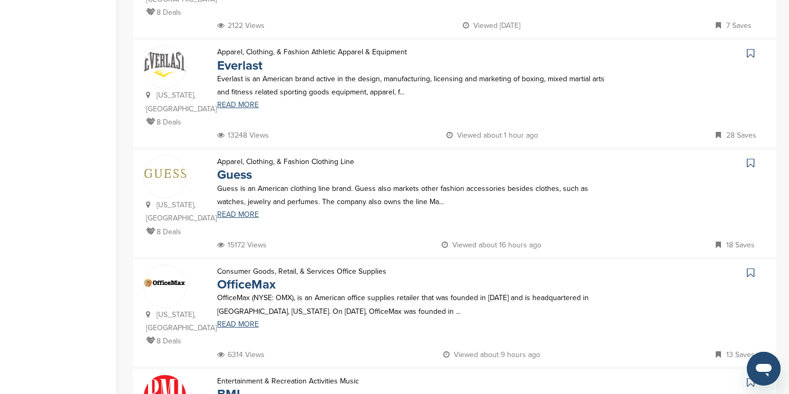
scroll to position [527, 0]
click at [750, 47] on icon at bounding box center [750, 52] width 7 height 11
click at [749, 157] on icon at bounding box center [750, 162] width 7 height 11
click at [748, 267] on icon at bounding box center [750, 272] width 7 height 11
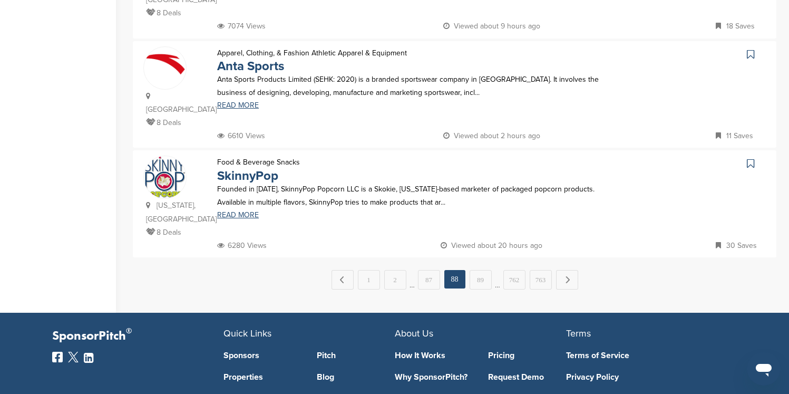
scroll to position [1075, 0]
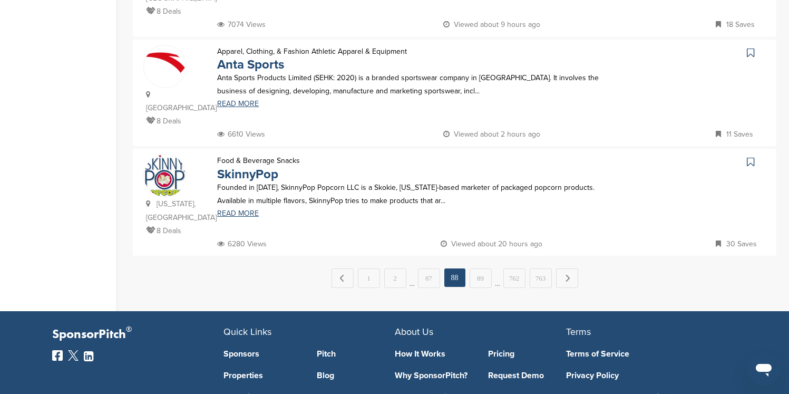
click at [751, 156] on icon at bounding box center [750, 161] width 7 height 11
click at [572, 268] on link "Next →" at bounding box center [567, 277] width 22 height 19
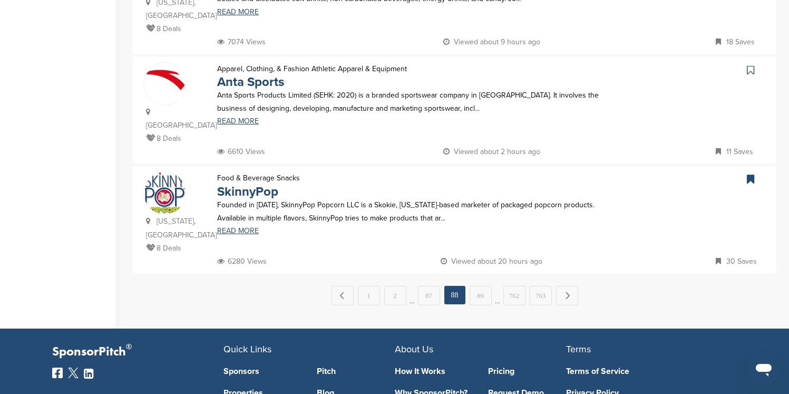
scroll to position [0, 0]
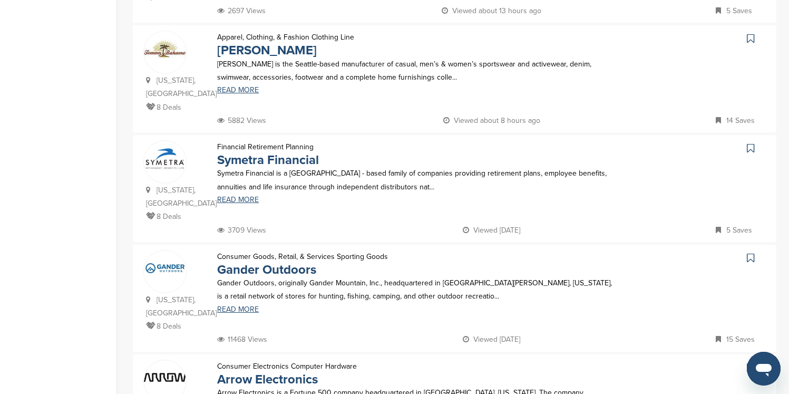
scroll to position [653, 0]
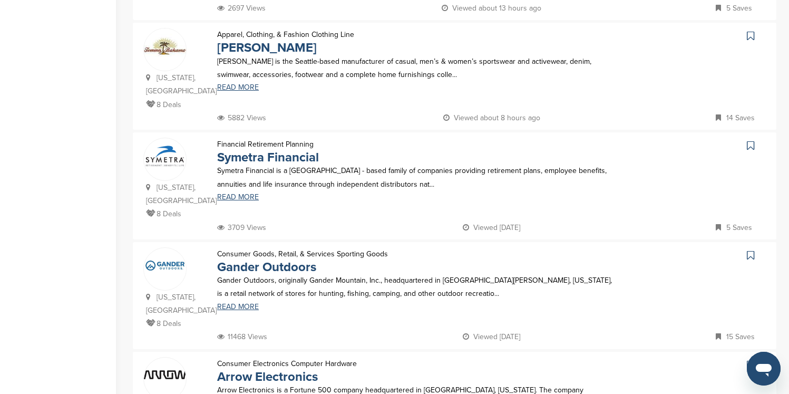
click at [752, 31] on icon at bounding box center [750, 36] width 7 height 11
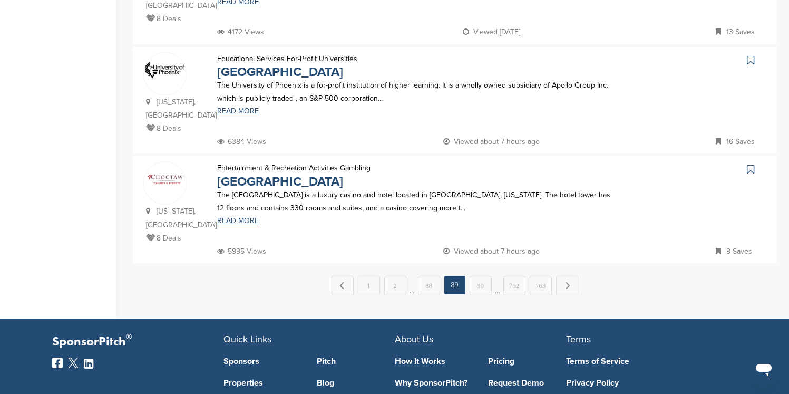
scroll to position [1075, 0]
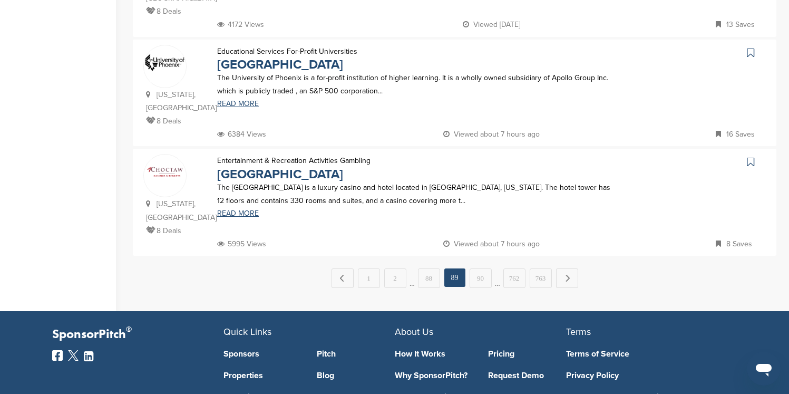
click at [750, 47] on icon at bounding box center [750, 52] width 7 height 11
click at [566, 268] on link "Next →" at bounding box center [567, 277] width 22 height 19
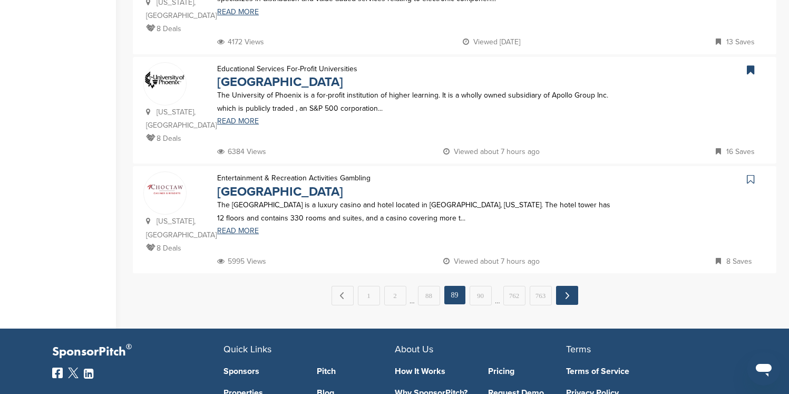
scroll to position [0, 0]
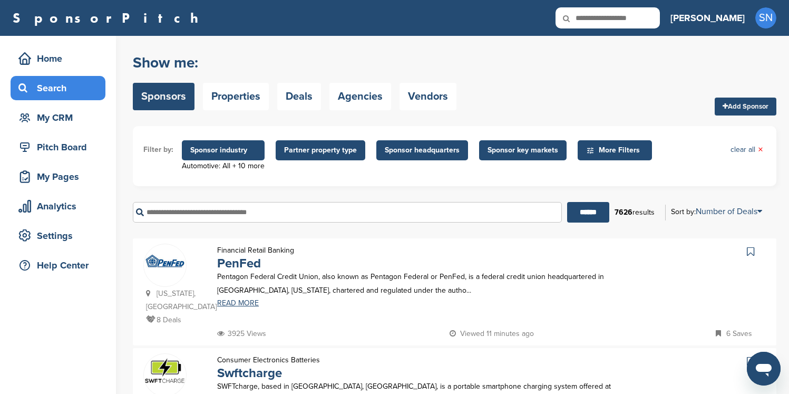
click at [642, 196] on div "****** 7626 results Sort by: Number of Deals Sponsor Name Recently Added Number…" at bounding box center [454, 212] width 643 height 36
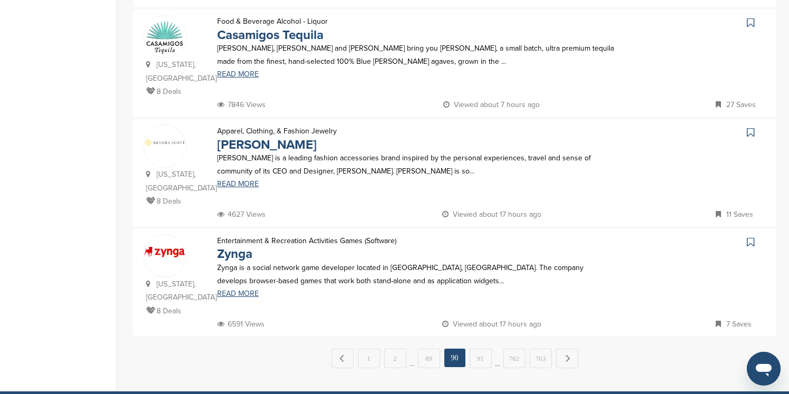
scroll to position [1012, 0]
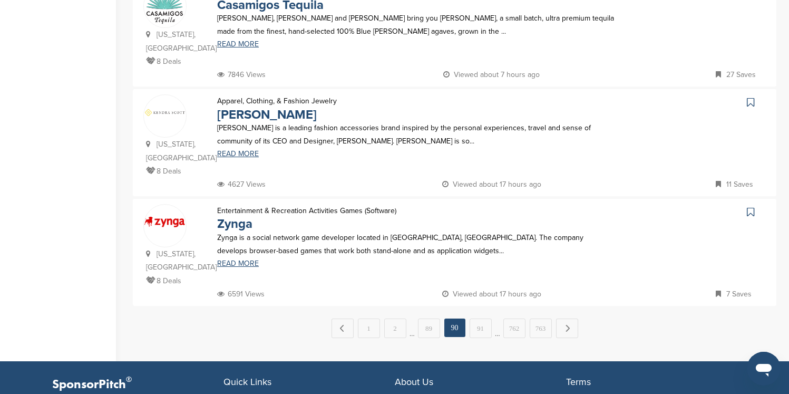
click at [752, 97] on icon at bounding box center [750, 102] width 7 height 11
click at [574, 318] on link "Next →" at bounding box center [567, 327] width 22 height 19
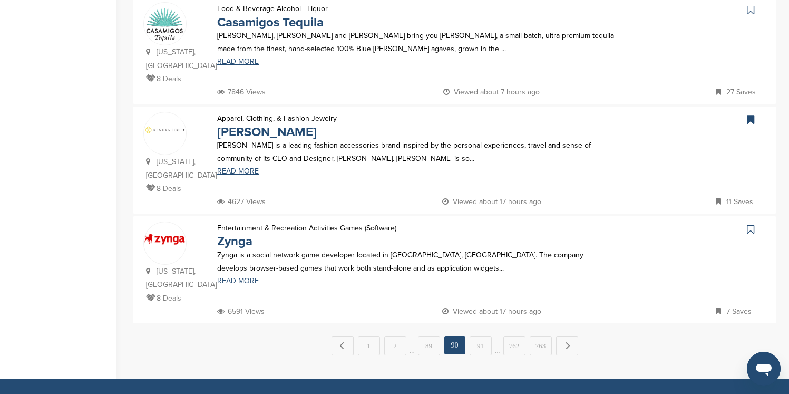
scroll to position [0, 0]
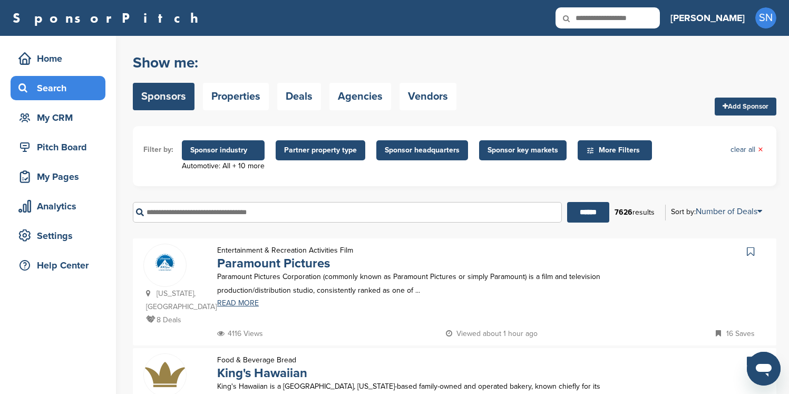
click at [747, 253] on icon at bounding box center [750, 251] width 7 height 11
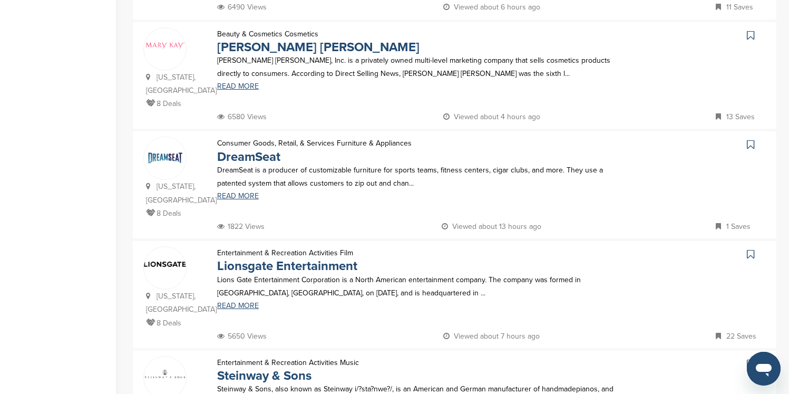
scroll to position [443, 0]
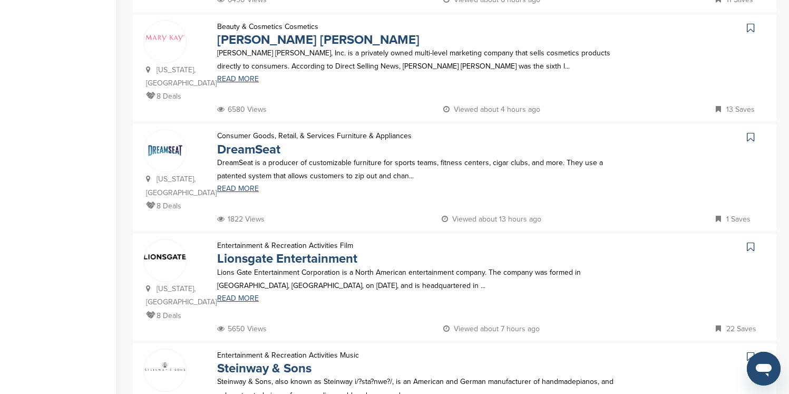
click at [749, 28] on icon at bounding box center [750, 28] width 7 height 11
click at [749, 241] on icon at bounding box center [750, 246] width 7 height 11
click at [753, 351] on icon at bounding box center [750, 356] width 7 height 11
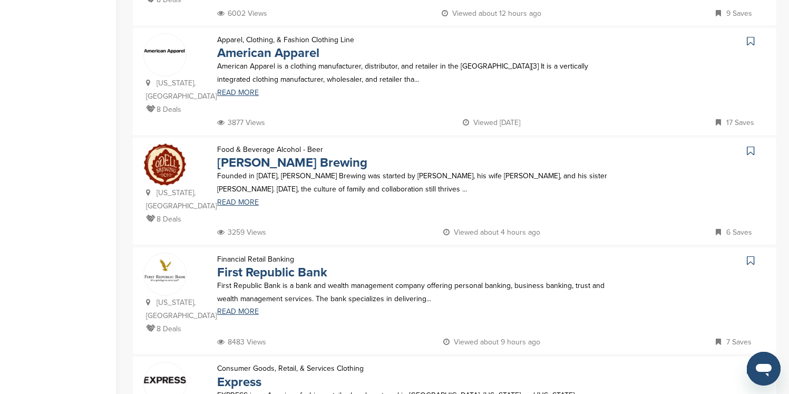
scroll to position [885, 0]
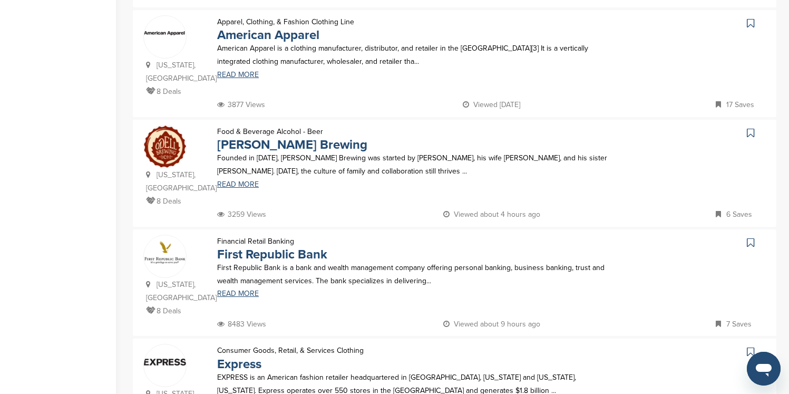
click at [749, 18] on icon at bounding box center [750, 23] width 7 height 11
click at [752, 346] on icon at bounding box center [750, 351] width 7 height 11
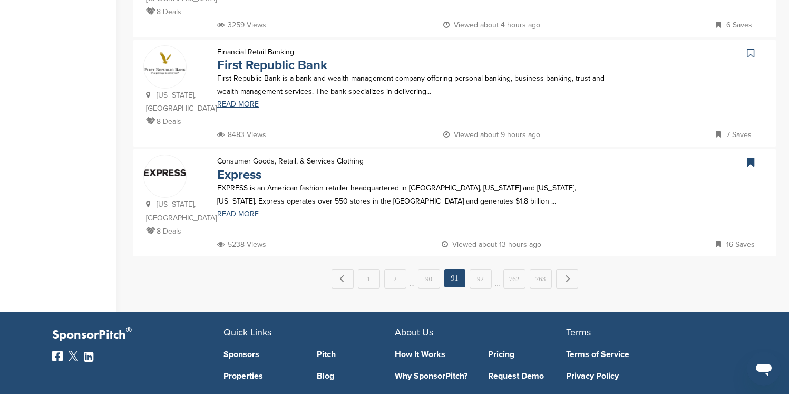
scroll to position [1075, 0]
click at [477, 268] on link "92" at bounding box center [480, 277] width 22 height 19
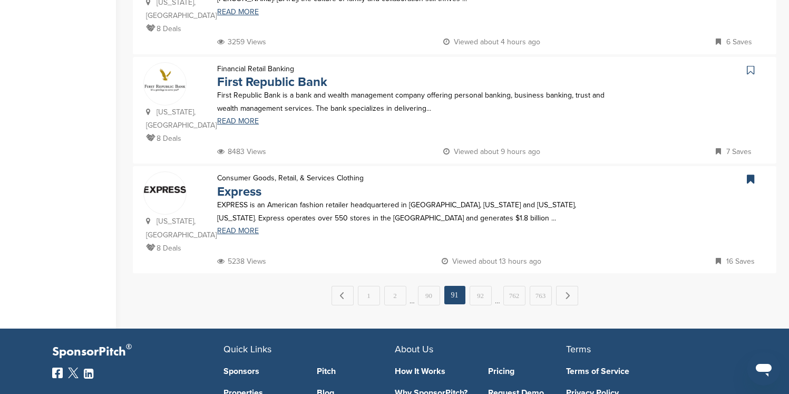
scroll to position [0, 0]
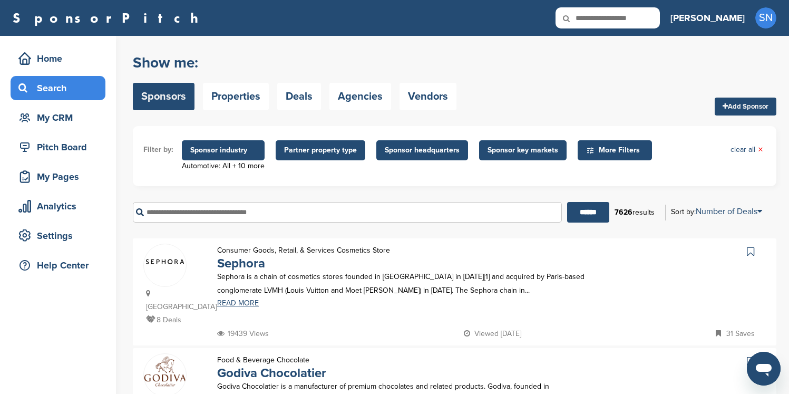
click at [750, 252] on icon at bounding box center [750, 251] width 7 height 11
click at [748, 356] on icon at bounding box center [750, 361] width 7 height 11
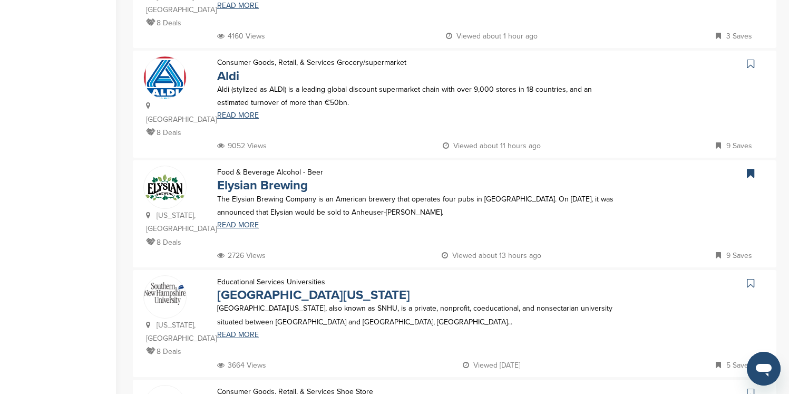
scroll to position [527, 0]
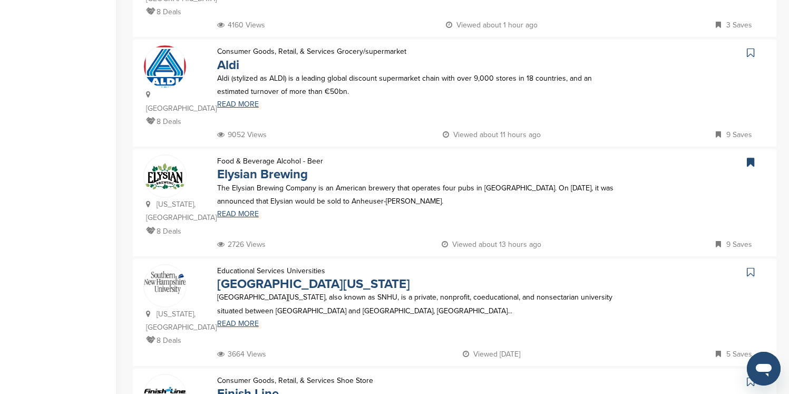
click at [751, 47] on icon at bounding box center [750, 52] width 7 height 11
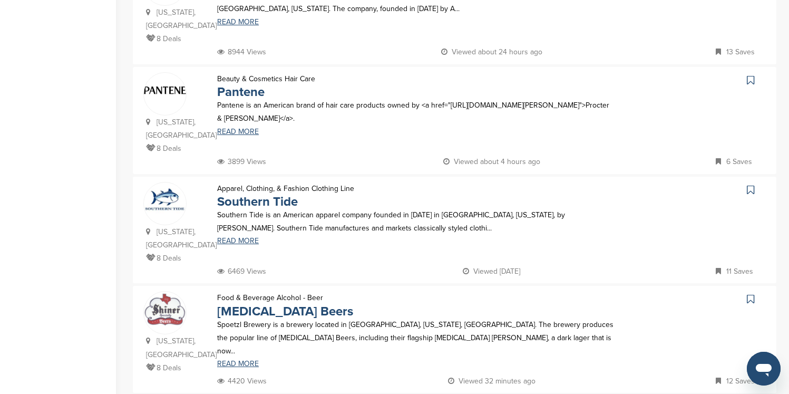
scroll to position [948, 0]
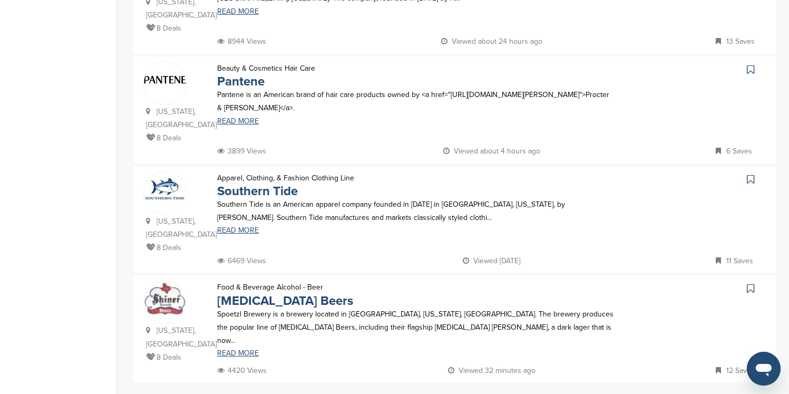
click at [751, 64] on icon at bounding box center [750, 69] width 7 height 11
click at [753, 283] on icon at bounding box center [750, 288] width 7 height 11
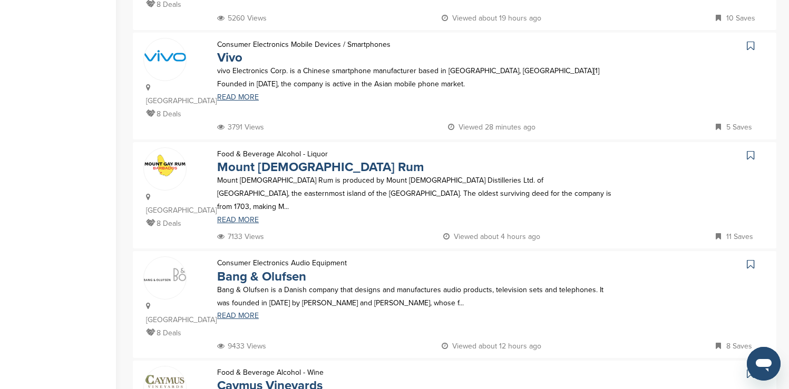
scroll to position [337, 0]
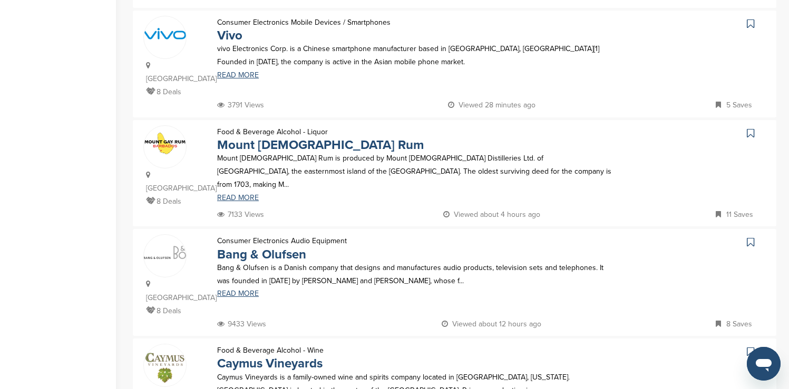
click at [750, 18] on icon at bounding box center [750, 23] width 7 height 11
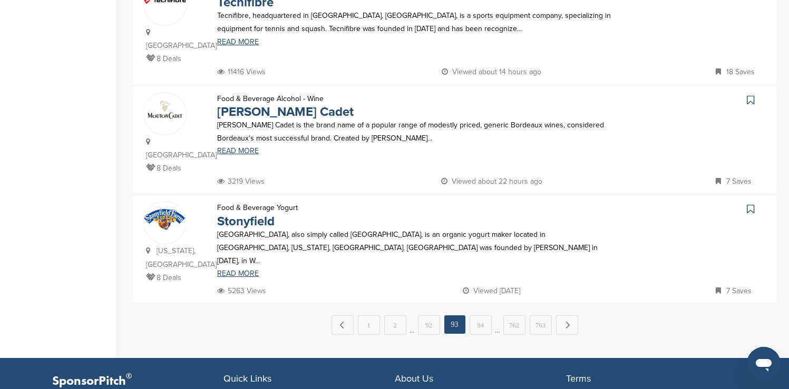
scroll to position [1054, 0]
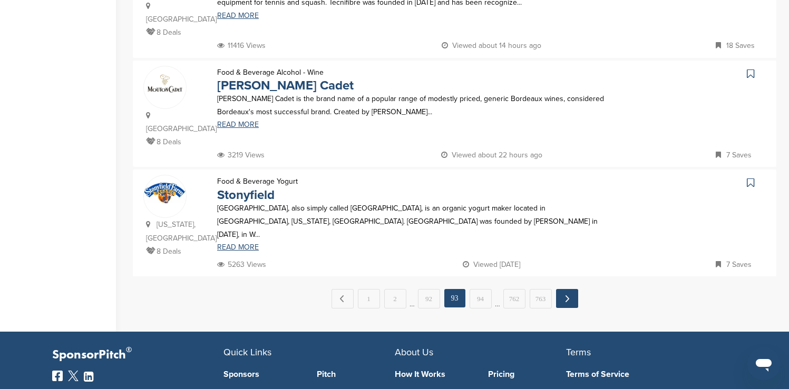
click at [570, 289] on link "Next →" at bounding box center [567, 298] width 22 height 19
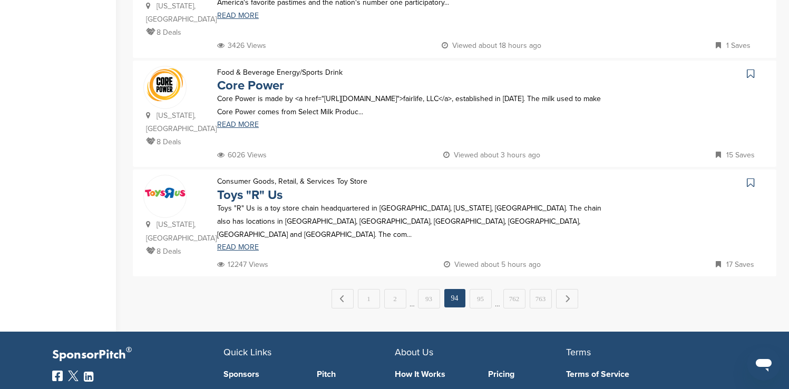
scroll to position [0, 0]
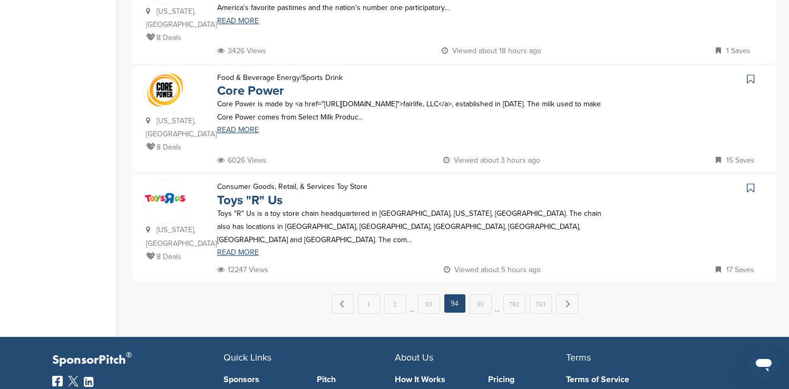
scroll to position [1054, 0]
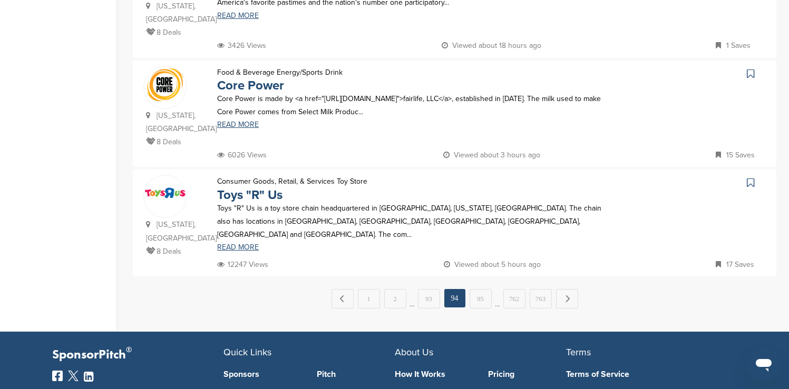
click at [751, 178] on icon at bounding box center [750, 183] width 7 height 11
click at [574, 289] on link "Next →" at bounding box center [567, 298] width 22 height 19
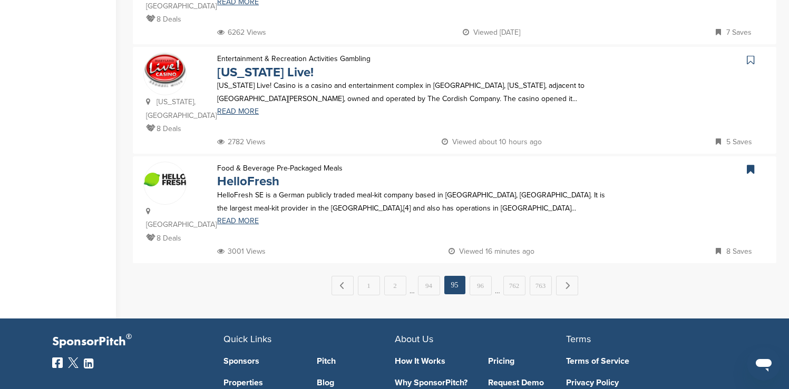
scroll to position [0, 0]
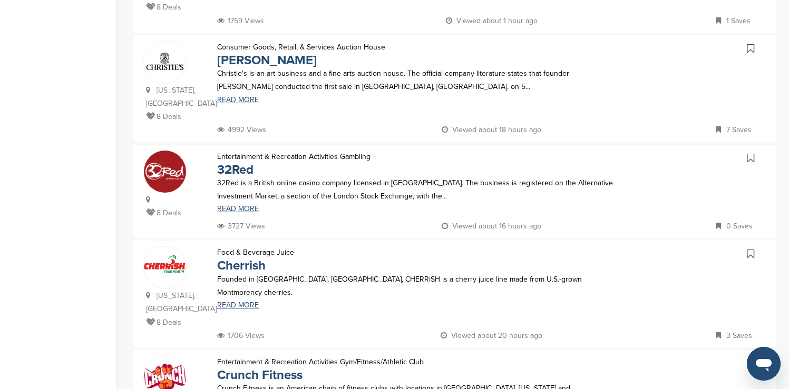
scroll to position [337, 0]
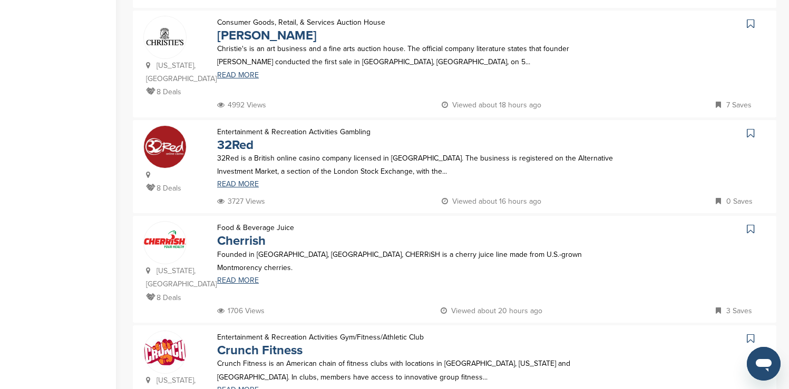
click at [750, 18] on icon at bounding box center [750, 23] width 7 height 11
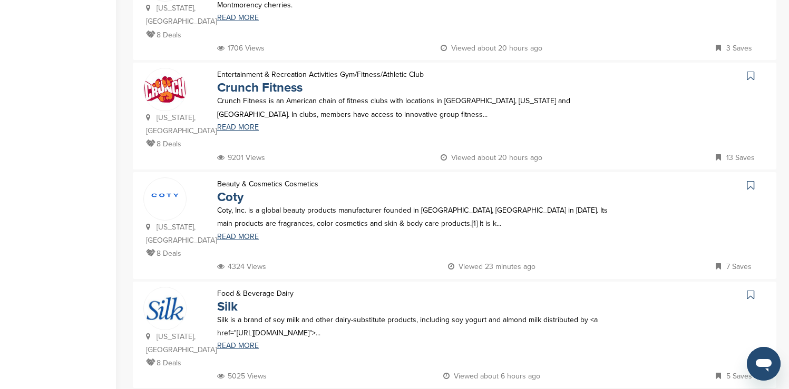
scroll to position [632, 0]
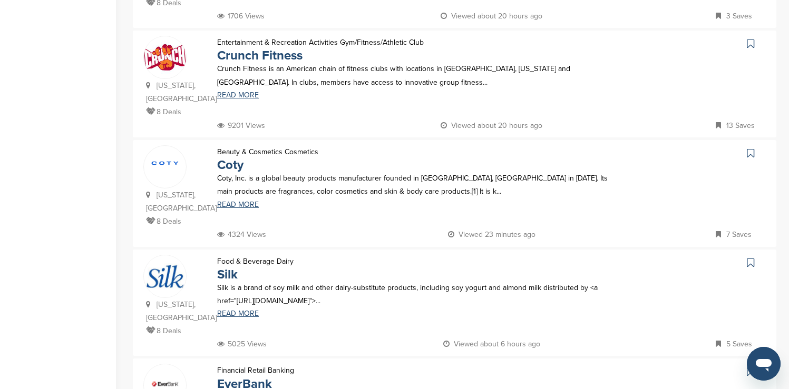
click at [749, 38] on icon at bounding box center [750, 43] width 7 height 11
click at [749, 258] on icon at bounding box center [750, 263] width 7 height 11
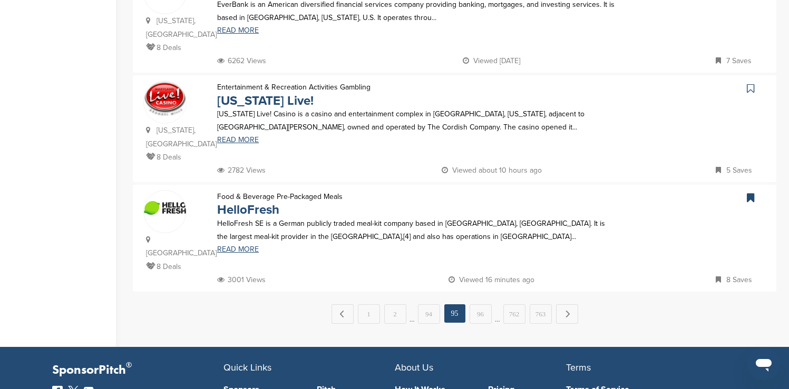
scroll to position [1033, 0]
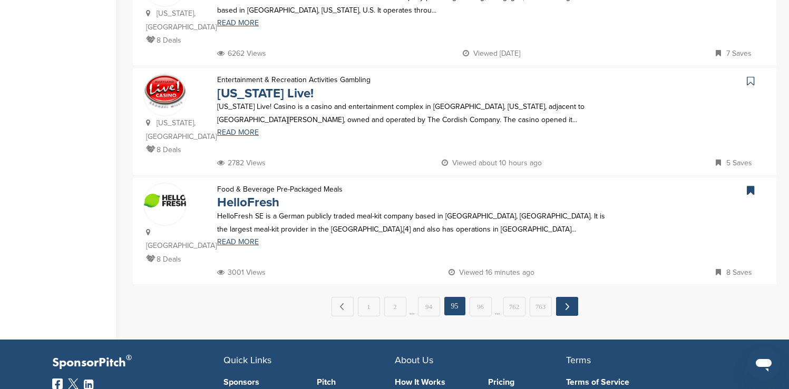
click at [565, 297] on link "Next →" at bounding box center [567, 306] width 22 height 19
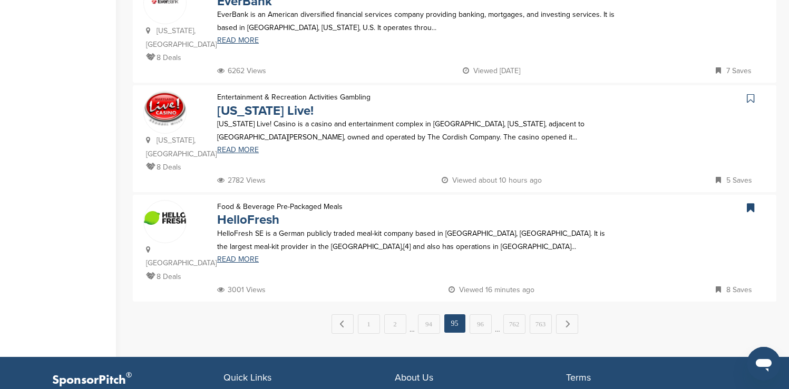
scroll to position [0, 0]
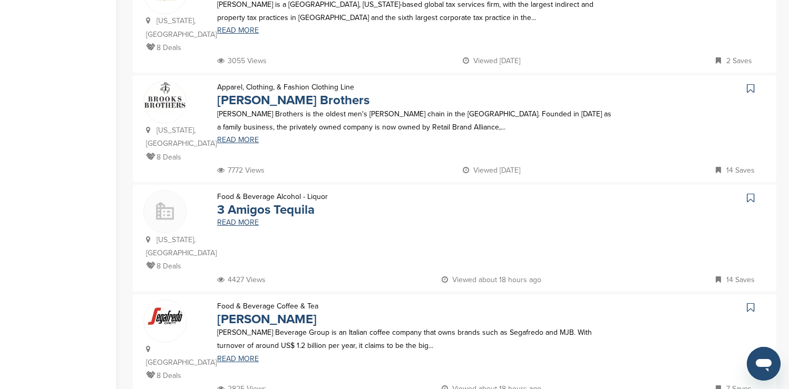
scroll to position [506, 0]
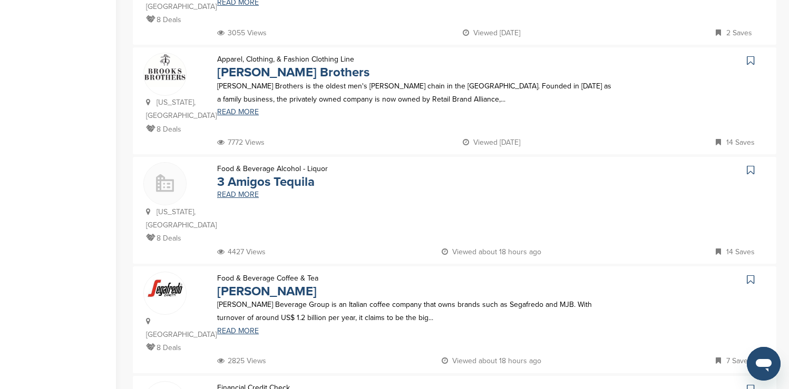
click at [748, 55] on icon at bounding box center [750, 60] width 7 height 11
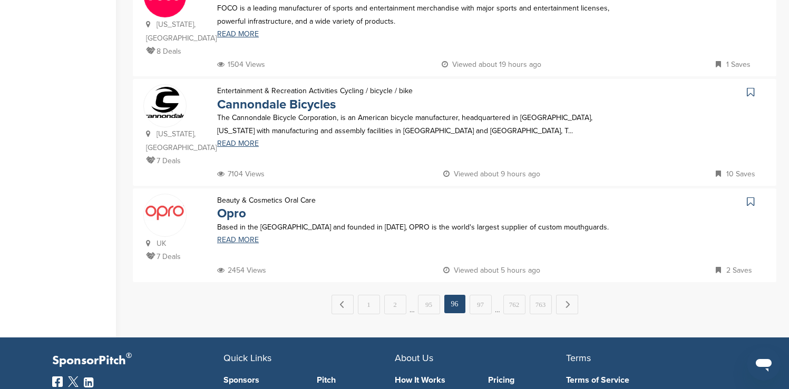
scroll to position [1033, 0]
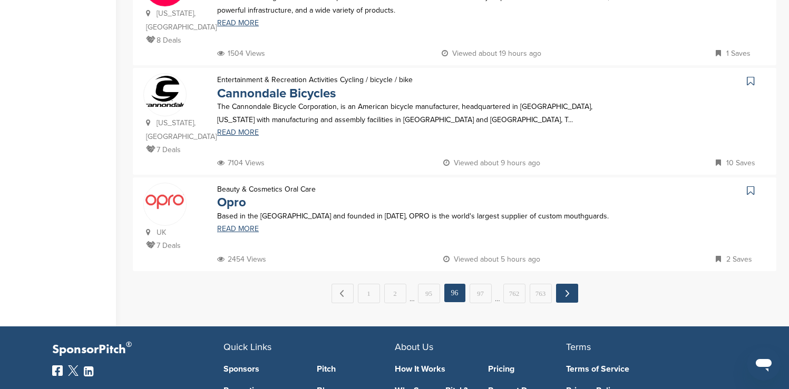
click at [568, 284] on link "Next →" at bounding box center [567, 293] width 22 height 19
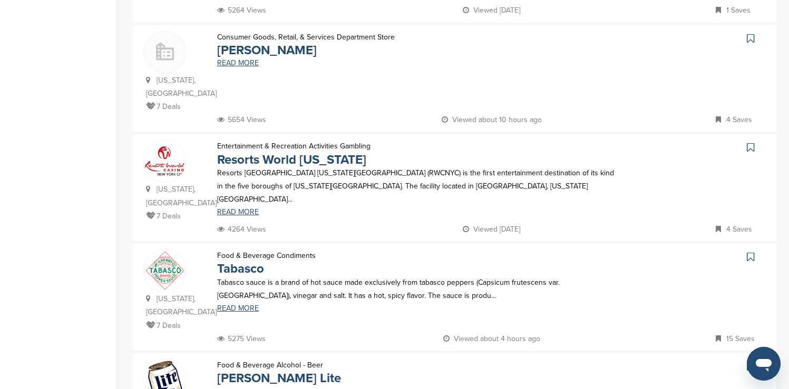
scroll to position [738, 0]
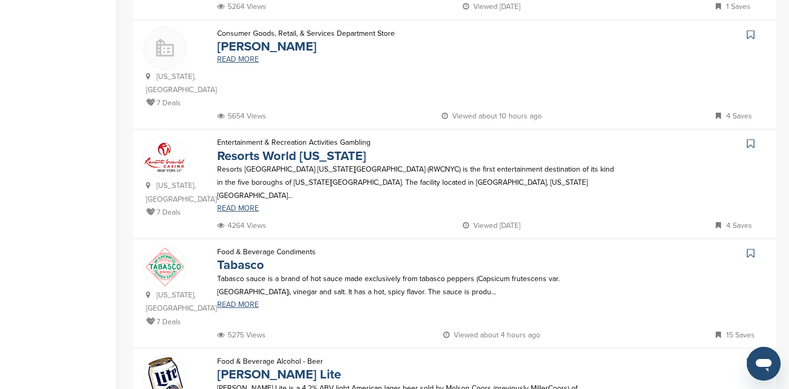
click at [751, 30] on icon at bounding box center [750, 35] width 7 height 11
click at [749, 248] on icon at bounding box center [750, 253] width 7 height 11
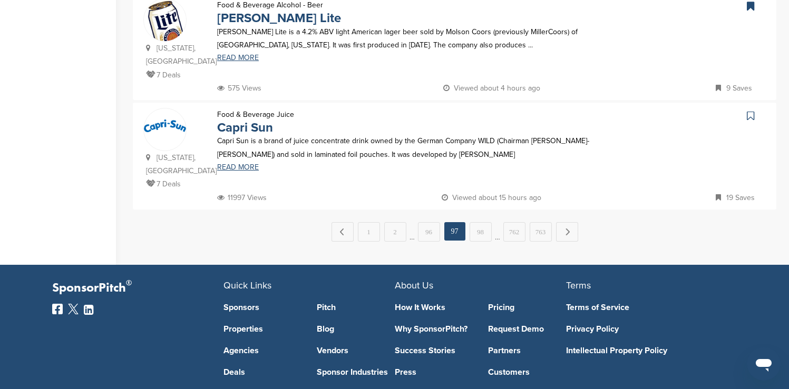
scroll to position [1096, 0]
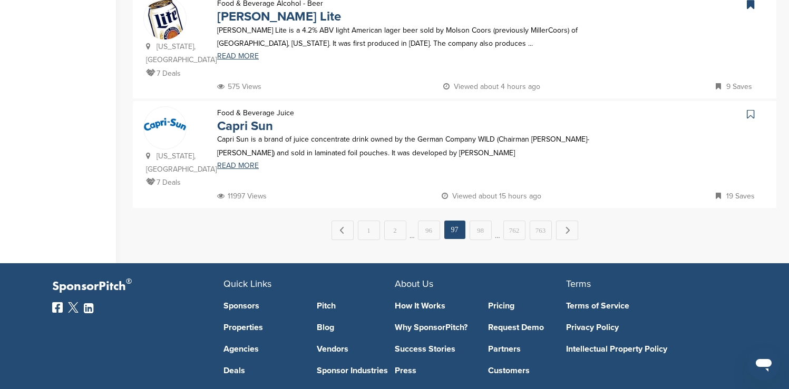
click at [749, 109] on icon at bounding box center [750, 114] width 7 height 11
click at [570, 221] on link "Next →" at bounding box center [567, 230] width 22 height 19
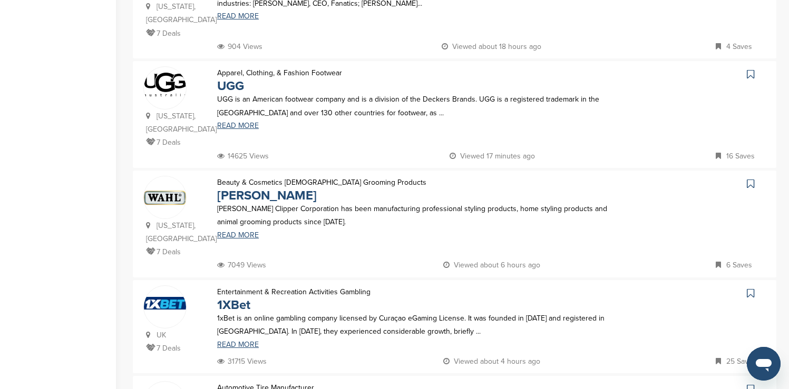
scroll to position [738, 0]
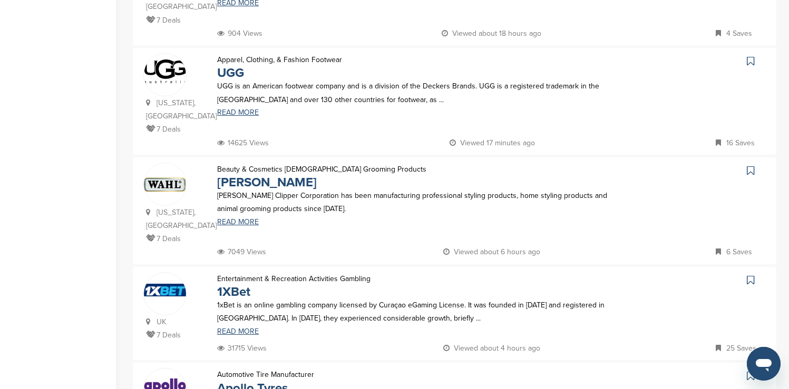
click at [751, 56] on icon at bounding box center [750, 61] width 7 height 11
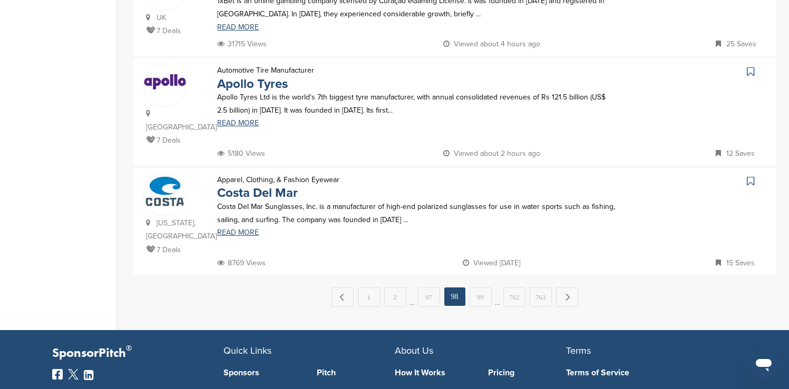
scroll to position [1075, 0]
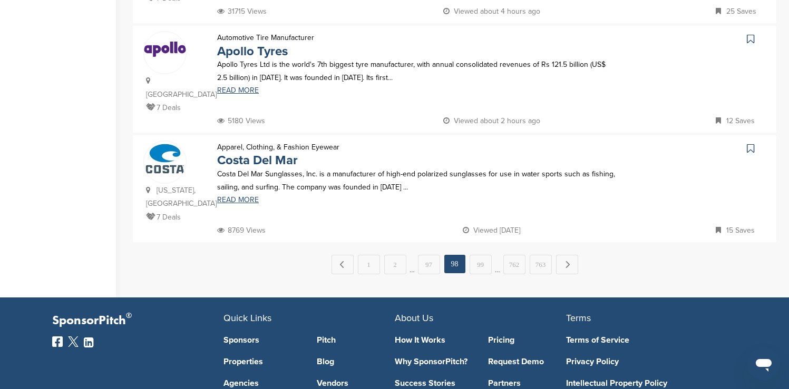
click at [751, 143] on icon at bounding box center [750, 148] width 7 height 11
click at [566, 255] on link "Next →" at bounding box center [567, 264] width 22 height 19
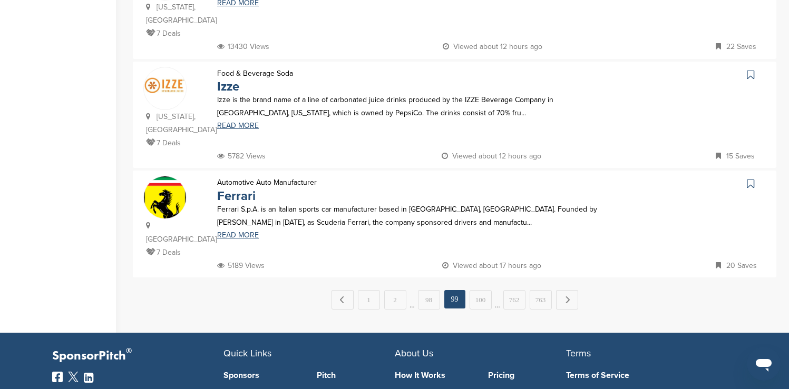
scroll to position [1054, 0]
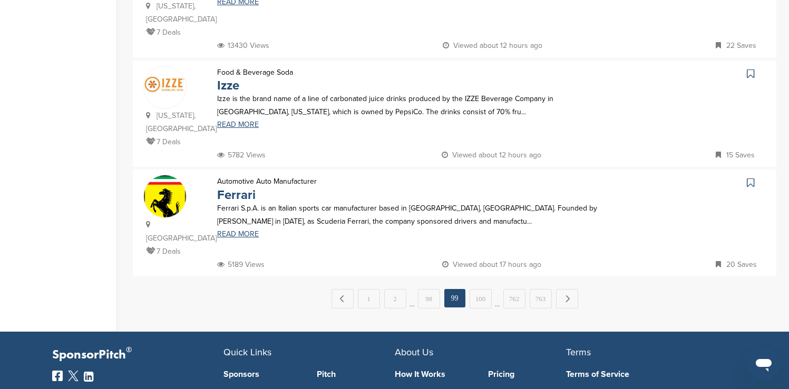
click at [749, 178] on icon at bounding box center [750, 183] width 7 height 11
click at [568, 289] on link "Next →" at bounding box center [567, 298] width 22 height 19
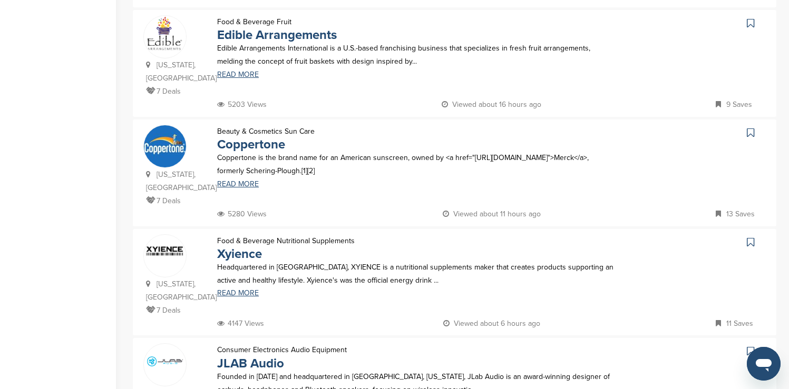
scroll to position [864, 0]
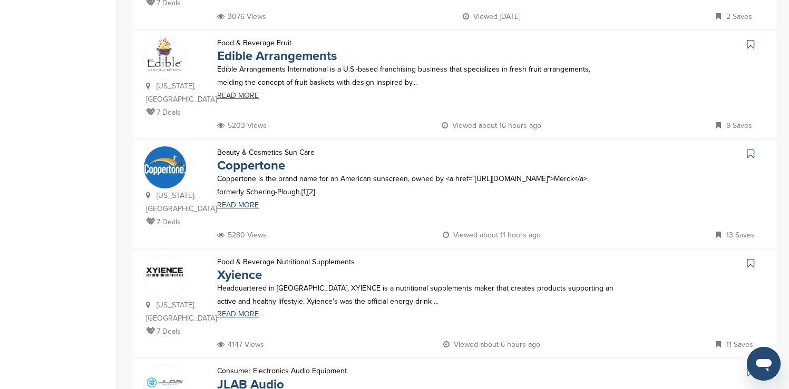
click at [749, 39] on icon at bounding box center [750, 44] width 7 height 11
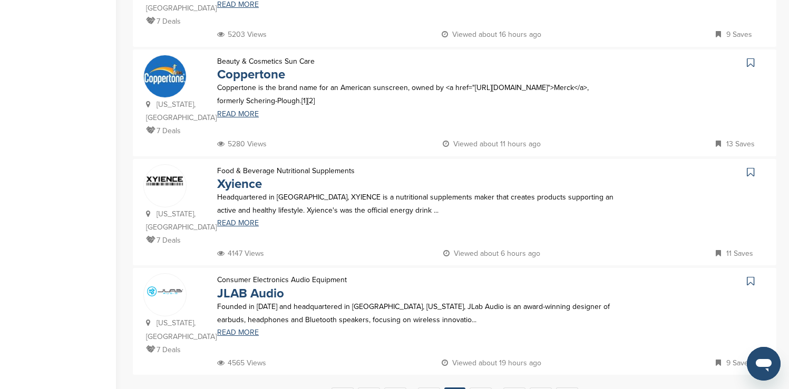
scroll to position [948, 0]
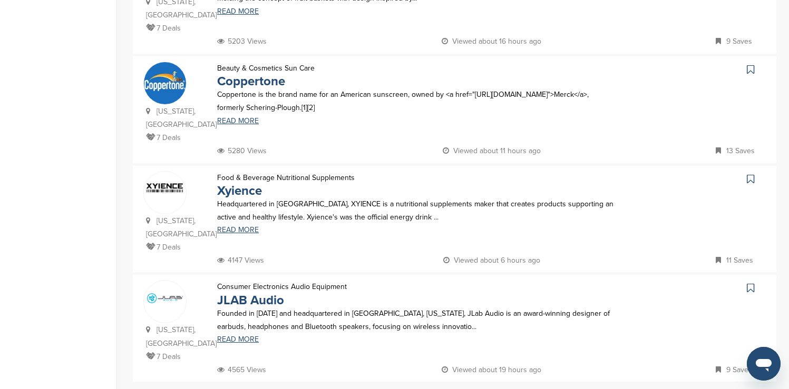
click at [750, 64] on icon at bounding box center [750, 69] width 7 height 11
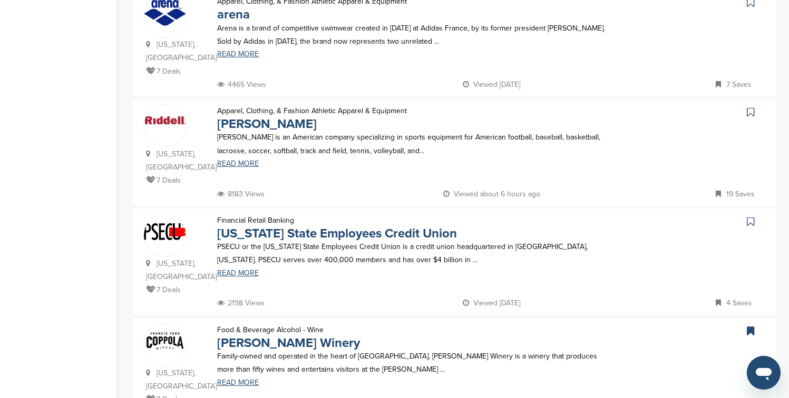
scroll to position [717, 0]
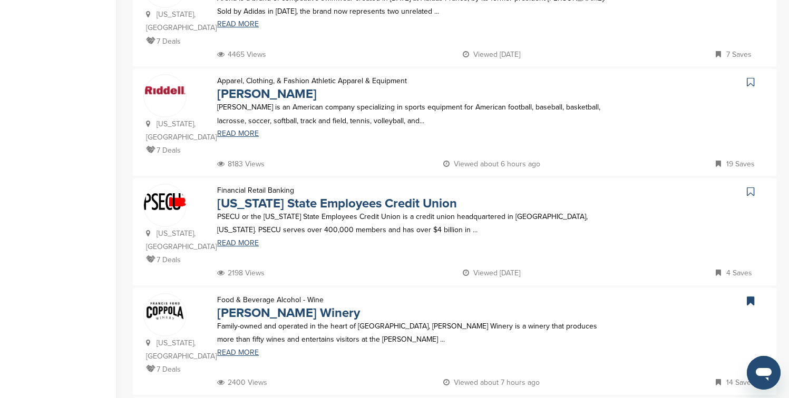
click at [752, 77] on icon at bounding box center [750, 82] width 7 height 11
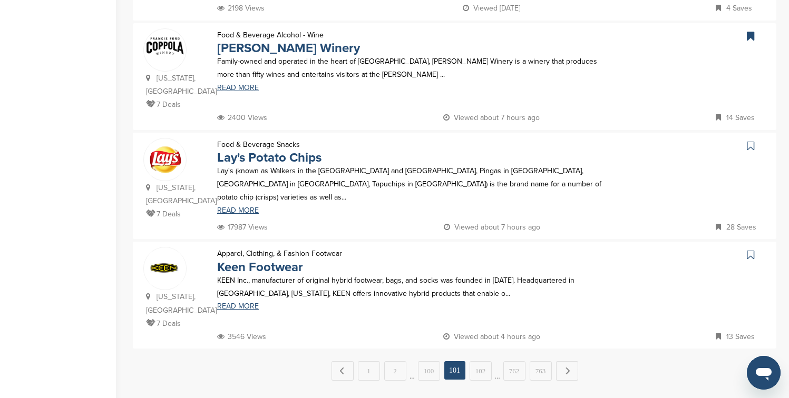
scroll to position [990, 0]
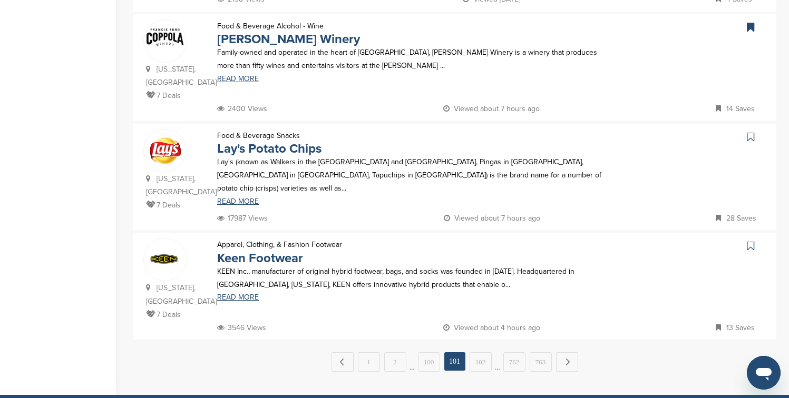
click at [751, 132] on icon at bounding box center [750, 137] width 7 height 11
click at [565, 352] on link "Next →" at bounding box center [567, 361] width 22 height 19
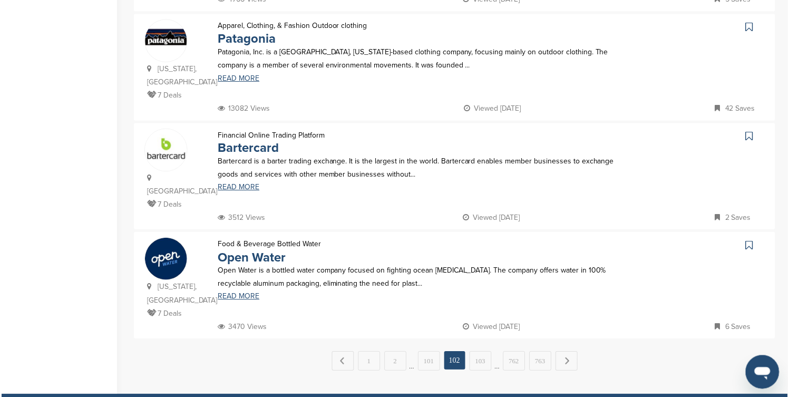
scroll to position [0, 0]
